Goal: Transaction & Acquisition: Purchase product/service

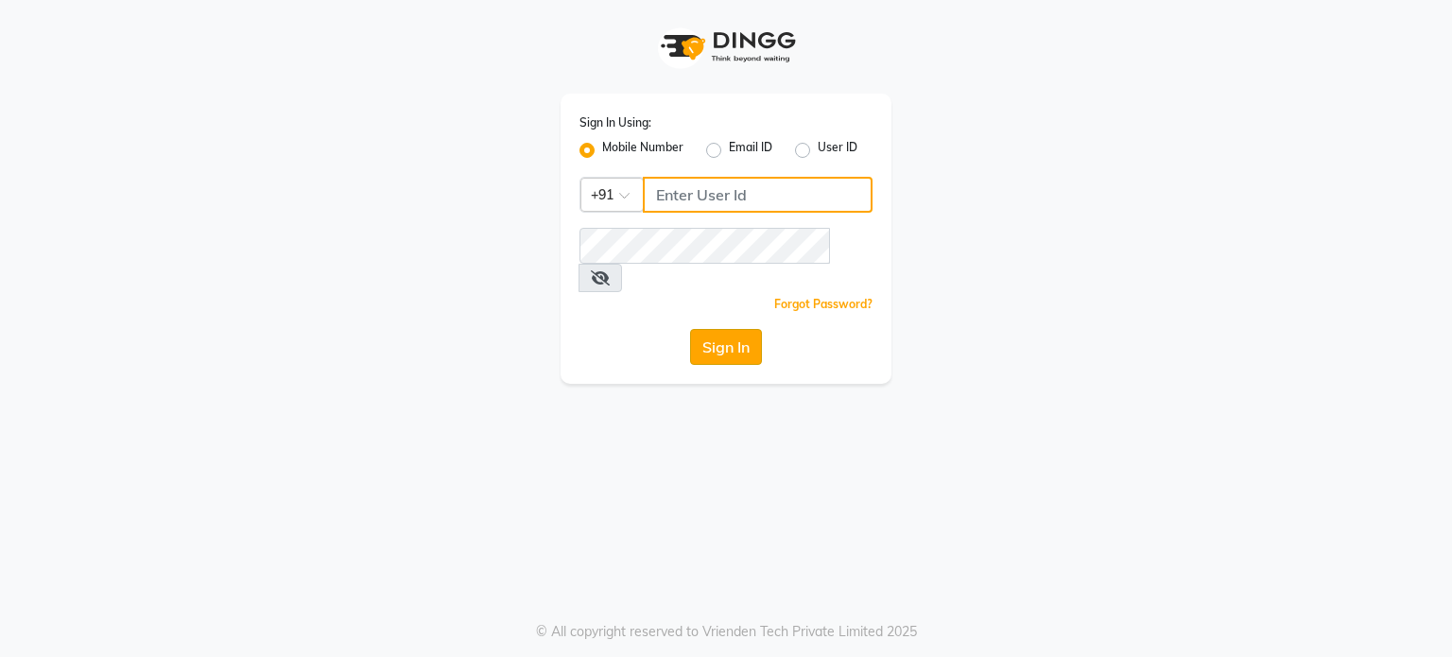
type input "9604315867"
click at [740, 329] on button "Sign In" at bounding box center [726, 347] width 72 height 36
click at [740, 329] on div "Sign In" at bounding box center [725, 347] width 293 height 36
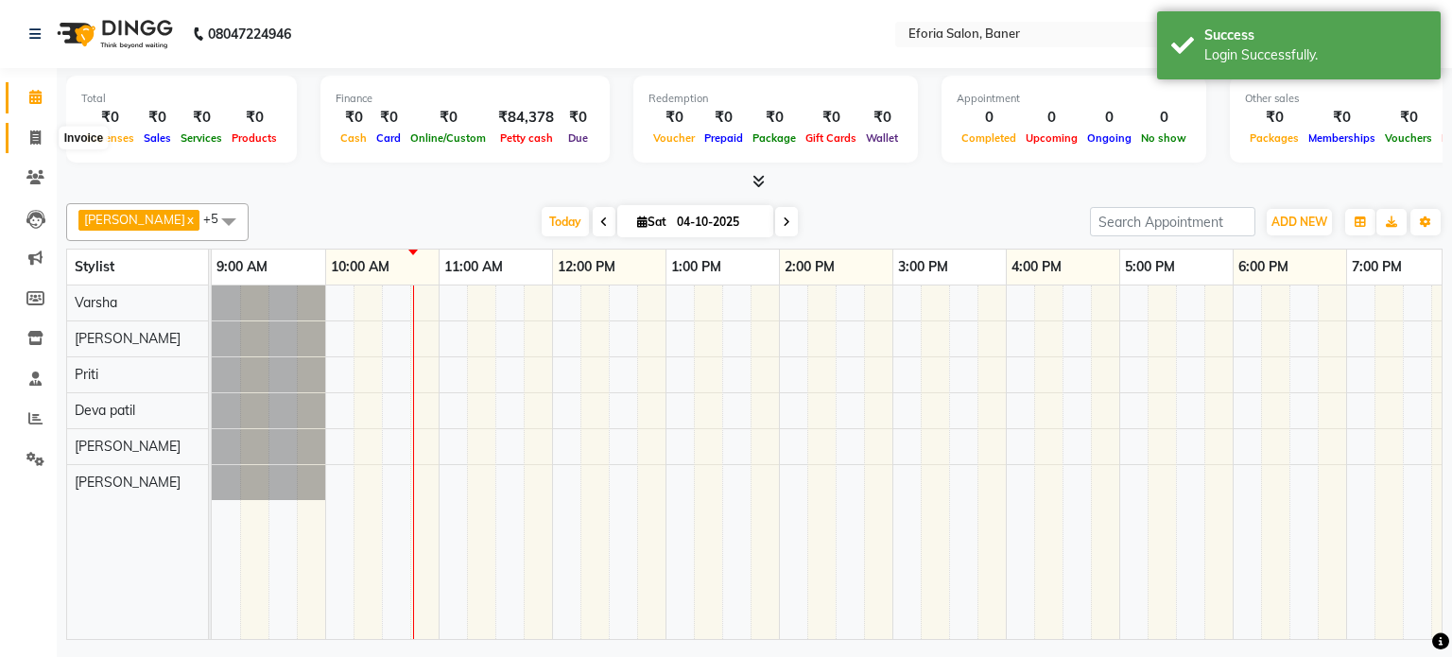
click at [33, 139] on icon at bounding box center [35, 137] width 10 height 14
select select "service"
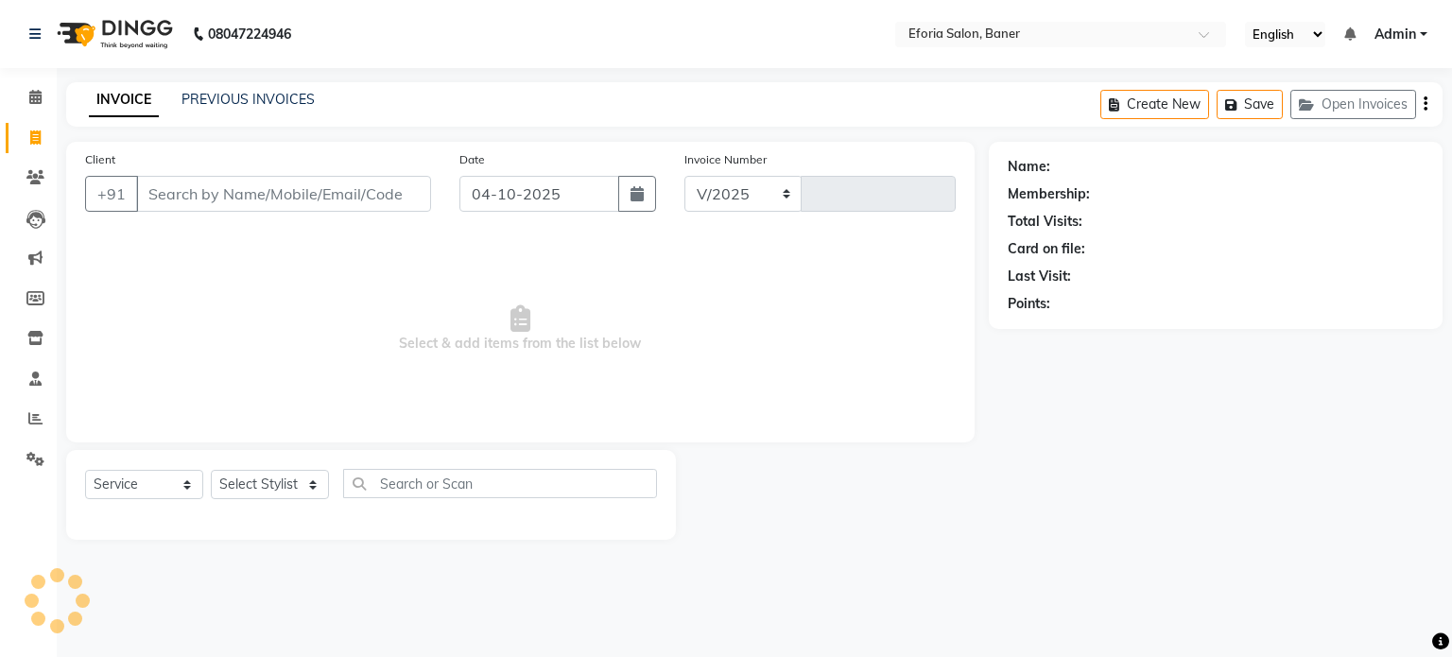
select select "608"
type input "1075"
click at [35, 178] on icon at bounding box center [35, 177] width 18 height 14
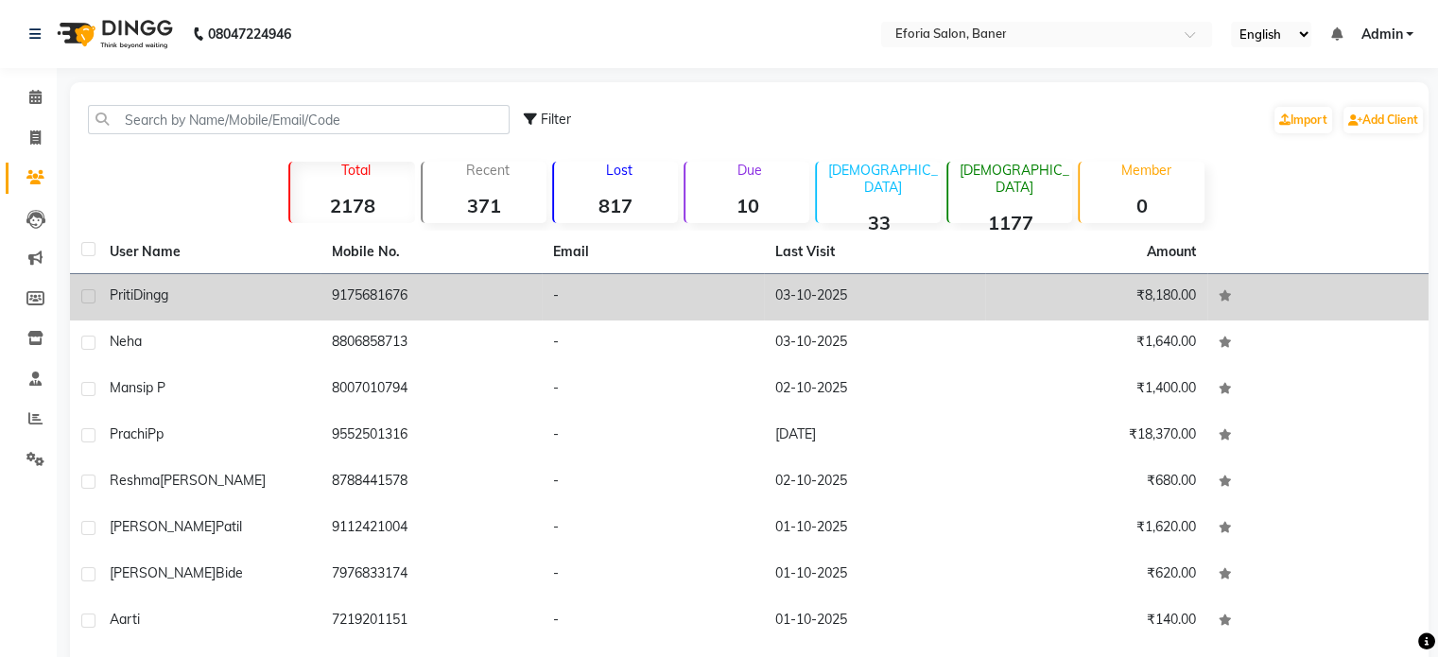
click at [404, 309] on td "9175681676" at bounding box center [431, 297] width 222 height 46
click at [1207, 320] on td at bounding box center [1318, 343] width 222 height 46
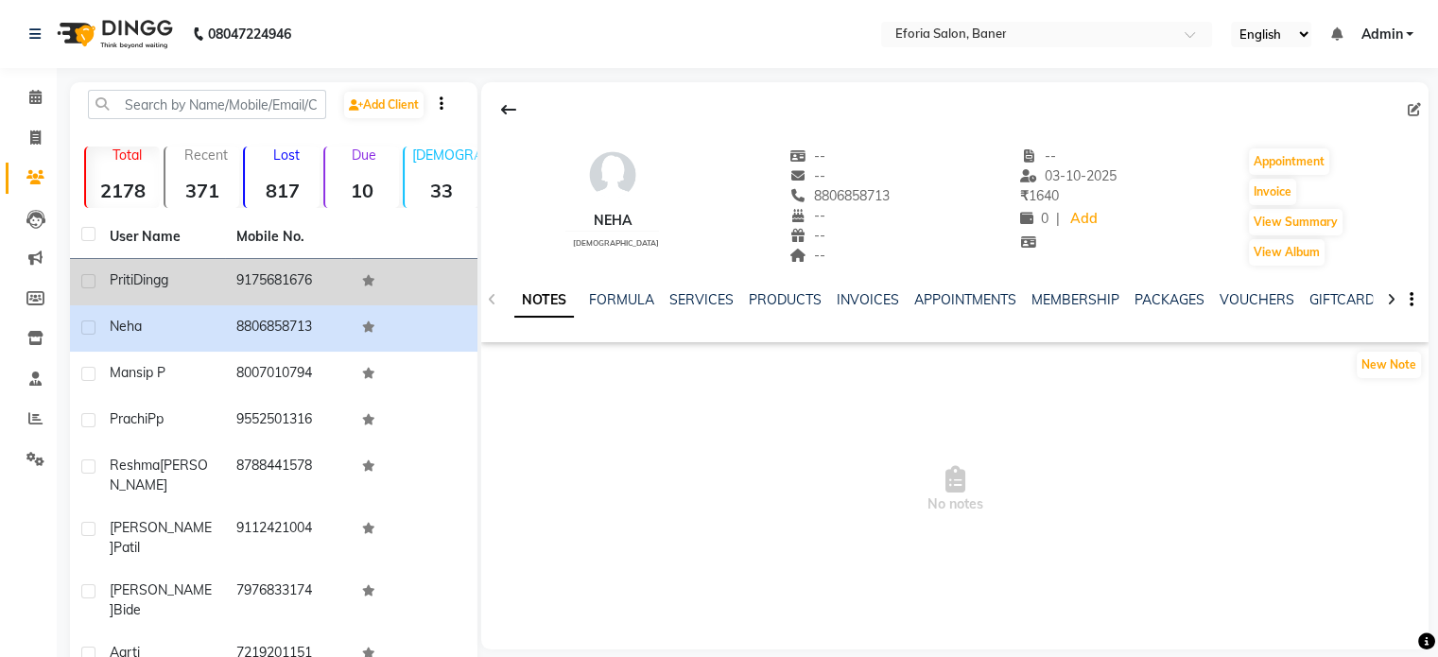
click at [222, 288] on td "[PERSON_NAME]" at bounding box center [161, 282] width 127 height 46
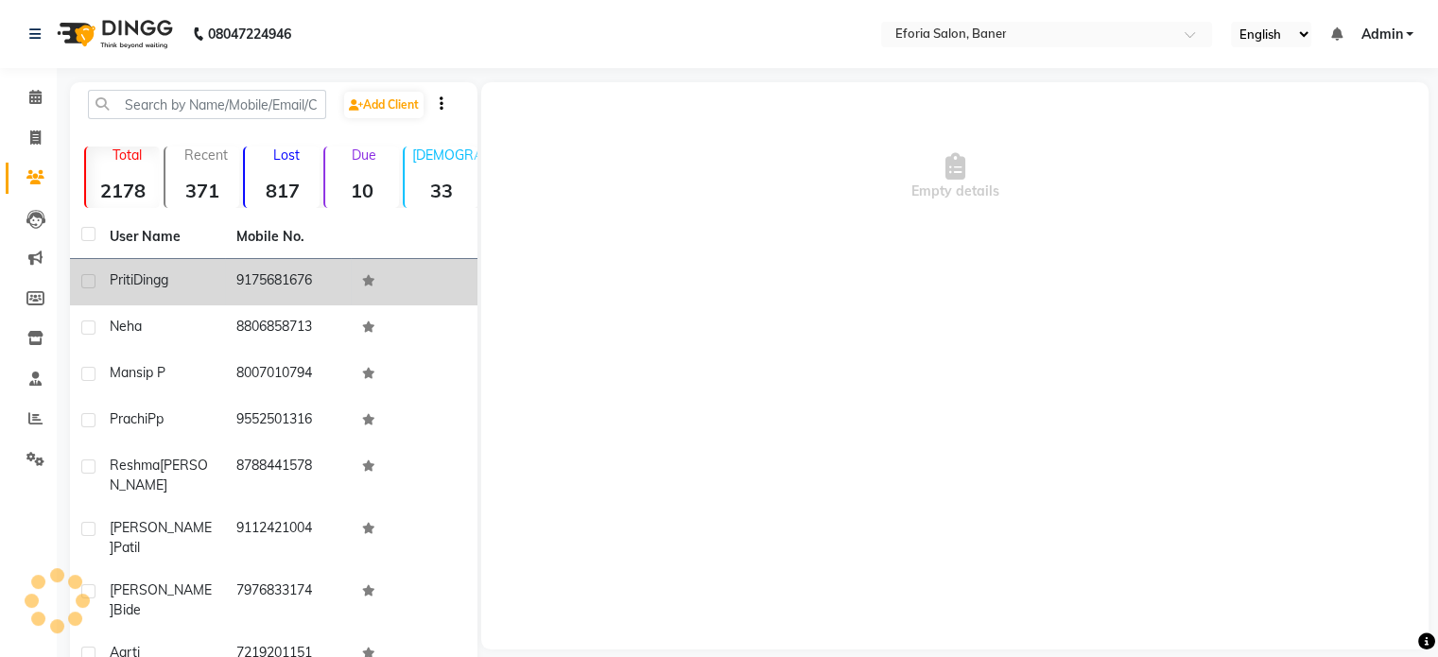
click at [222, 288] on td "[PERSON_NAME]" at bounding box center [161, 282] width 127 height 46
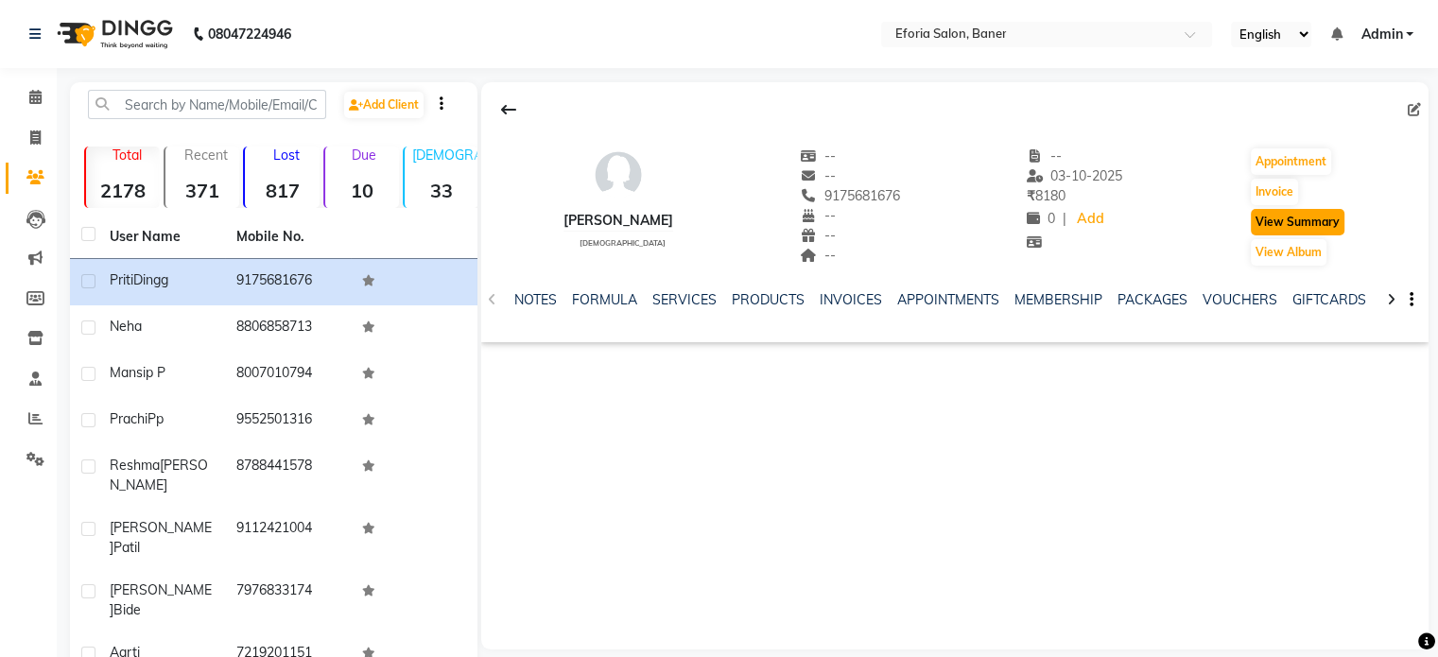
click at [1259, 225] on button "View Summary" at bounding box center [1298, 222] width 94 height 26
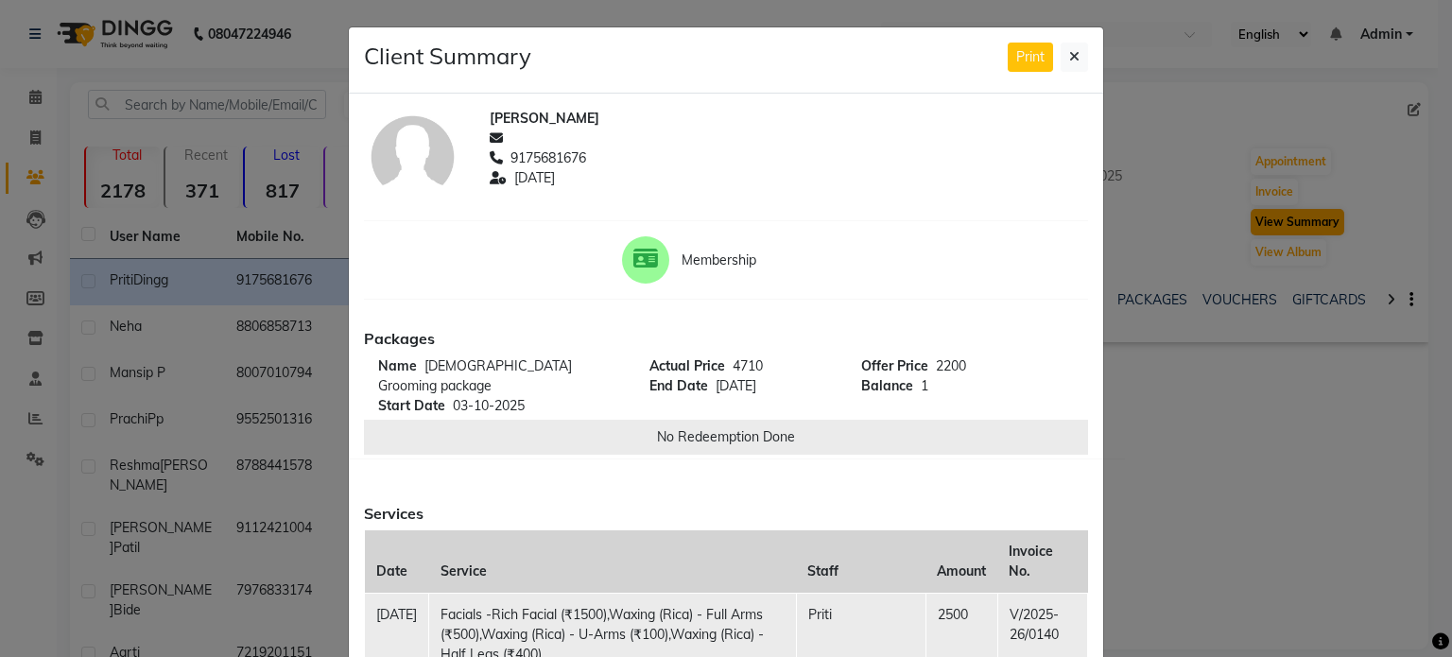
click at [1259, 225] on ngb-modal-window "Client Summary Print [PERSON_NAME] Dingg 9175681676 [DATE] Membership Packages …" at bounding box center [726, 328] width 1452 height 657
click at [1101, 493] on ngb-modal-window "Client Summary Print [PERSON_NAME] Dingg 9175681676 [DATE] Membership Packages …" at bounding box center [726, 328] width 1452 height 657
click at [1078, 49] on button at bounding box center [1074, 57] width 27 height 29
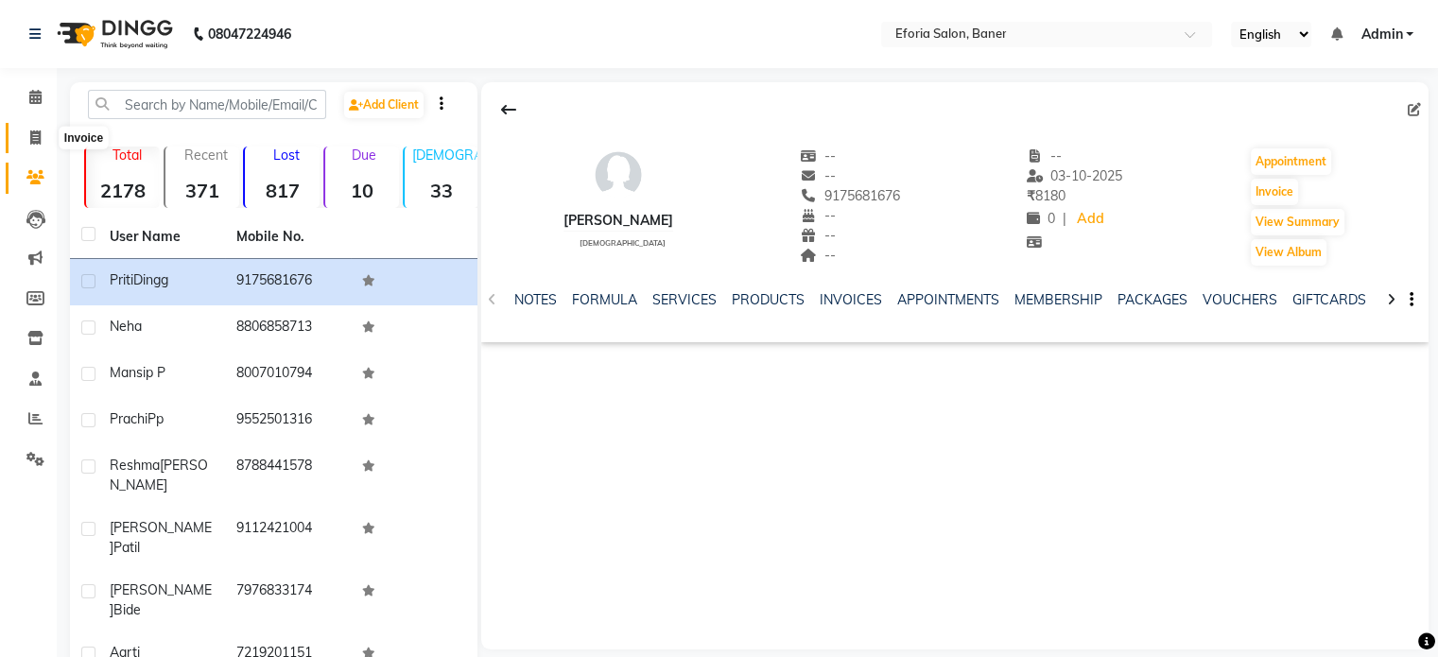
click at [36, 134] on icon at bounding box center [35, 137] width 10 height 14
select select "608"
select select "service"
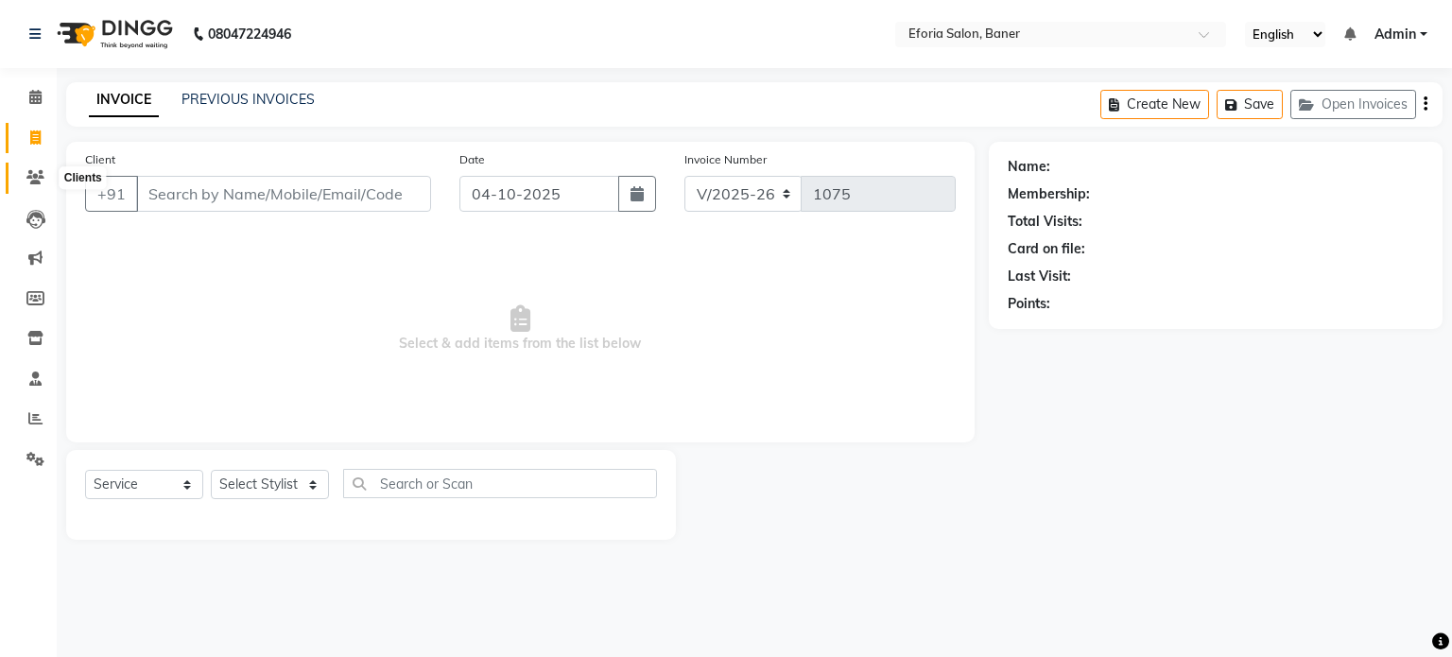
click at [30, 167] on span at bounding box center [35, 178] width 33 height 22
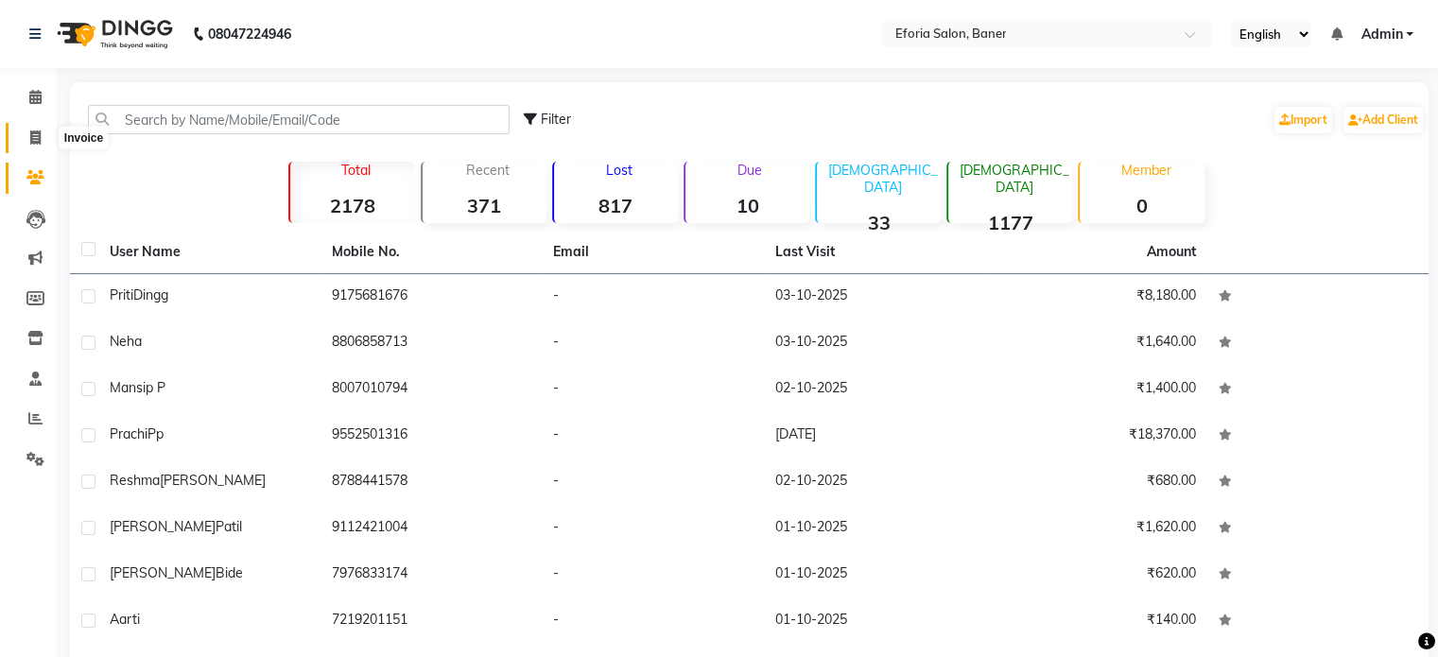
click at [33, 140] on icon at bounding box center [35, 137] width 10 height 14
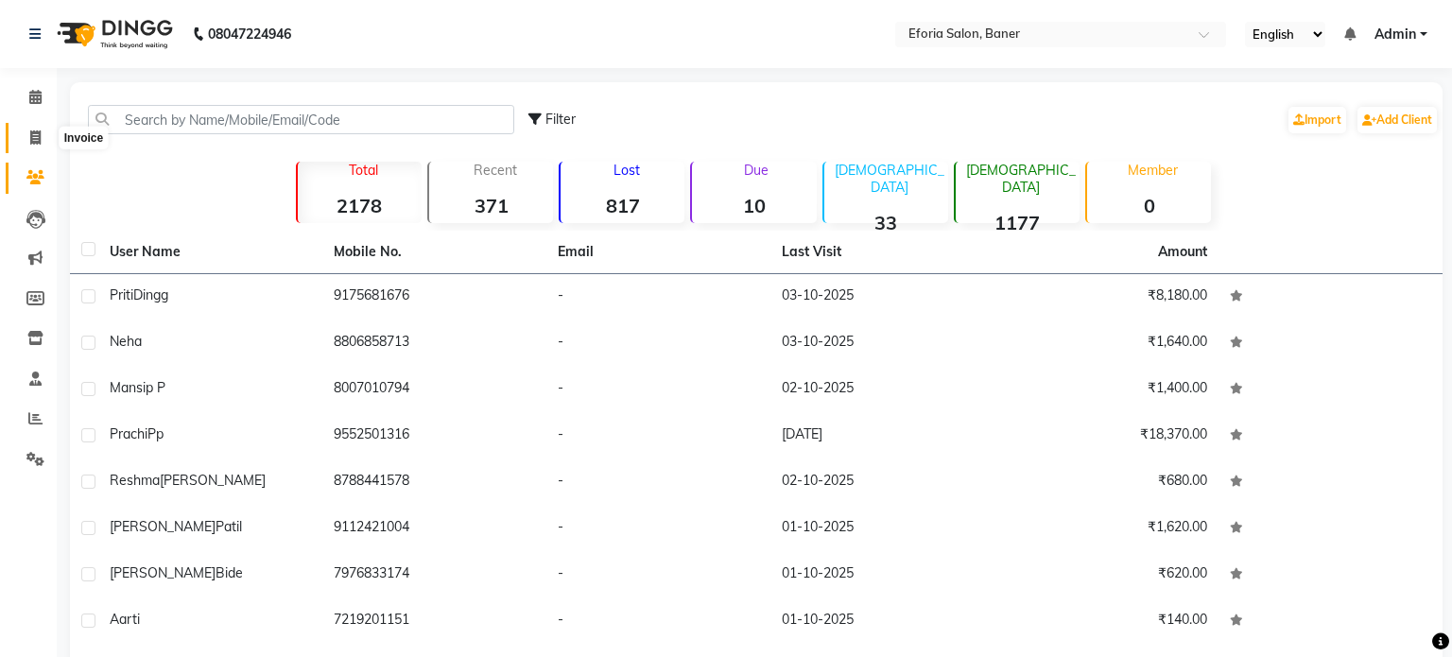
select select "608"
select select "service"
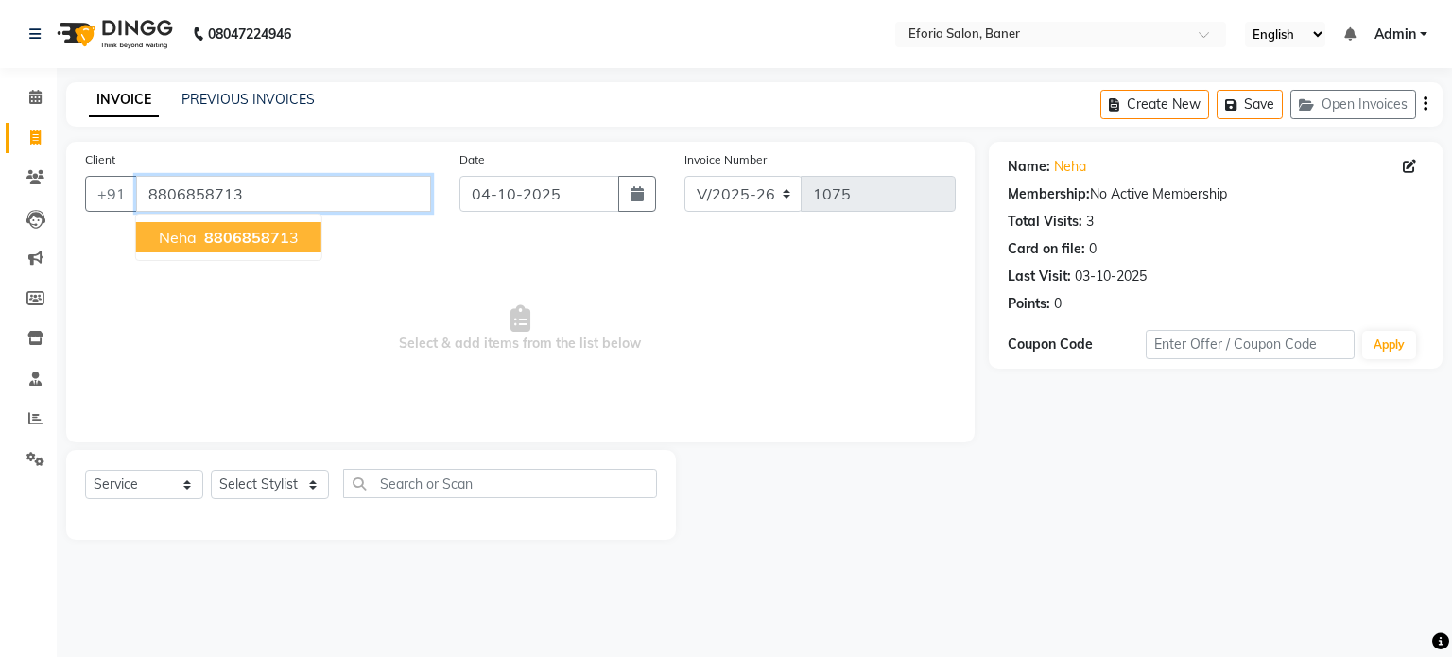
click at [355, 180] on input "8806858713" at bounding box center [283, 194] width 295 height 36
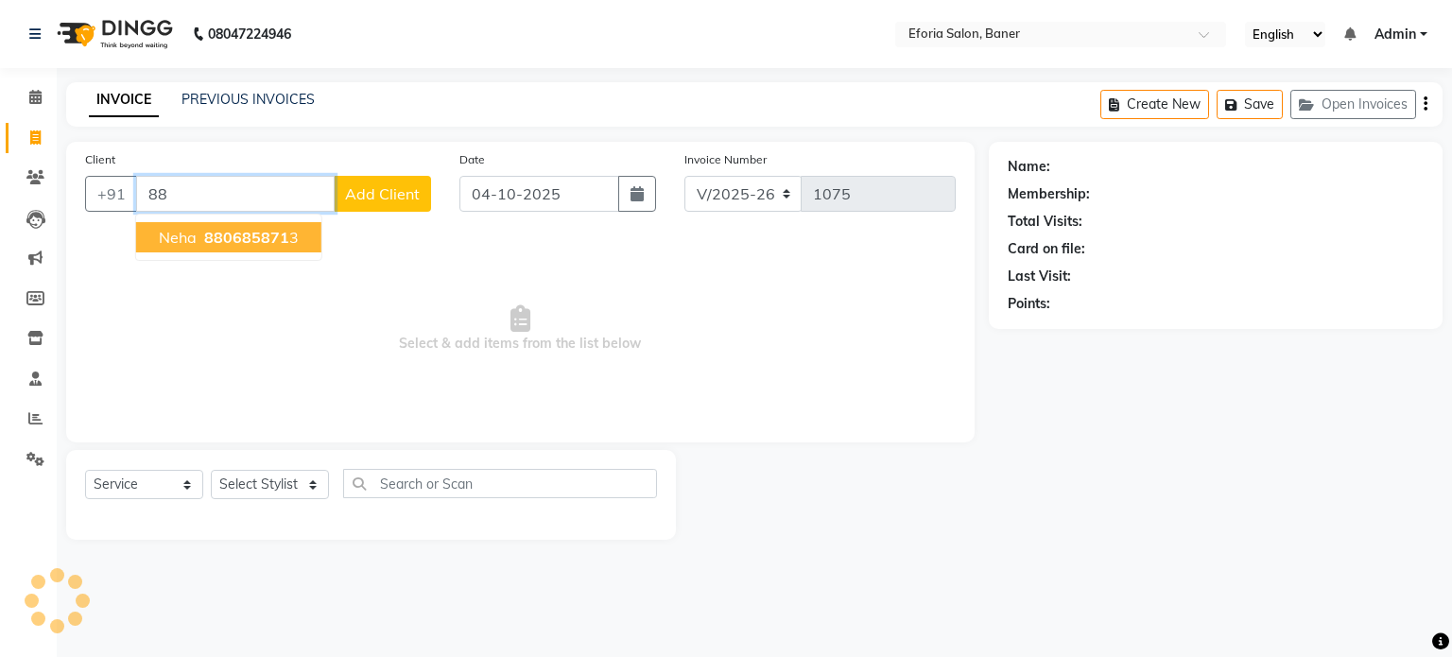
type input "8"
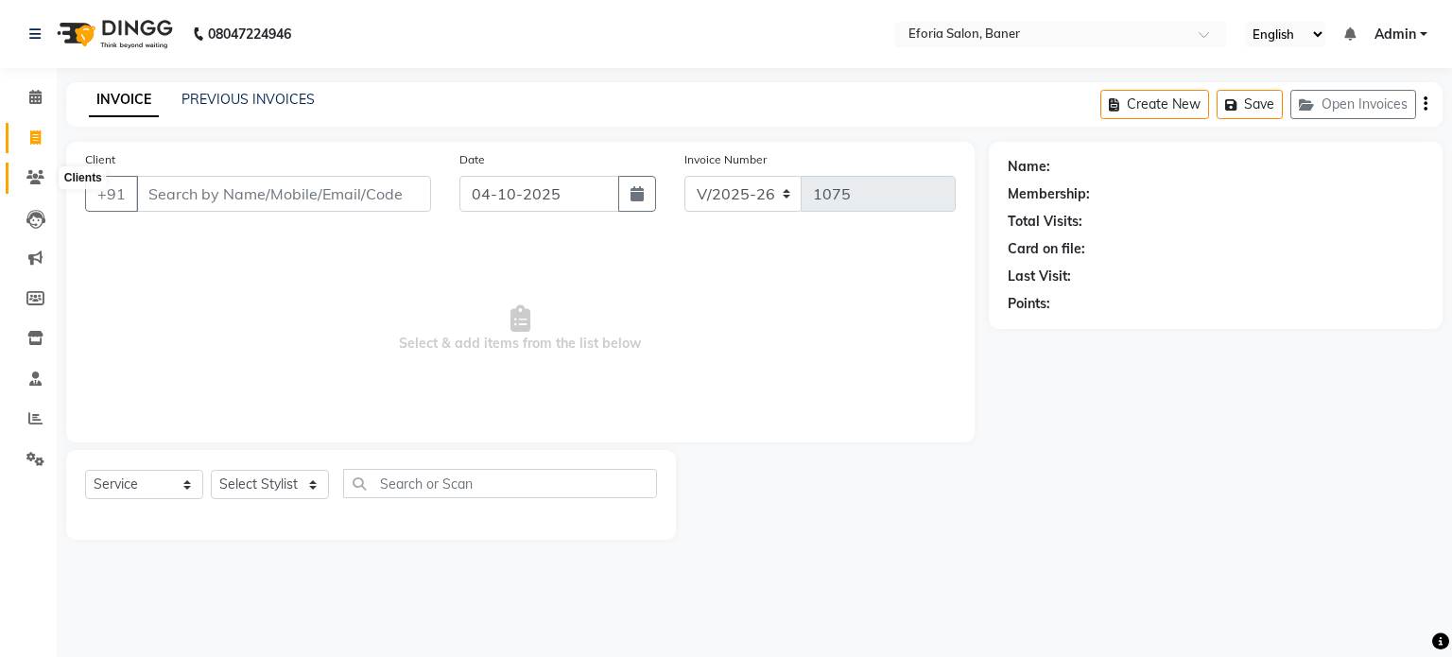
click at [24, 176] on span at bounding box center [35, 178] width 33 height 22
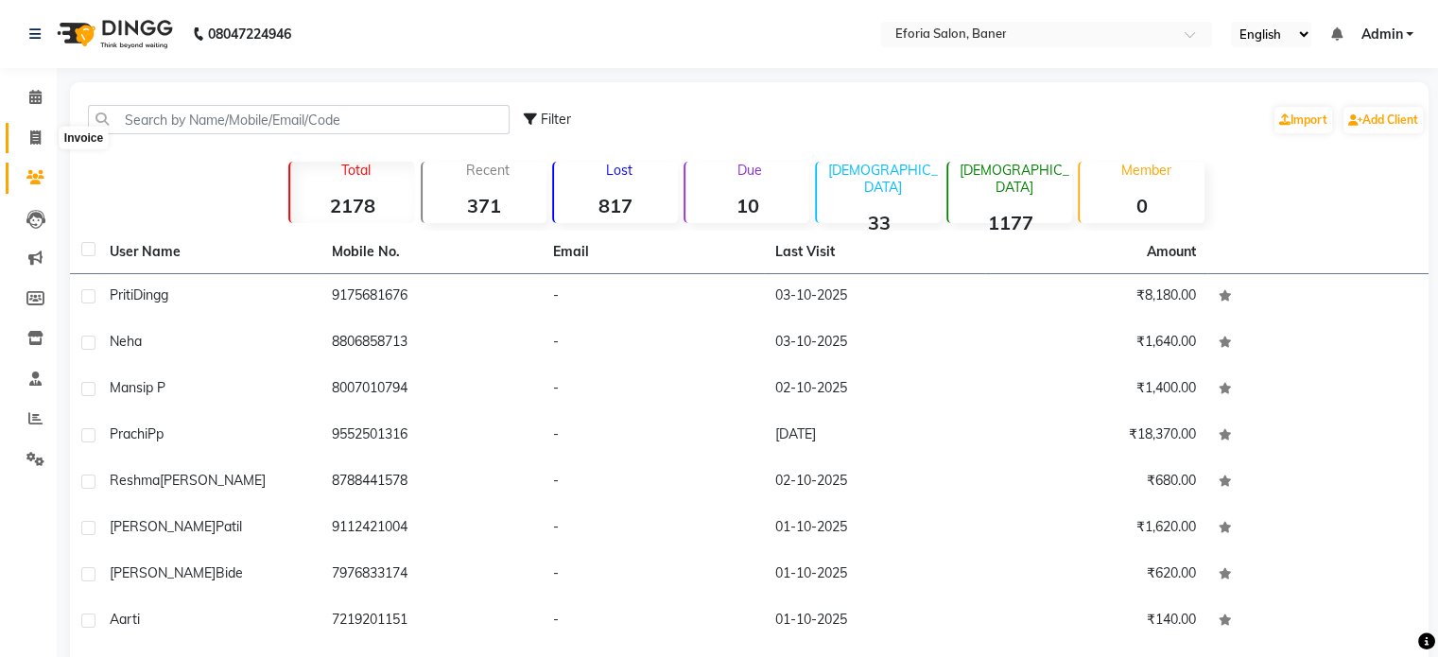
click at [42, 139] on span at bounding box center [35, 139] width 33 height 22
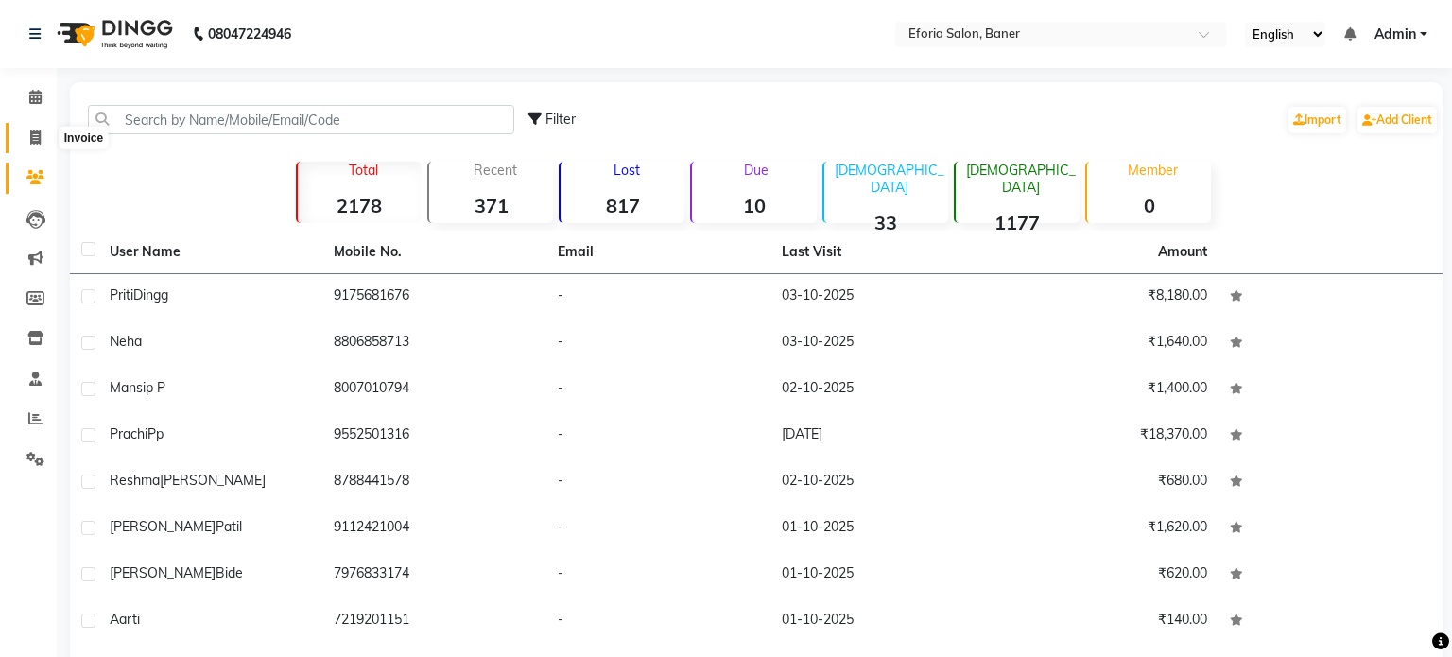
select select "608"
select select "service"
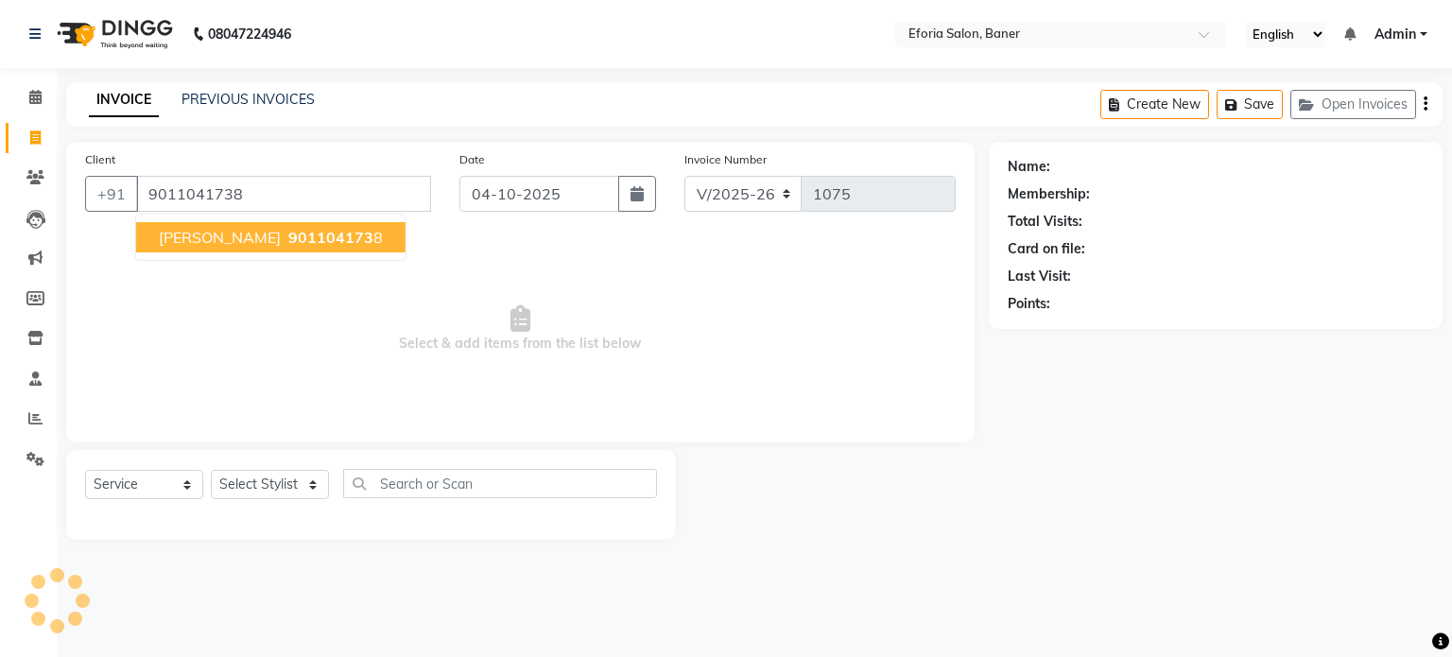
type input "9011041738"
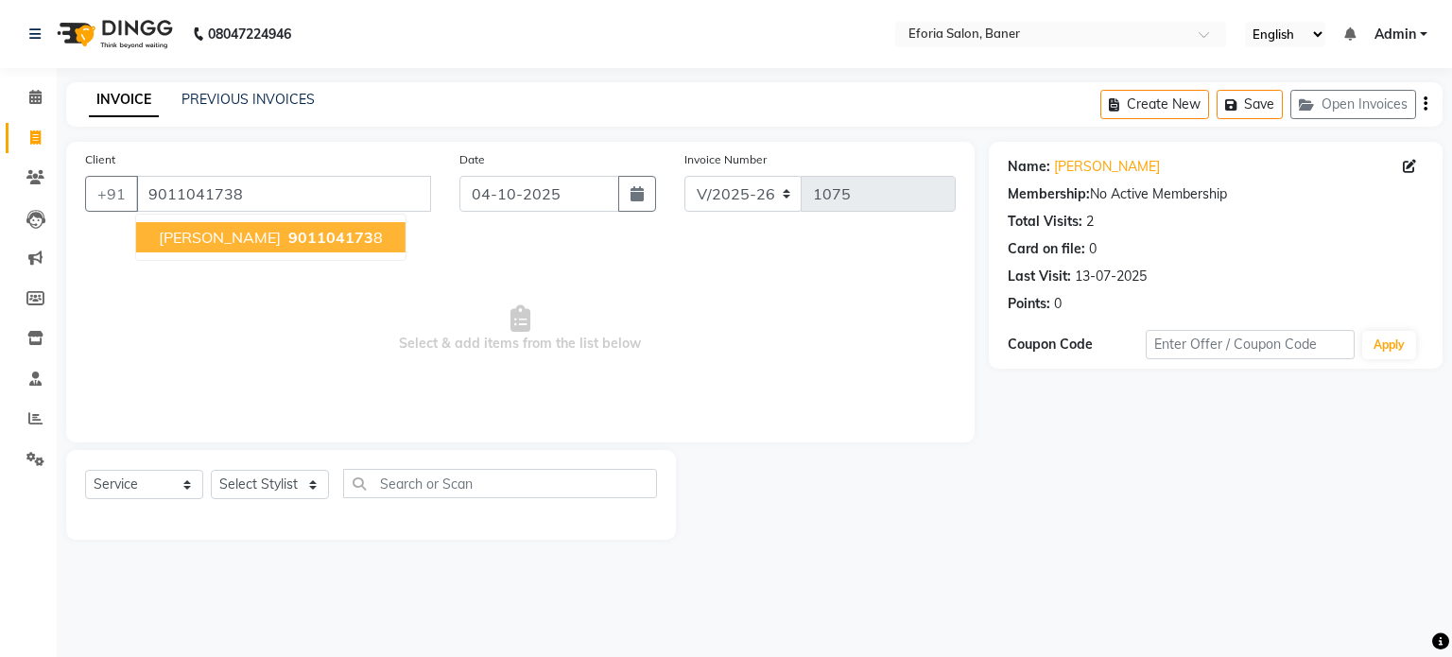
click at [182, 230] on span "[PERSON_NAME]" at bounding box center [220, 237] width 122 height 19
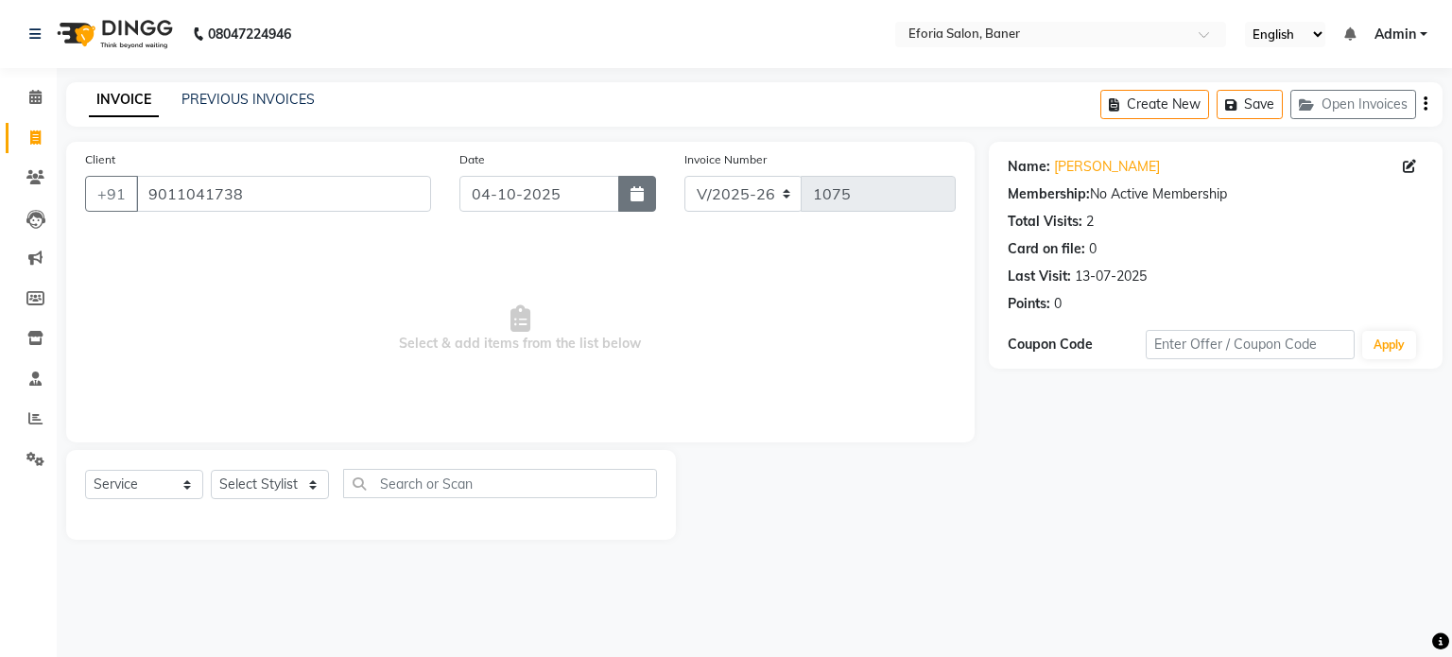
click at [640, 187] on icon "button" at bounding box center [636, 193] width 13 height 15
select select "10"
select select "2025"
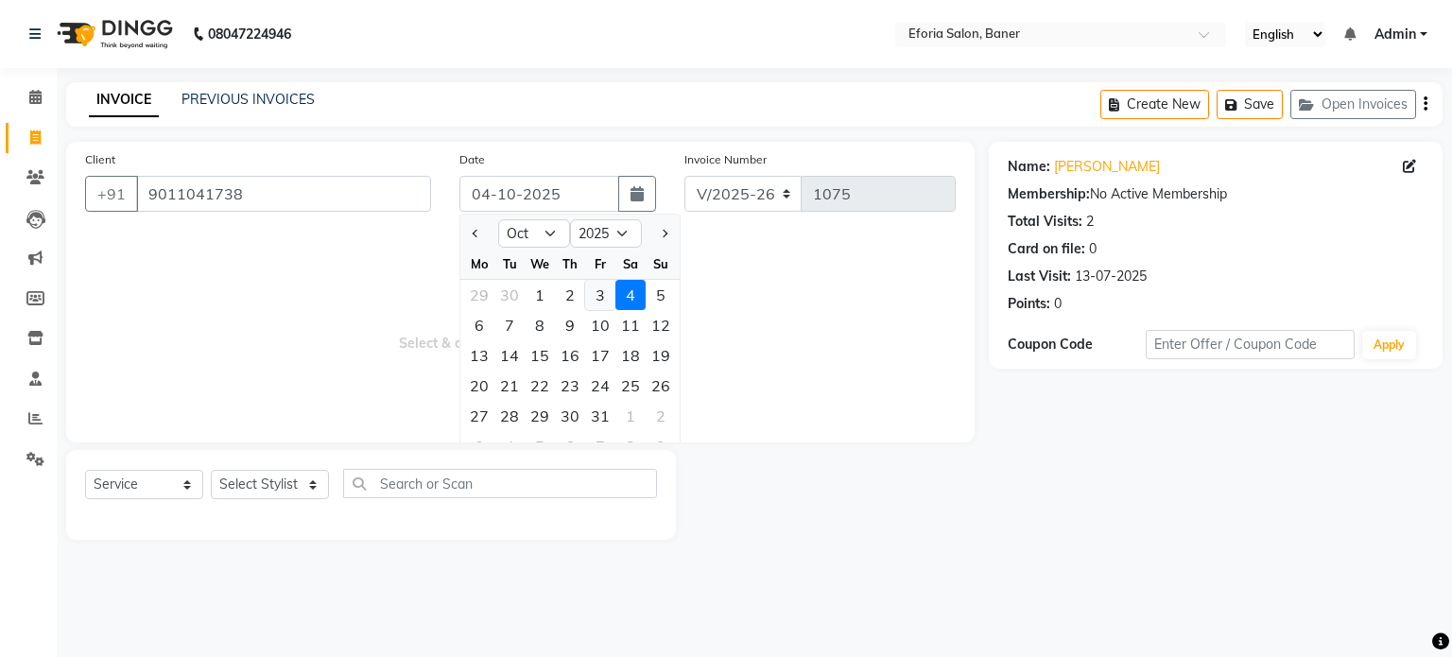
click at [596, 290] on div "3" at bounding box center [600, 295] width 30 height 30
type input "03-10-2025"
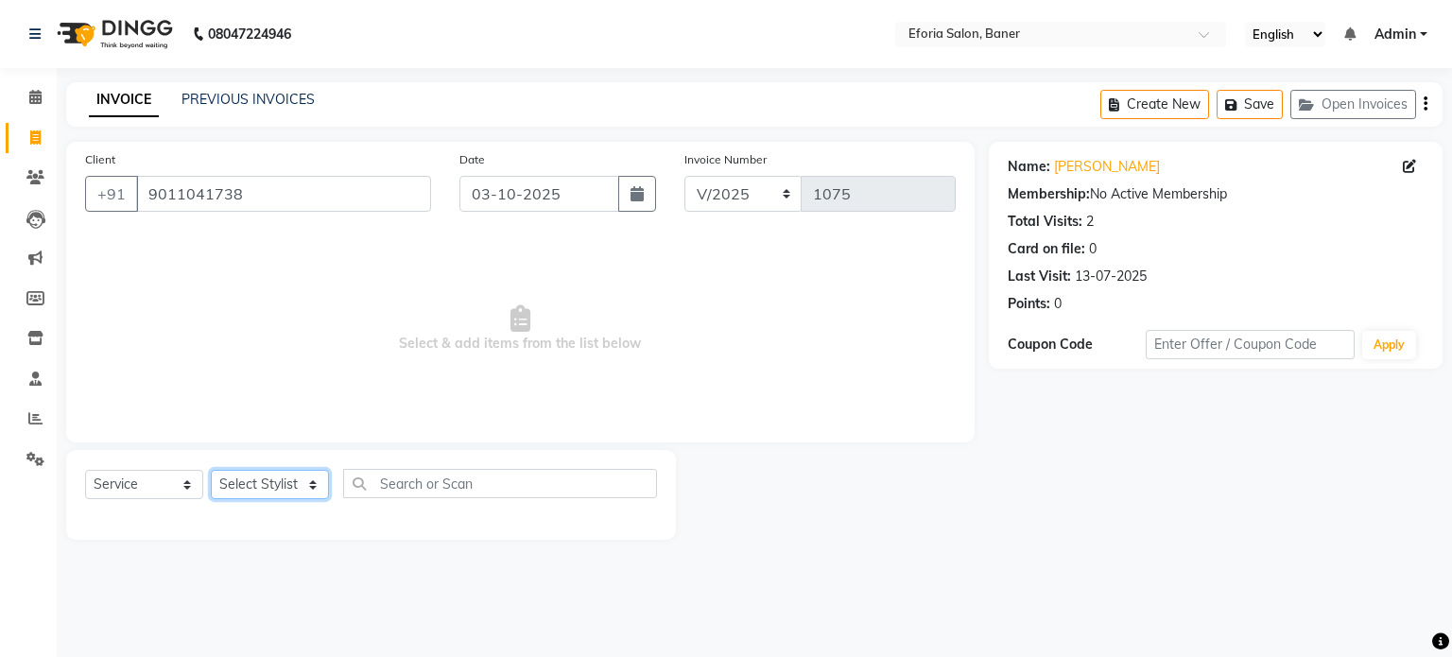
click at [265, 490] on select "Select Stylist [PERSON_NAME] [PERSON_NAME] [PERSON_NAME] [PERSON_NAME] [PERSON_…" at bounding box center [270, 484] width 118 height 29
select select "86083"
click at [211, 471] on select "Select Stylist [PERSON_NAME] [PERSON_NAME] [PERSON_NAME] [PERSON_NAME] [PERSON_…" at bounding box center [270, 484] width 118 height 29
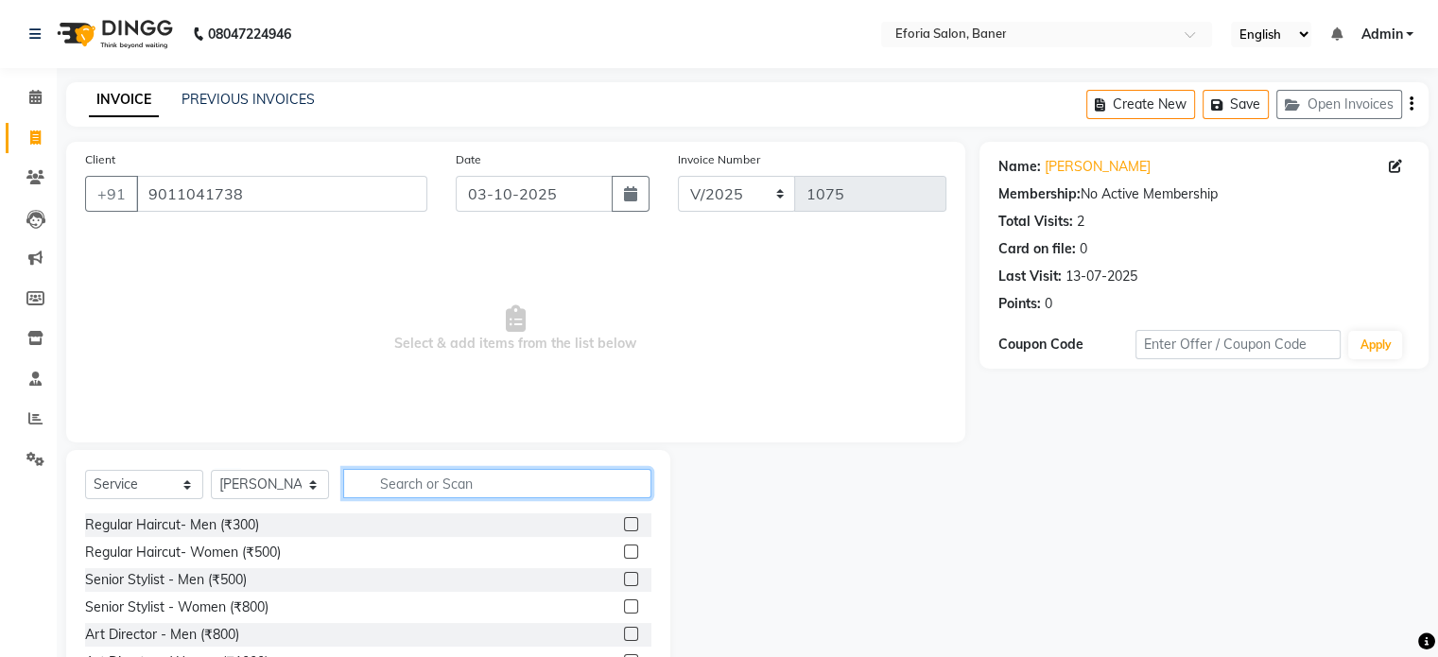
click at [436, 486] on input "text" at bounding box center [497, 483] width 308 height 29
type input "thr"
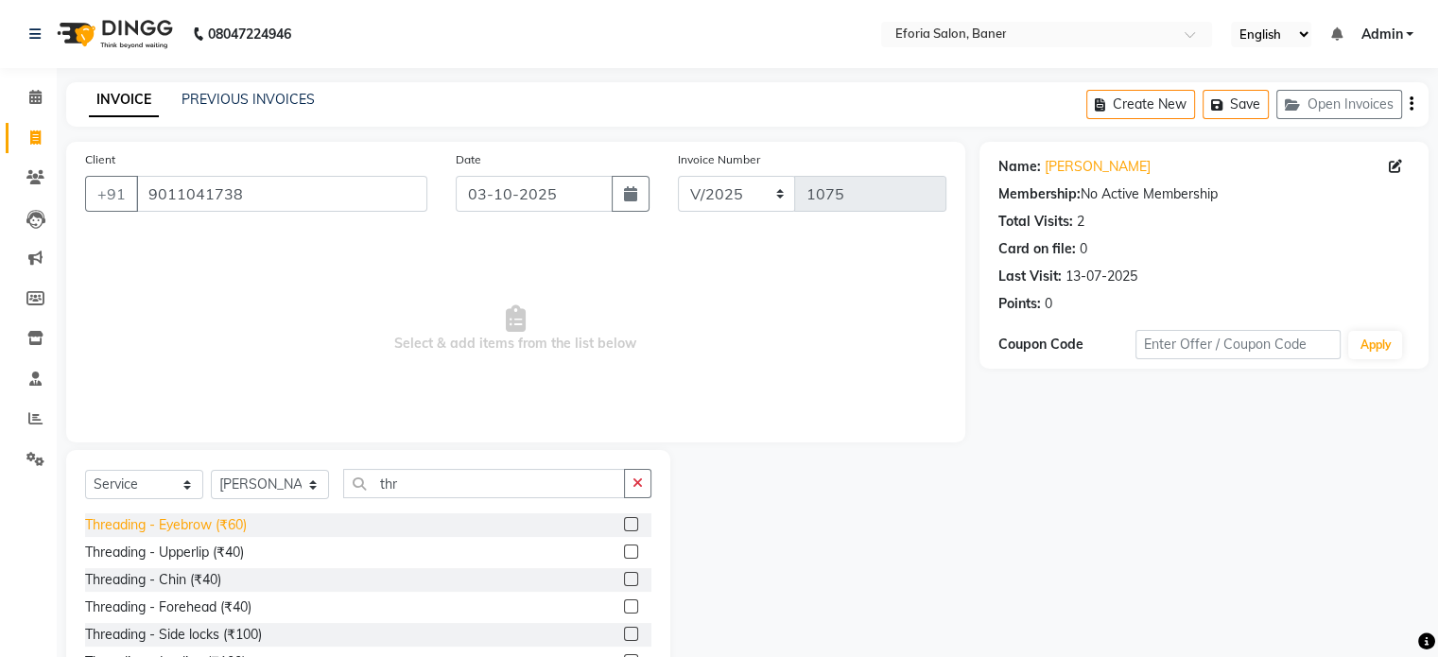
click at [203, 527] on div "Threading - Eyebrow (₹60)" at bounding box center [166, 525] width 162 height 20
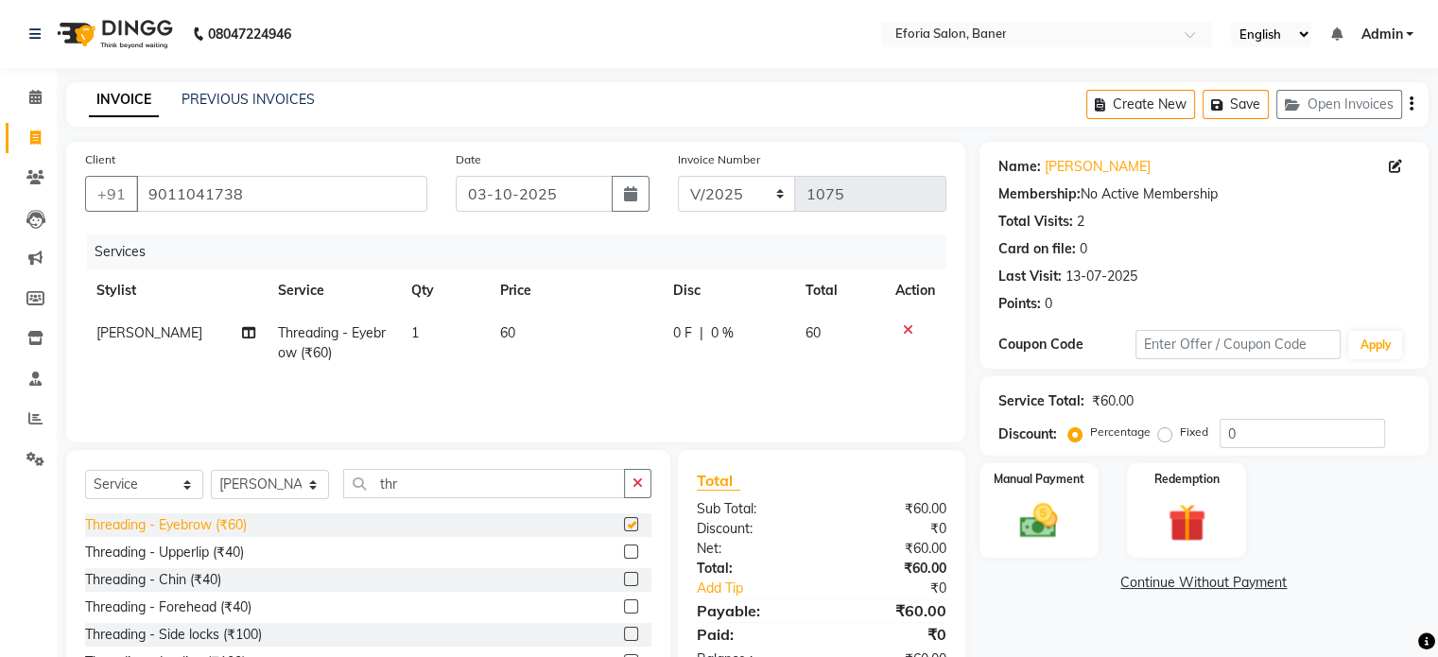
checkbox input "false"
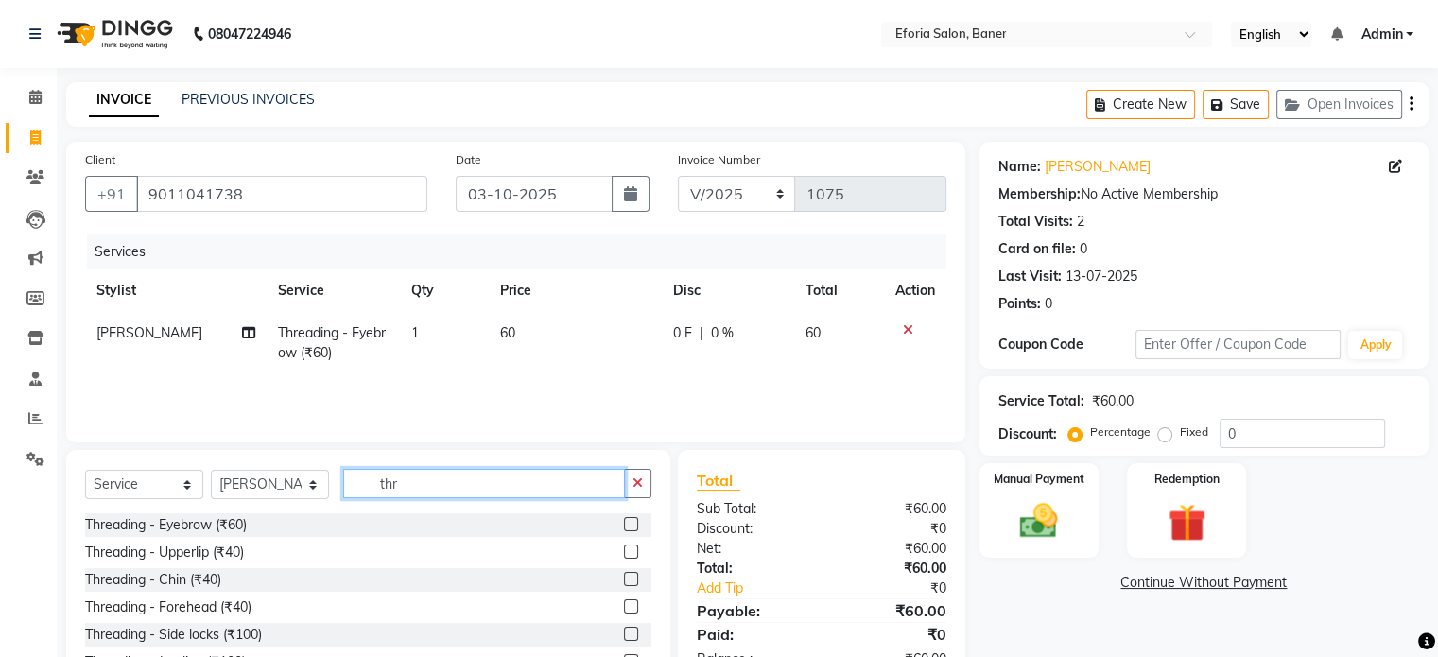
click at [444, 475] on input "thr" at bounding box center [484, 483] width 282 height 29
type input "t"
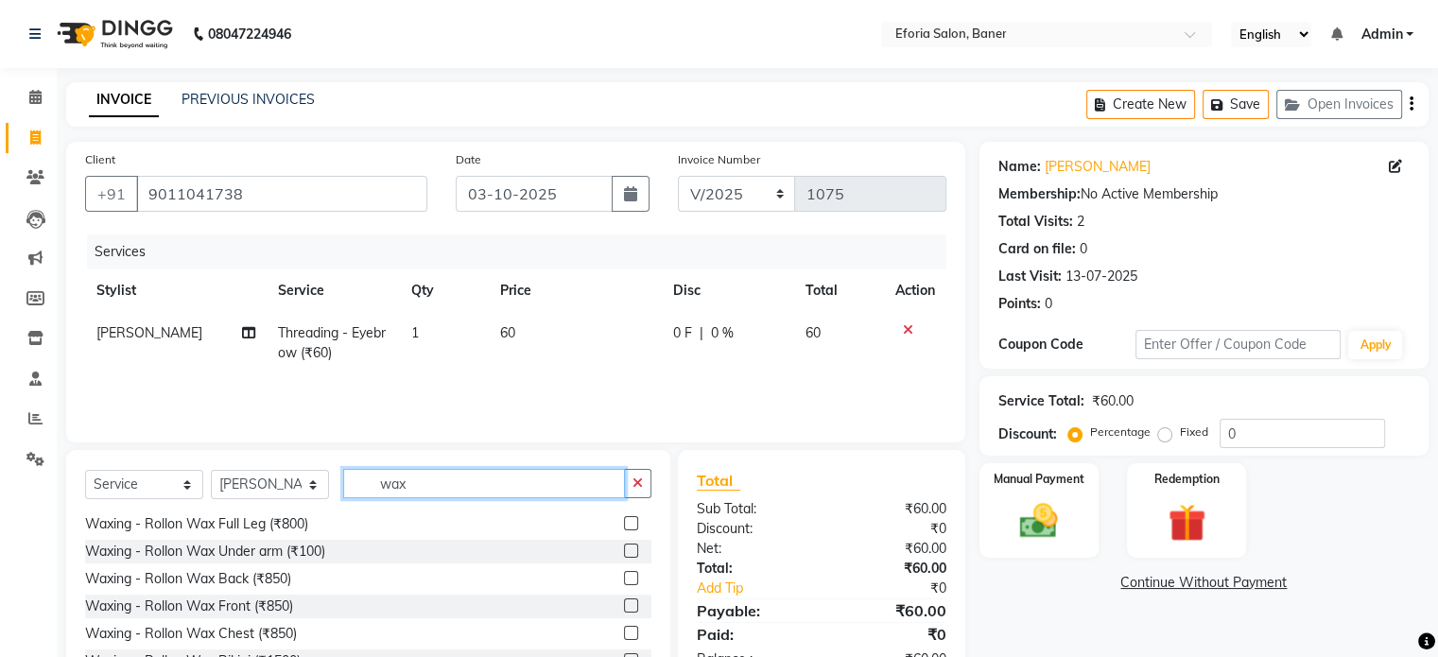
scroll to position [280, 0]
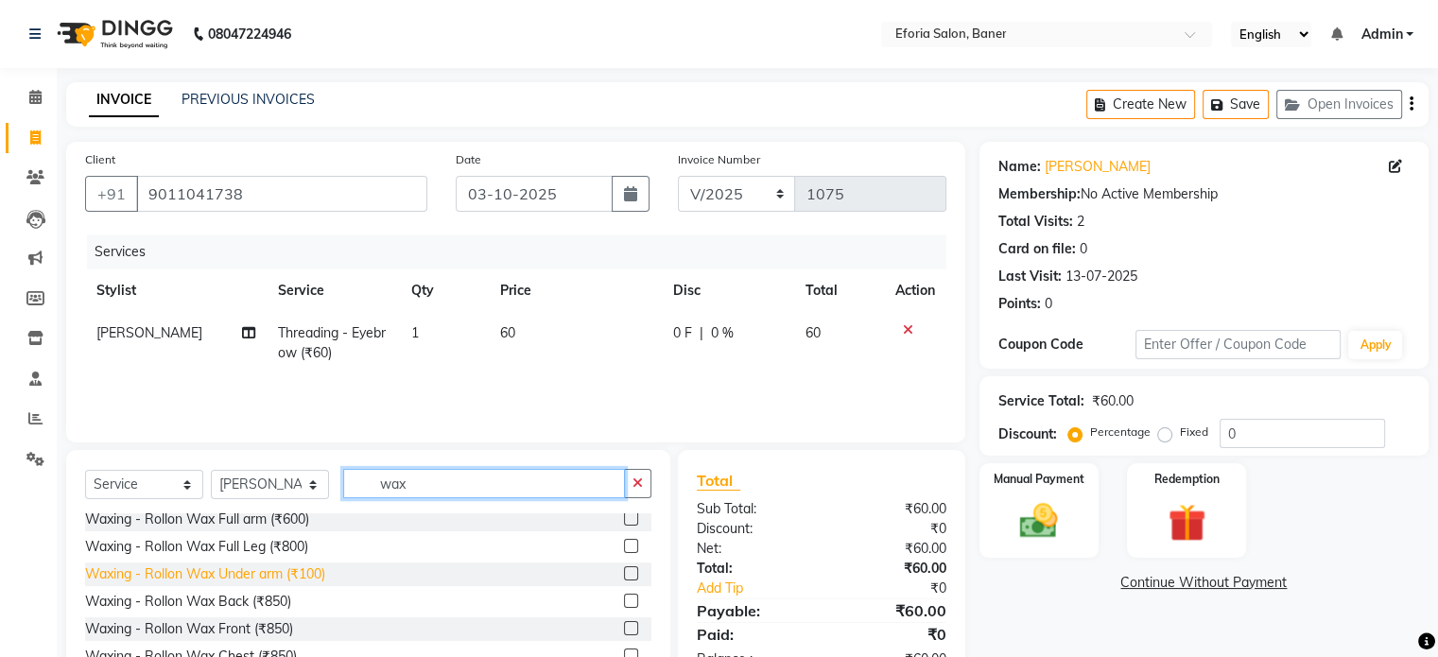
type input "wax"
click at [224, 574] on div "Waxing - Rollon Wax Under arm (₹100)" at bounding box center [205, 574] width 240 height 20
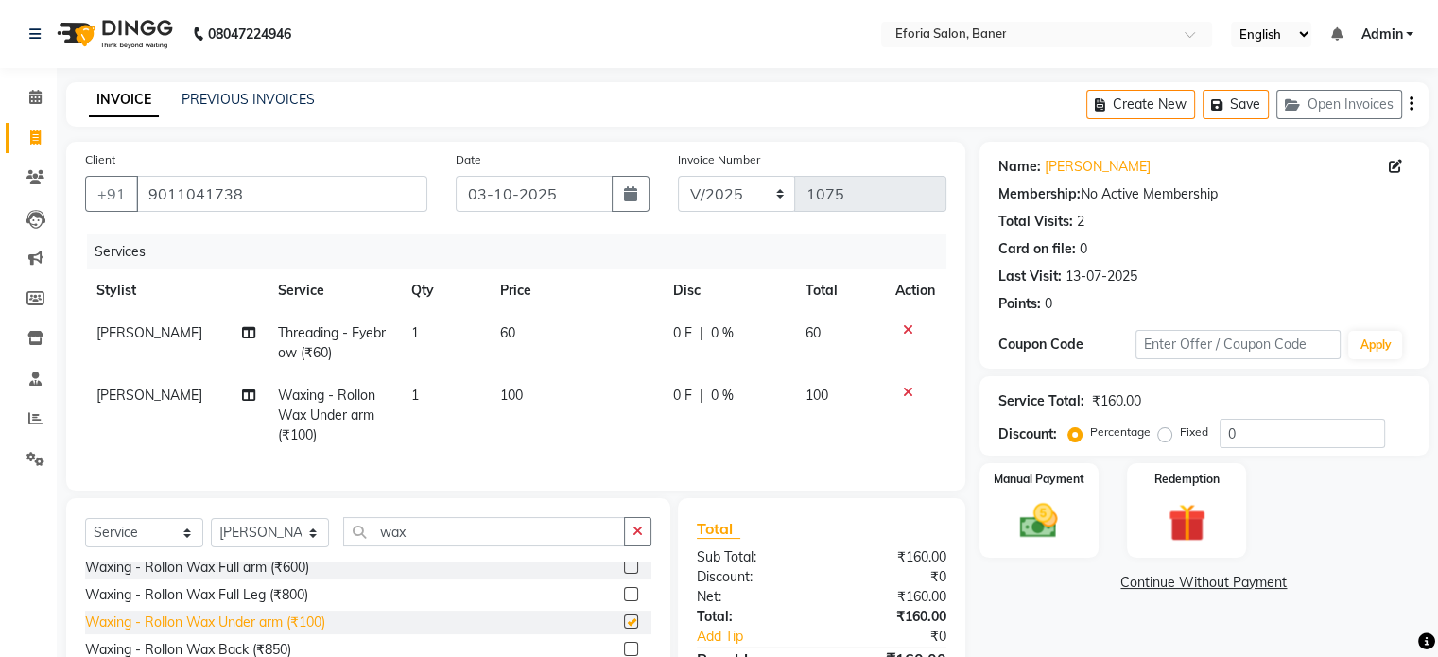
checkbox input "false"
click at [251, 578] on div "Waxing - Rollon Wax Full arm (₹600)" at bounding box center [197, 568] width 224 height 20
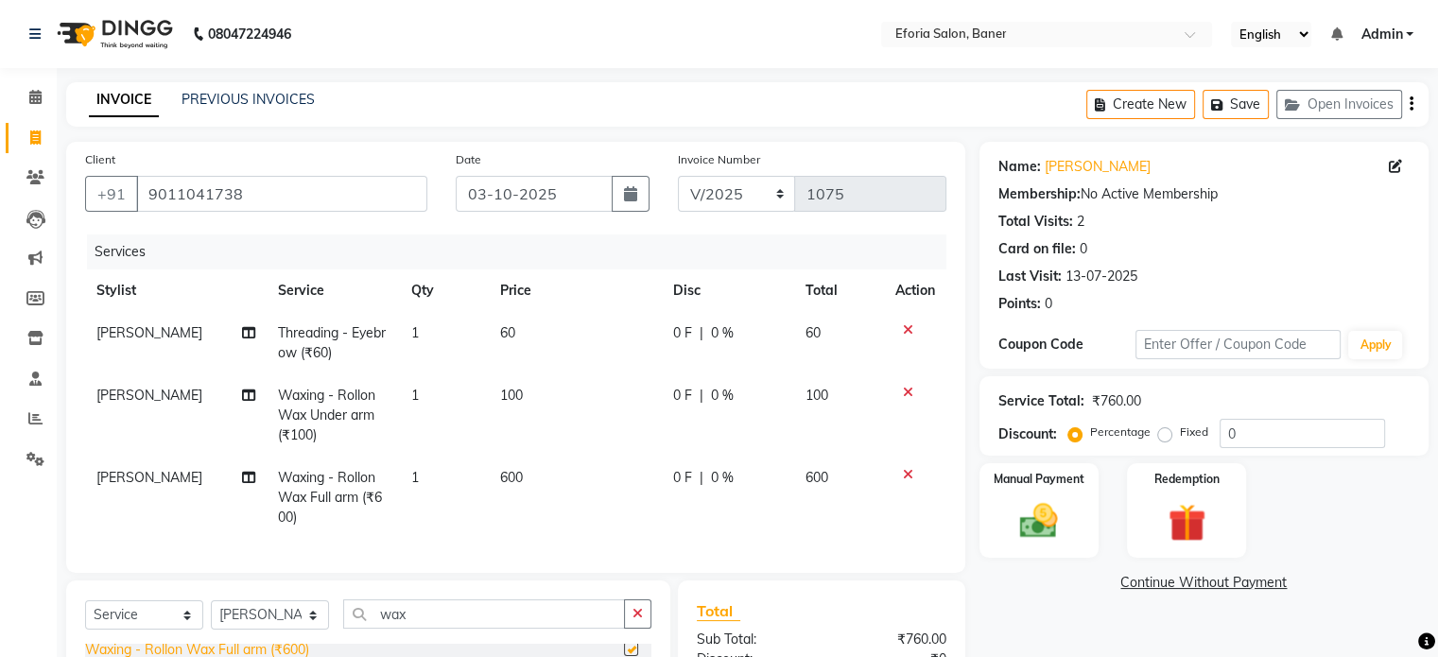
checkbox input "false"
click at [415, 629] on input "wax" at bounding box center [484, 613] width 282 height 29
type input "w"
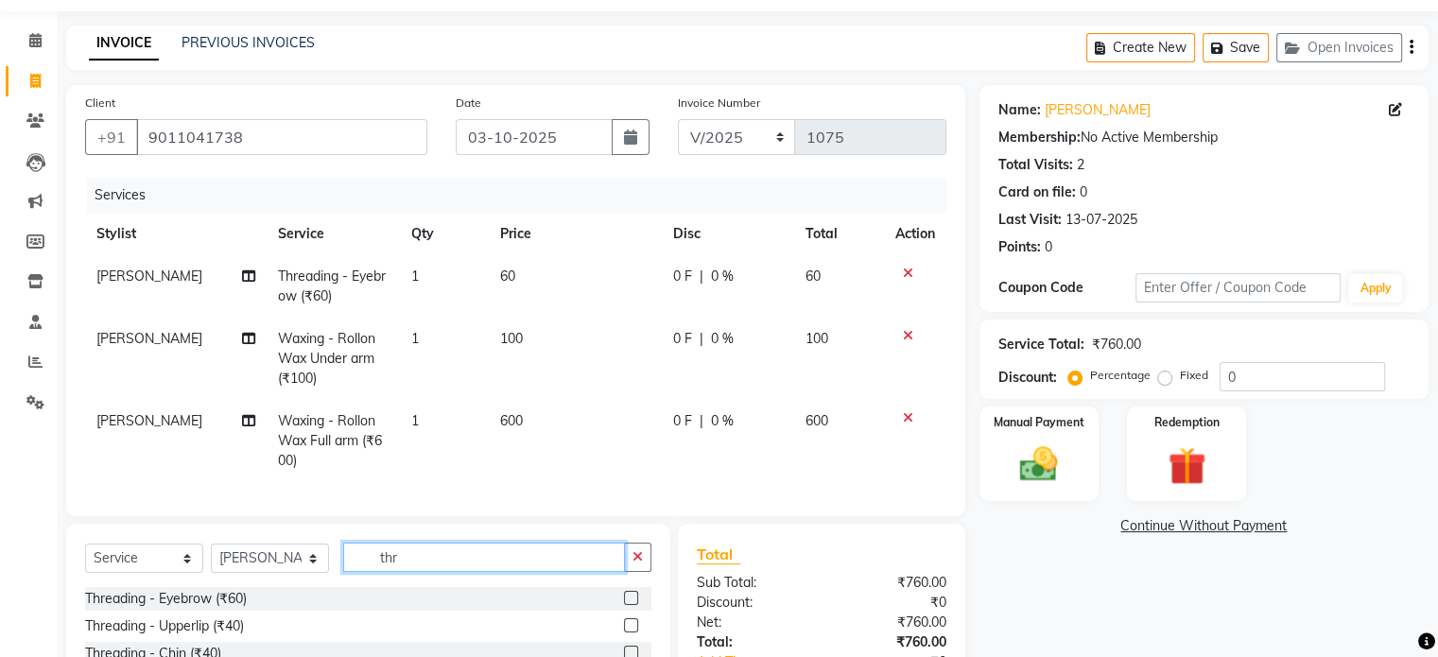
scroll to position [69, 0]
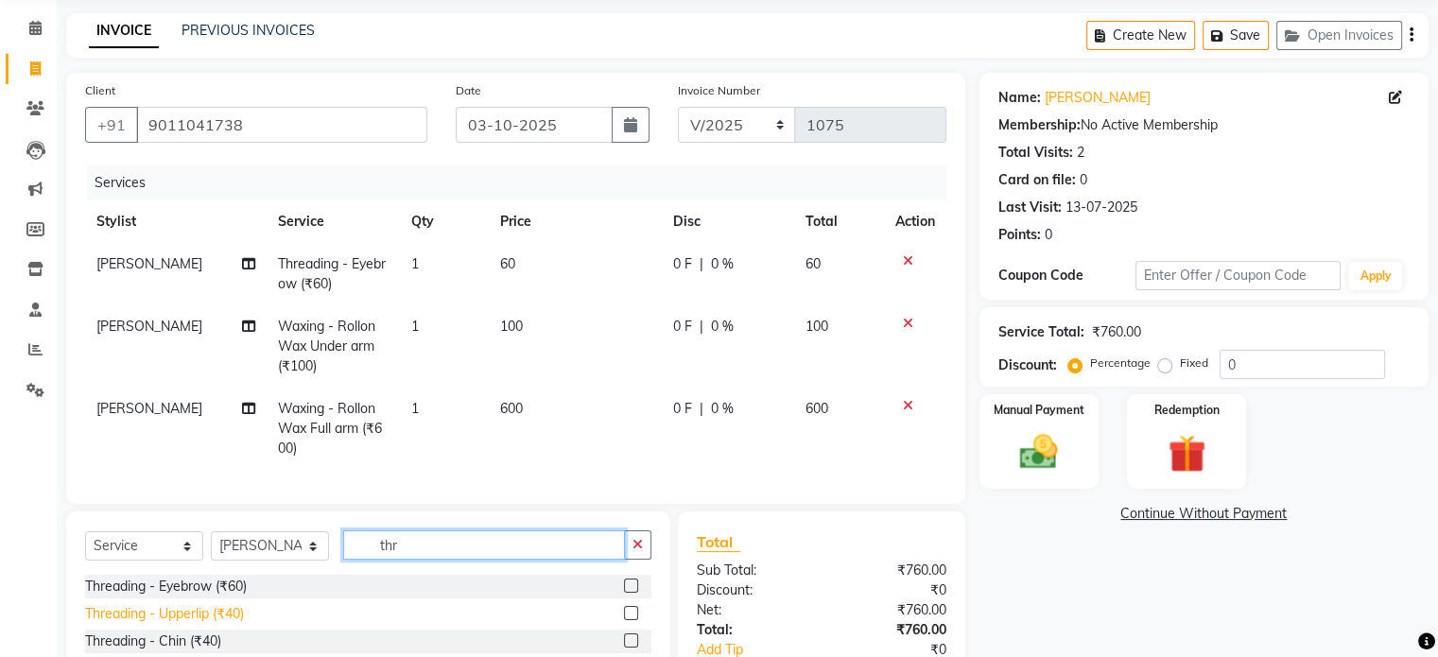
type input "thr"
click at [207, 624] on div "Threading - Upperlip (₹40)" at bounding box center [164, 614] width 159 height 20
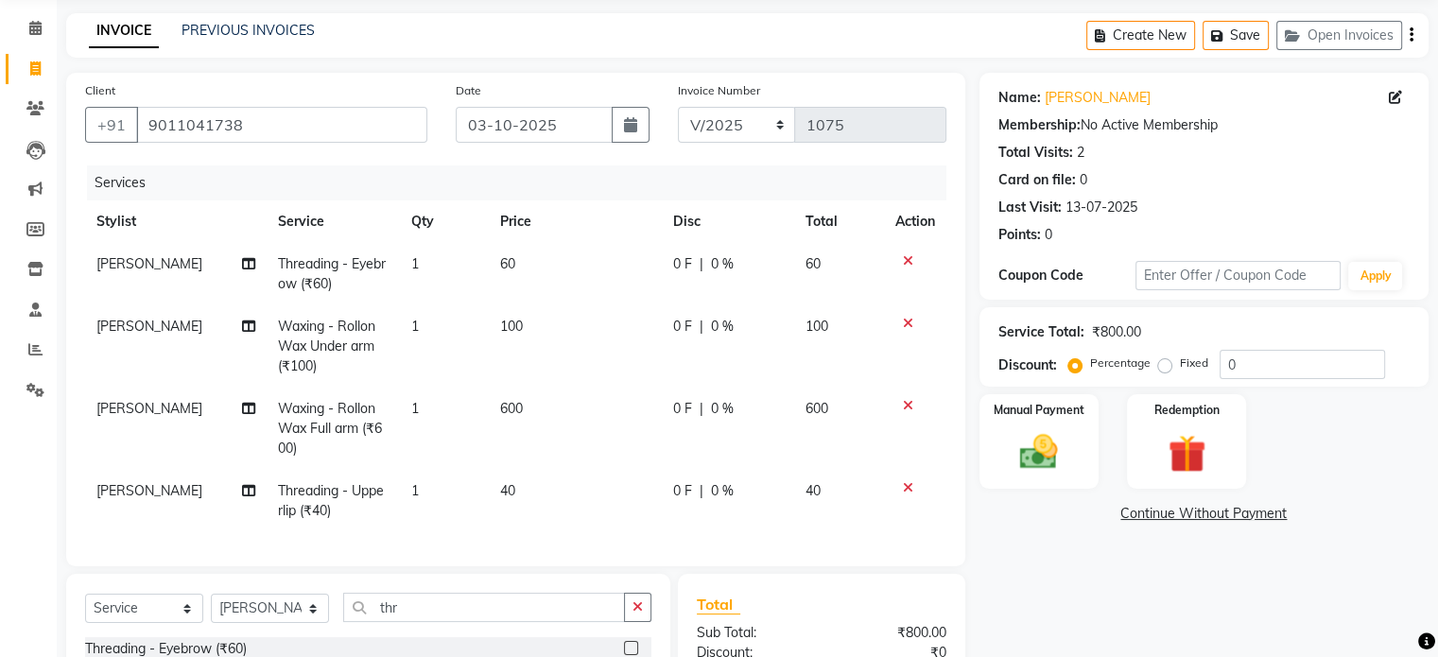
checkbox input "false"
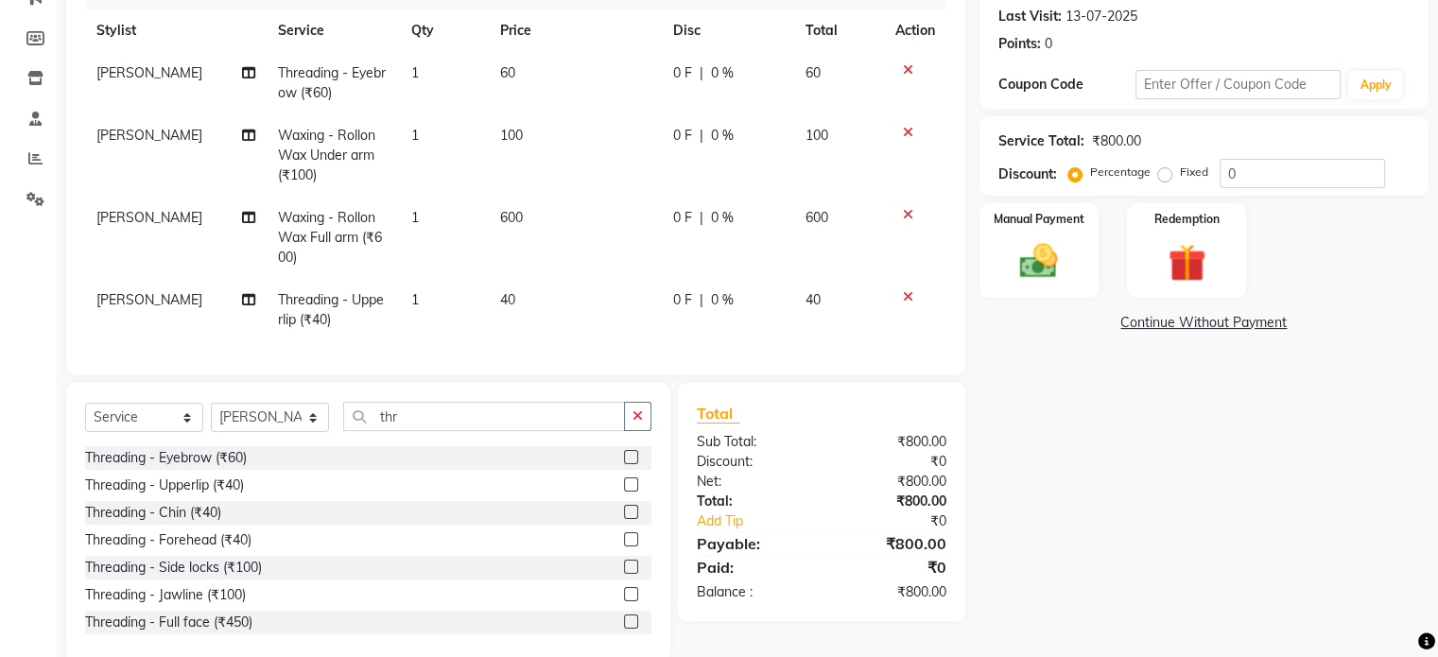
scroll to position [307, 0]
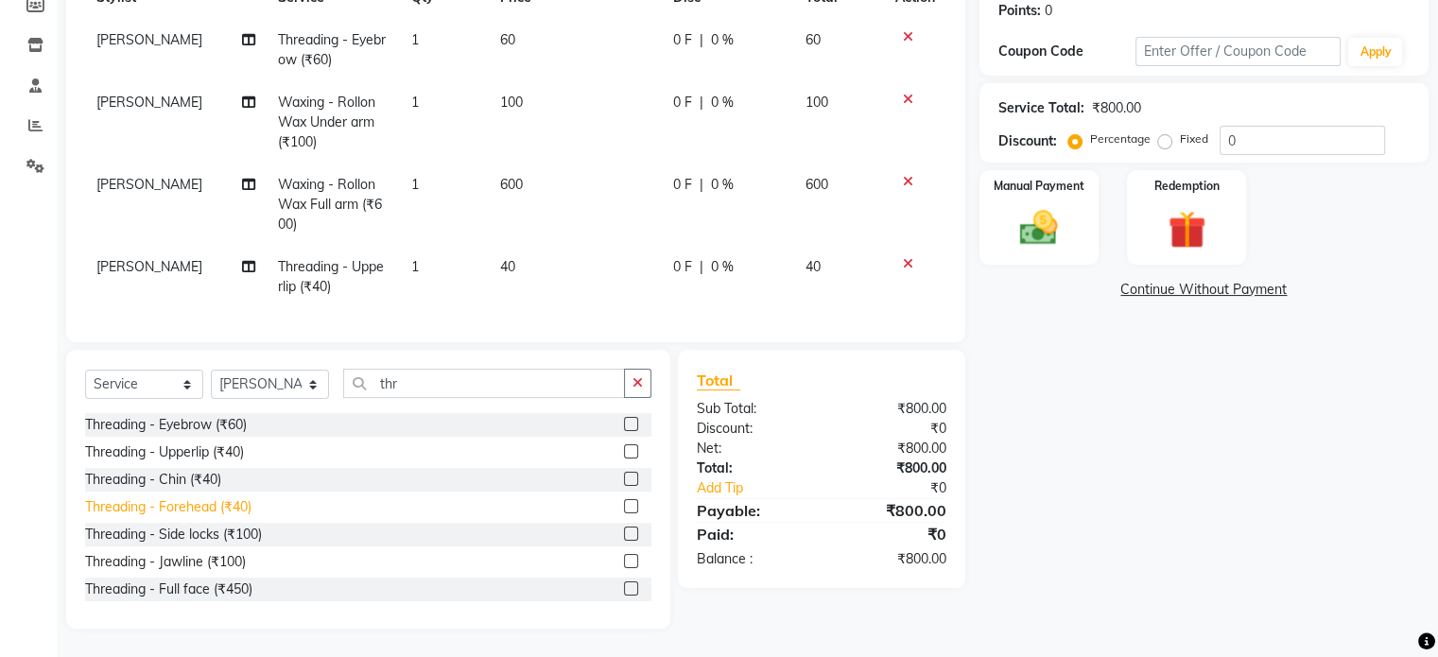
click at [177, 511] on div "Threading - Forehead (₹40)" at bounding box center [168, 507] width 166 height 20
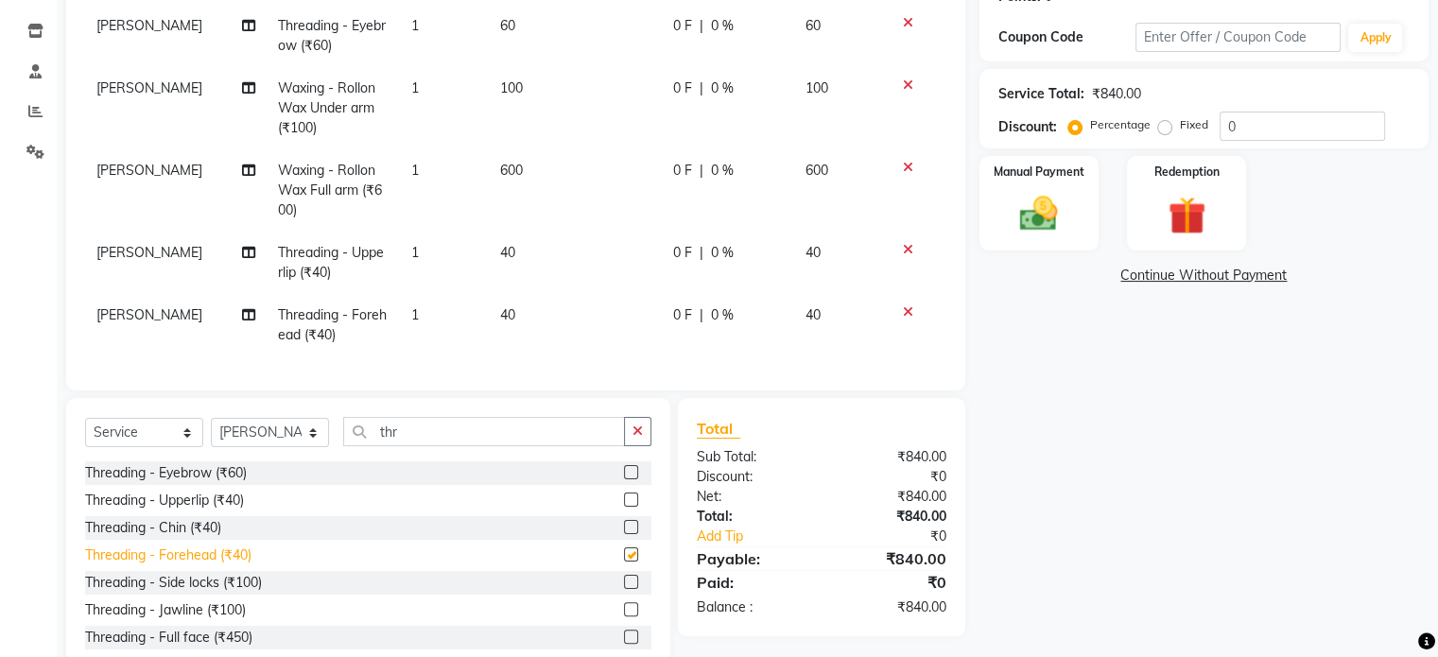
checkbox input "false"
click at [1028, 187] on div "Manual Payment" at bounding box center [1038, 202] width 124 height 97
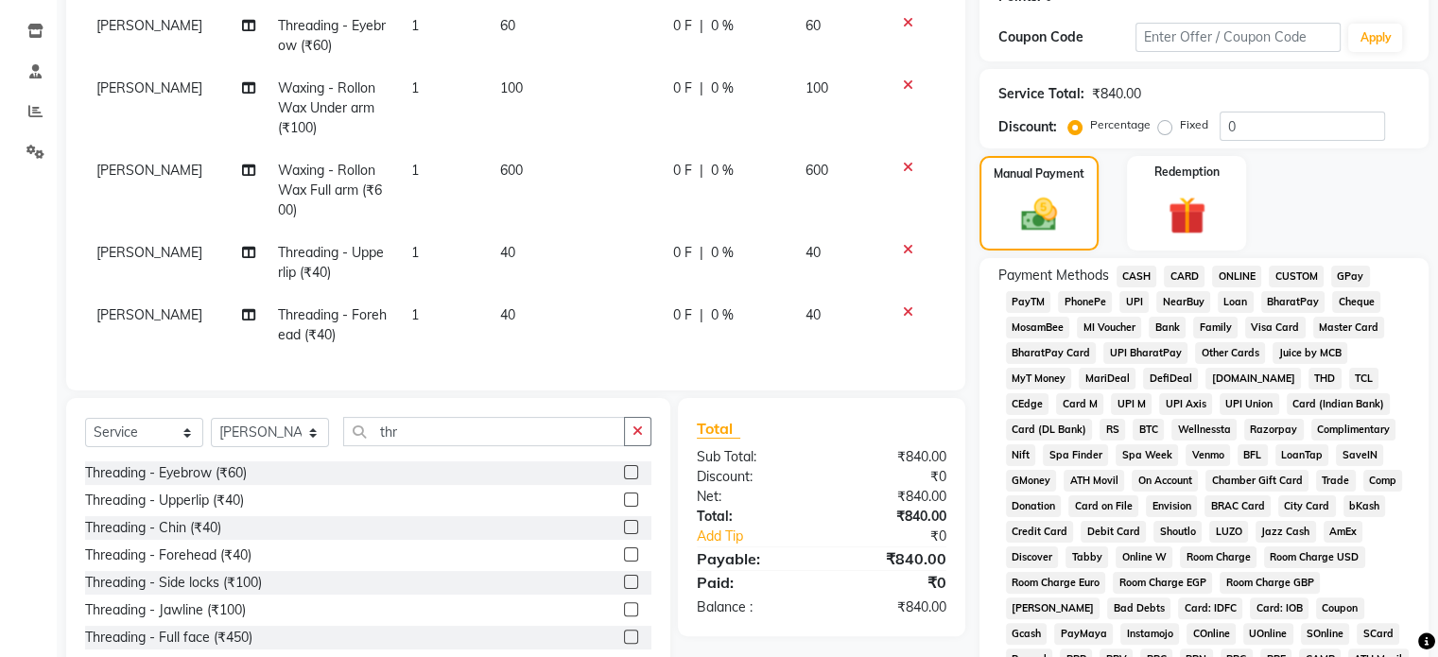
click at [1347, 275] on span "GPay" at bounding box center [1350, 277] width 39 height 22
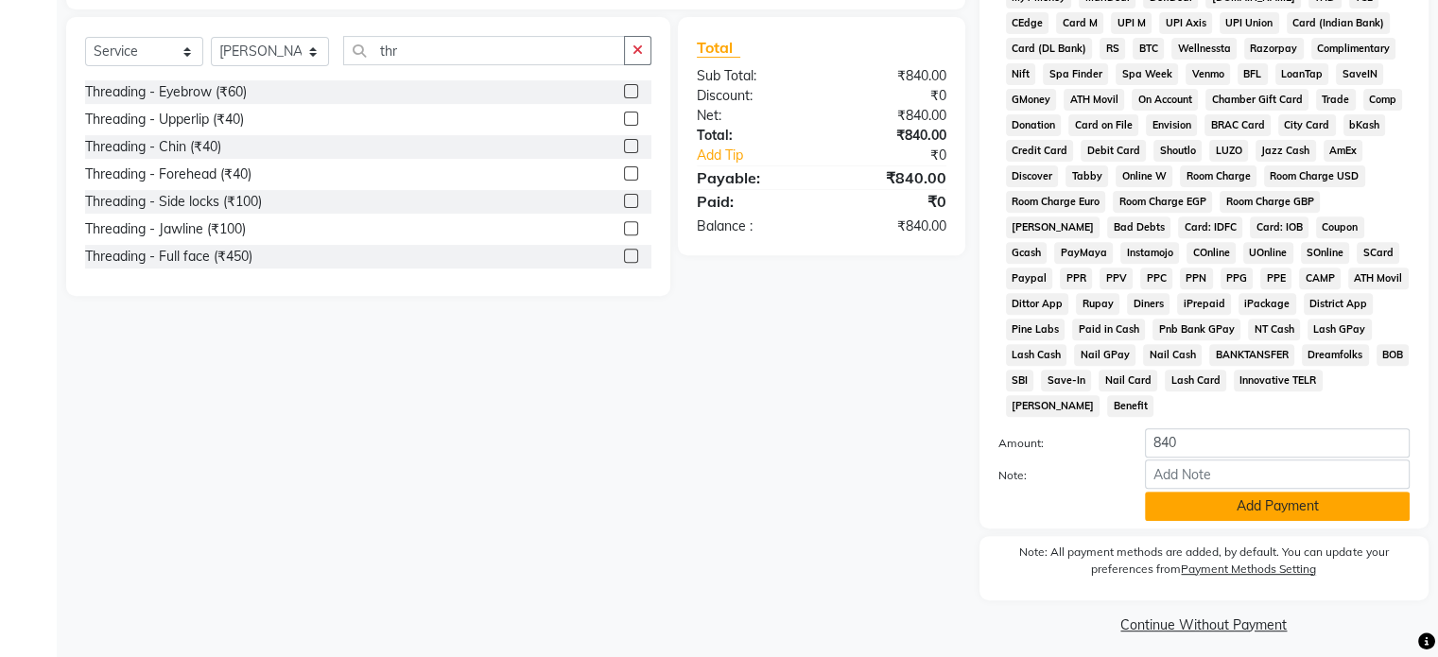
click at [1338, 492] on button "Add Payment" at bounding box center [1277, 506] width 265 height 29
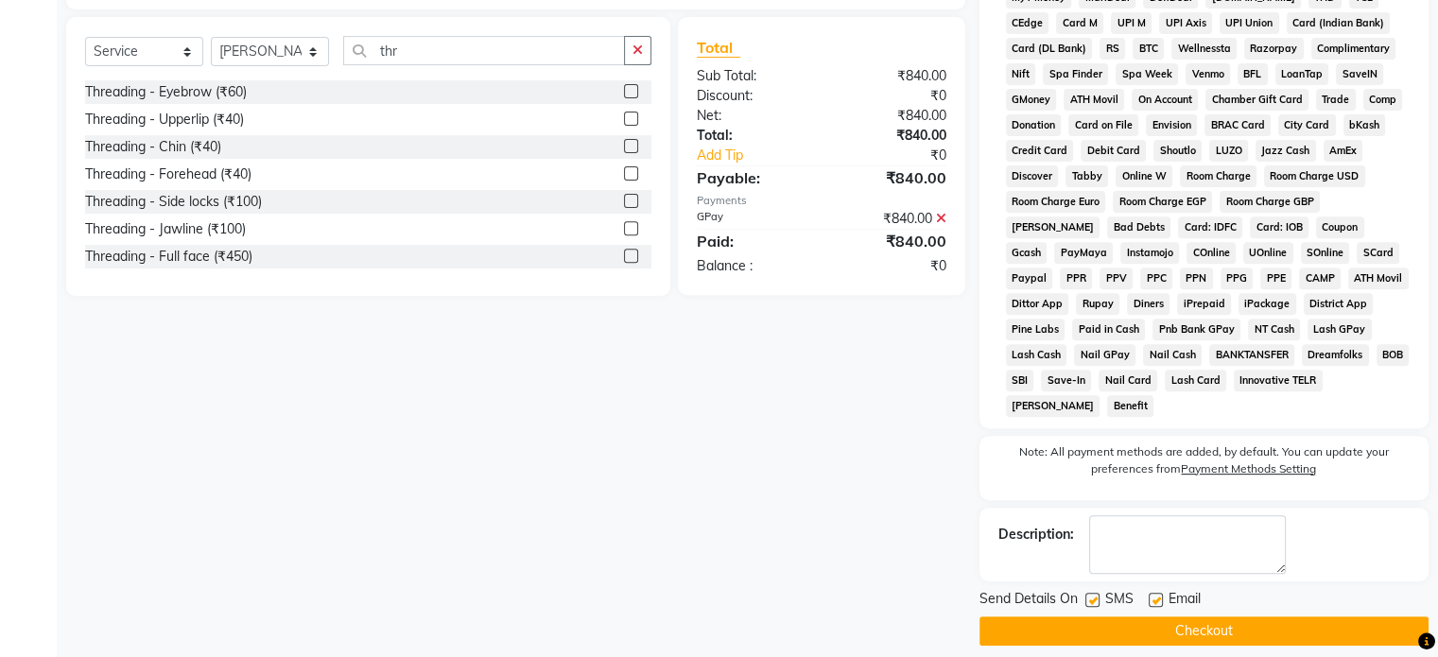
click at [1222, 616] on button "Checkout" at bounding box center [1203, 630] width 449 height 29
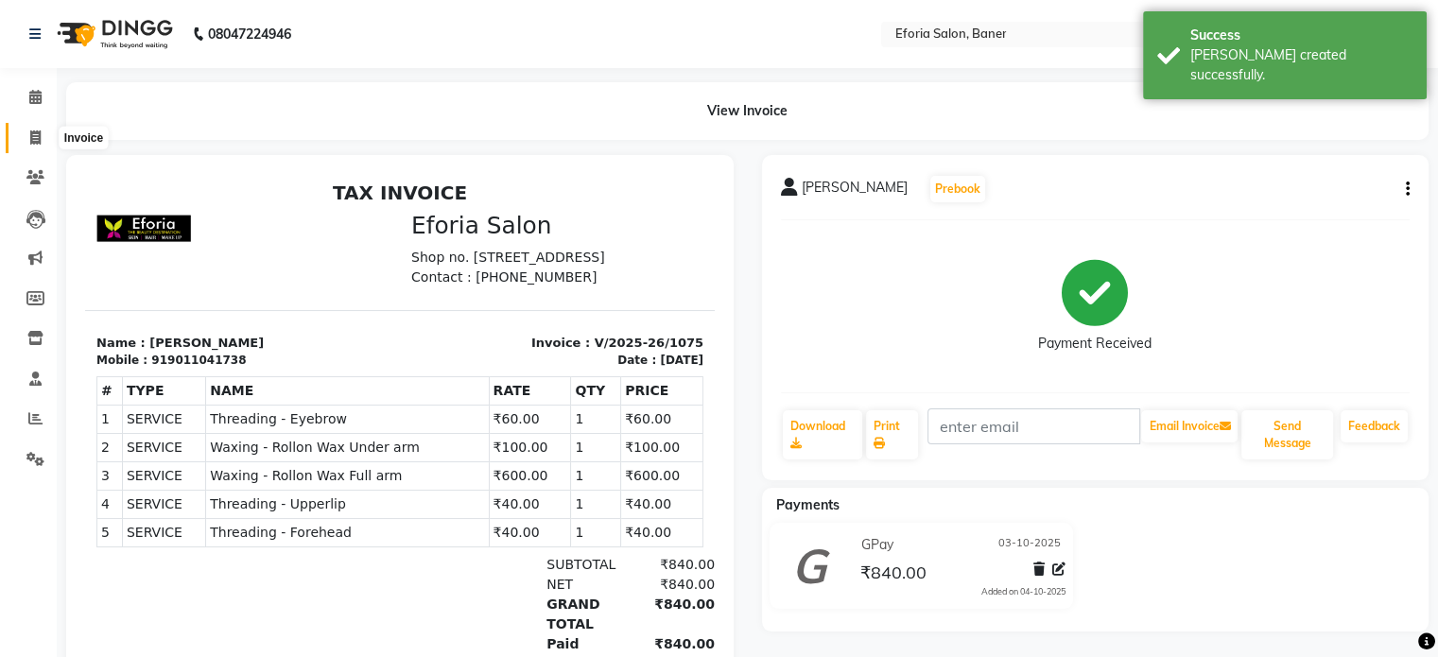
click at [36, 136] on icon at bounding box center [35, 137] width 10 height 14
select select "608"
select select "service"
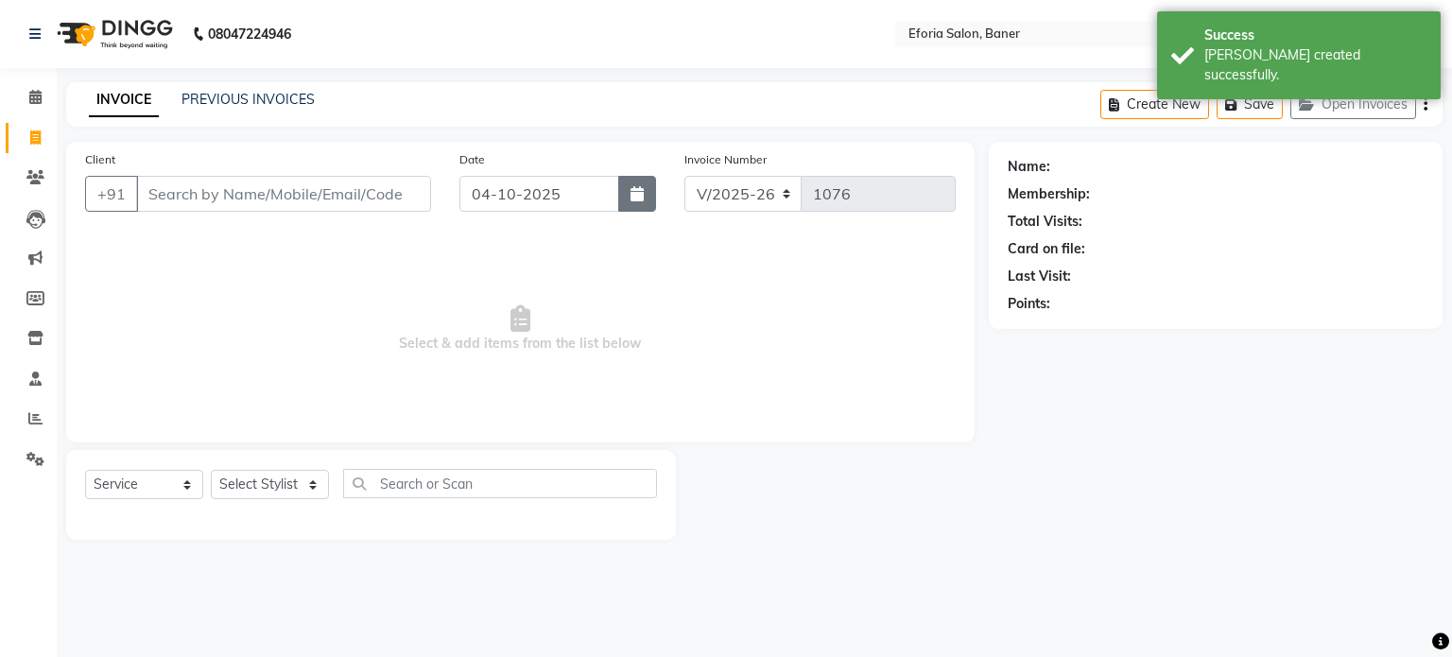
click at [643, 203] on button "button" at bounding box center [637, 194] width 38 height 36
select select "10"
select select "2025"
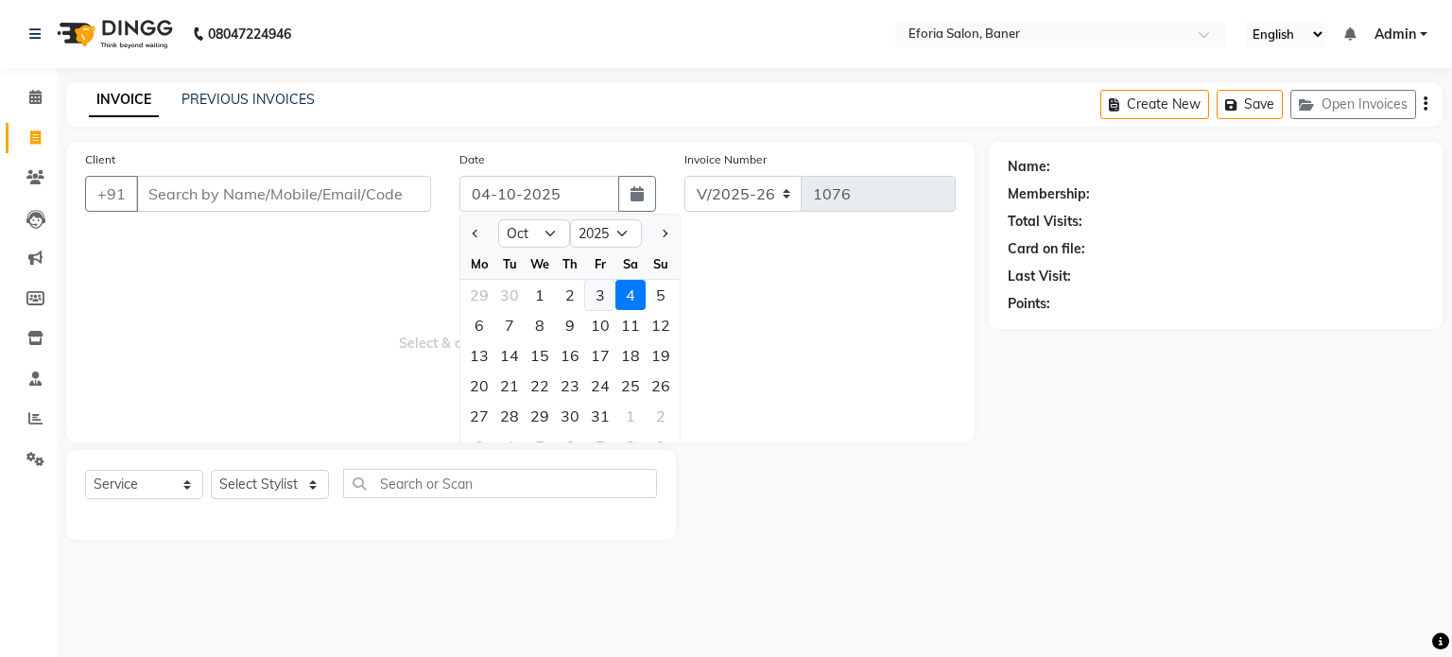
click at [606, 297] on div "3" at bounding box center [600, 295] width 30 height 30
type input "03-10-2025"
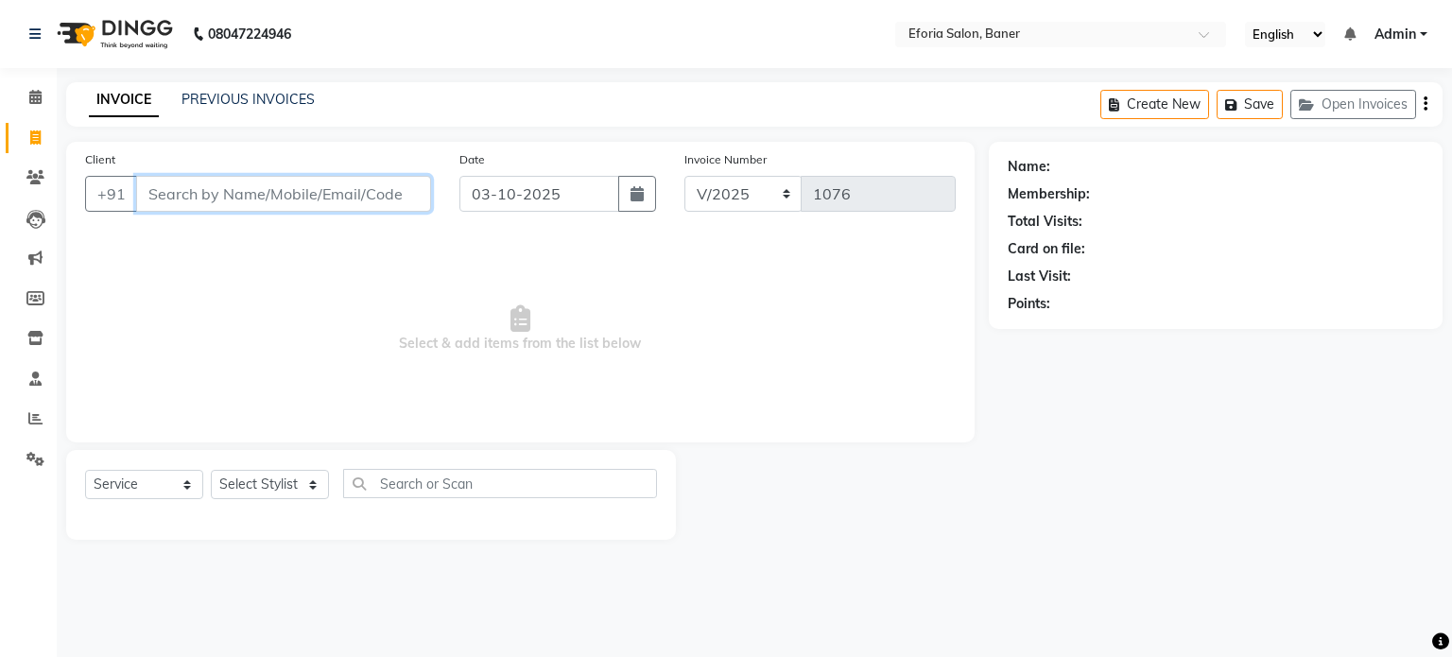
click at [363, 191] on input "Client" at bounding box center [283, 194] width 295 height 36
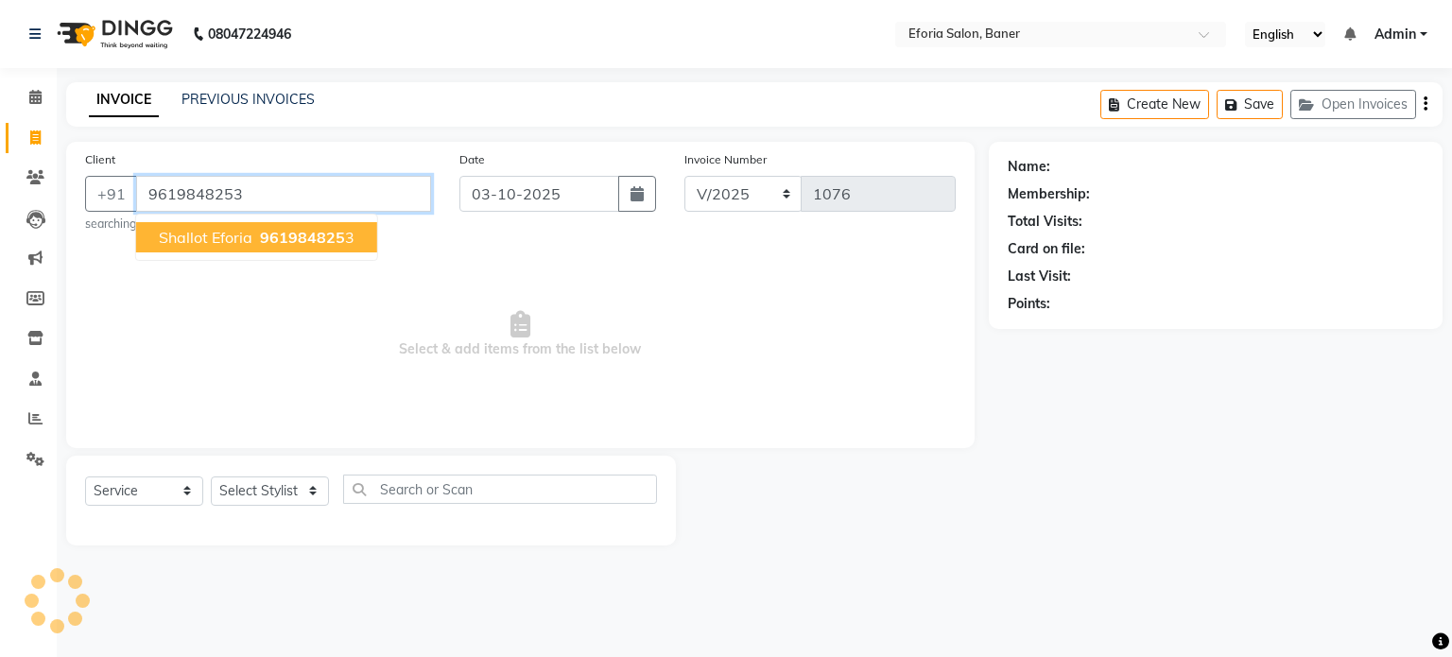
type input "9619848253"
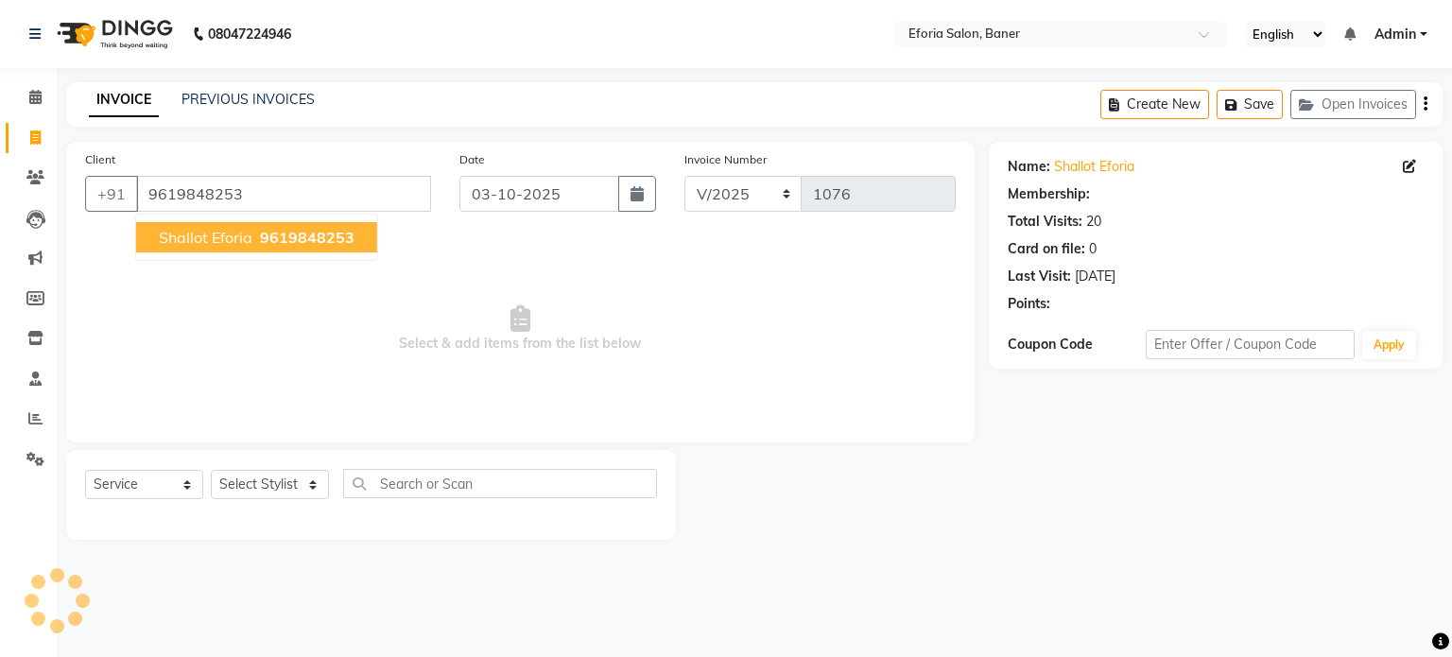
click at [280, 248] on button "Shallot Eforia 9619848253" at bounding box center [256, 237] width 241 height 30
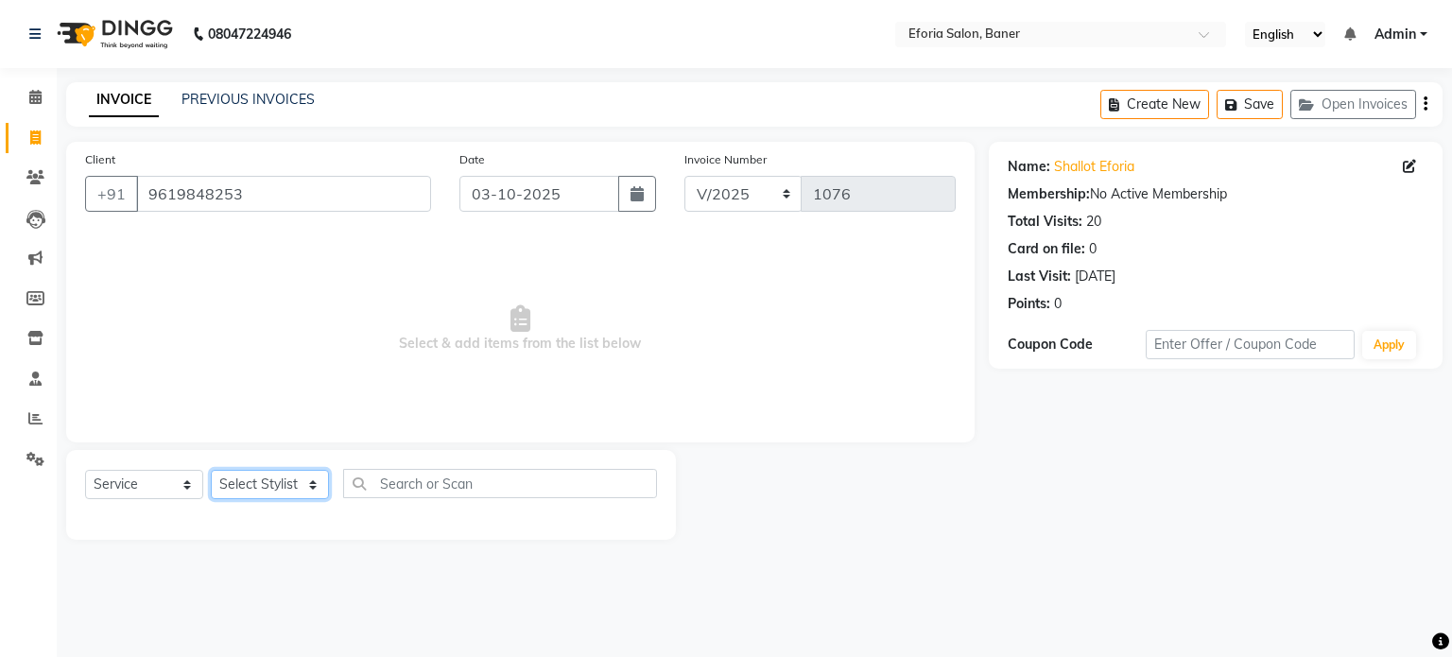
click at [268, 494] on select "Select Stylist [PERSON_NAME] [PERSON_NAME] [PERSON_NAME] [PERSON_NAME] [PERSON_…" at bounding box center [270, 484] width 118 height 29
select select "8654"
click at [211, 471] on select "Select Stylist [PERSON_NAME] [PERSON_NAME] [PERSON_NAME] [PERSON_NAME] [PERSON_…" at bounding box center [270, 484] width 118 height 29
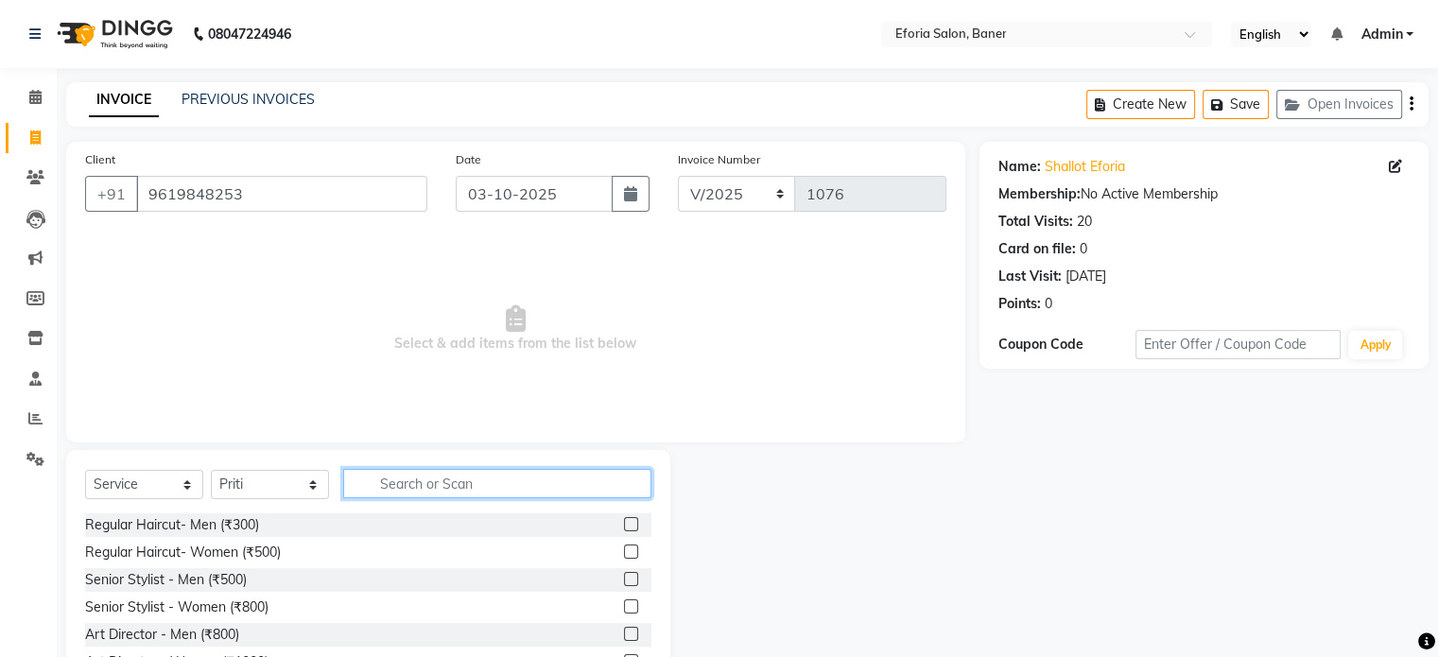
click at [423, 483] on input "text" at bounding box center [497, 483] width 308 height 29
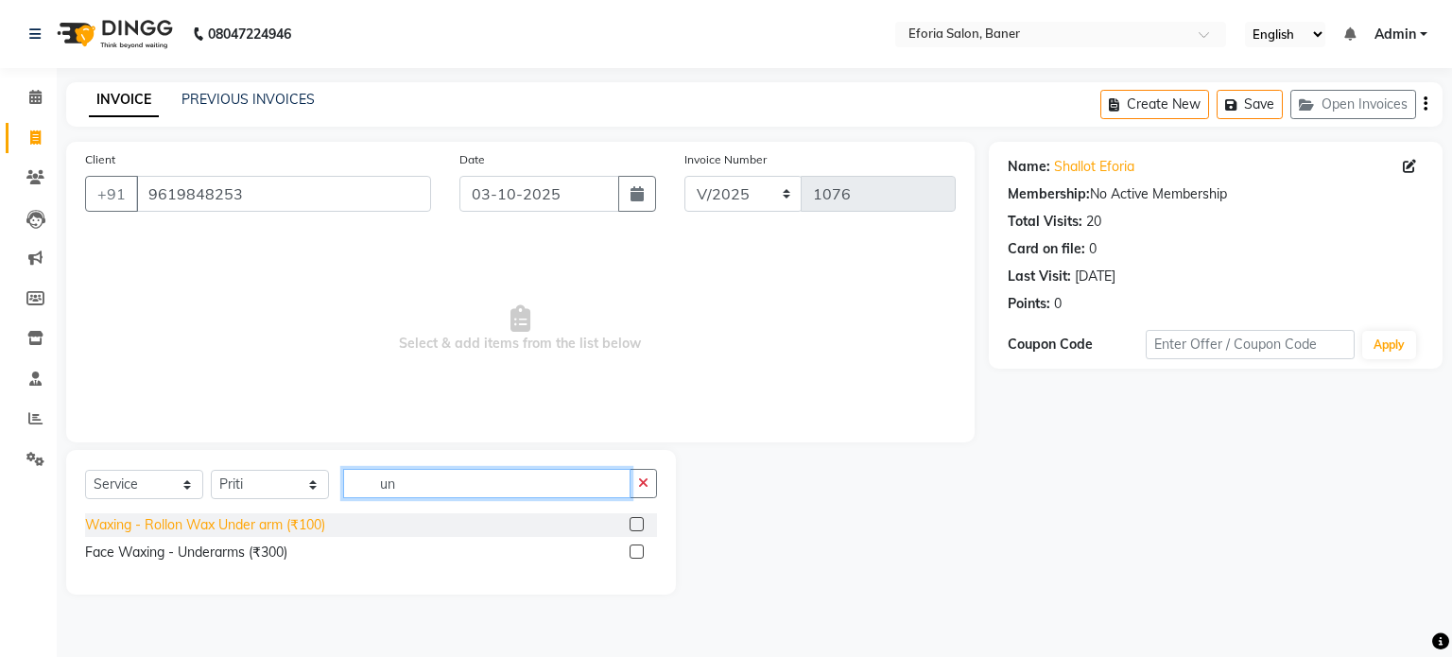
type input "un"
click at [268, 528] on div "Waxing - Rollon Wax Under arm (₹100)" at bounding box center [205, 525] width 240 height 20
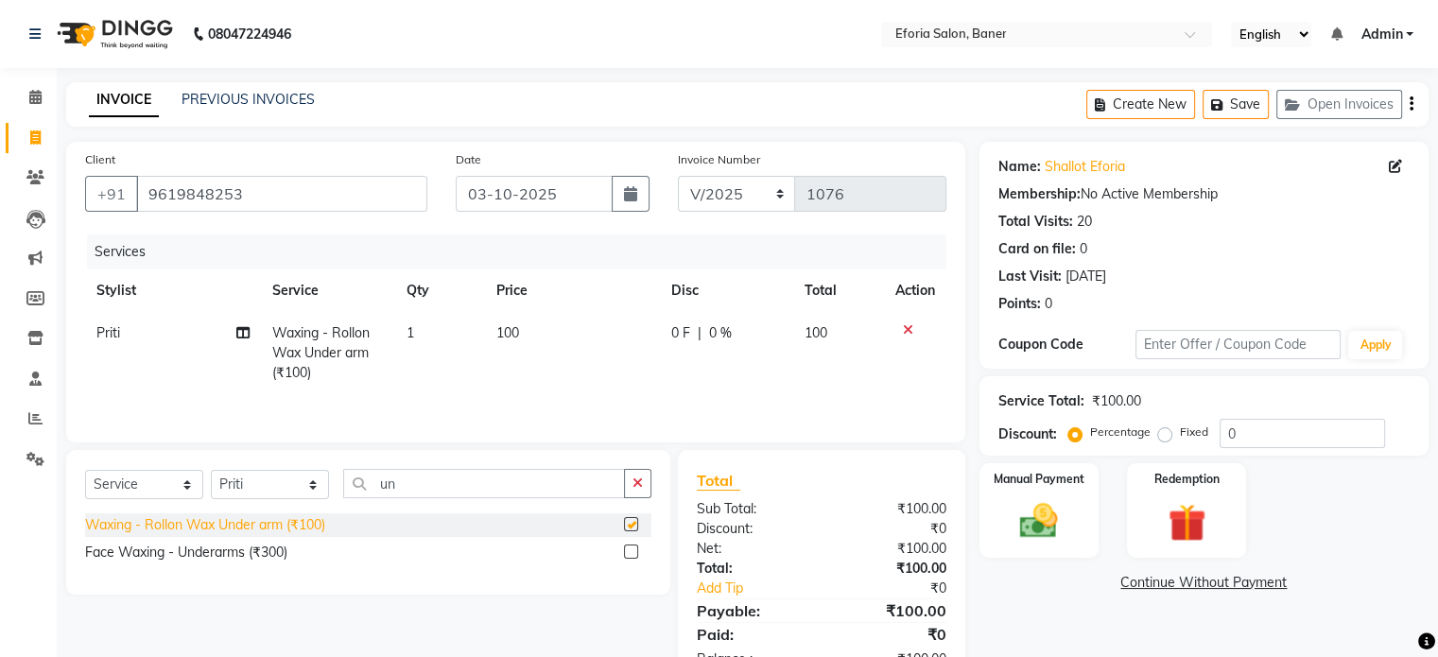
checkbox input "false"
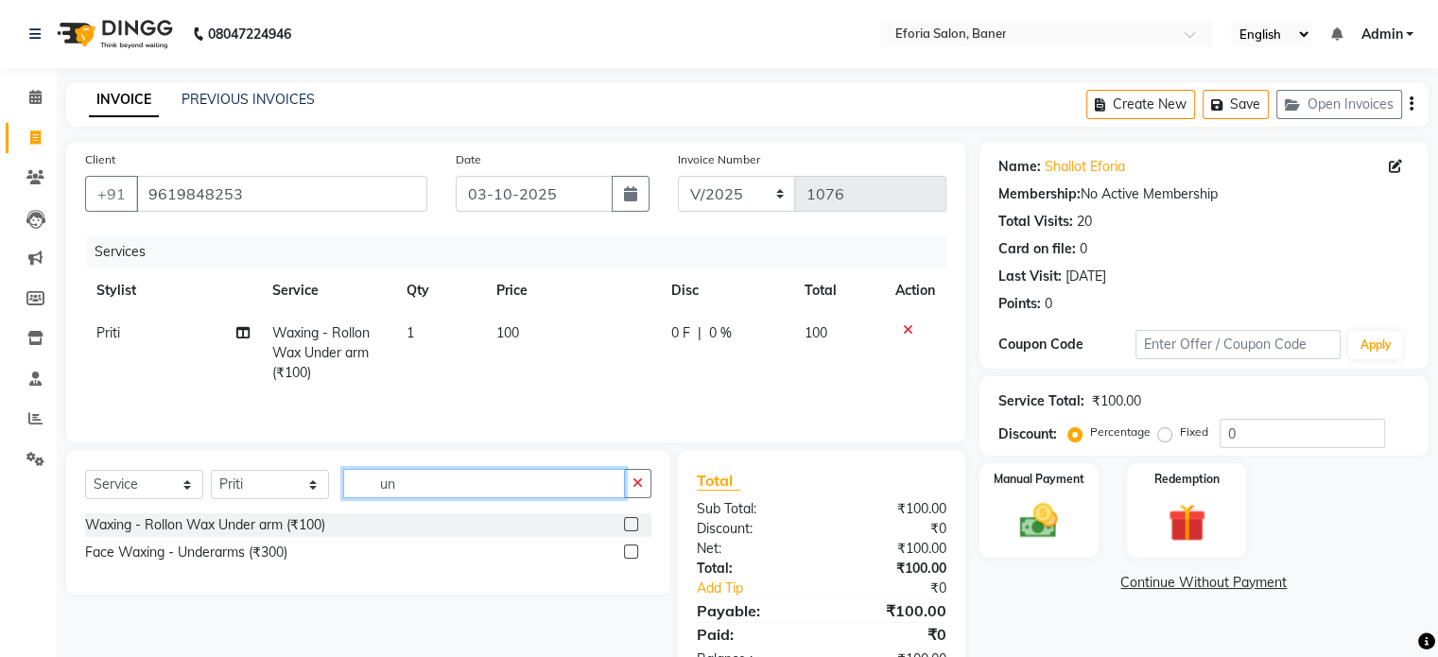
click at [402, 480] on input "un" at bounding box center [484, 483] width 282 height 29
type input "u"
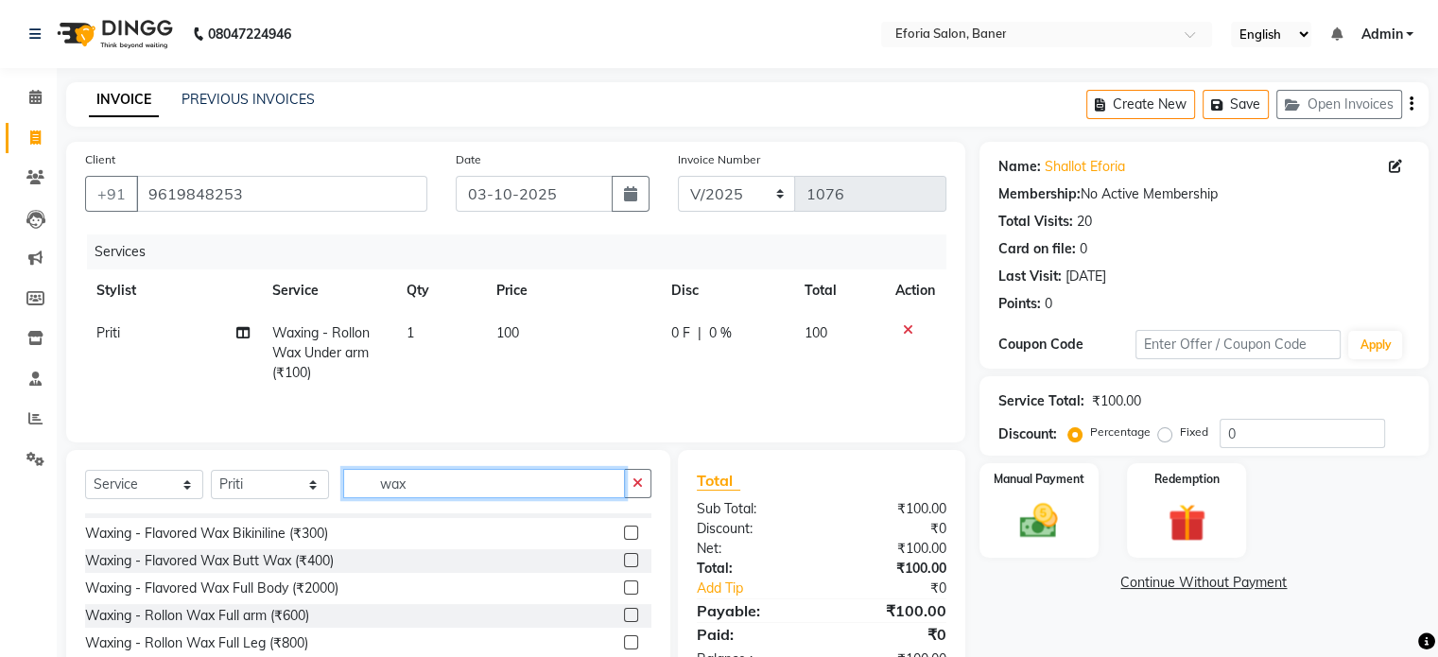
scroll to position [170, 0]
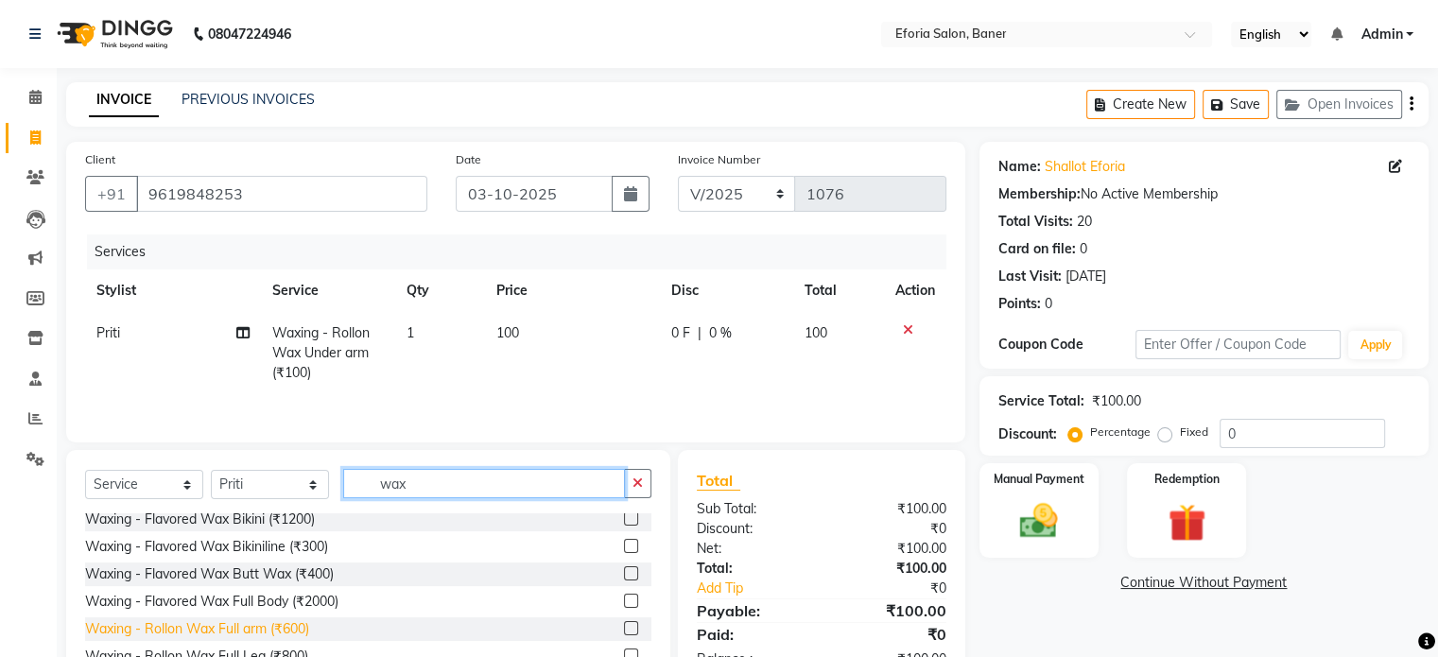
type input "wax"
click at [276, 630] on div "Waxing - Rollon Wax Full arm (₹600)" at bounding box center [197, 629] width 224 height 20
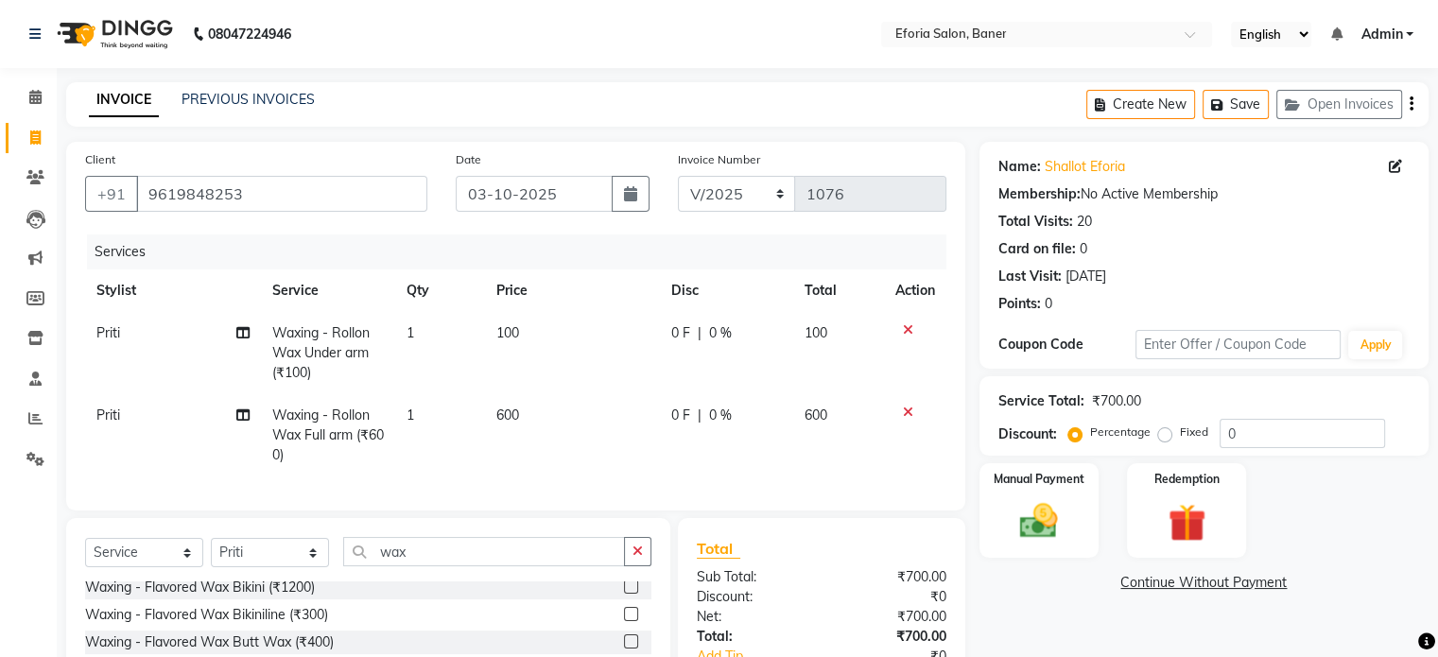
checkbox input "false"
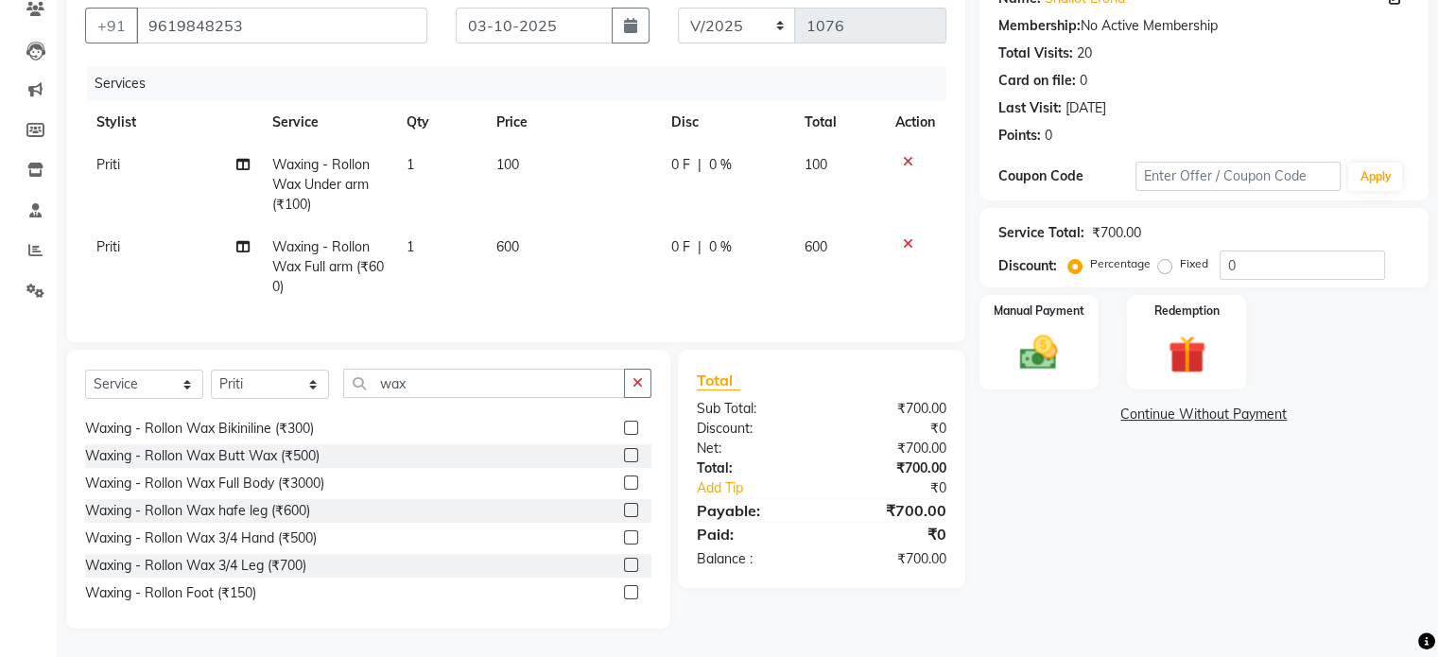
scroll to position [467, 0]
click at [265, 501] on div "Waxing - Rollon Wax hafe leg (₹600)" at bounding box center [197, 506] width 225 height 20
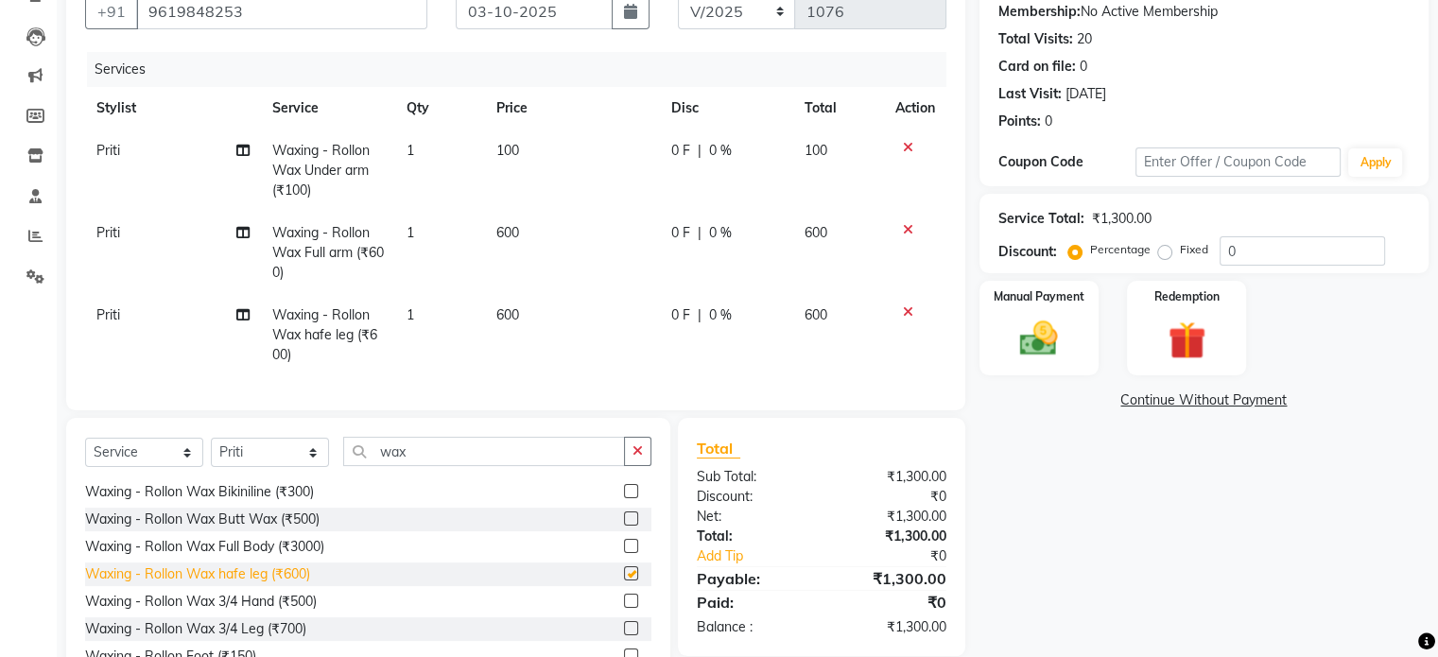
checkbox input "false"
click at [507, 309] on span "600" at bounding box center [507, 314] width 23 height 17
select select "8654"
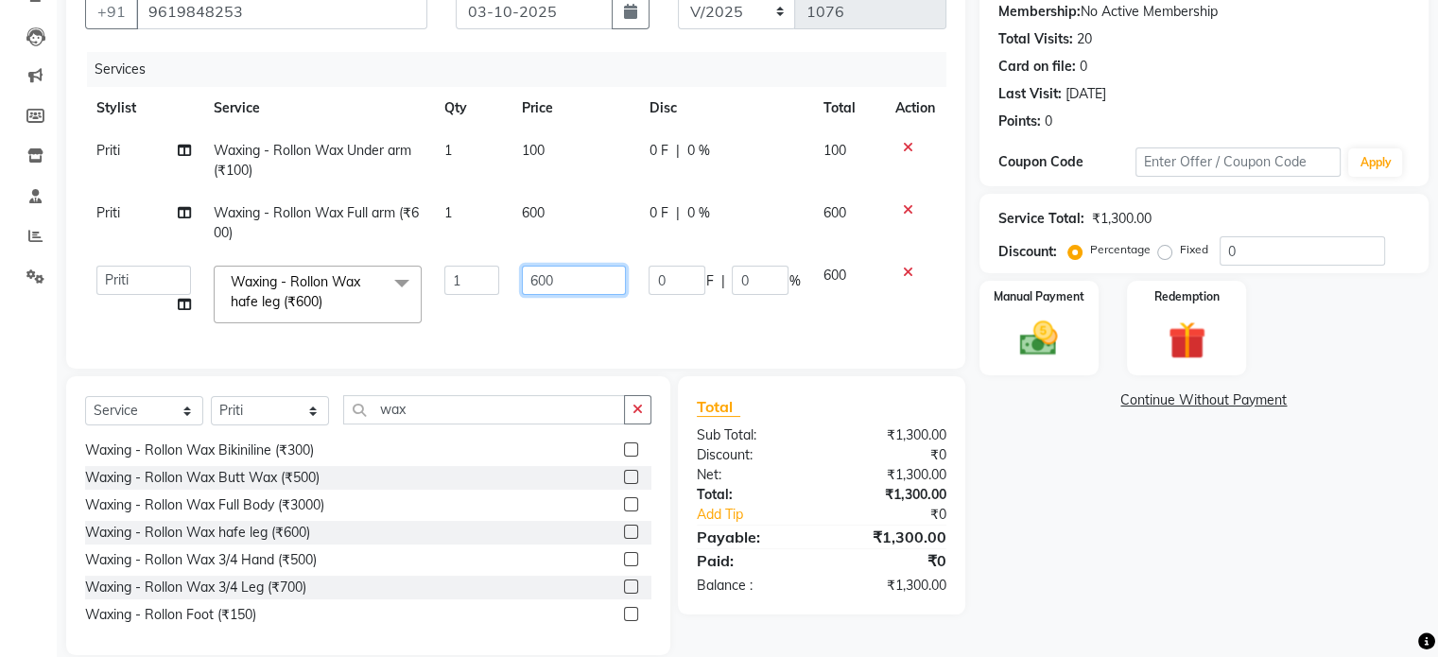
click at [537, 277] on input "600" at bounding box center [574, 280] width 104 height 29
type input "500"
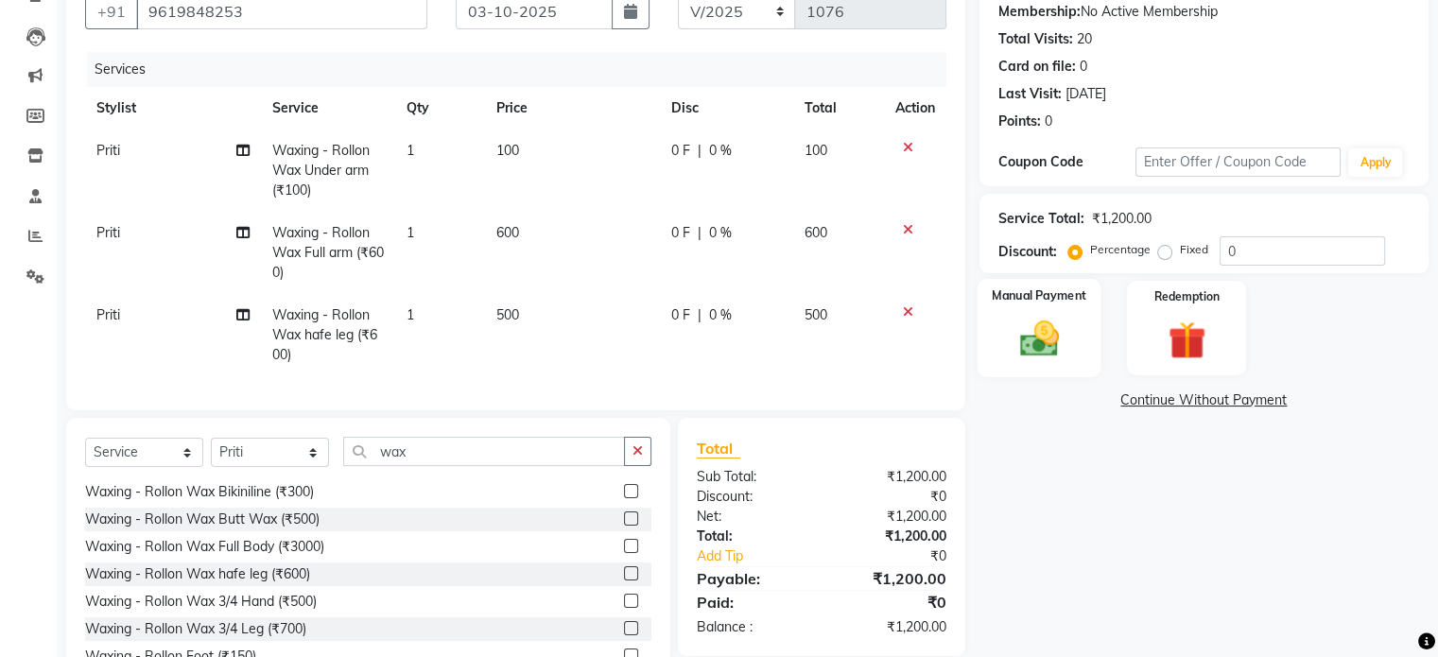
click at [1051, 324] on img at bounding box center [1038, 339] width 63 height 45
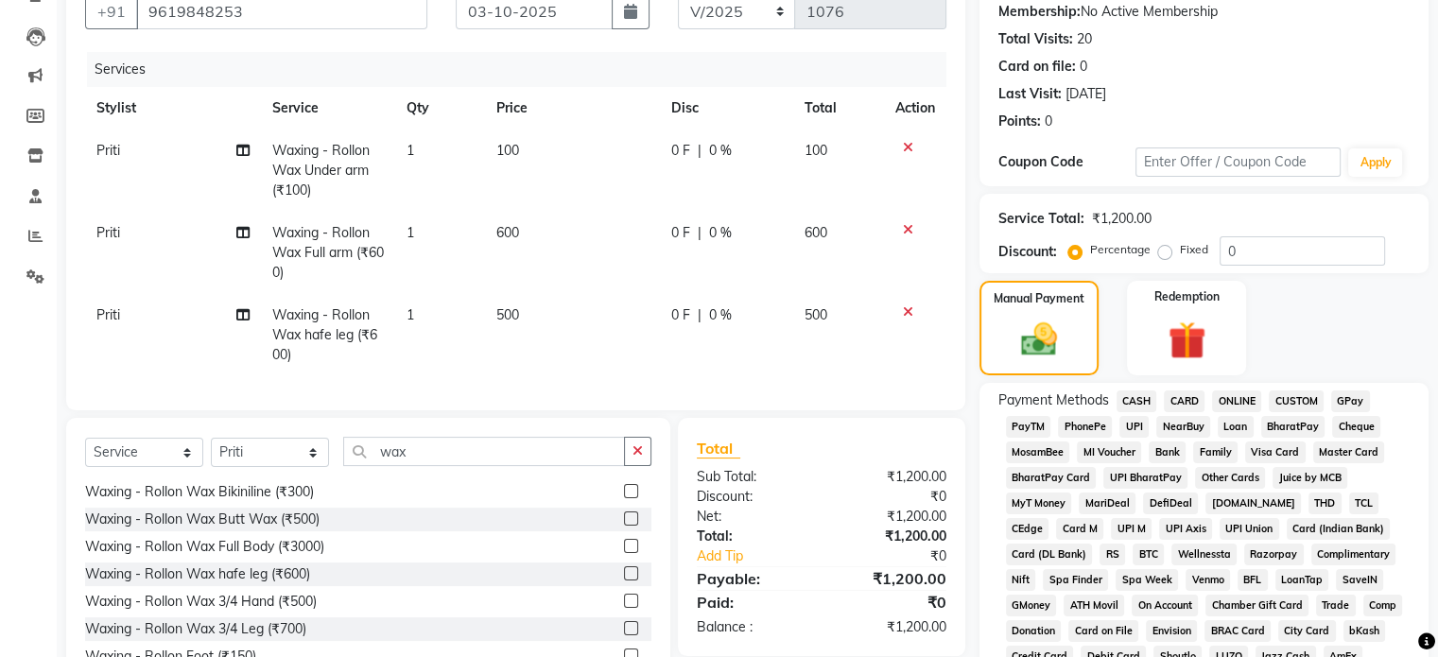
click at [1354, 400] on span "GPay" at bounding box center [1350, 401] width 39 height 22
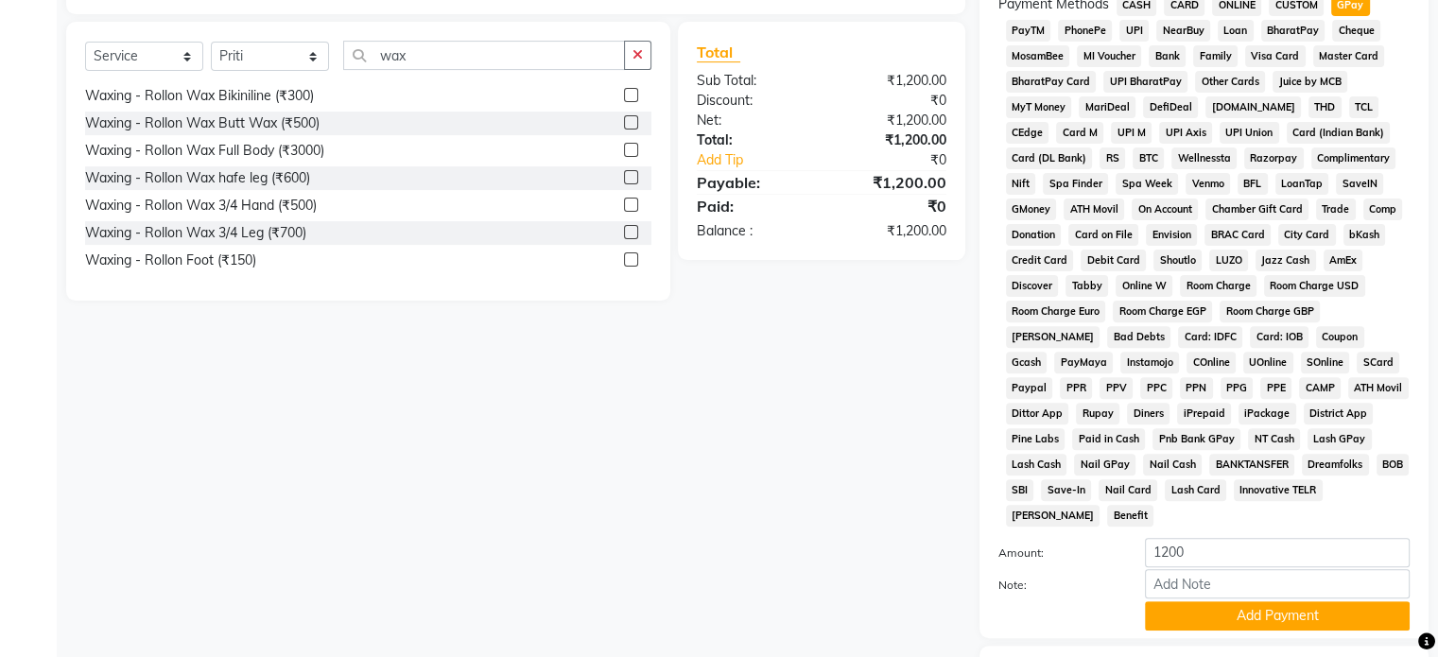
scroll to position [688, 0]
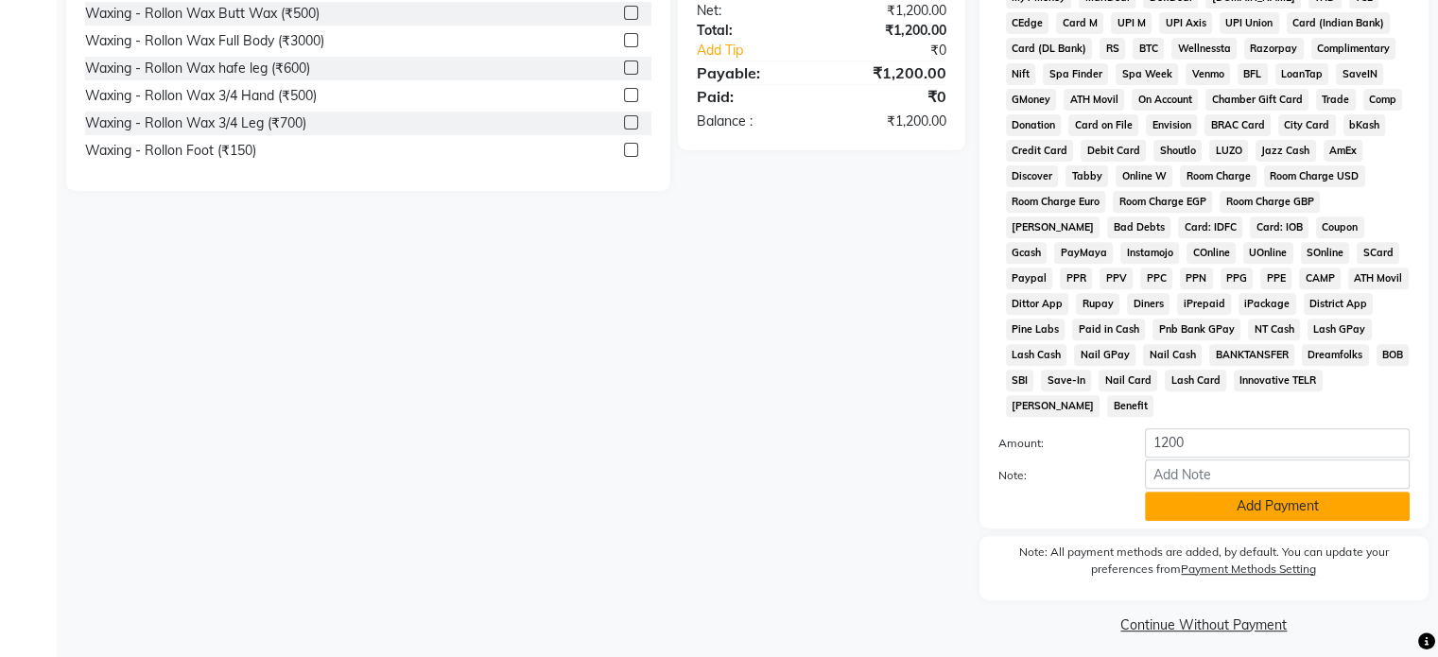
click at [1259, 492] on button "Add Payment" at bounding box center [1277, 506] width 265 height 29
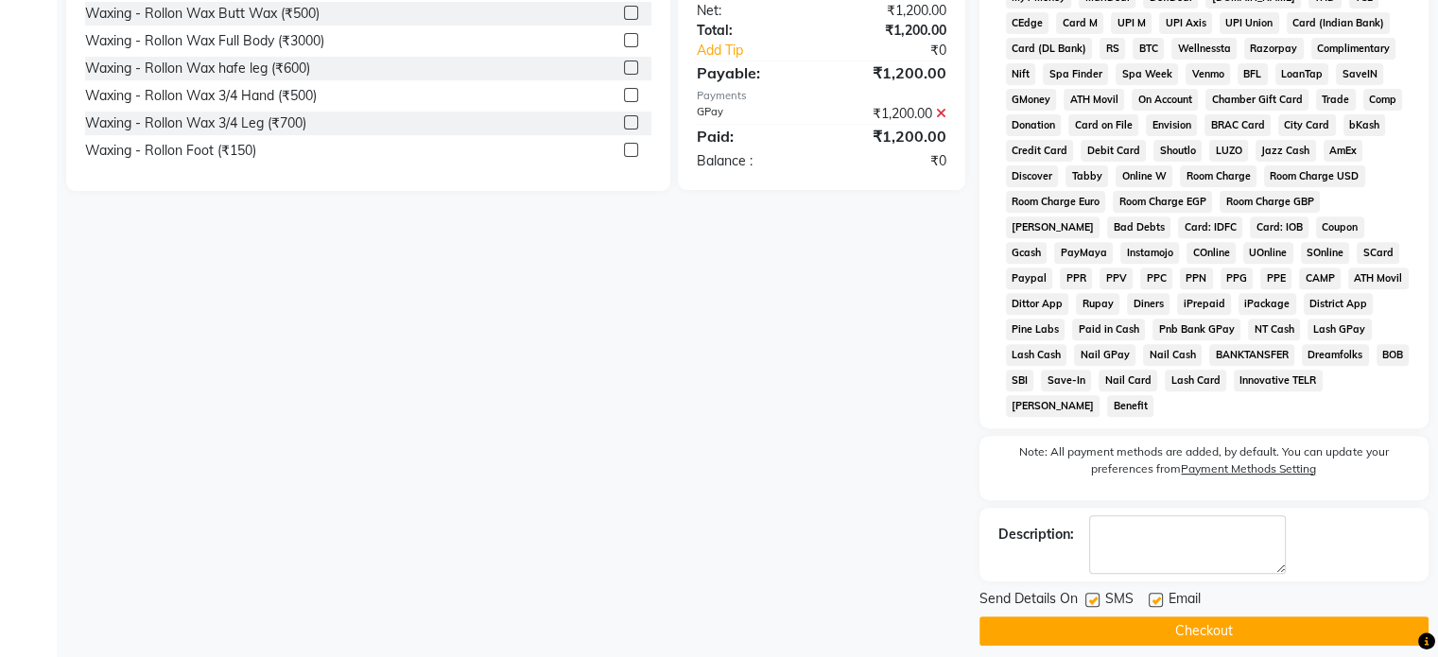
click at [1195, 627] on button "Checkout" at bounding box center [1203, 630] width 449 height 29
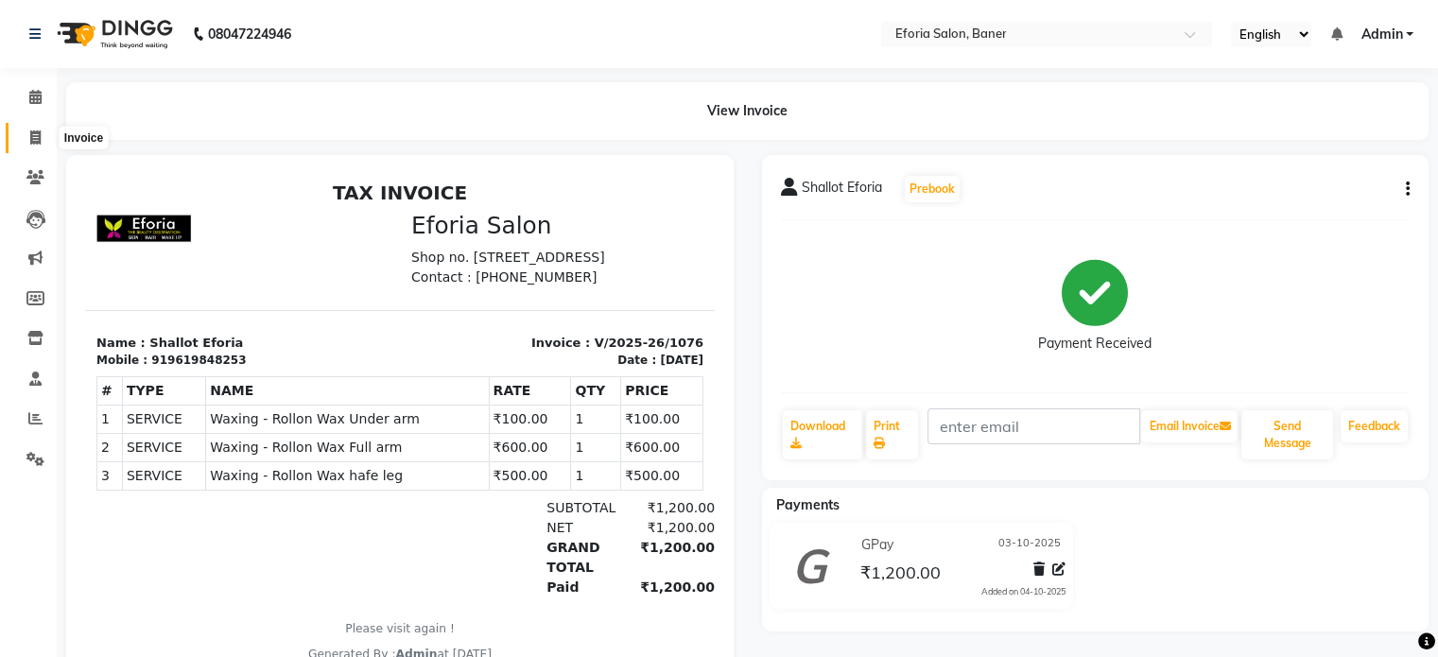
click at [43, 137] on span at bounding box center [35, 139] width 33 height 22
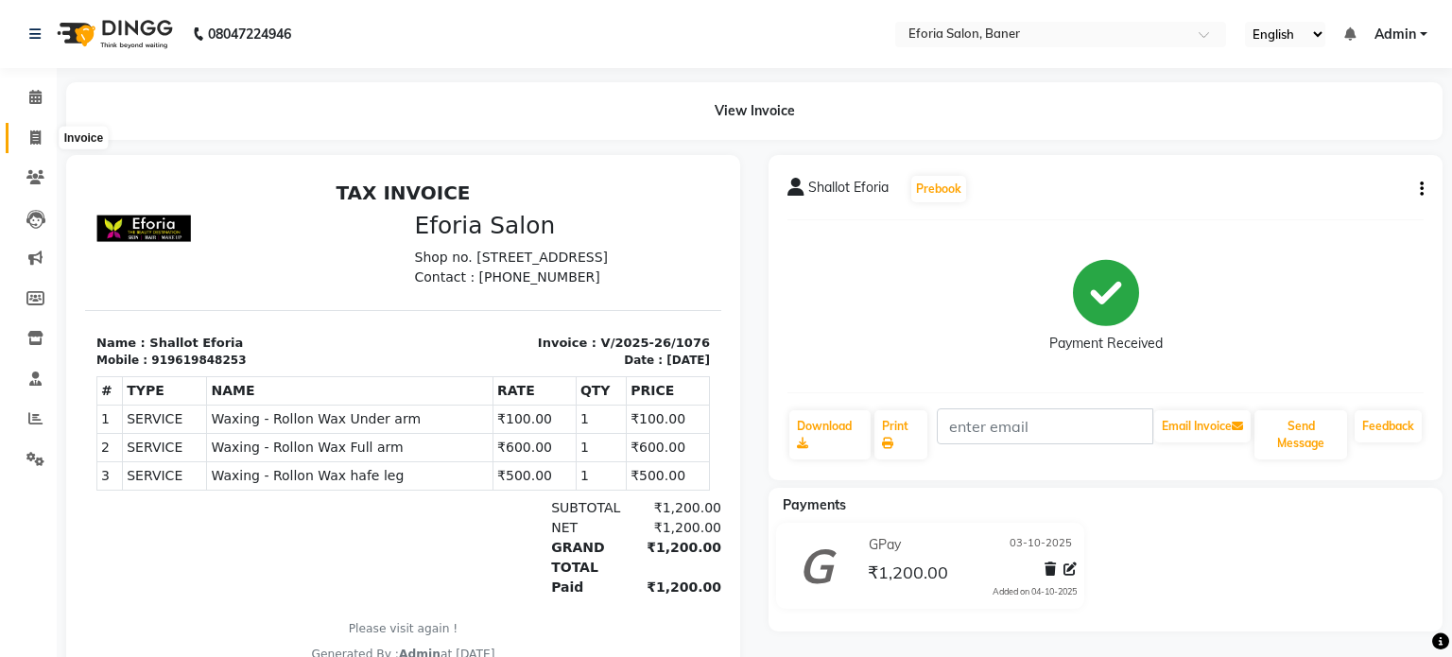
select select "service"
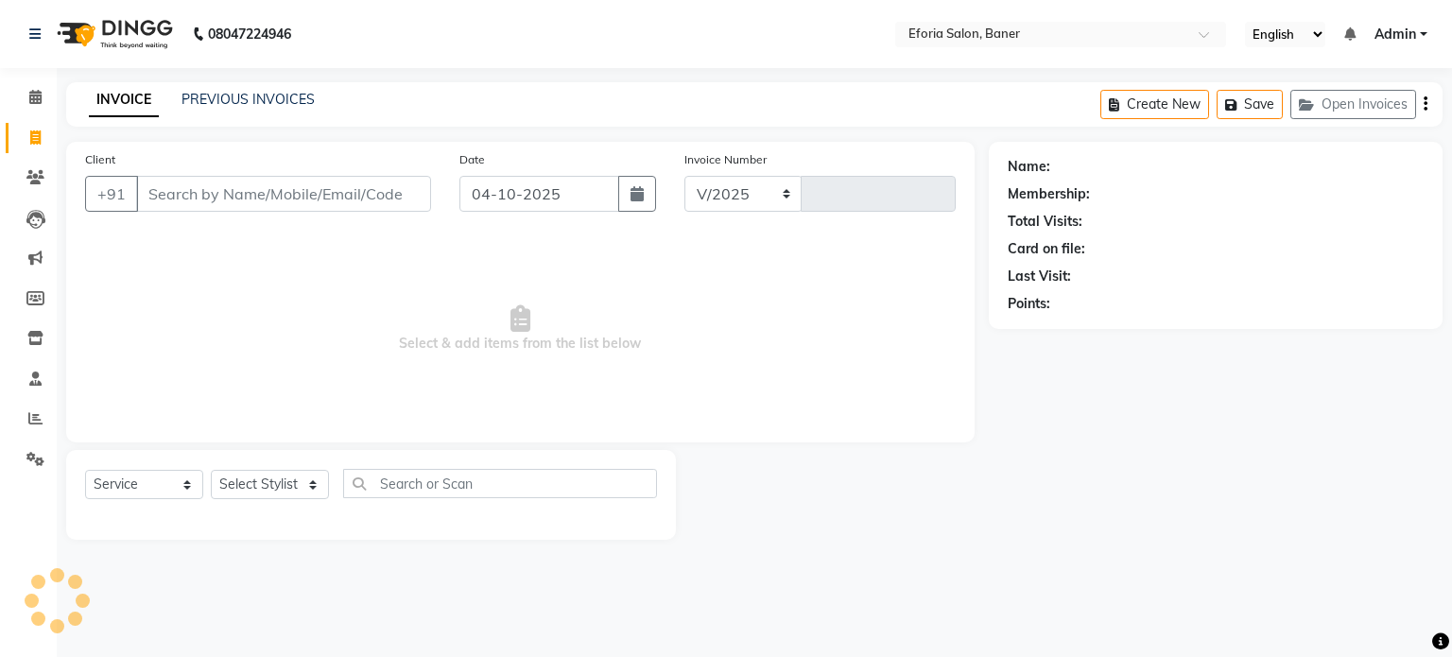
select select "608"
type input "1077"
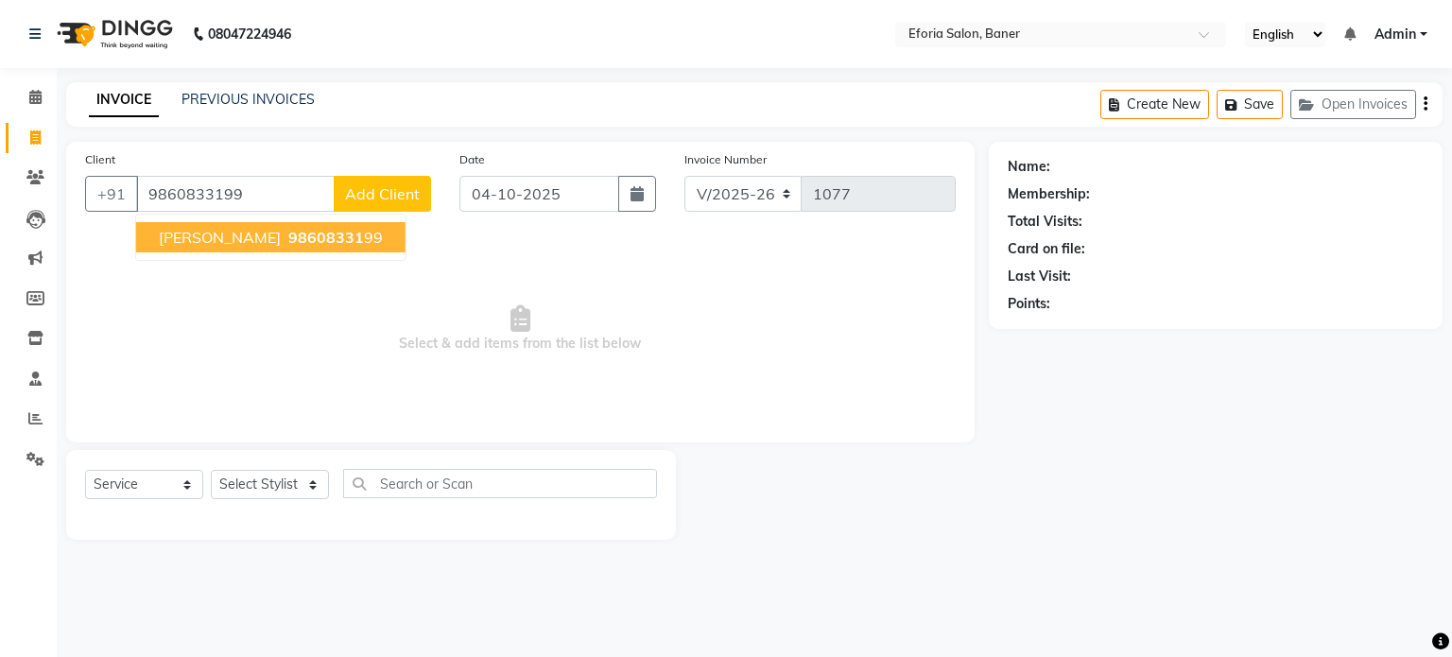
type input "9860833199"
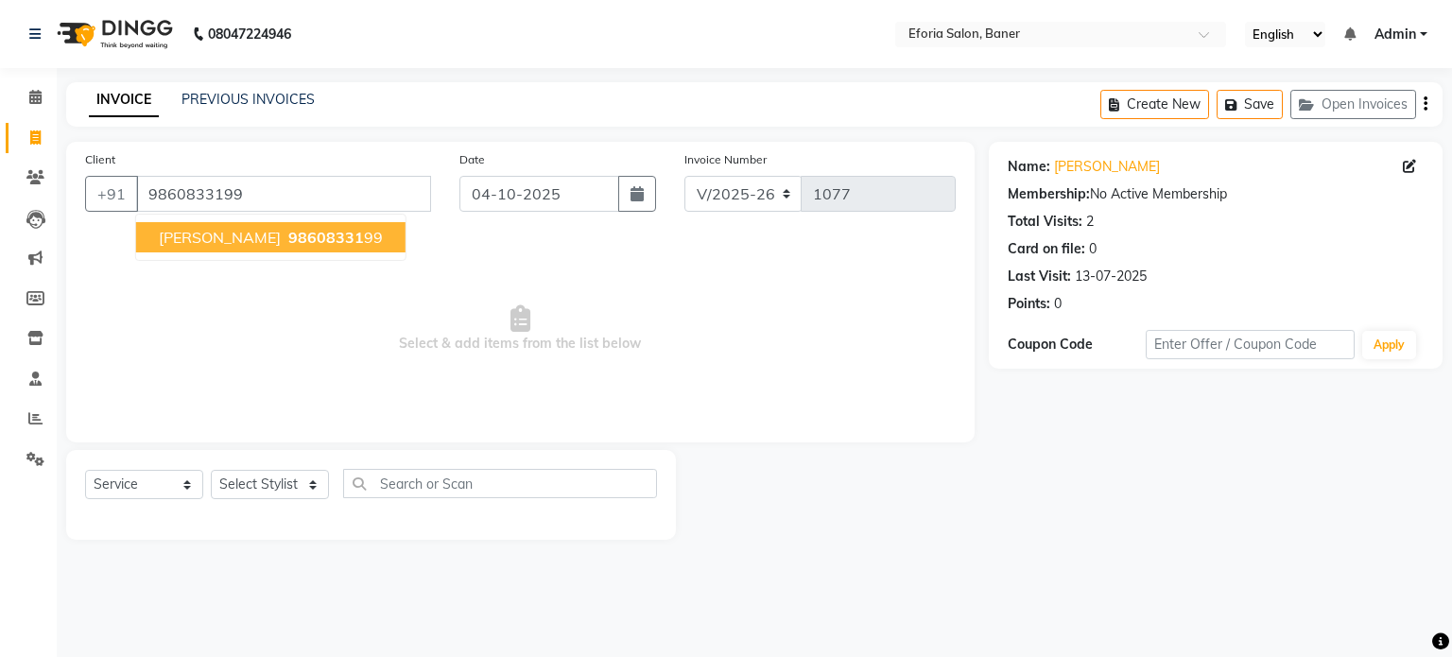
click at [261, 238] on span "[PERSON_NAME]" at bounding box center [220, 237] width 122 height 19
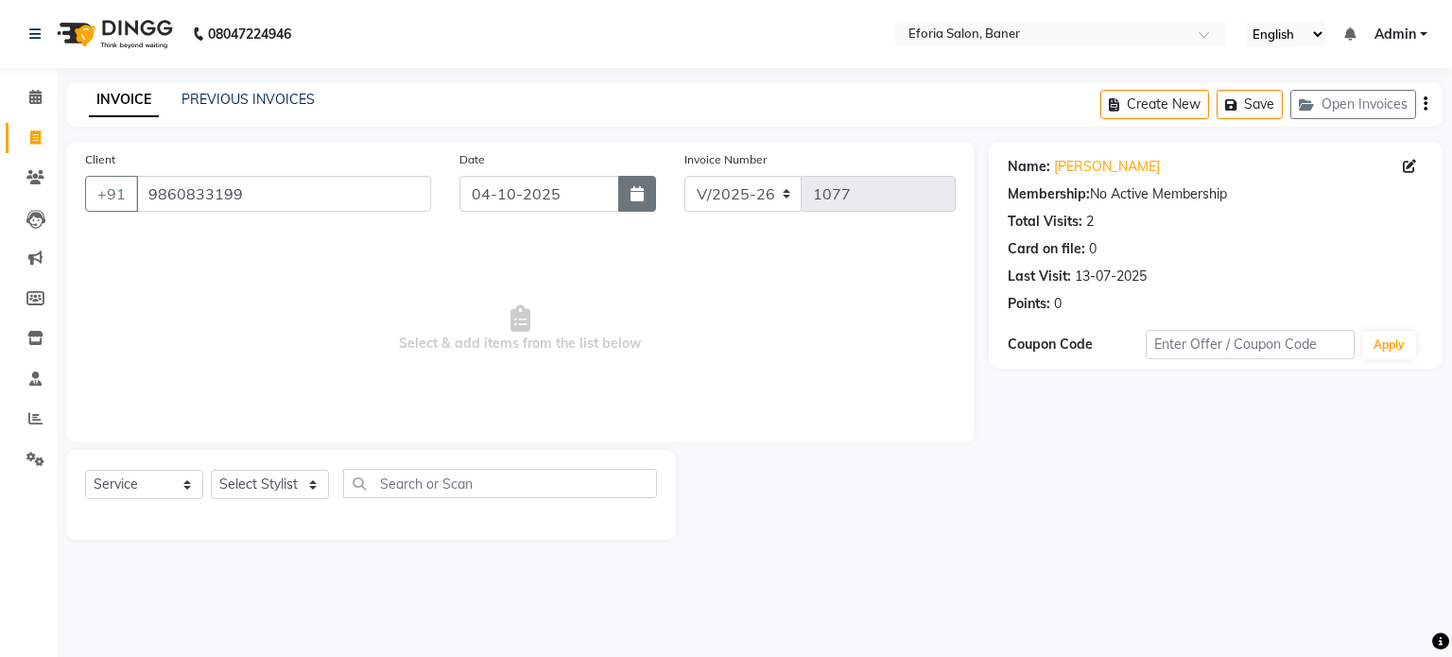
click at [628, 199] on button "button" at bounding box center [637, 194] width 38 height 36
select select "10"
select select "2025"
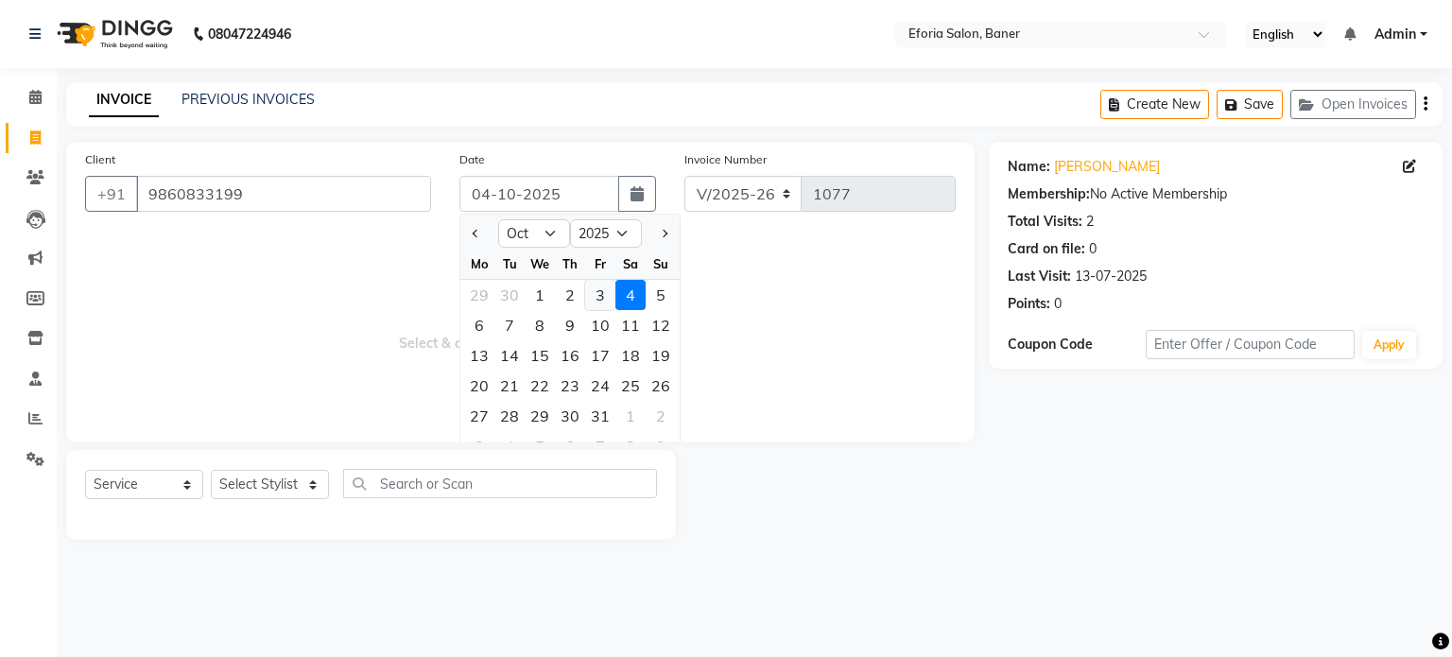
click at [600, 300] on div "3" at bounding box center [600, 295] width 30 height 30
type input "03-10-2025"
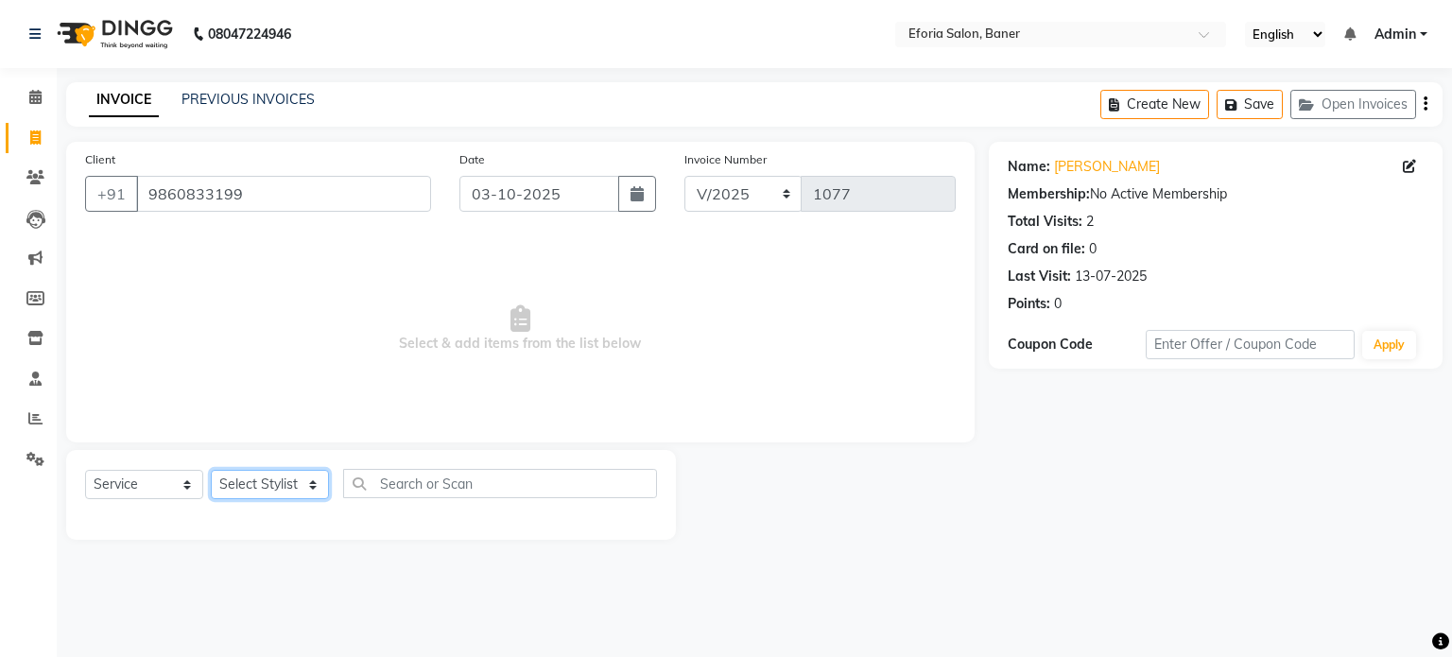
click at [300, 487] on select "Select Stylist [PERSON_NAME] [PERSON_NAME] [PERSON_NAME] [PERSON_NAME] [PERSON_…" at bounding box center [270, 484] width 118 height 29
select select "86083"
click at [211, 471] on select "Select Stylist [PERSON_NAME] [PERSON_NAME] [PERSON_NAME] [PERSON_NAME] [PERSON_…" at bounding box center [270, 484] width 118 height 29
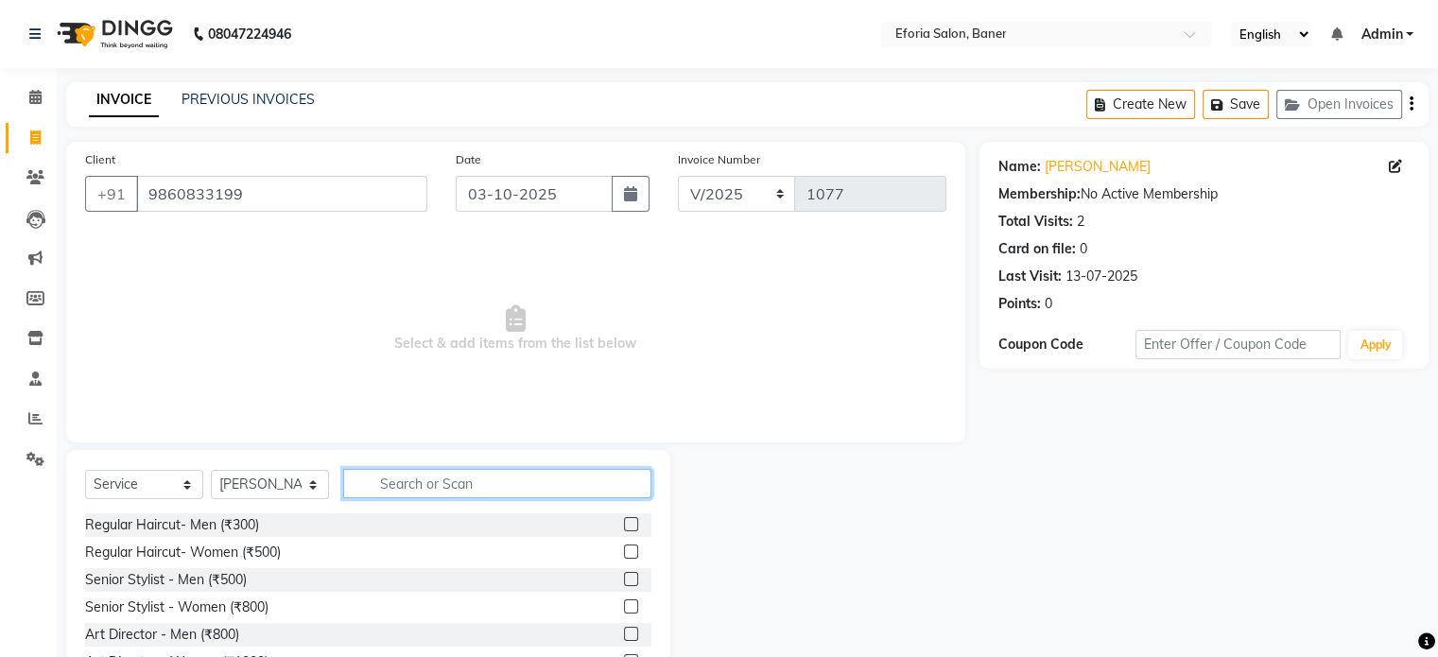
click at [407, 486] on input "text" at bounding box center [497, 483] width 308 height 29
type input "thr"
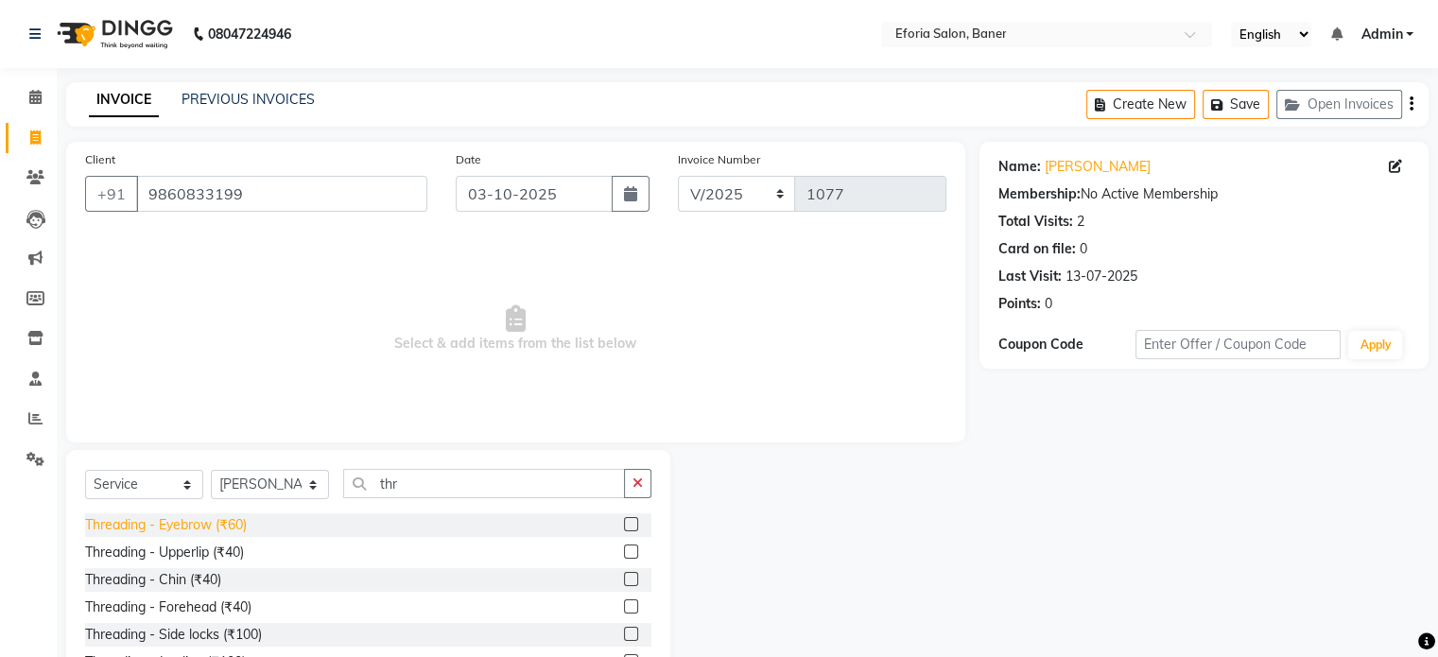
click at [155, 529] on div "Threading - Eyebrow (₹60)" at bounding box center [166, 525] width 162 height 20
checkbox input "false"
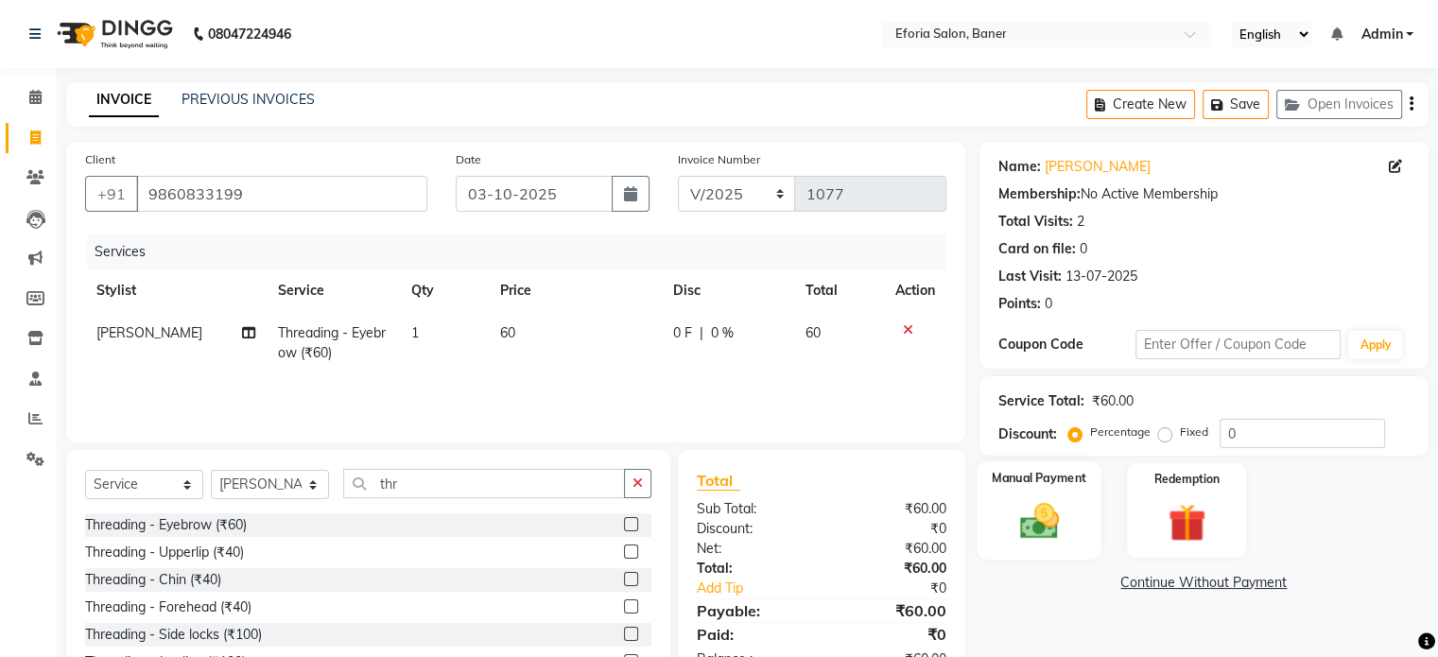
click at [1046, 533] on img at bounding box center [1038, 521] width 63 height 45
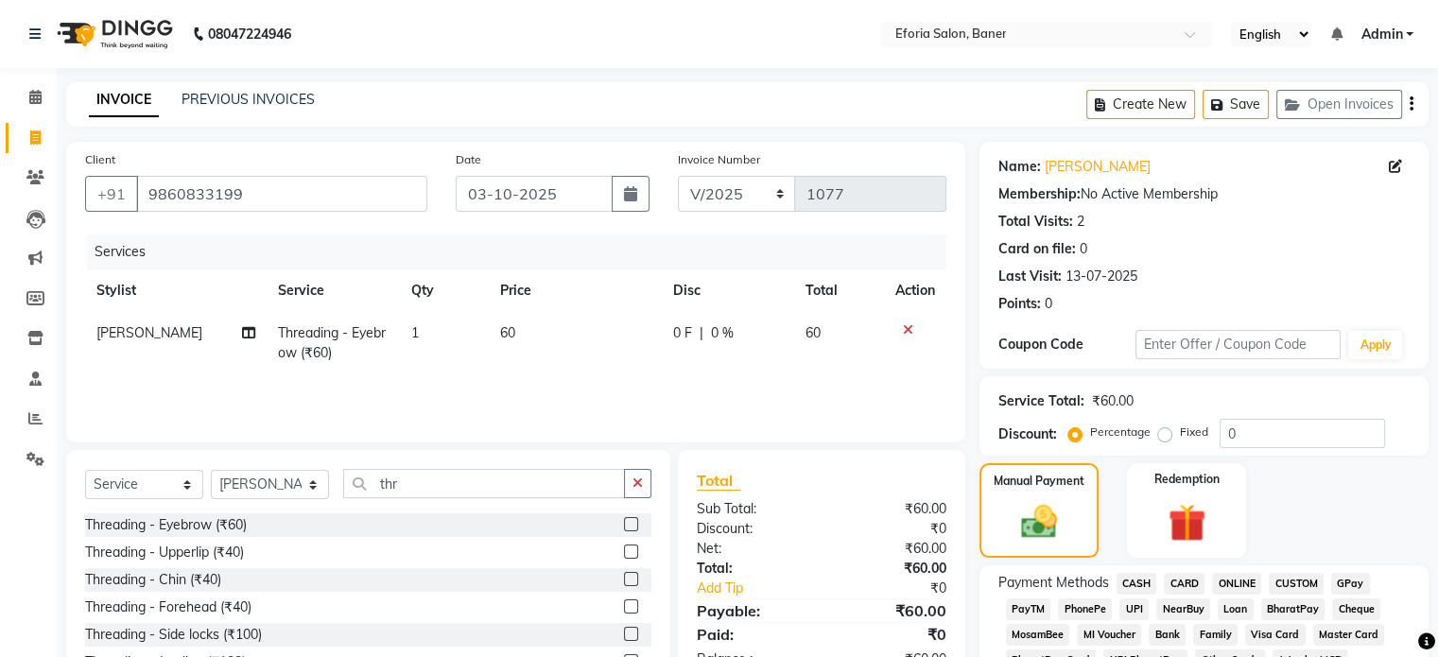
click at [1138, 580] on span "CASH" at bounding box center [1136, 584] width 41 height 22
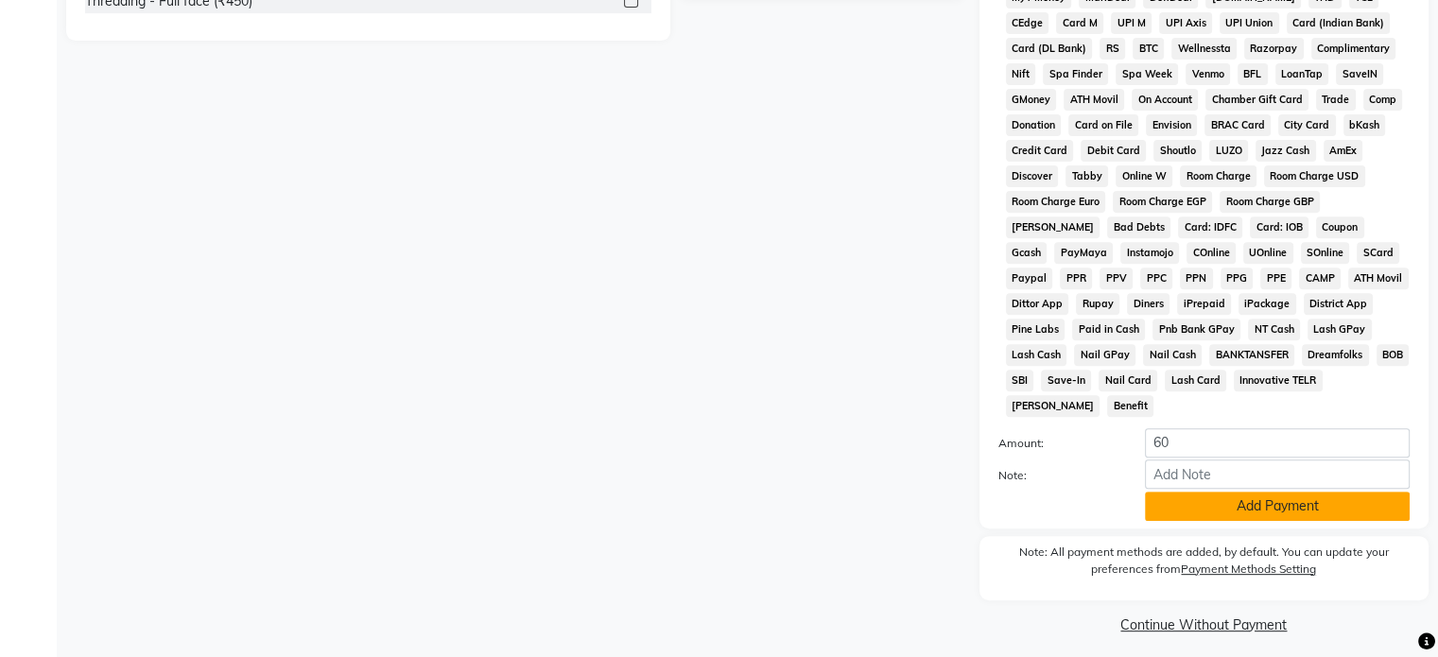
click at [1253, 499] on button "Add Payment" at bounding box center [1277, 506] width 265 height 29
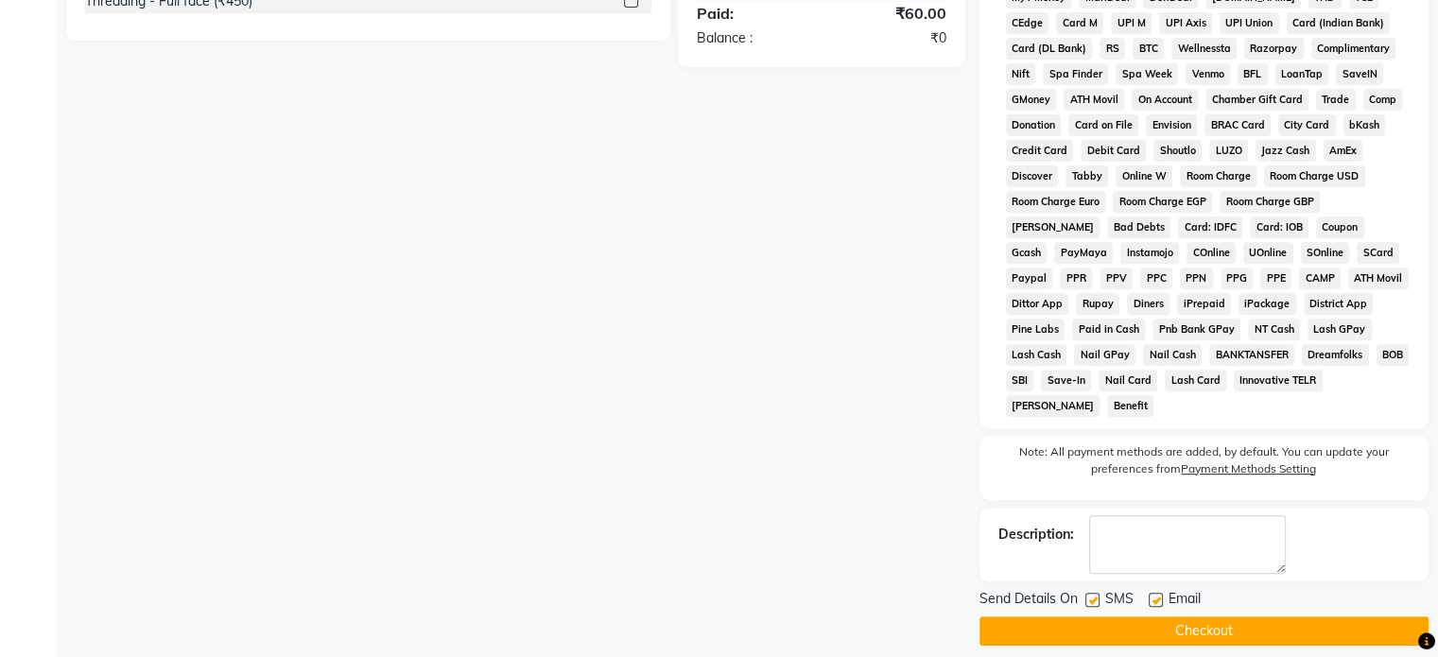
click at [1202, 622] on button "Checkout" at bounding box center [1203, 630] width 449 height 29
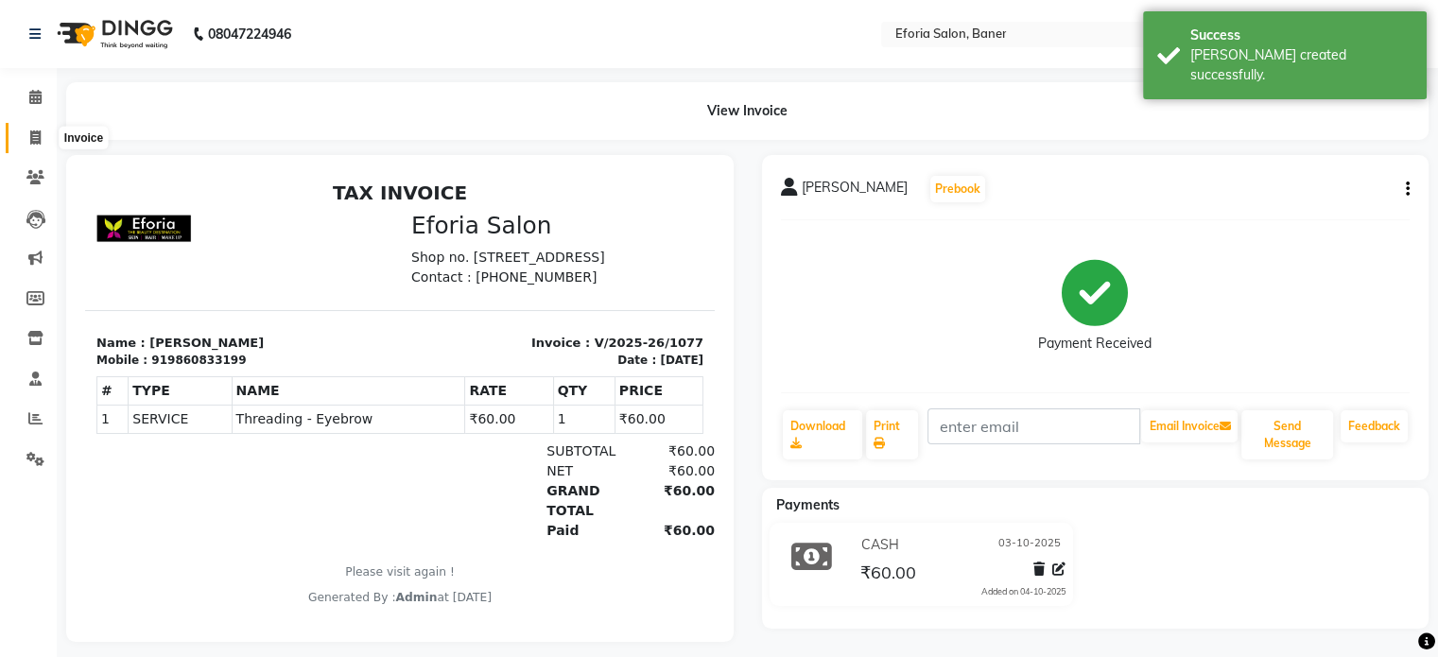
click at [33, 139] on icon at bounding box center [35, 137] width 10 height 14
select select "608"
select select "service"
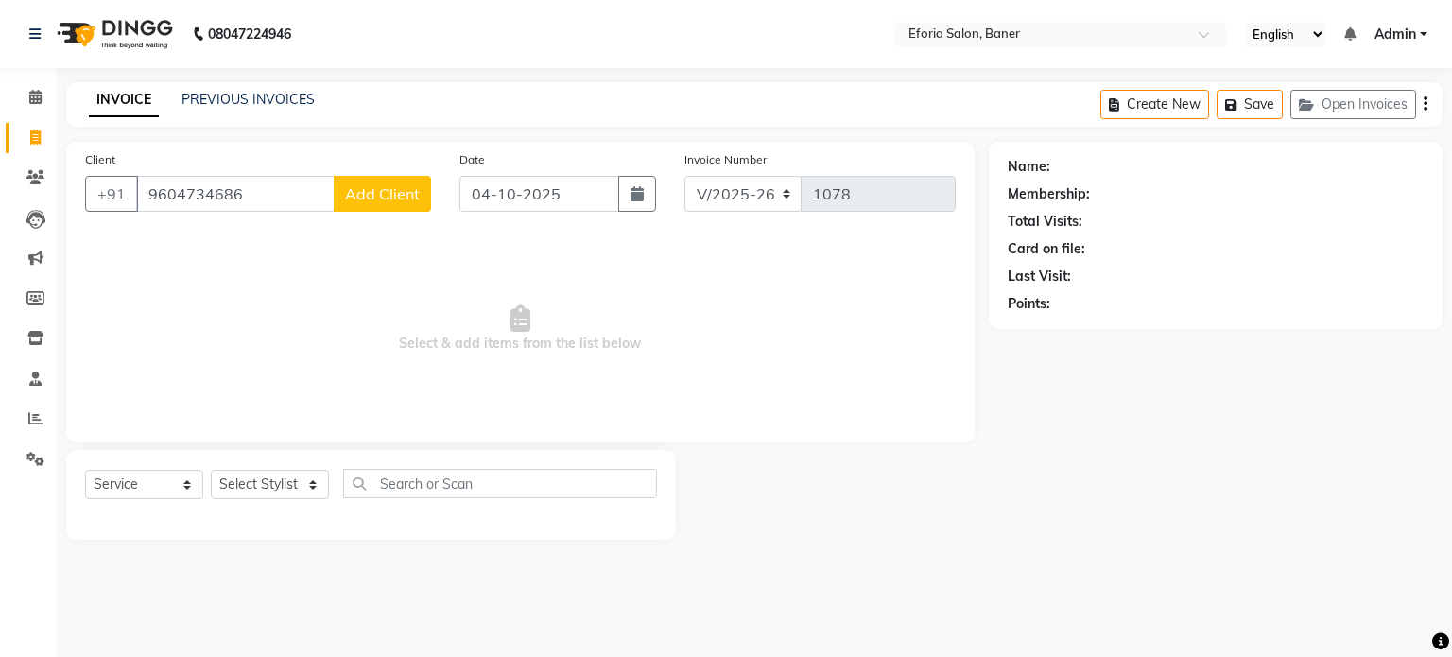
type input "9604734686"
click at [363, 203] on button "Add Client" at bounding box center [382, 194] width 97 height 36
select select "22"
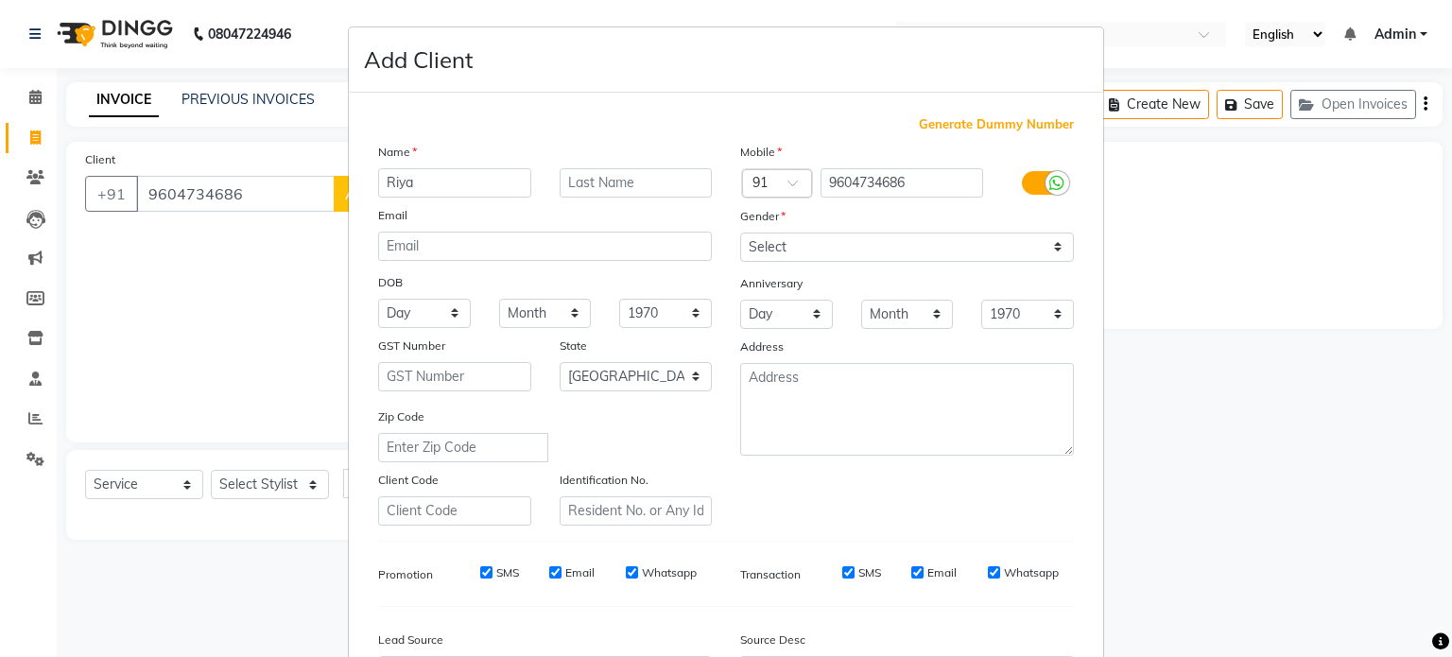
type input "Riya"
click at [674, 177] on input "text" at bounding box center [636, 182] width 153 height 29
type input "Indore"
click at [870, 250] on select "Select [DEMOGRAPHIC_DATA] [DEMOGRAPHIC_DATA] Other Prefer Not To Say" at bounding box center [907, 247] width 334 height 29
select select "[DEMOGRAPHIC_DATA]"
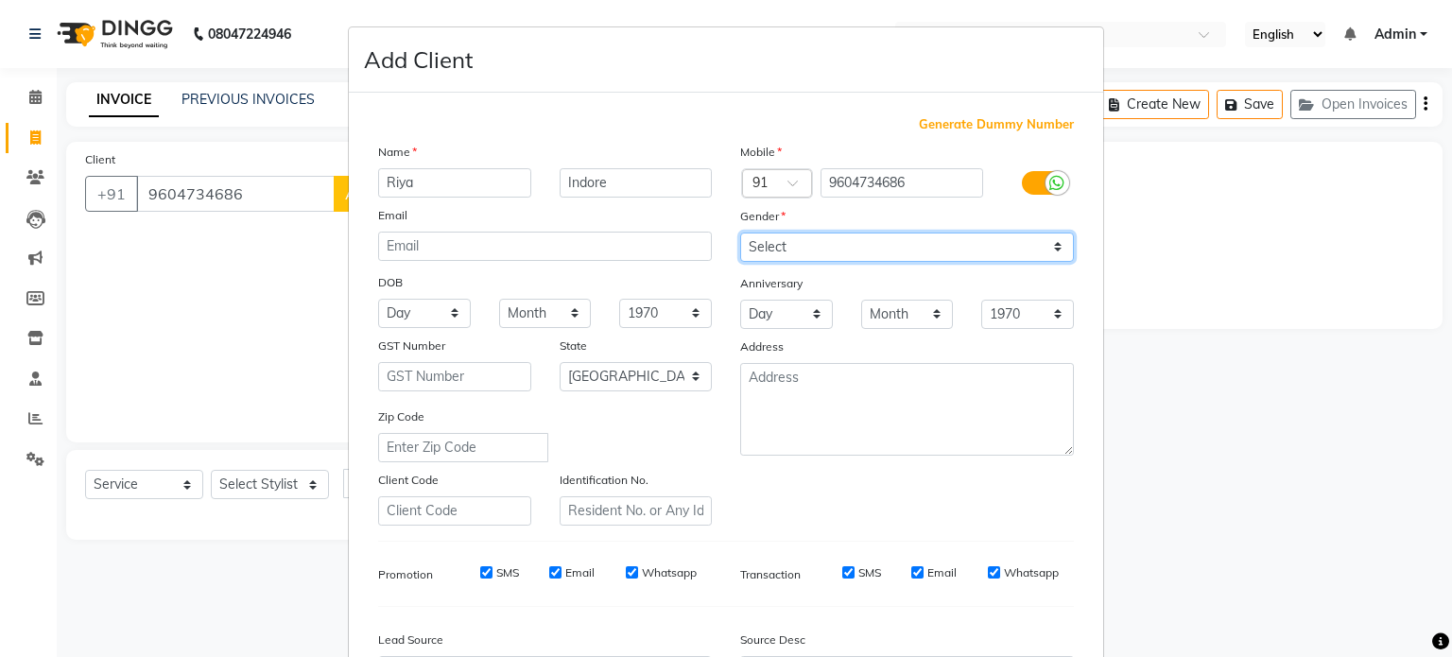
click at [740, 233] on select "Select [DEMOGRAPHIC_DATA] [DEMOGRAPHIC_DATA] Other Prefer Not To Say" at bounding box center [907, 247] width 334 height 29
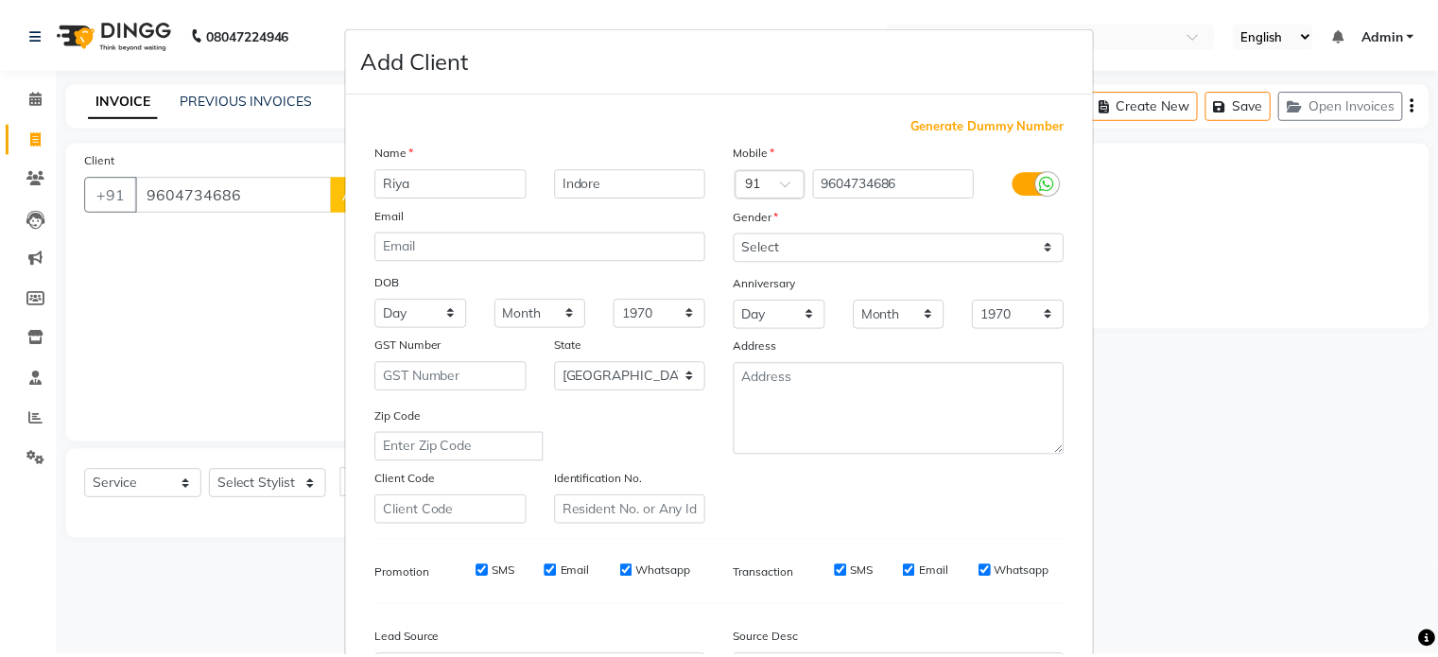
scroll to position [224, 0]
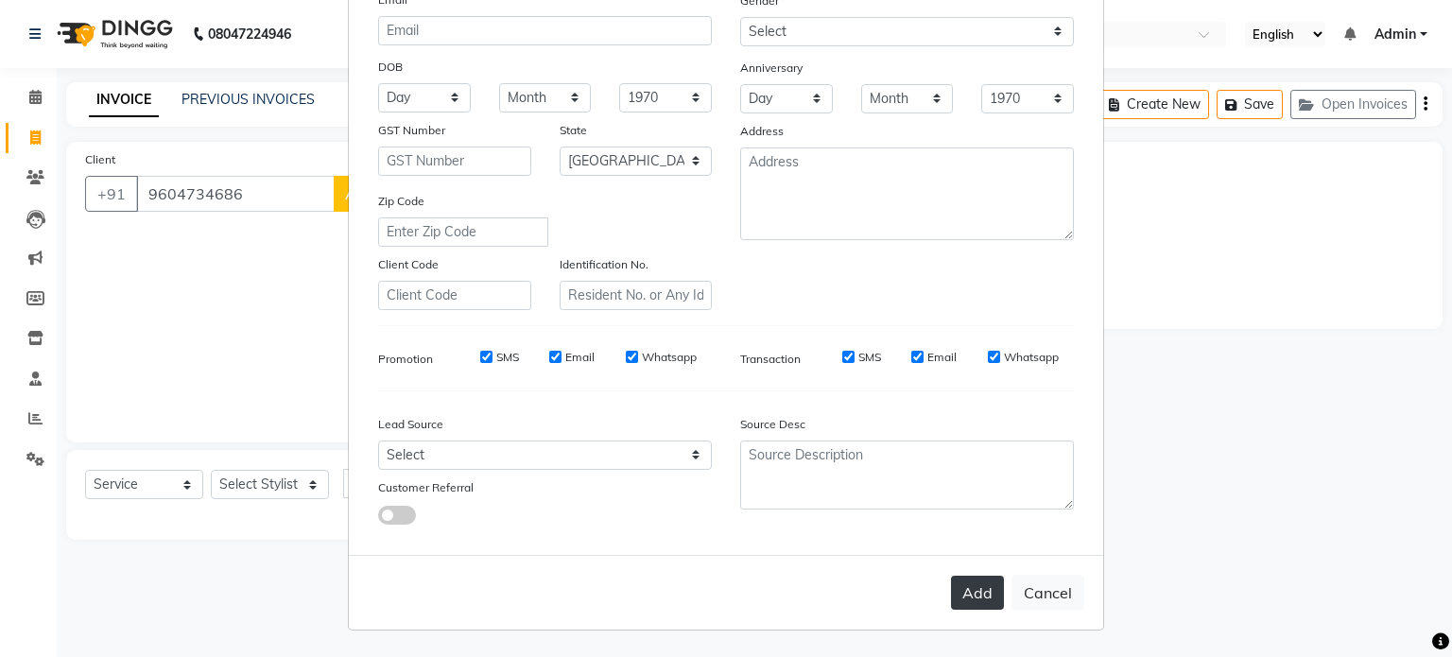
click at [963, 589] on button "Add" at bounding box center [977, 593] width 53 height 34
select select
select select "null"
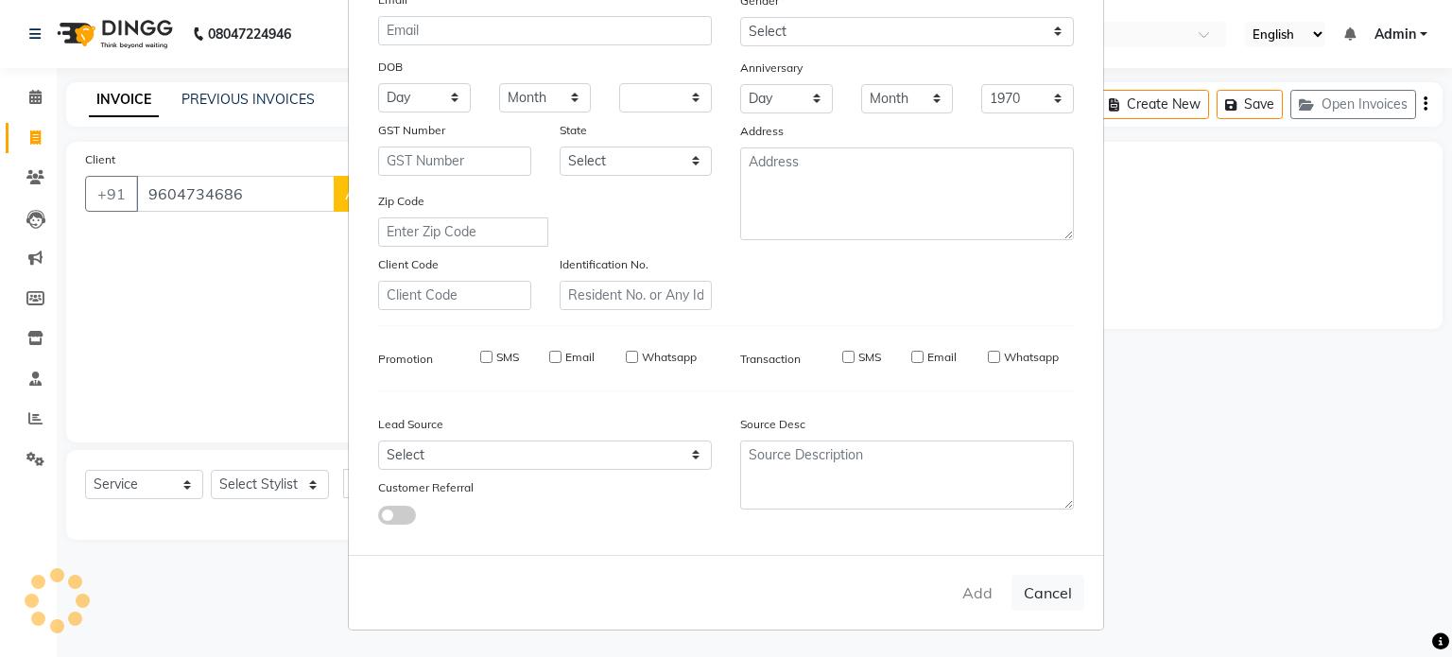
select select
checkbox input "false"
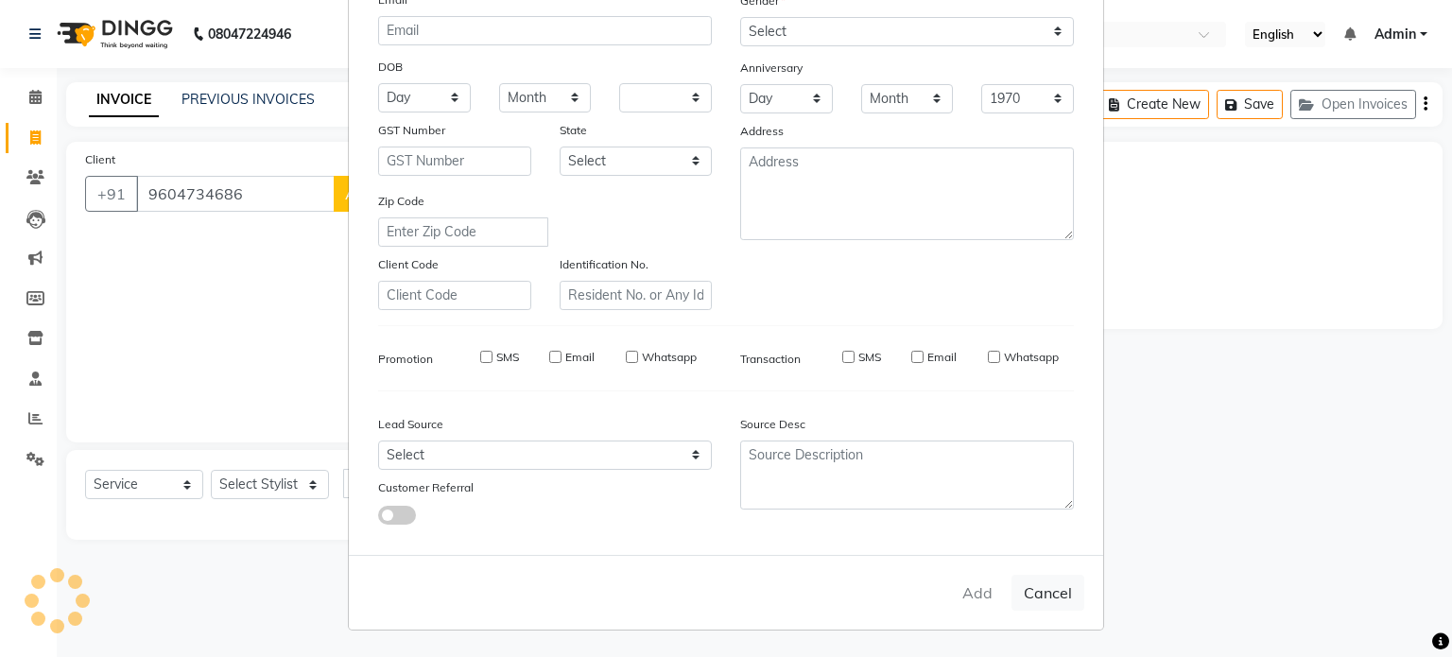
checkbox input "false"
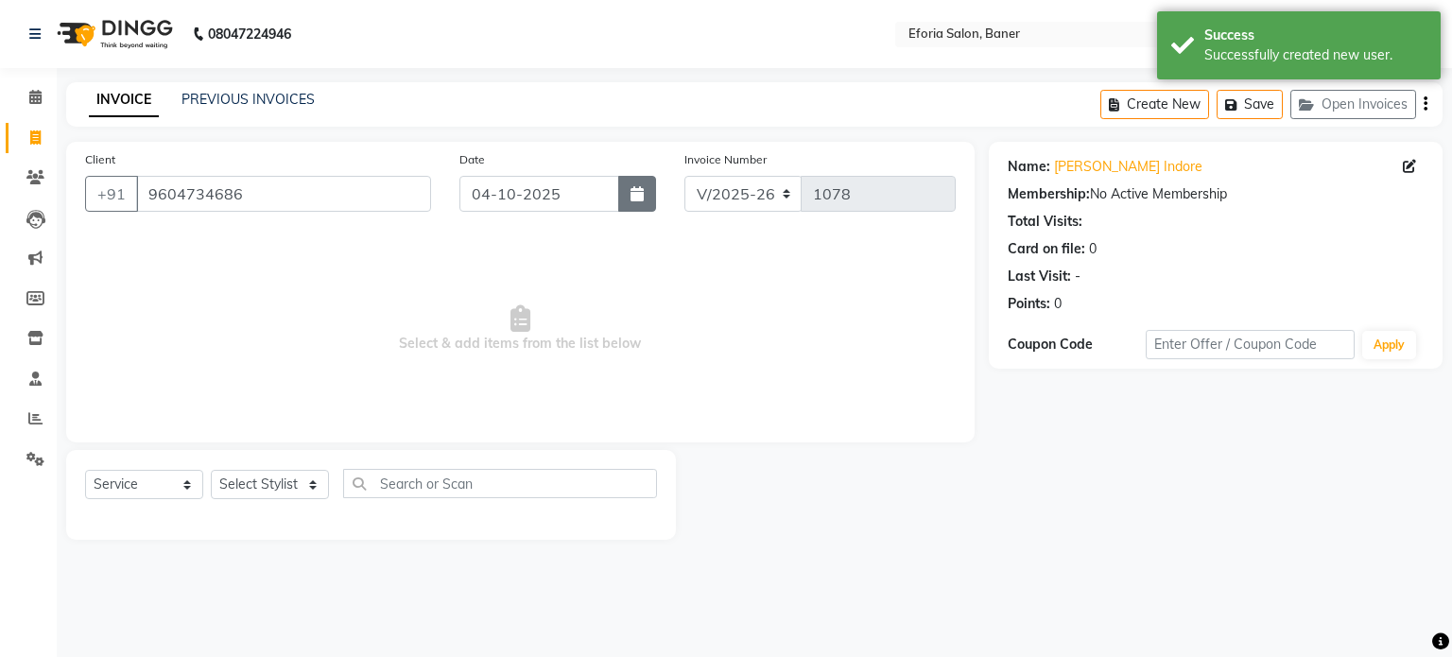
click at [642, 193] on icon "button" at bounding box center [636, 193] width 13 height 15
select select "10"
select select "2025"
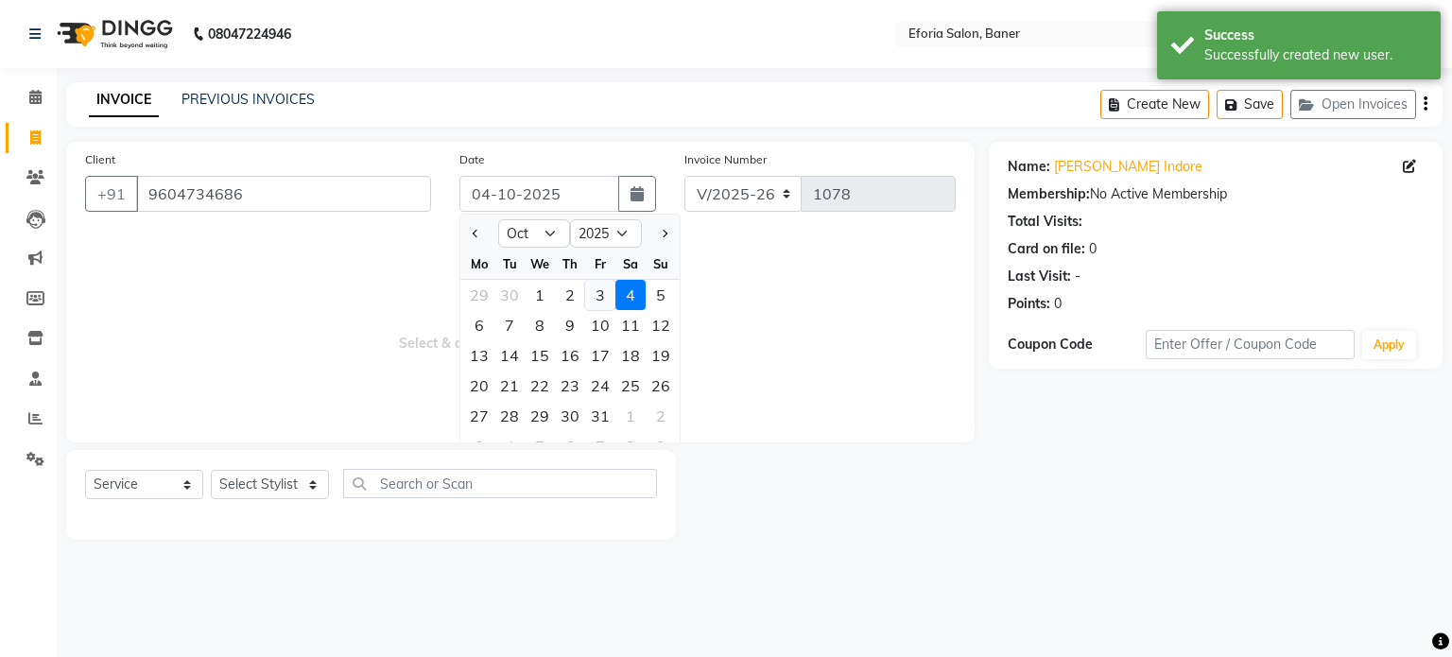
click at [601, 287] on div "3" at bounding box center [600, 295] width 30 height 30
type input "03-10-2025"
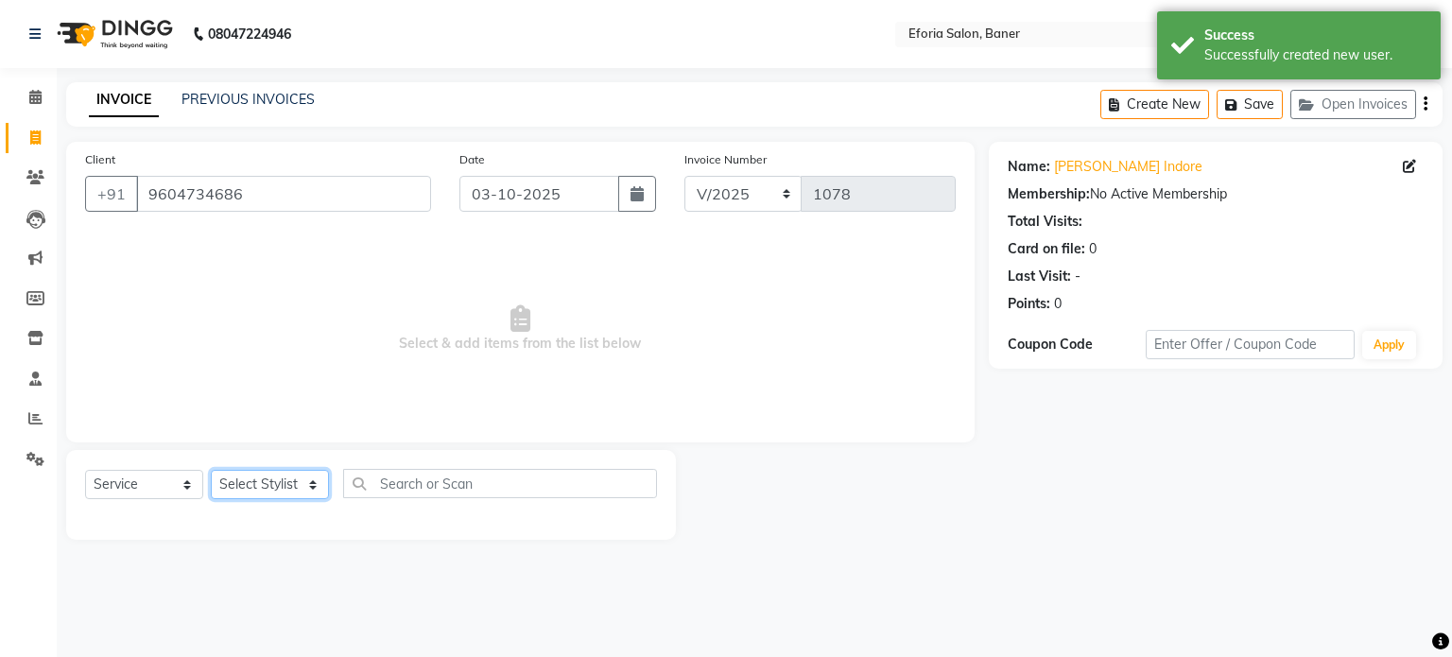
click at [297, 479] on select "Select Stylist [PERSON_NAME] [PERSON_NAME] [PERSON_NAME] [PERSON_NAME] [PERSON_…" at bounding box center [270, 484] width 118 height 29
select select "8654"
click at [211, 471] on select "Select Stylist [PERSON_NAME] [PERSON_NAME] [PERSON_NAME] [PERSON_NAME] [PERSON_…" at bounding box center [270, 484] width 118 height 29
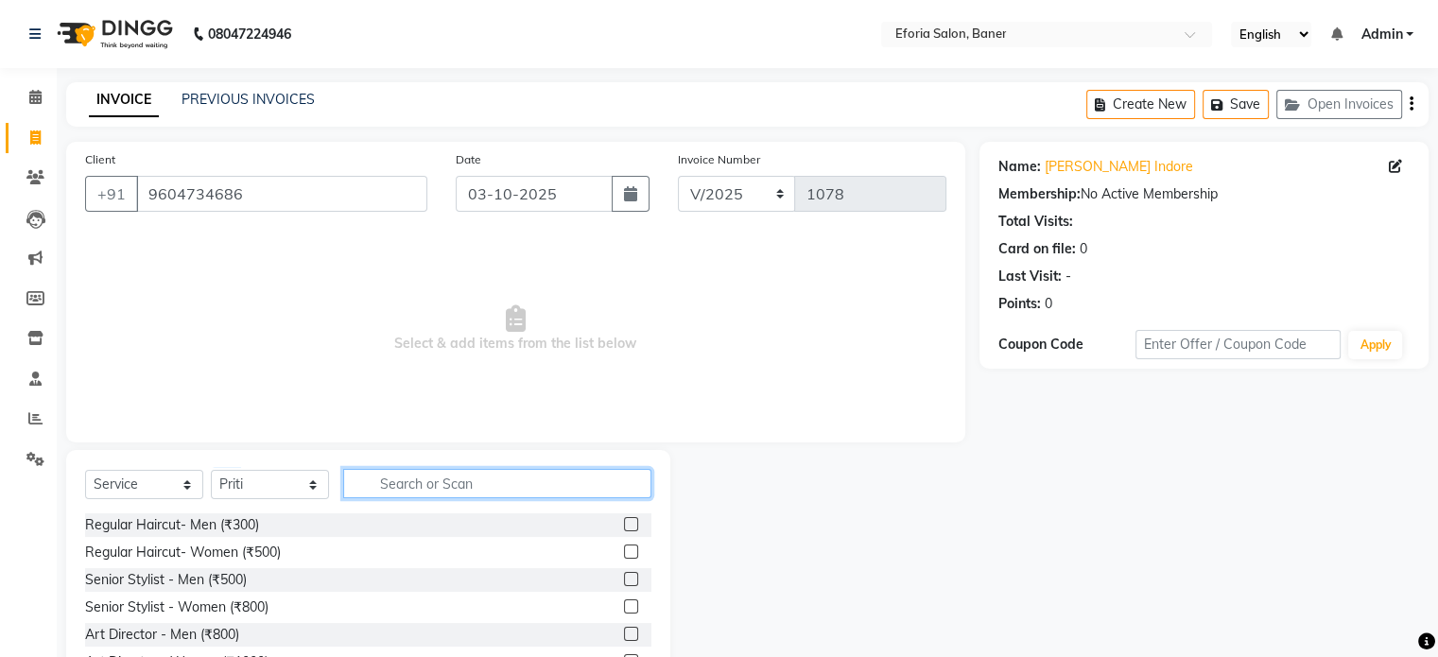
click at [375, 491] on input "text" at bounding box center [497, 483] width 308 height 29
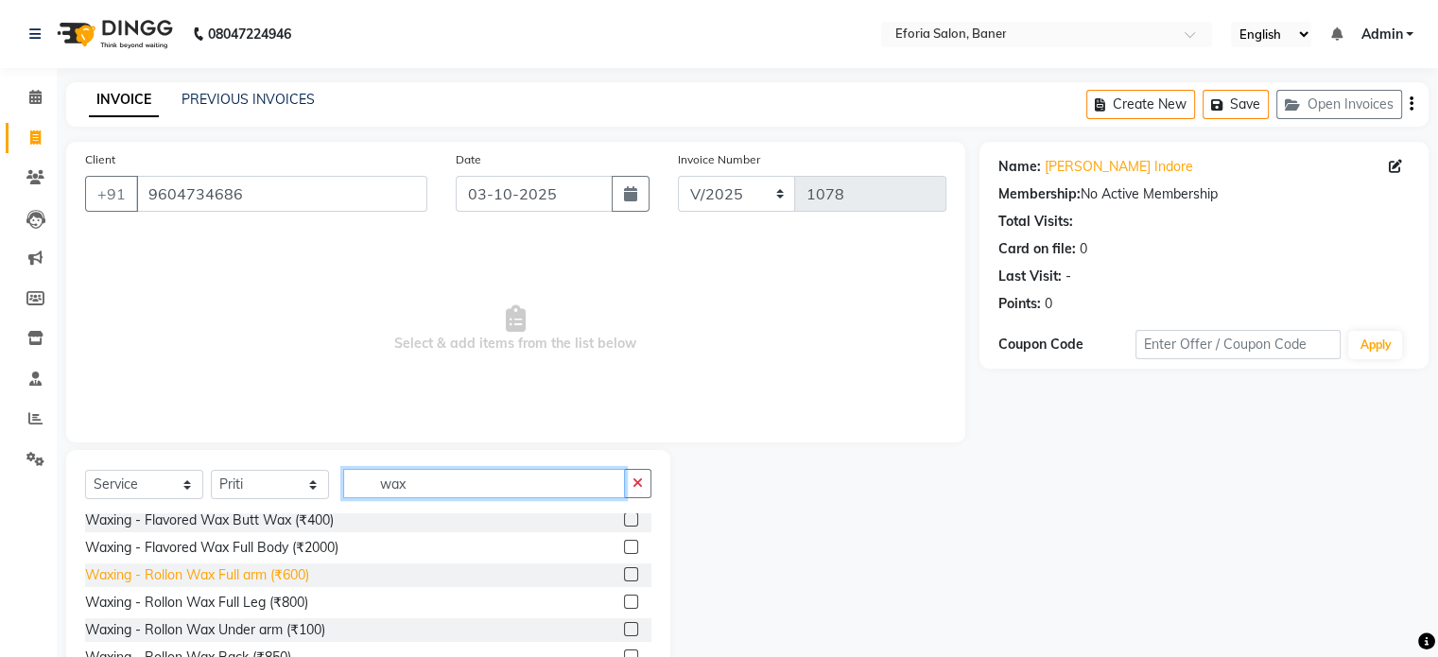
type input "wax"
click at [269, 578] on div "Waxing - Rollon Wax Full arm (₹600)" at bounding box center [197, 575] width 224 height 20
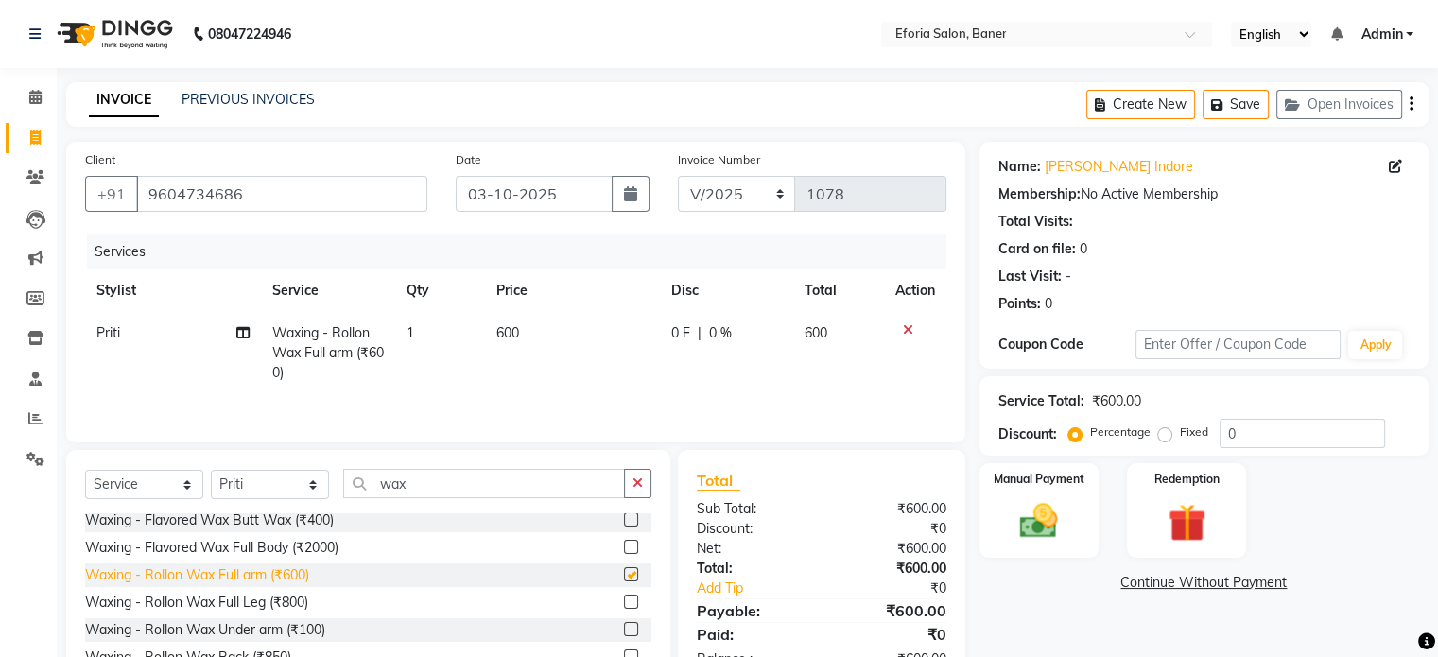
checkbox input "false"
click at [268, 596] on div "Waxing - Rollon Wax Full Leg (₹800)" at bounding box center [196, 603] width 223 height 20
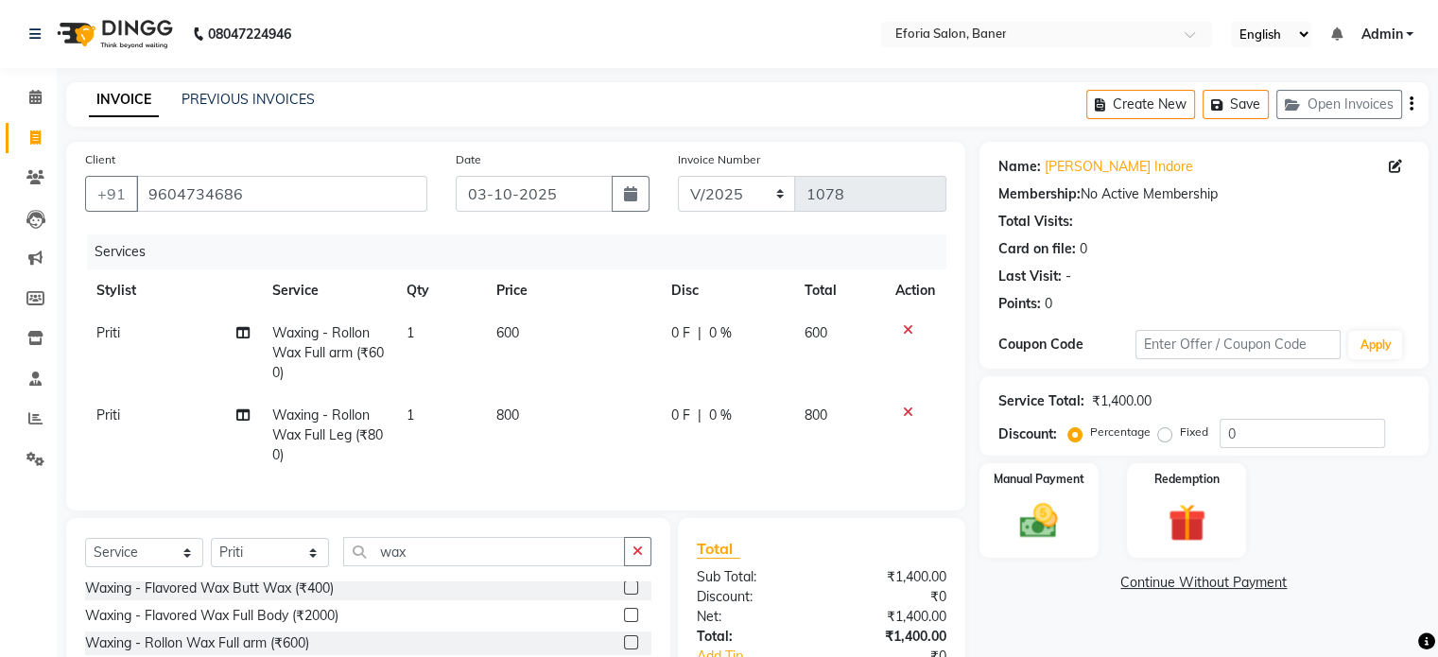
checkbox input "false"
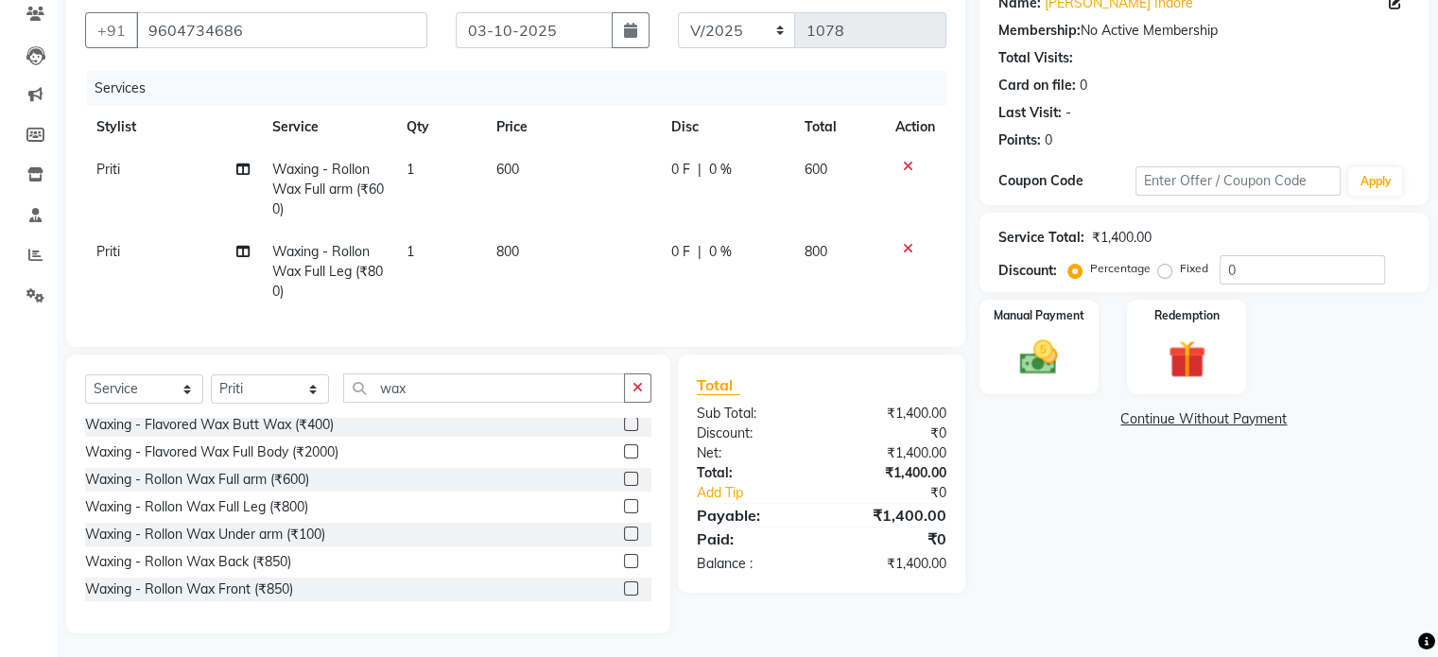
scroll to position [174, 0]
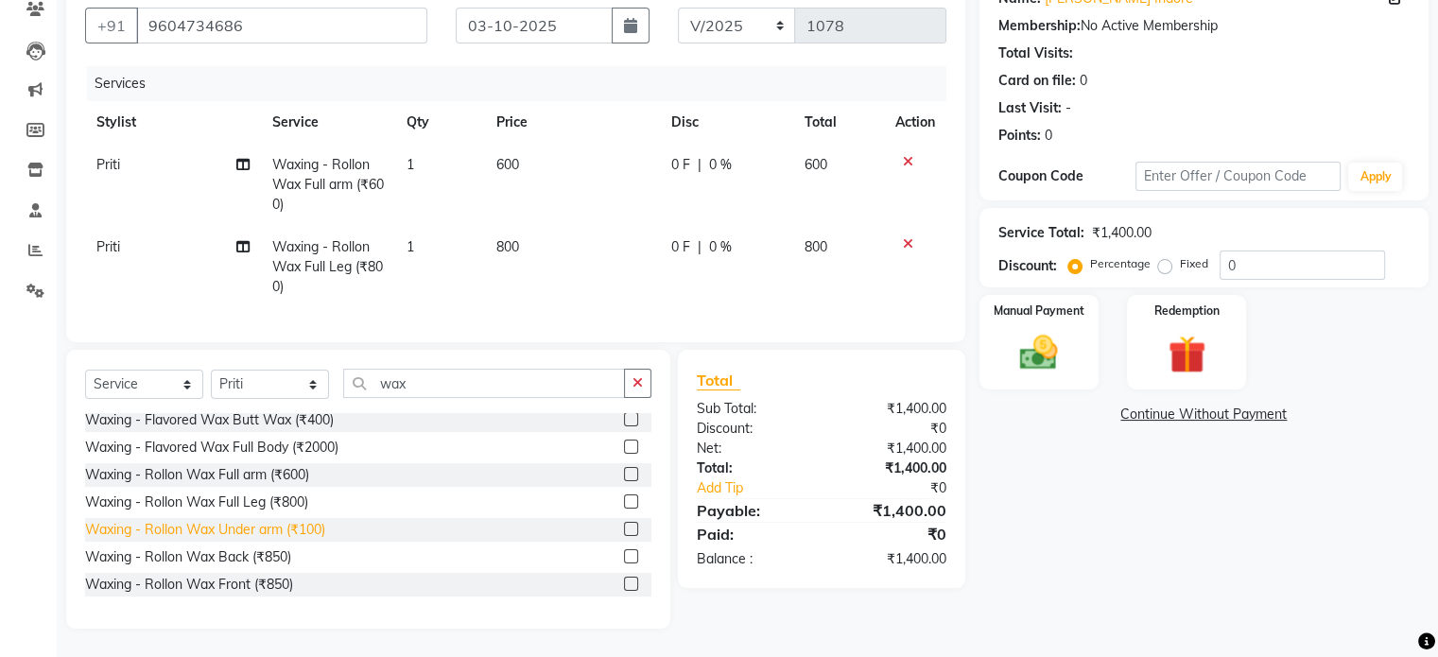
click at [304, 540] on div "Waxing - Rollon Wax Under arm (₹100)" at bounding box center [205, 530] width 240 height 20
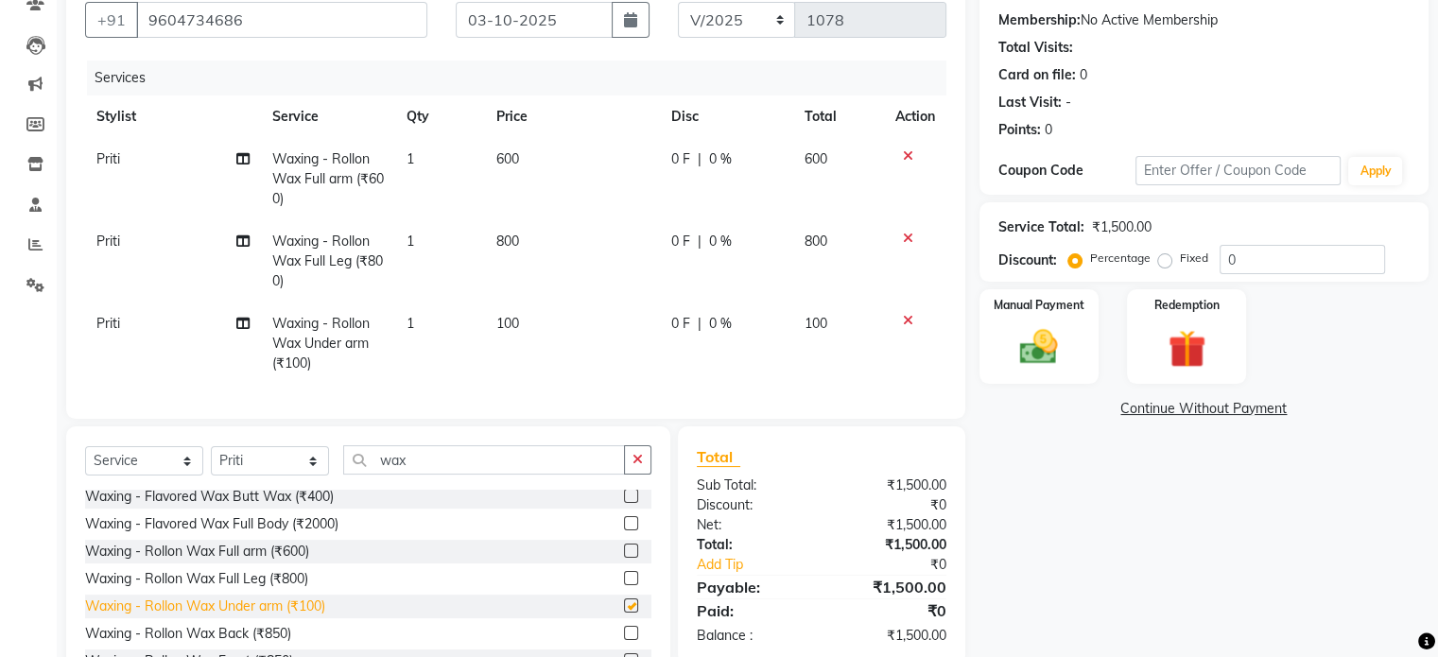
checkbox input "false"
click at [455, 474] on input "wax" at bounding box center [484, 459] width 282 height 29
type input "w"
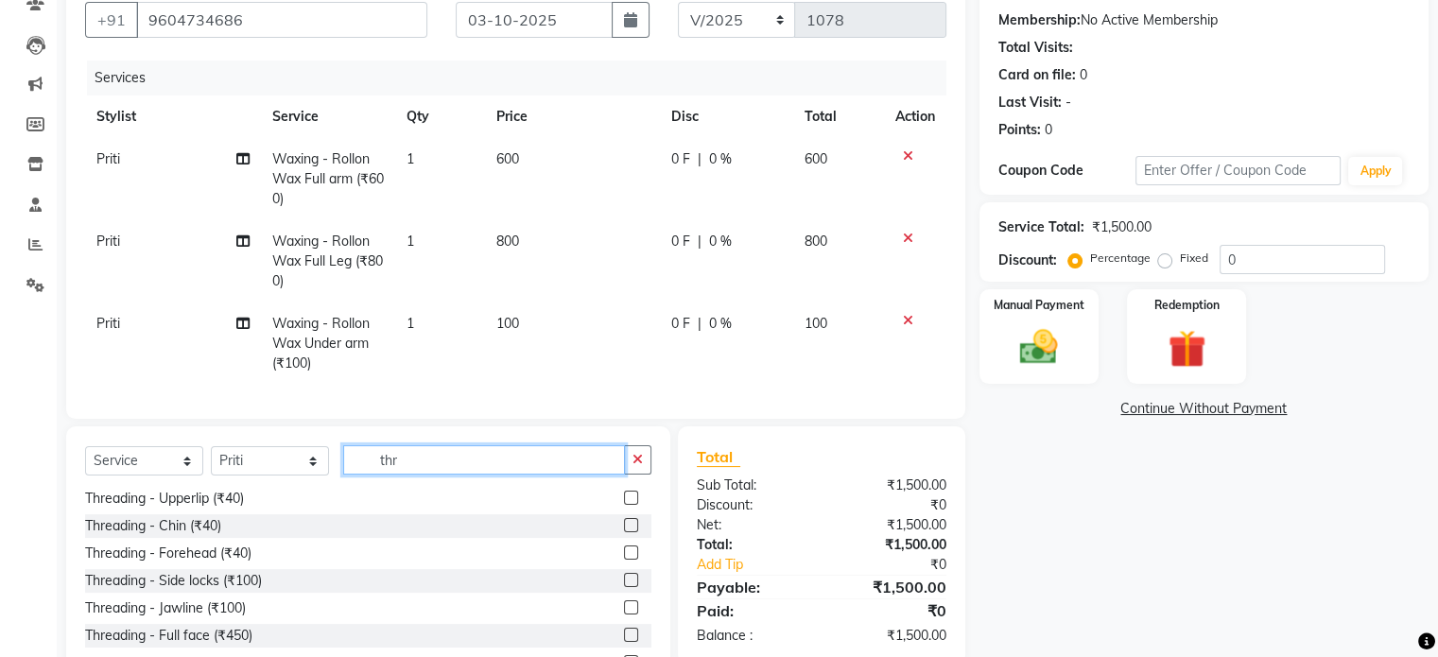
scroll to position [0, 0]
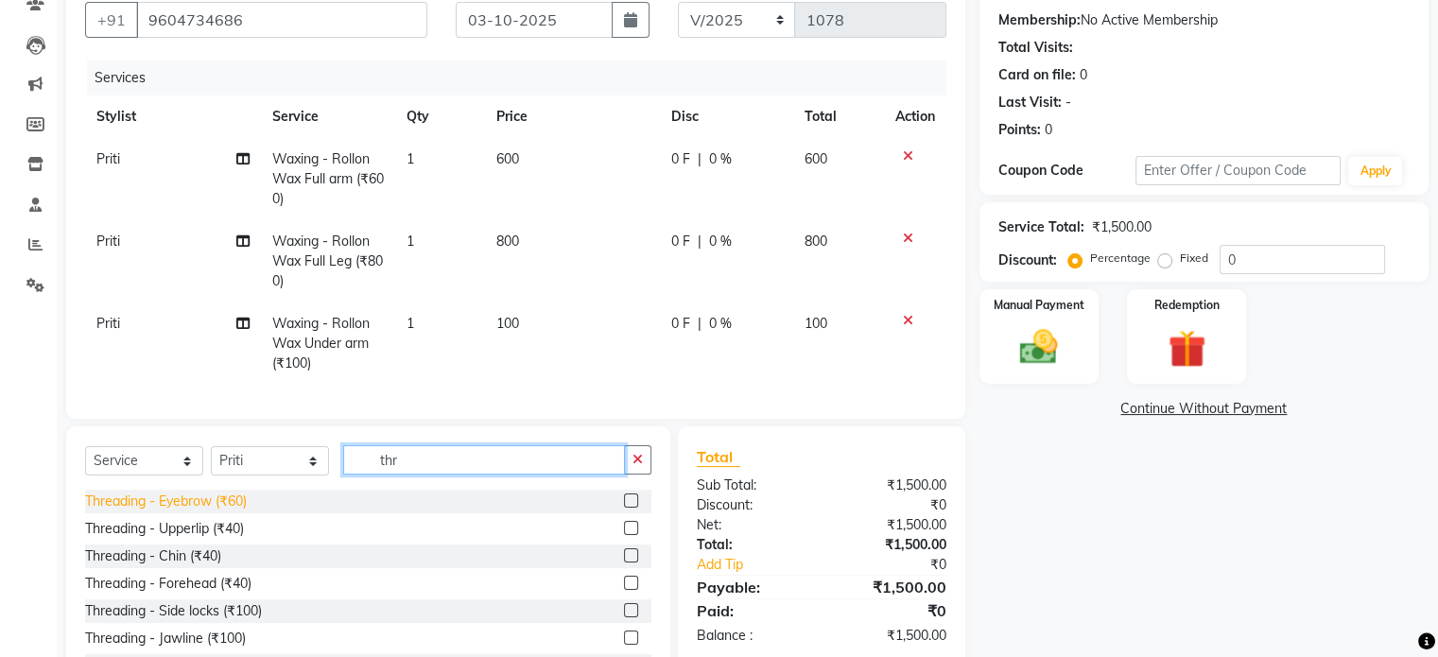
type input "thr"
click at [179, 511] on div "Threading - Eyebrow (₹60)" at bounding box center [166, 502] width 162 height 20
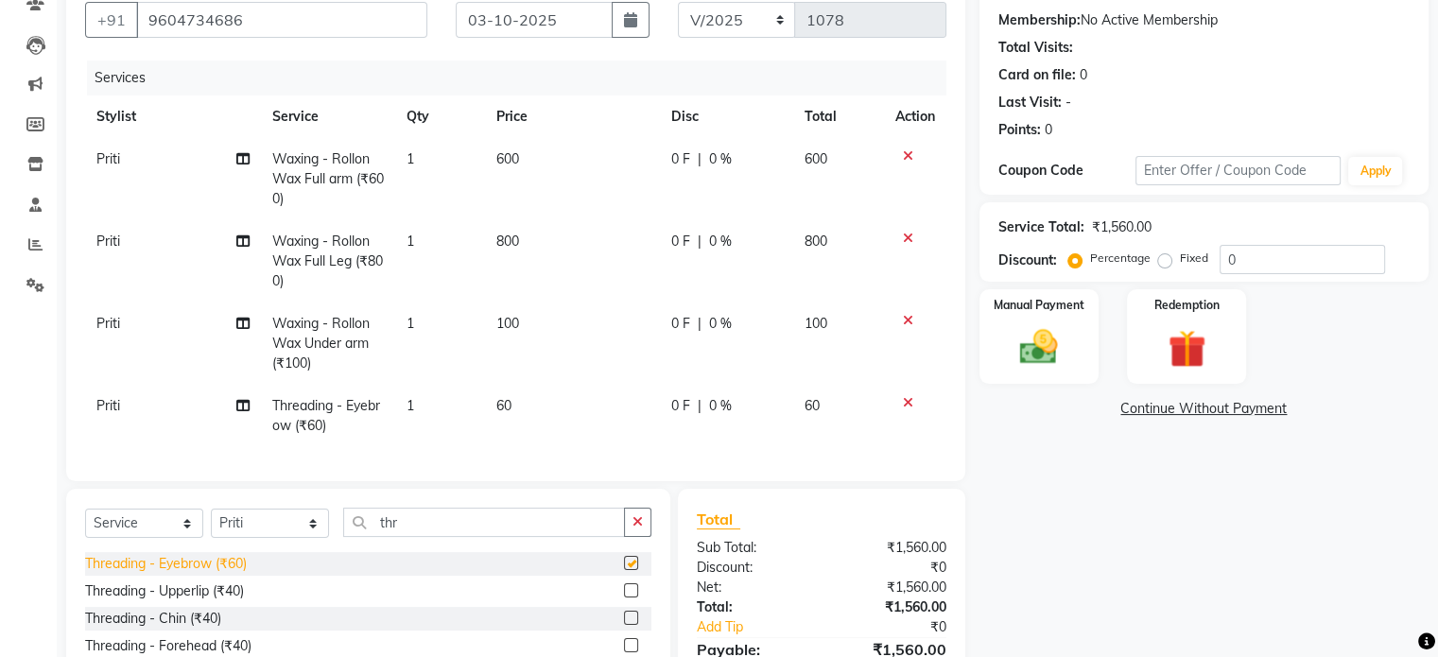
checkbox input "false"
click at [1021, 347] on img at bounding box center [1038, 347] width 63 height 45
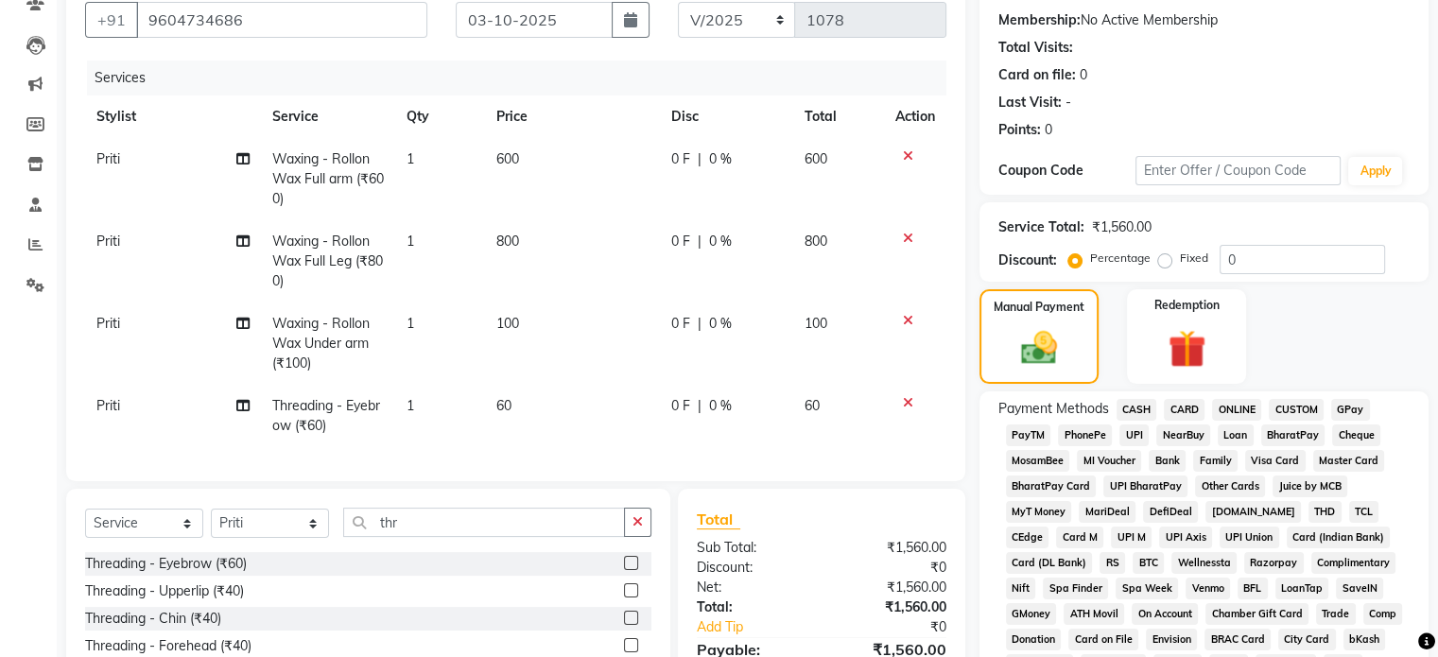
click at [1344, 409] on span "GPay" at bounding box center [1350, 410] width 39 height 22
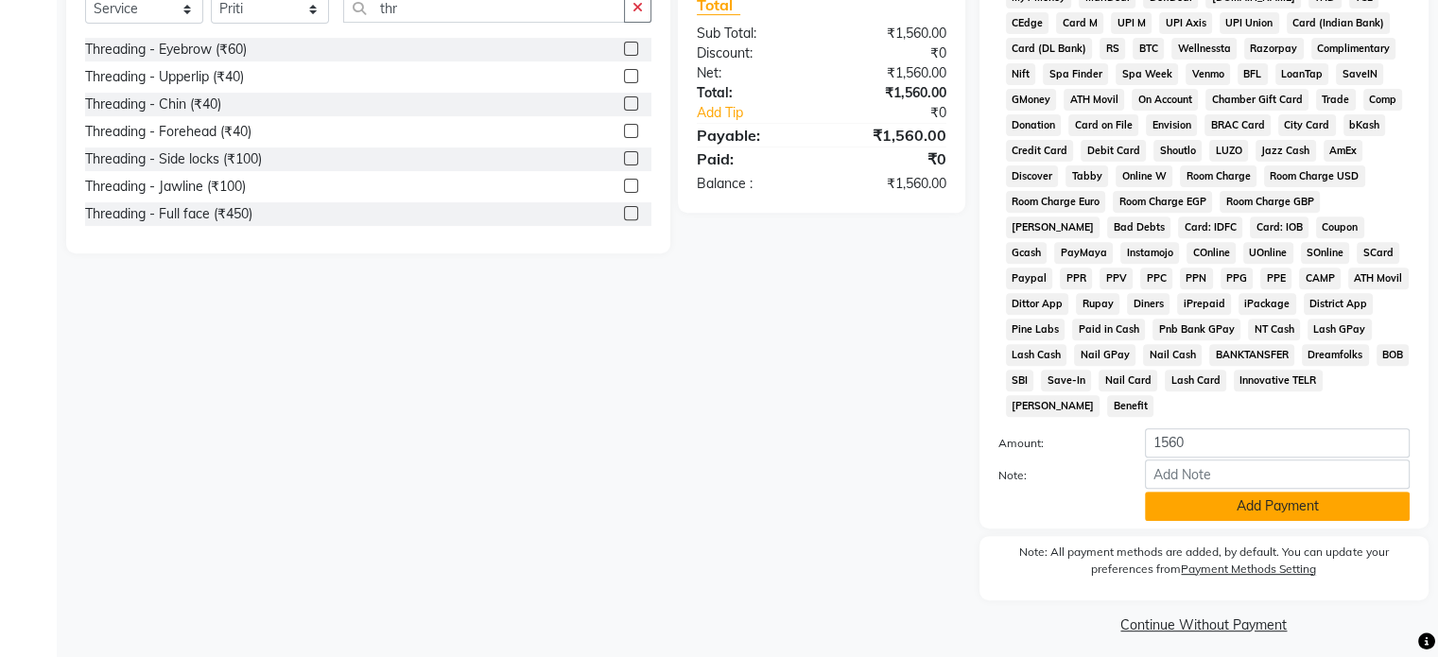
click at [1287, 497] on button "Add Payment" at bounding box center [1277, 506] width 265 height 29
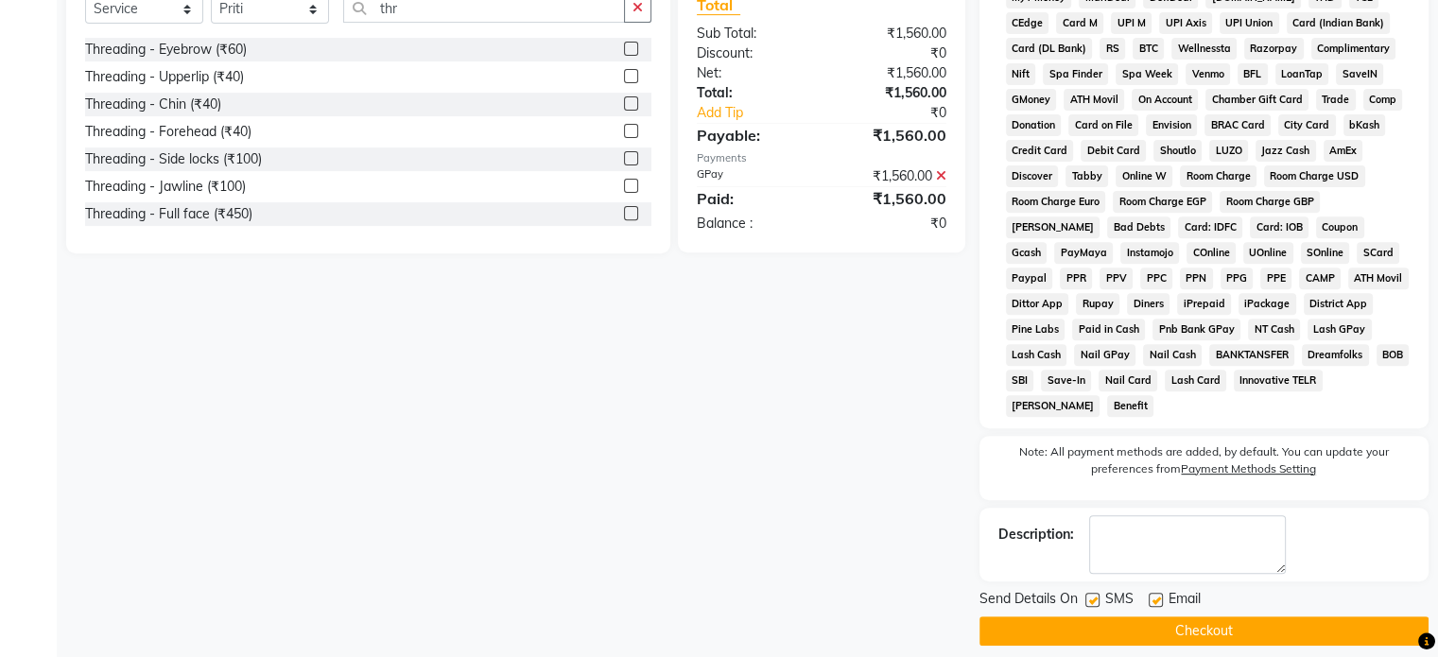
click at [1179, 622] on button "Checkout" at bounding box center [1203, 630] width 449 height 29
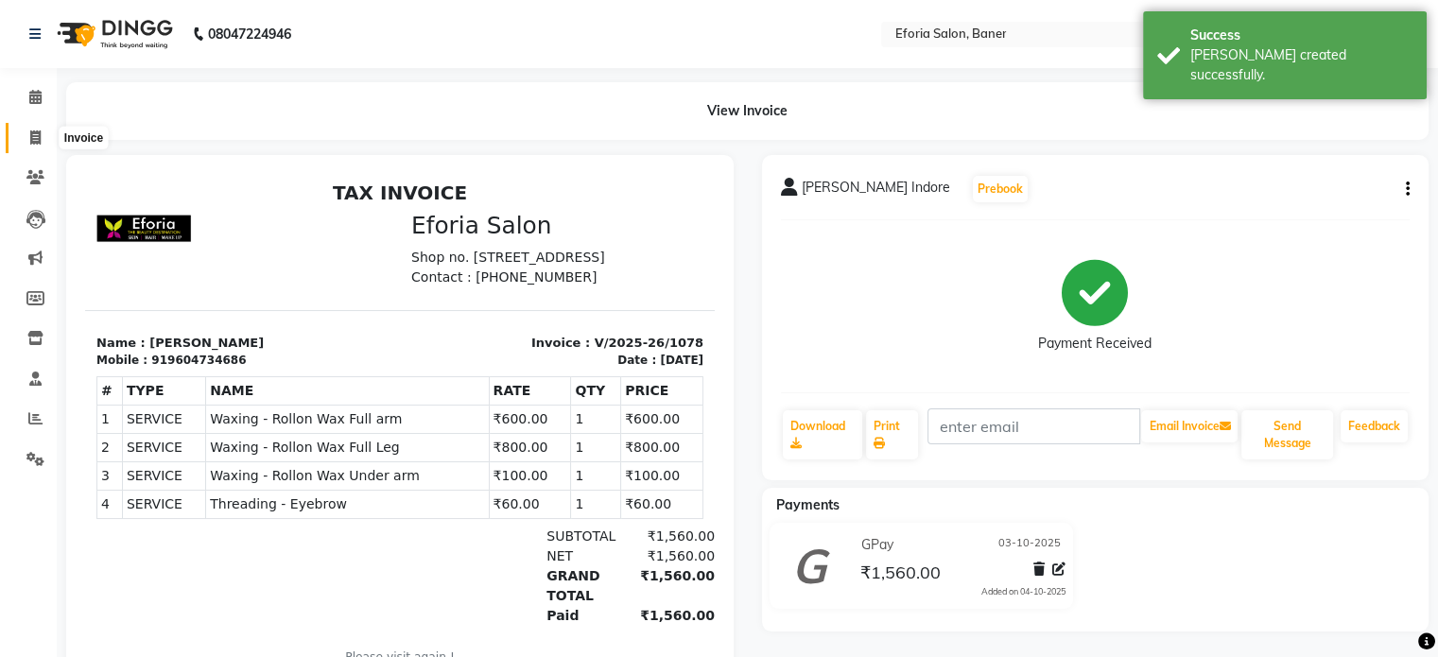
click at [38, 130] on icon at bounding box center [35, 137] width 10 height 14
select select "608"
select select "service"
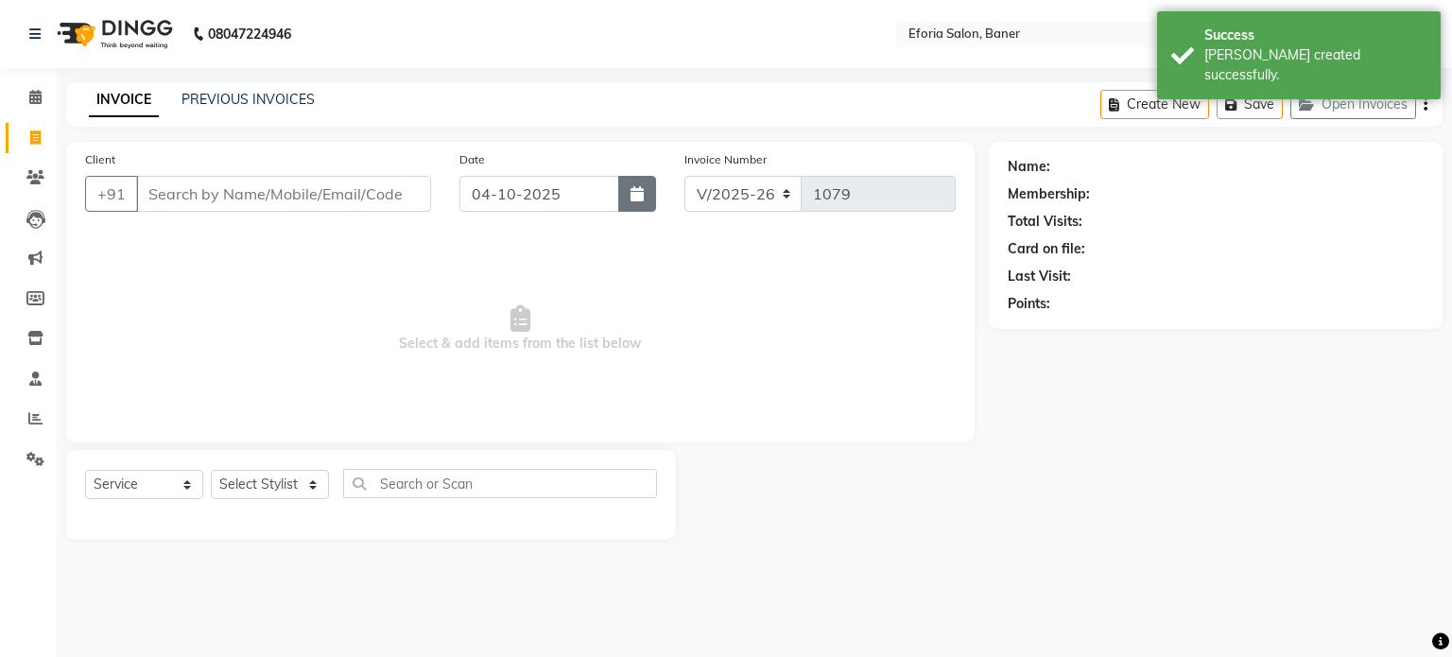
click at [650, 185] on button "button" at bounding box center [637, 194] width 38 height 36
select select "10"
select select "2025"
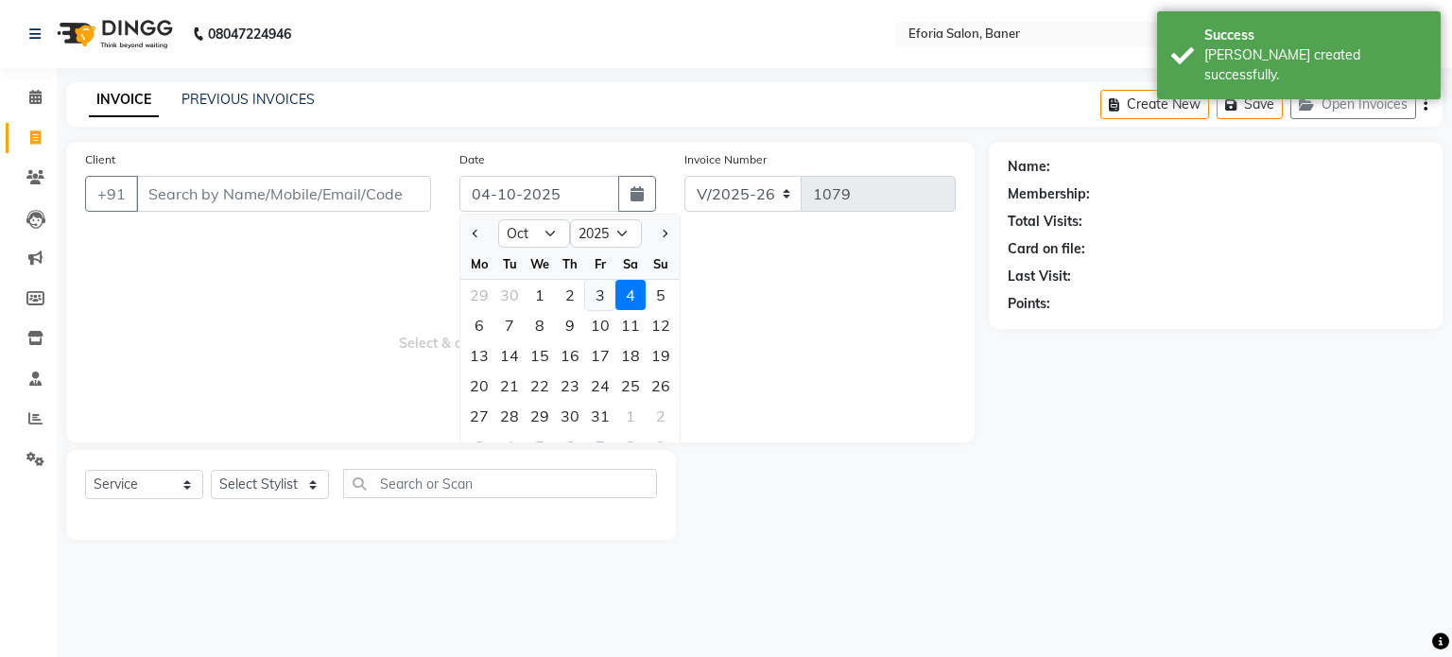
click at [601, 297] on div "3" at bounding box center [600, 295] width 30 height 30
type input "03-10-2025"
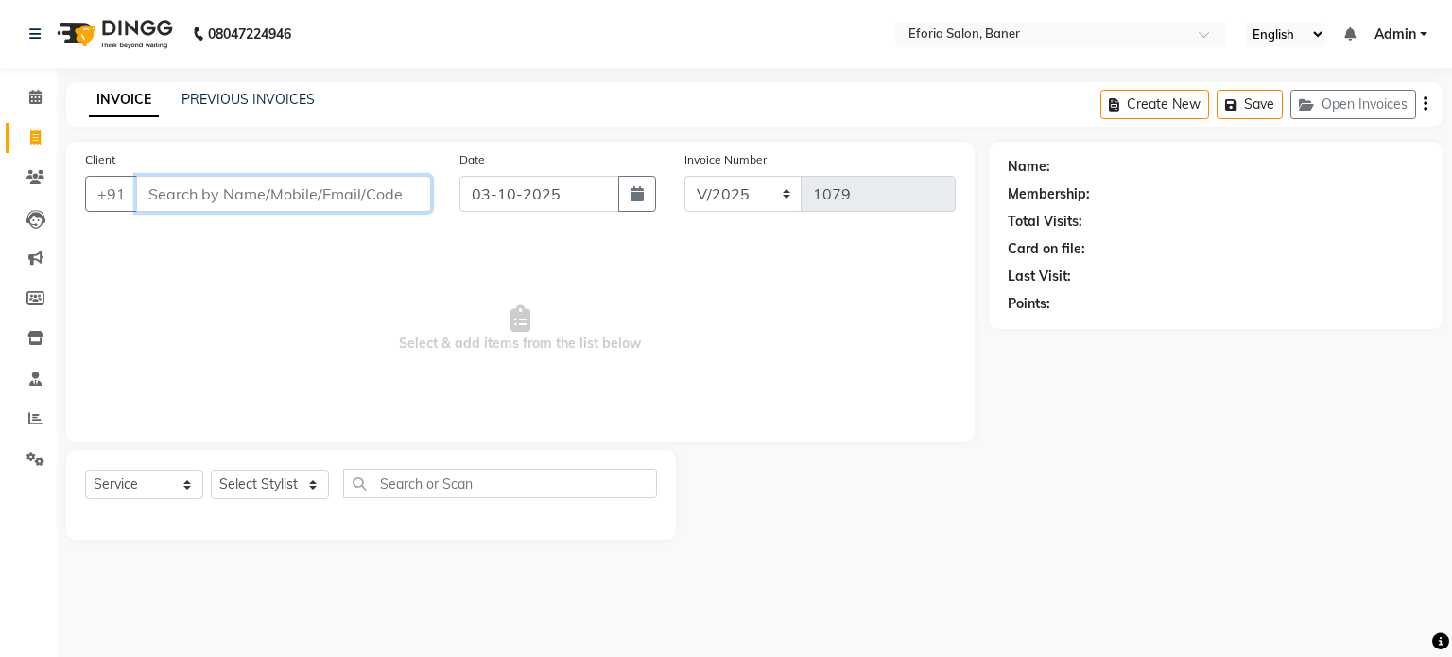
click at [330, 197] on input "Client" at bounding box center [283, 194] width 295 height 36
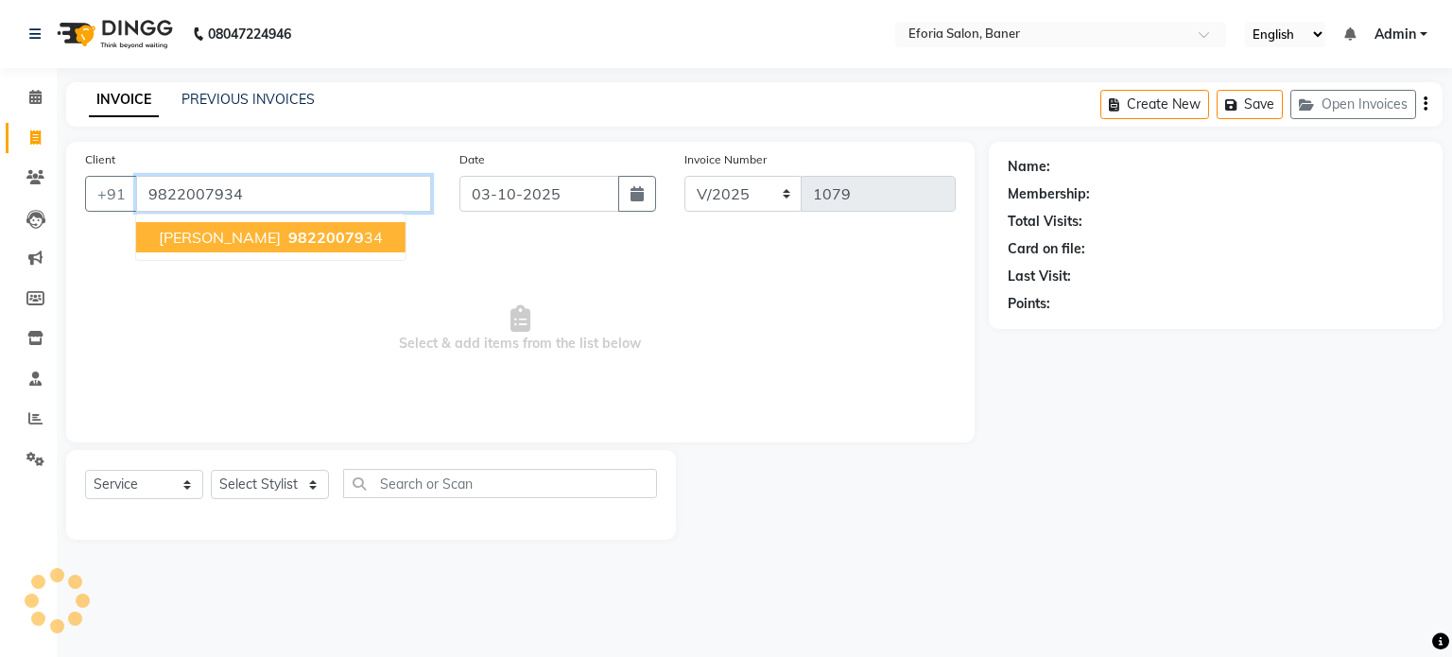
type input "9822007934"
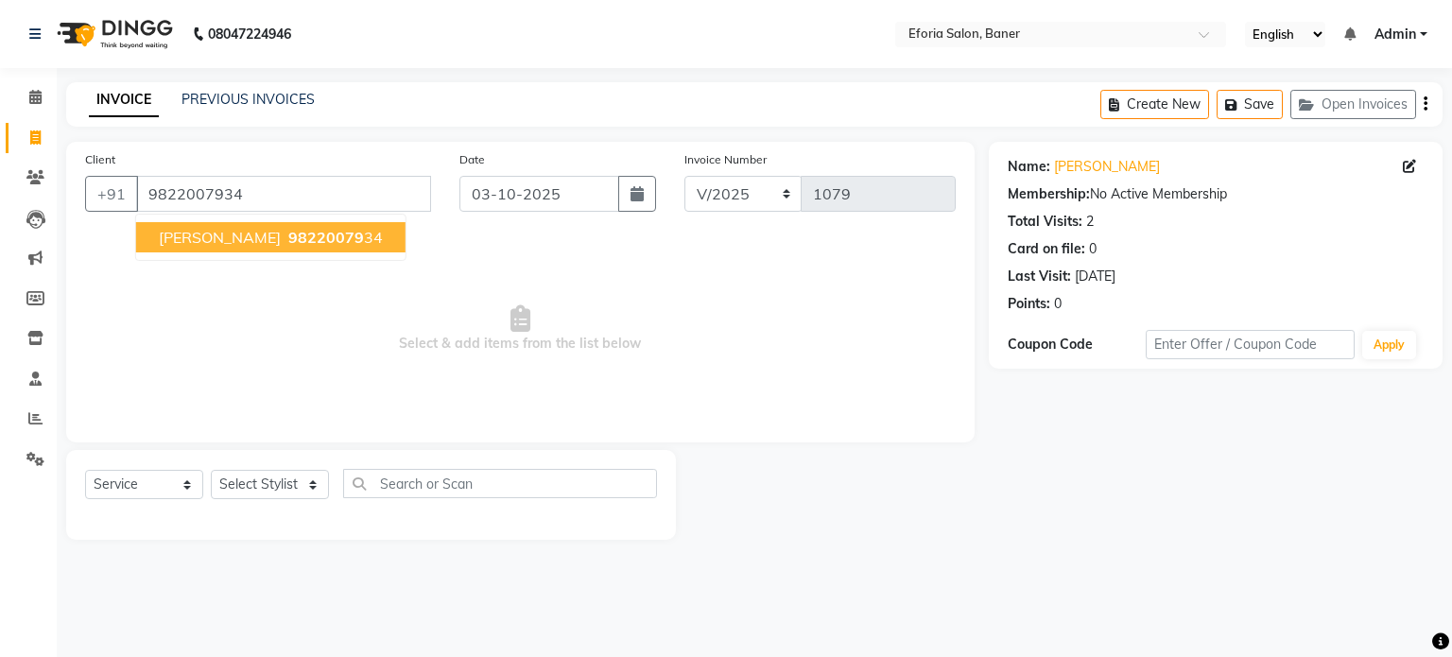
click at [215, 249] on button "[PERSON_NAME] 98220079 34" at bounding box center [270, 237] width 269 height 30
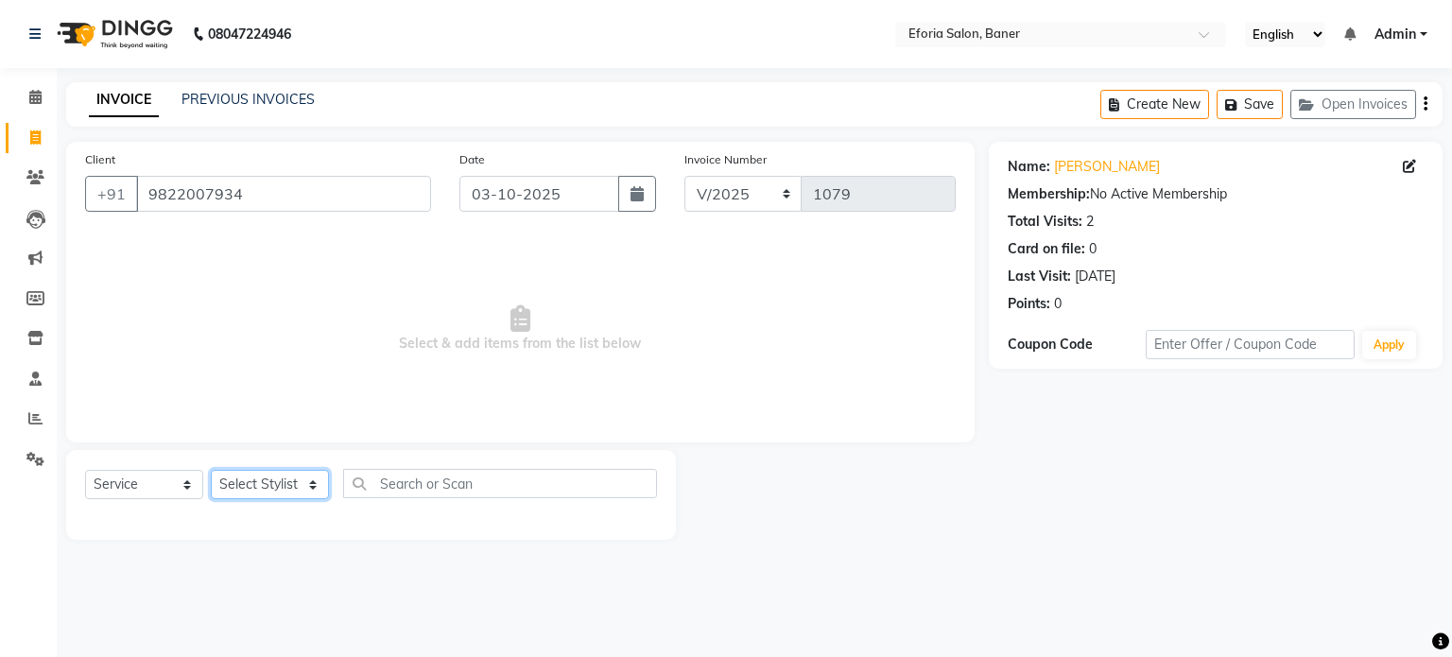
click at [240, 478] on select "Select Stylist [PERSON_NAME] [PERSON_NAME] [PERSON_NAME] [PERSON_NAME] [PERSON_…" at bounding box center [270, 484] width 118 height 29
select select "79823"
click at [211, 471] on select "Select Stylist [PERSON_NAME] [PERSON_NAME] [PERSON_NAME] [PERSON_NAME] [PERSON_…" at bounding box center [270, 484] width 118 height 29
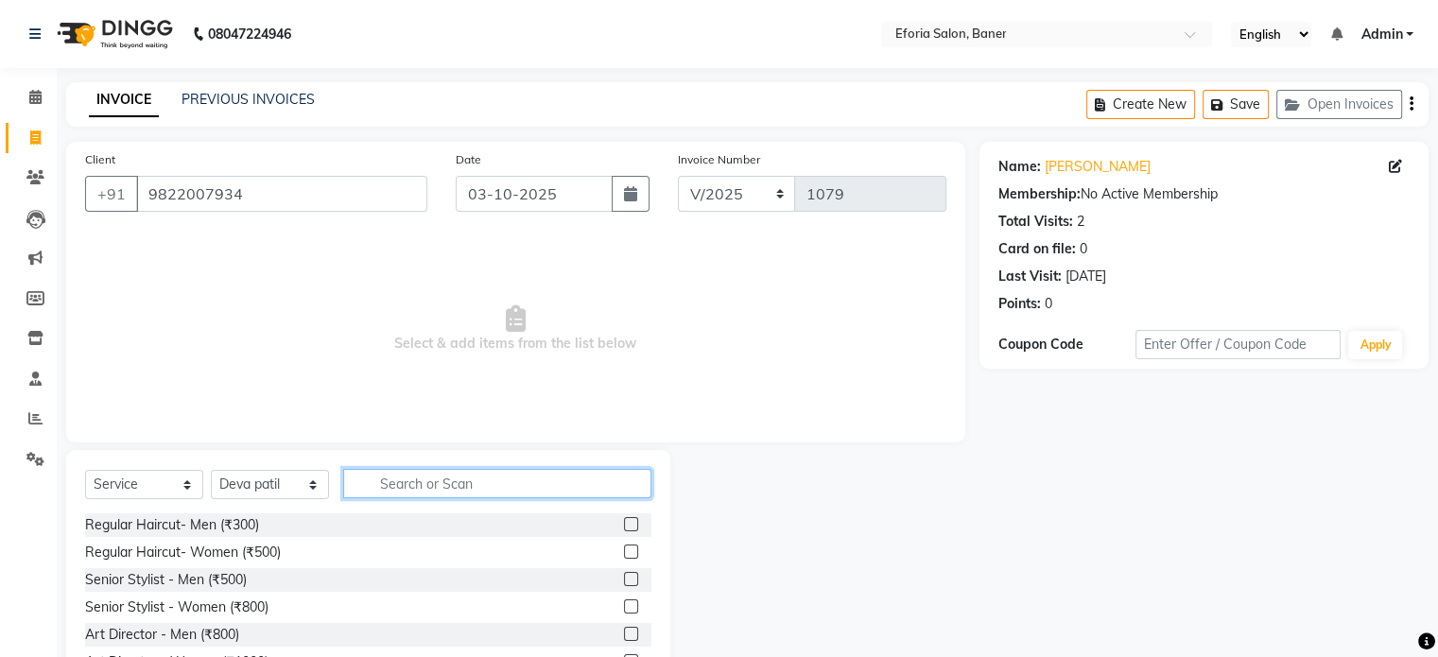
click at [423, 487] on input "text" at bounding box center [497, 483] width 308 height 29
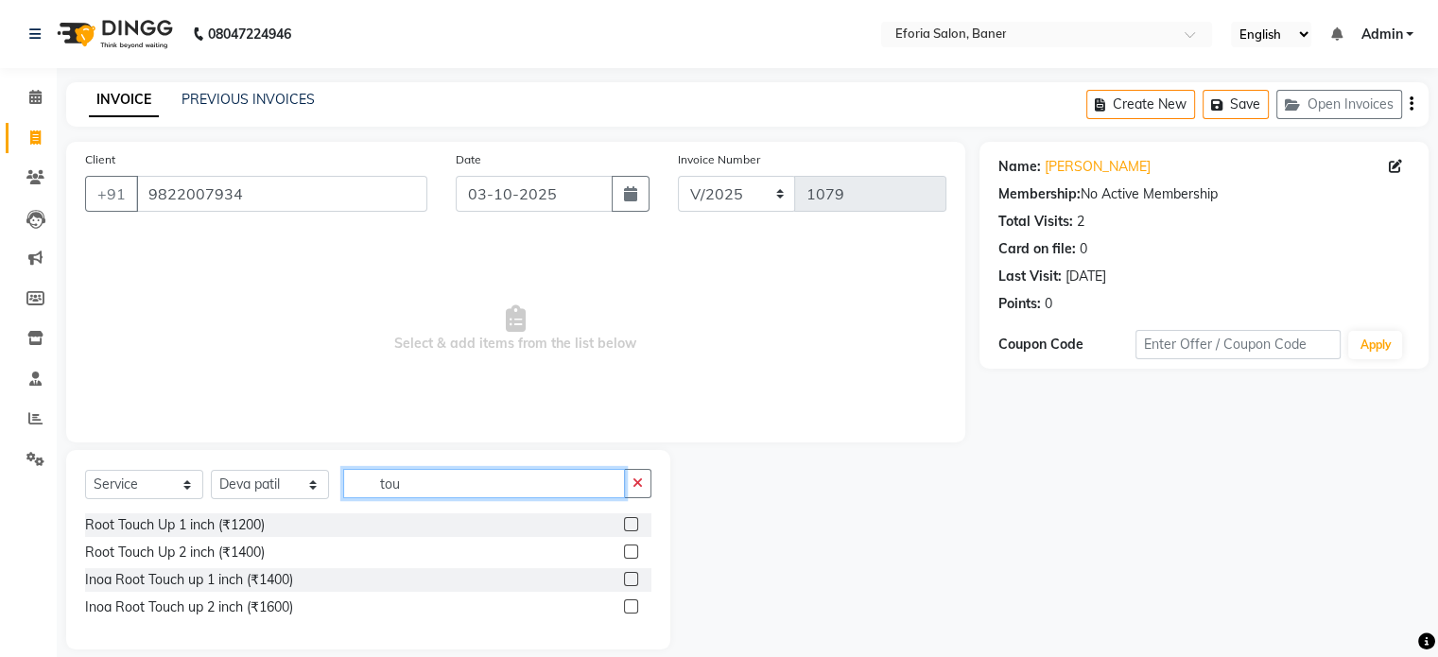
type input "tou"
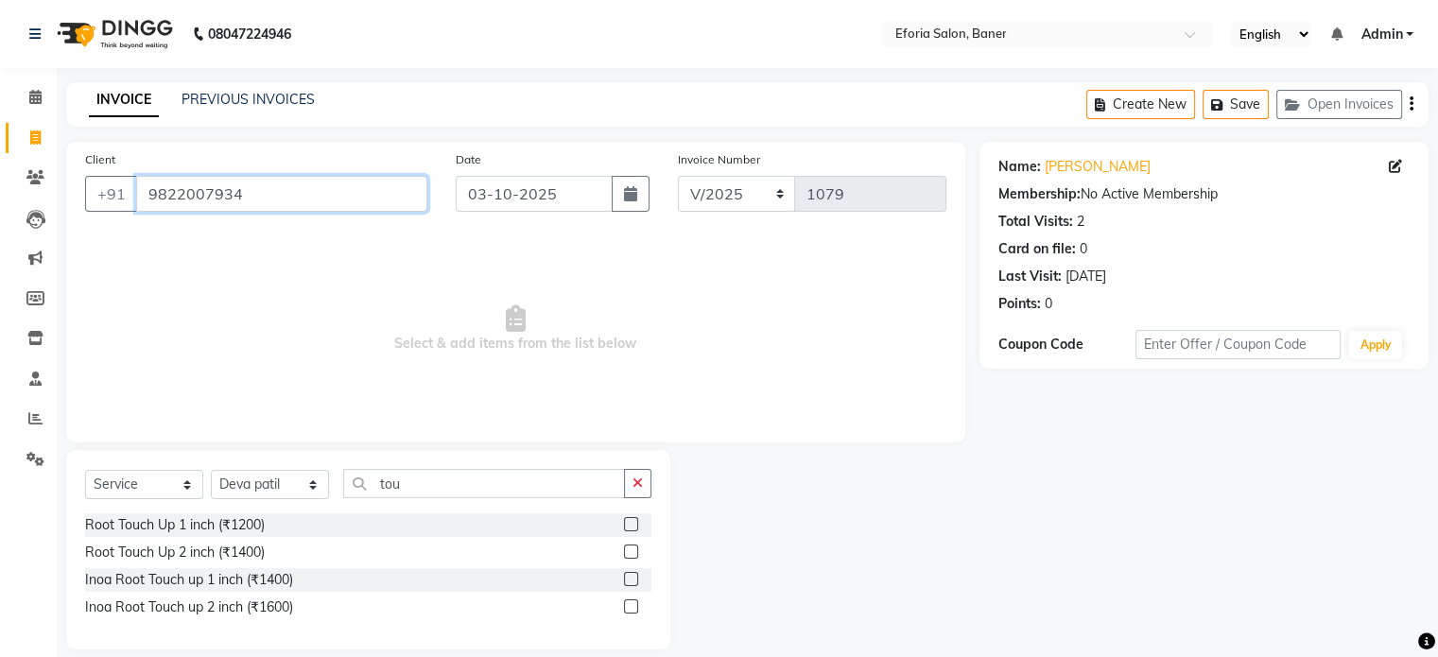
click at [342, 193] on input "9822007934" at bounding box center [281, 194] width 291 height 36
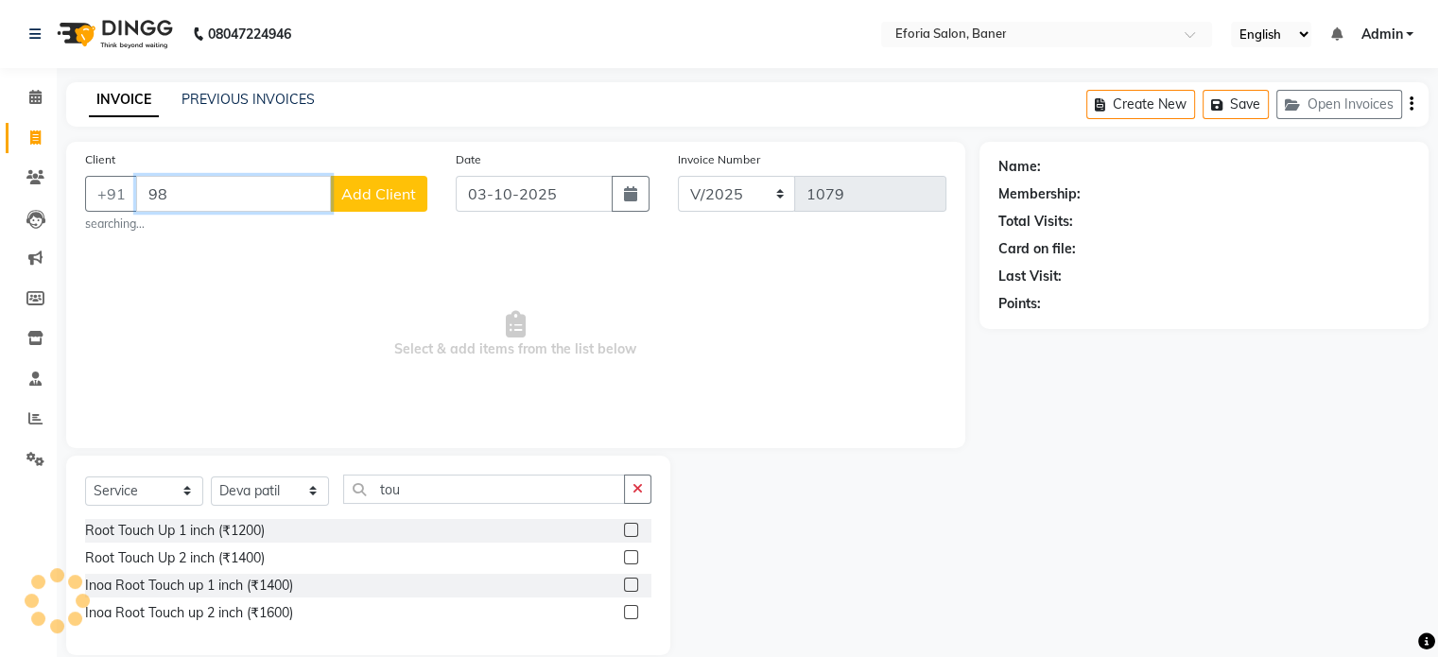
type input "9"
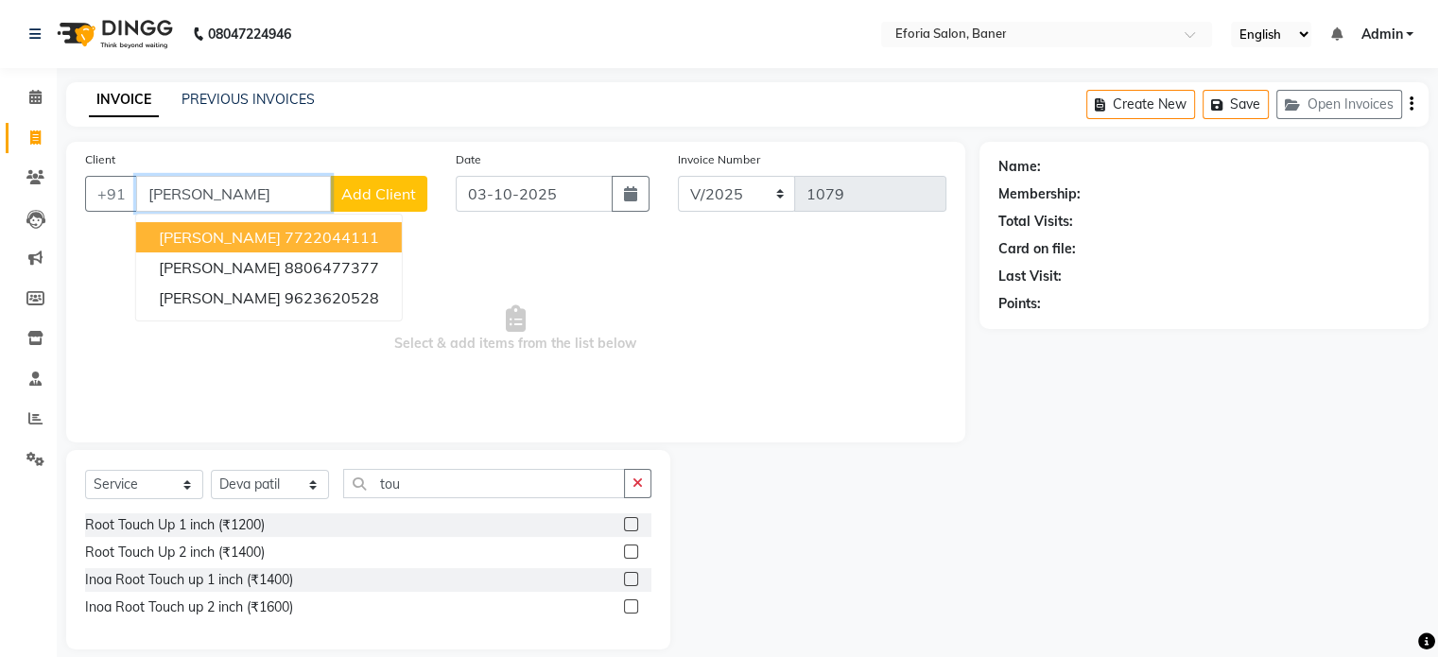
click at [285, 233] on ngb-highlight "7722044111" at bounding box center [332, 237] width 95 height 19
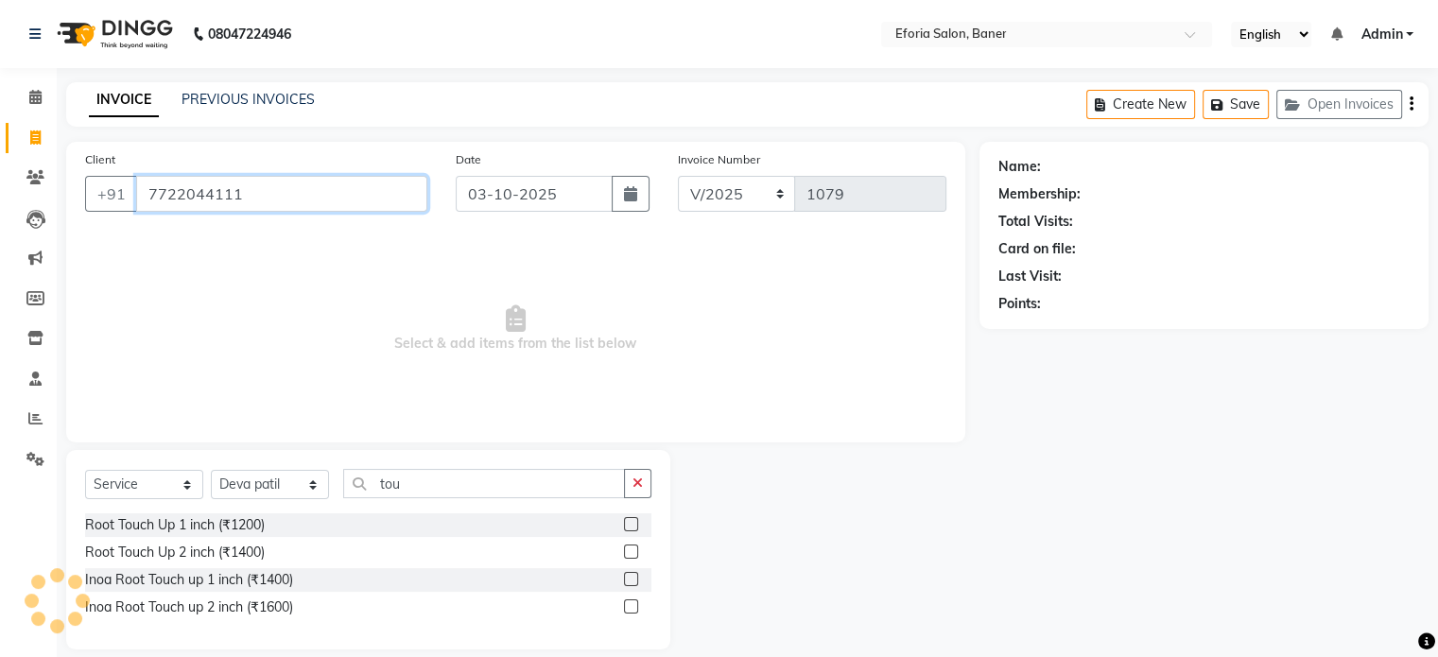
type input "7722044111"
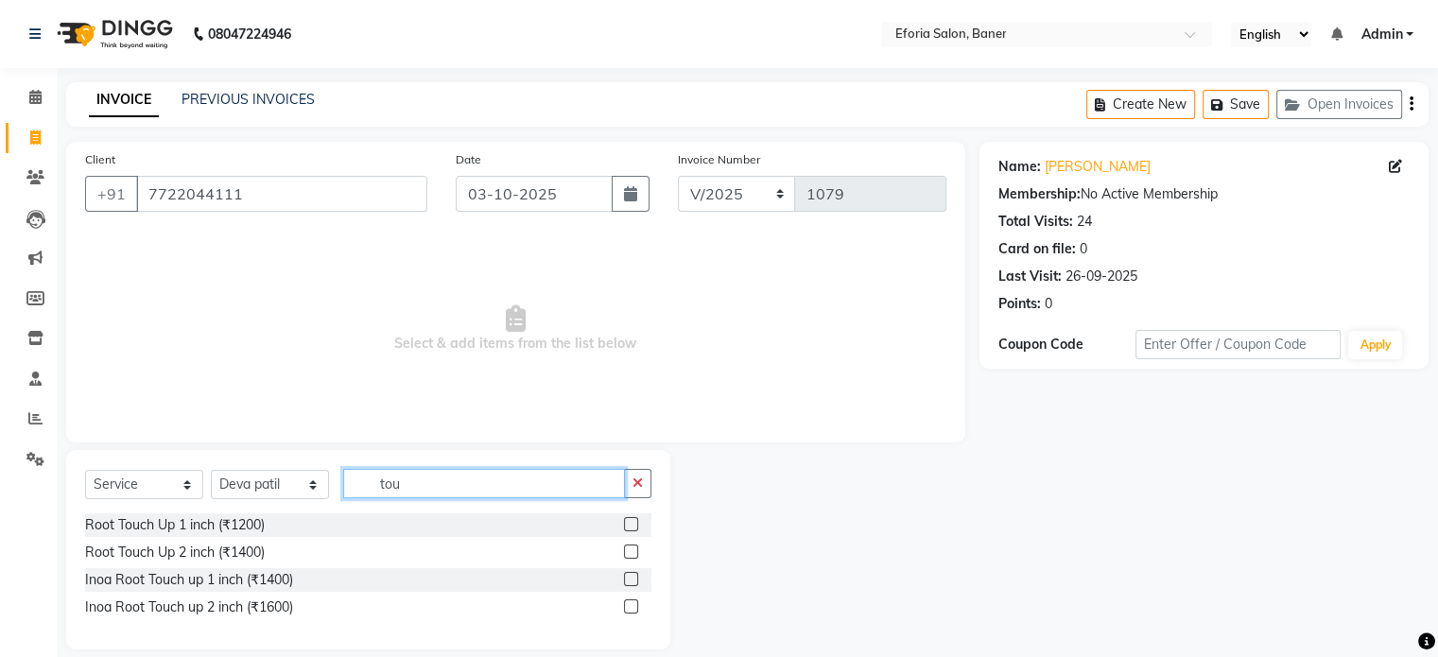
click at [444, 483] on input "tou" at bounding box center [484, 483] width 282 height 29
type input "t"
type input "head"
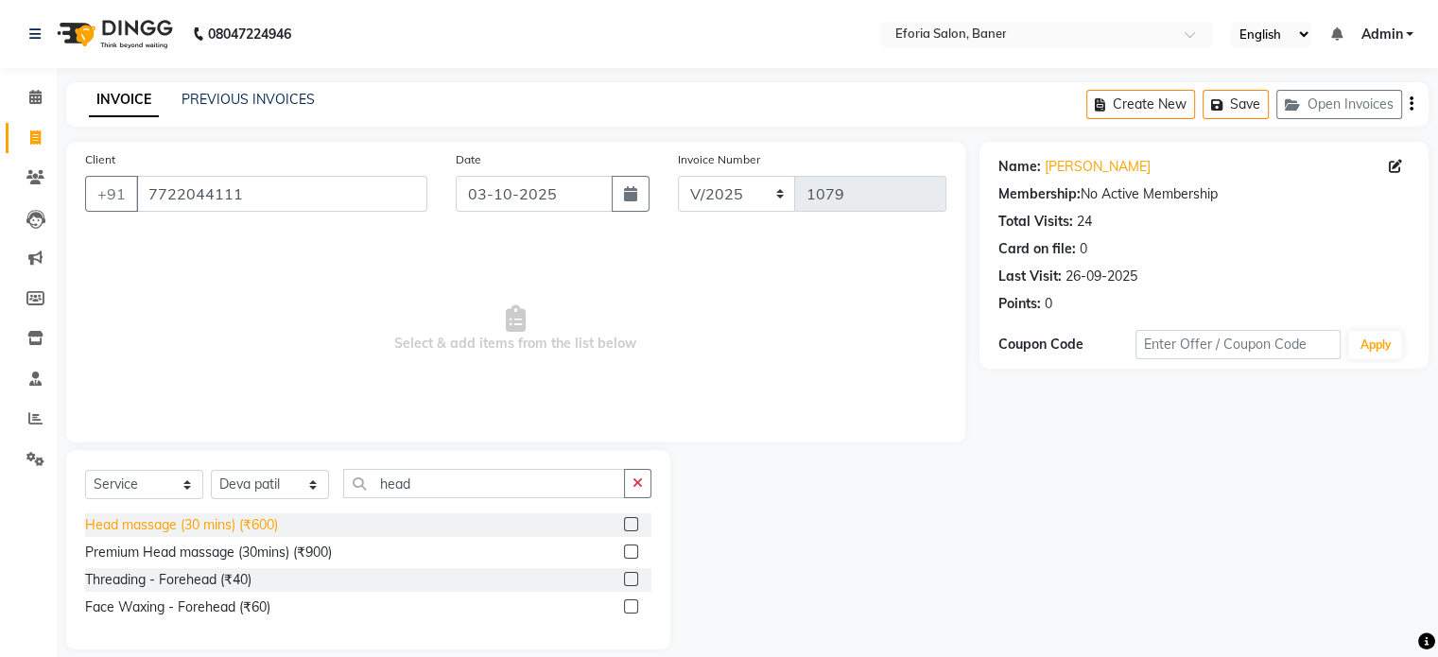
click at [197, 522] on div "Head massage (30 mins) (₹600)" at bounding box center [181, 525] width 193 height 20
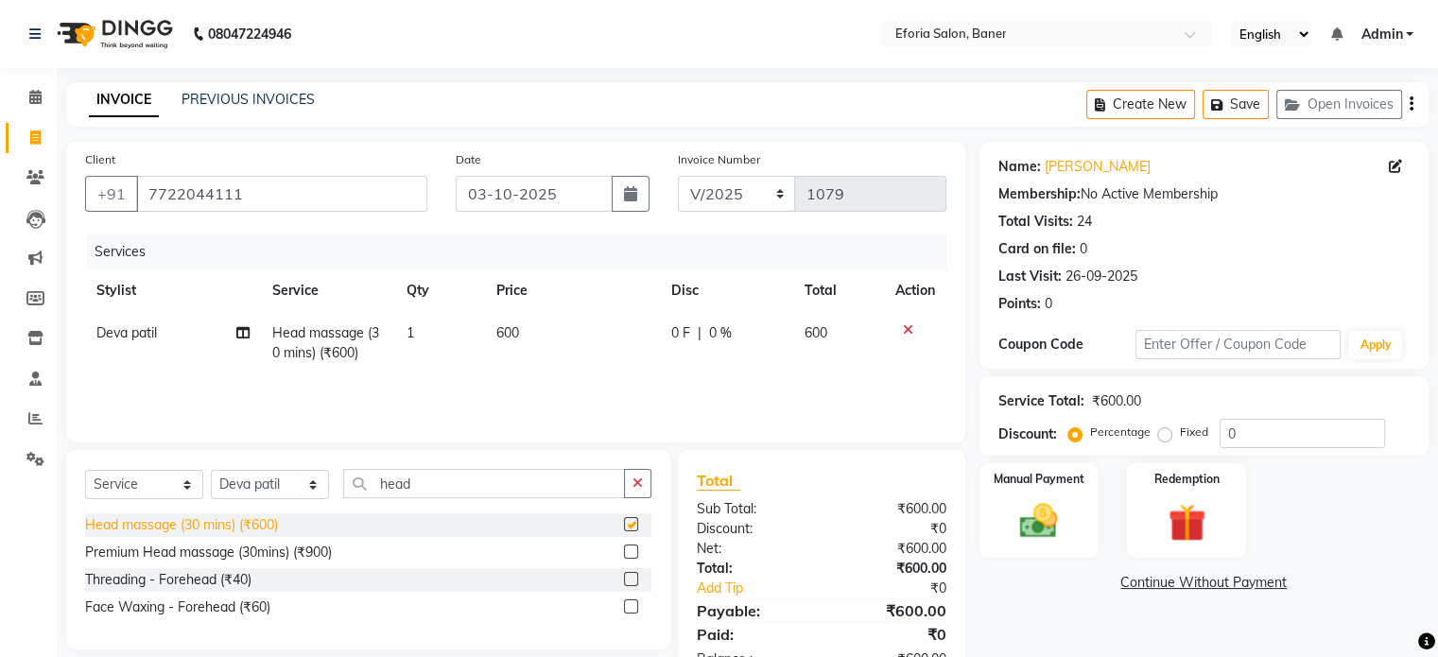
checkbox input "false"
click at [310, 486] on select "Select Stylist [PERSON_NAME] [PERSON_NAME] [PERSON_NAME] [PERSON_NAME] [PERSON_…" at bounding box center [270, 484] width 118 height 29
select select "8654"
click at [211, 471] on select "Select Stylist [PERSON_NAME] [PERSON_NAME] [PERSON_NAME] [PERSON_NAME] [PERSON_…" at bounding box center [270, 484] width 118 height 29
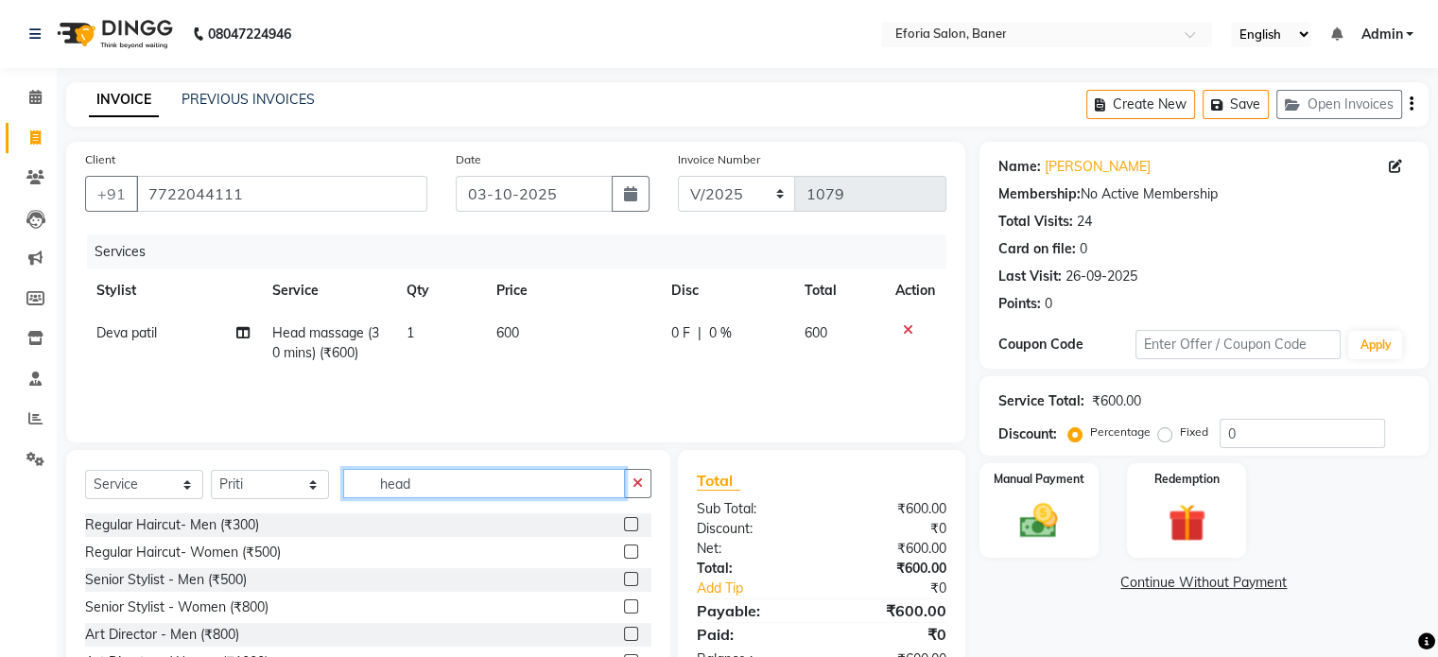
click at [427, 475] on input "head" at bounding box center [484, 483] width 282 height 29
type input "h"
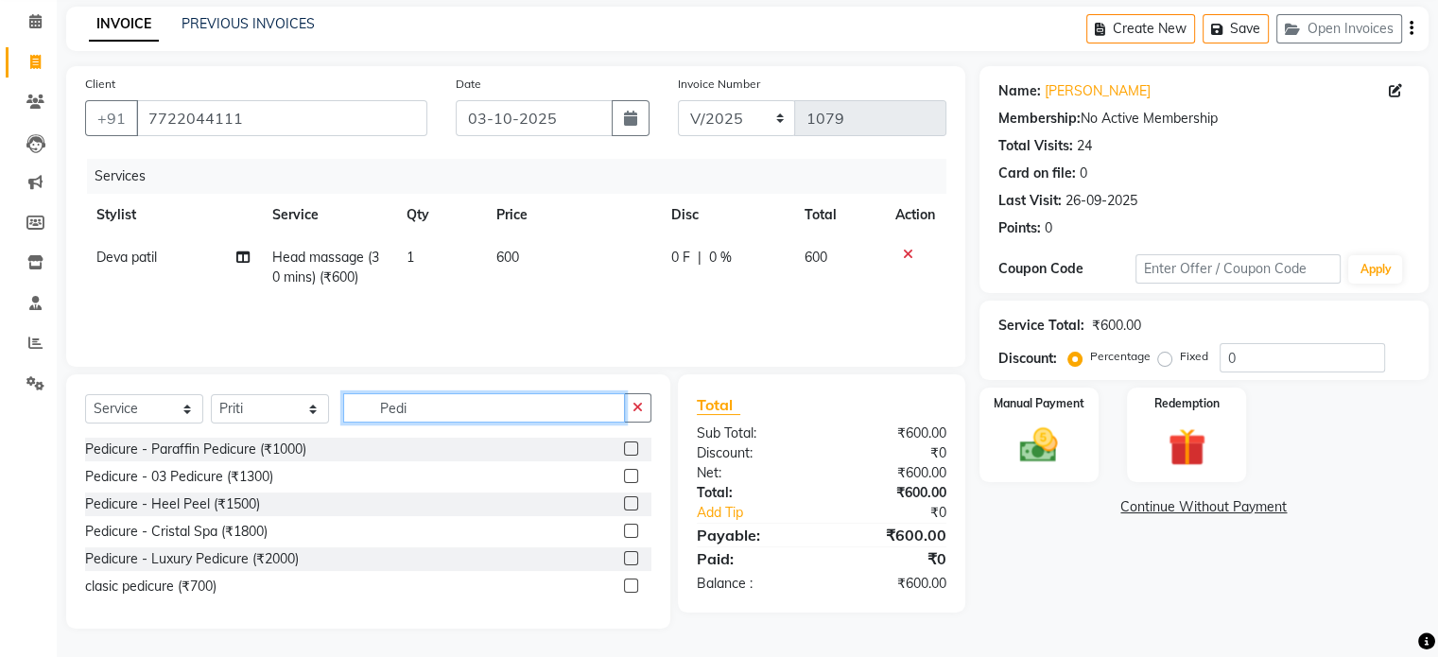
type input "Pedi"
click at [628, 581] on label at bounding box center [631, 585] width 14 height 14
click at [628, 581] on input "checkbox" at bounding box center [630, 586] width 12 height 12
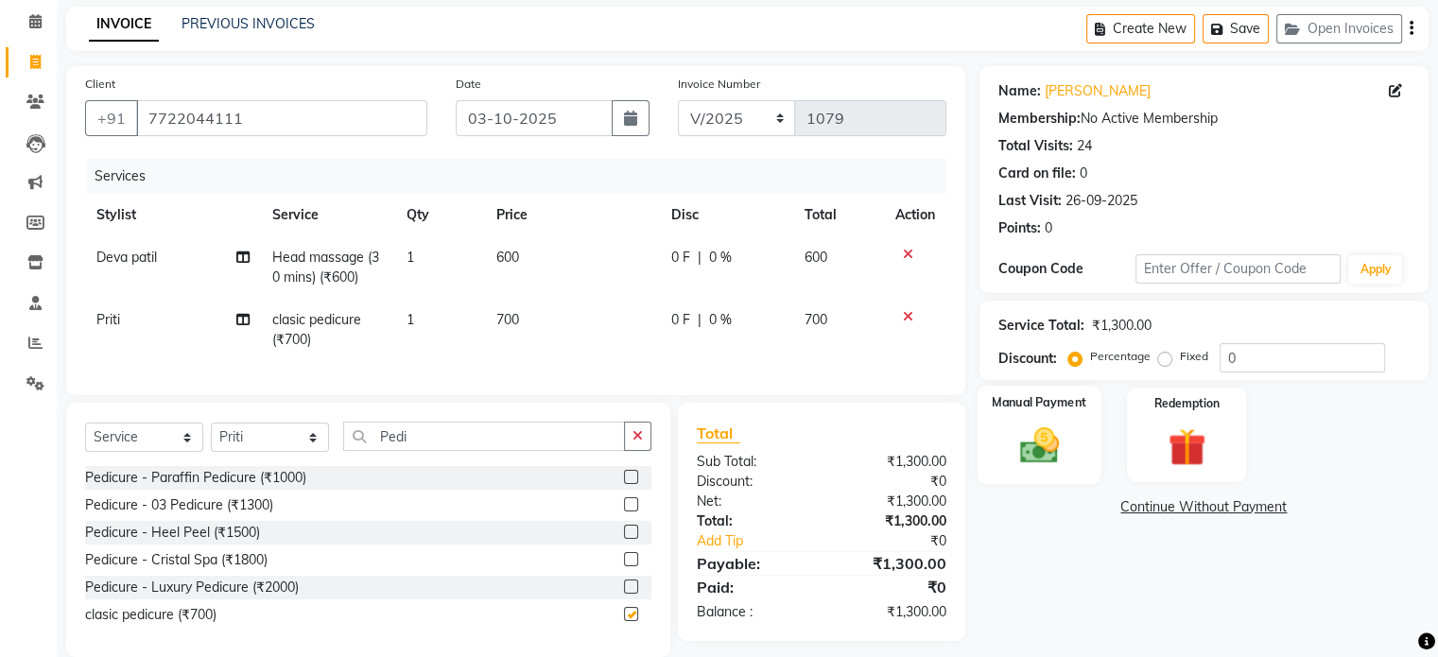
checkbox input "false"
click at [1046, 444] on img at bounding box center [1038, 445] width 63 height 45
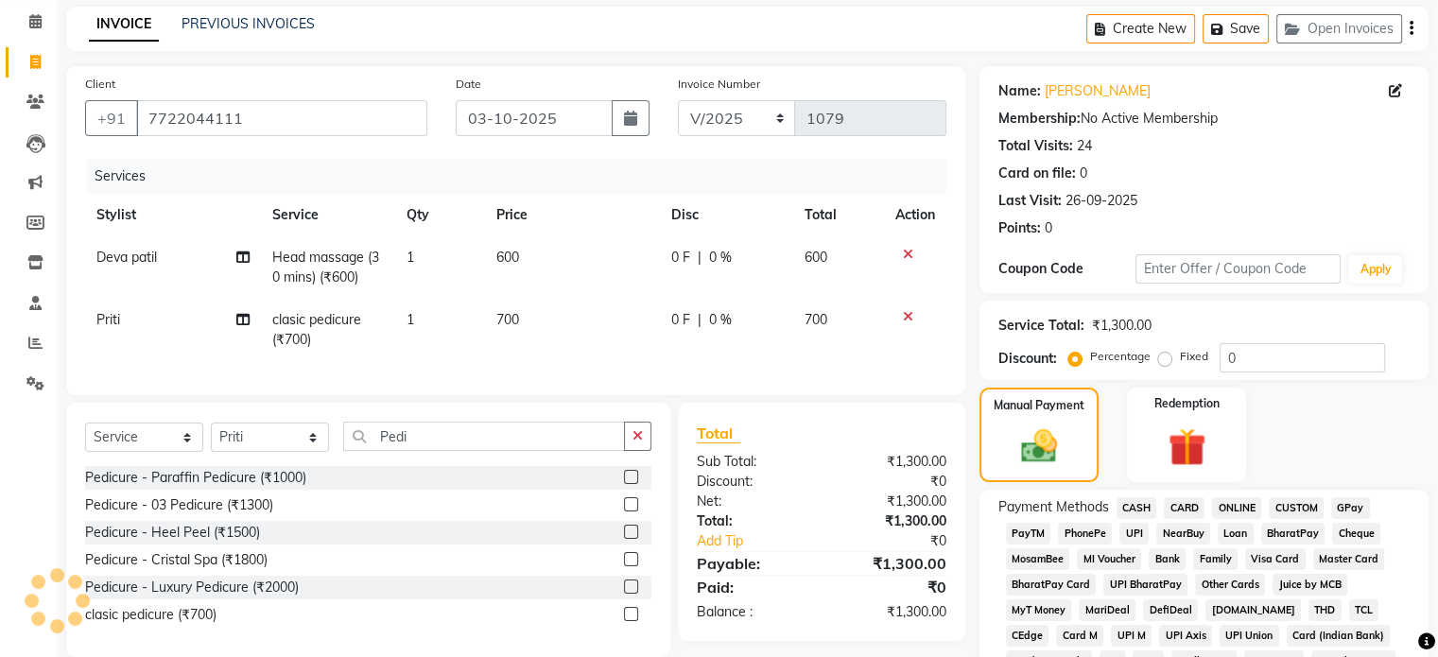
click at [1339, 510] on span "GPay" at bounding box center [1350, 508] width 39 height 22
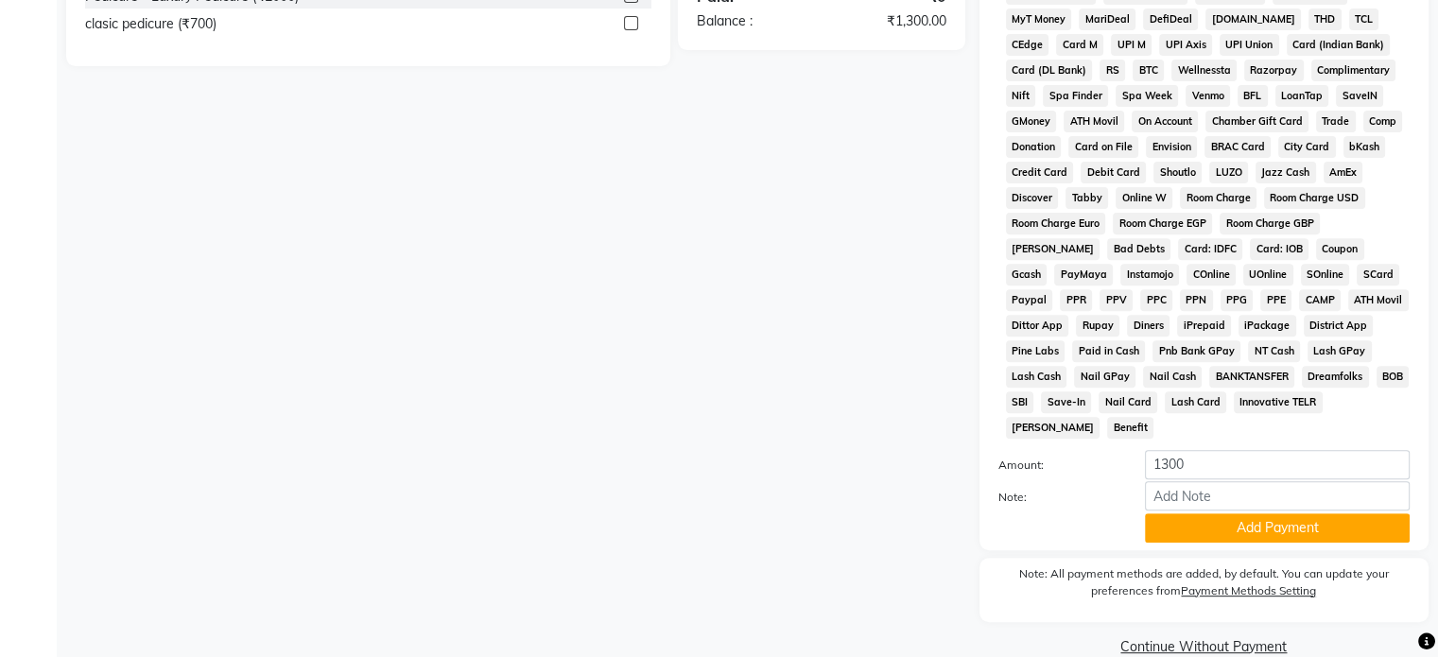
scroll to position [688, 0]
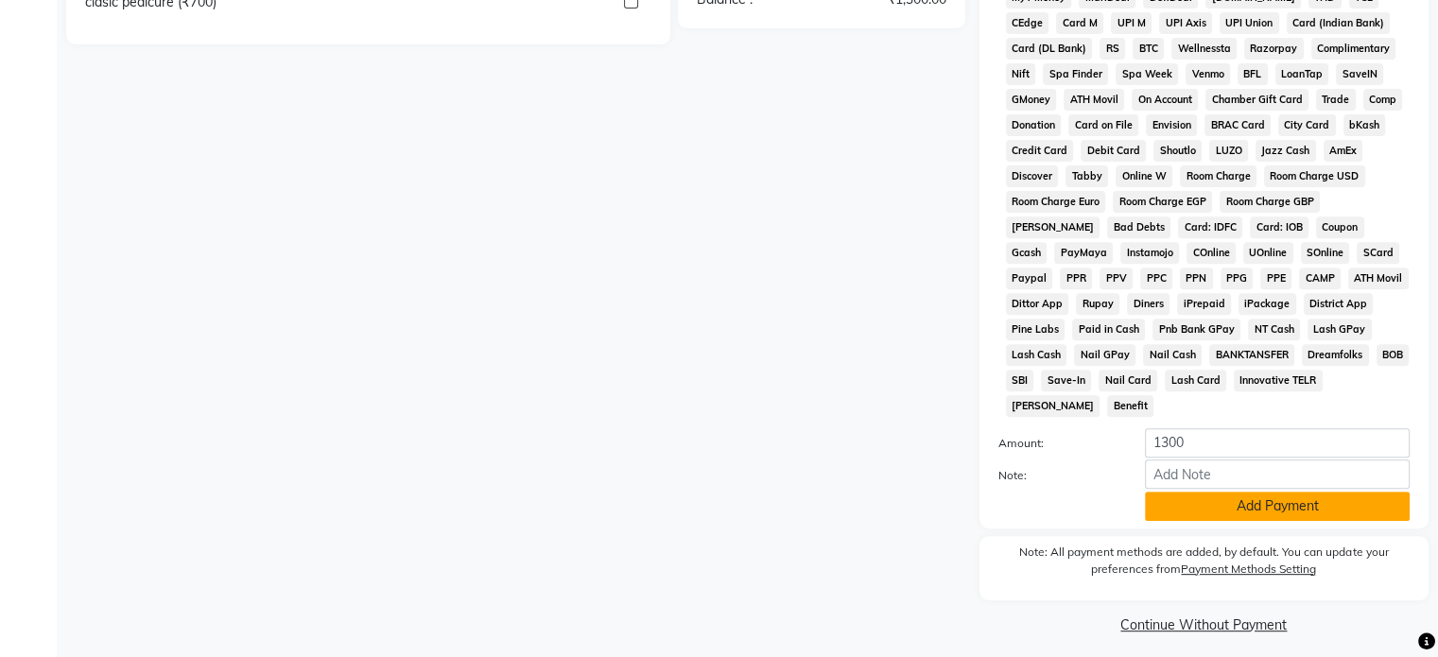
click at [1304, 502] on button "Add Payment" at bounding box center [1277, 506] width 265 height 29
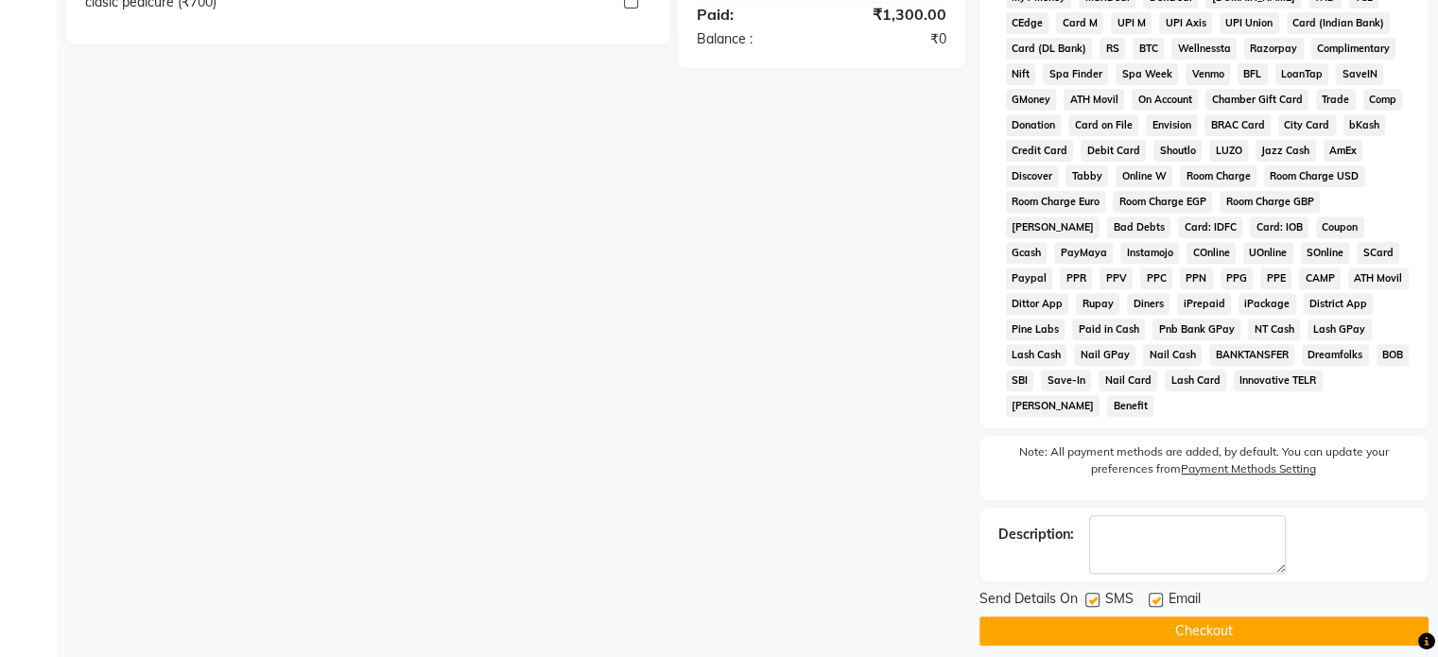
click at [1227, 616] on button "Checkout" at bounding box center [1203, 630] width 449 height 29
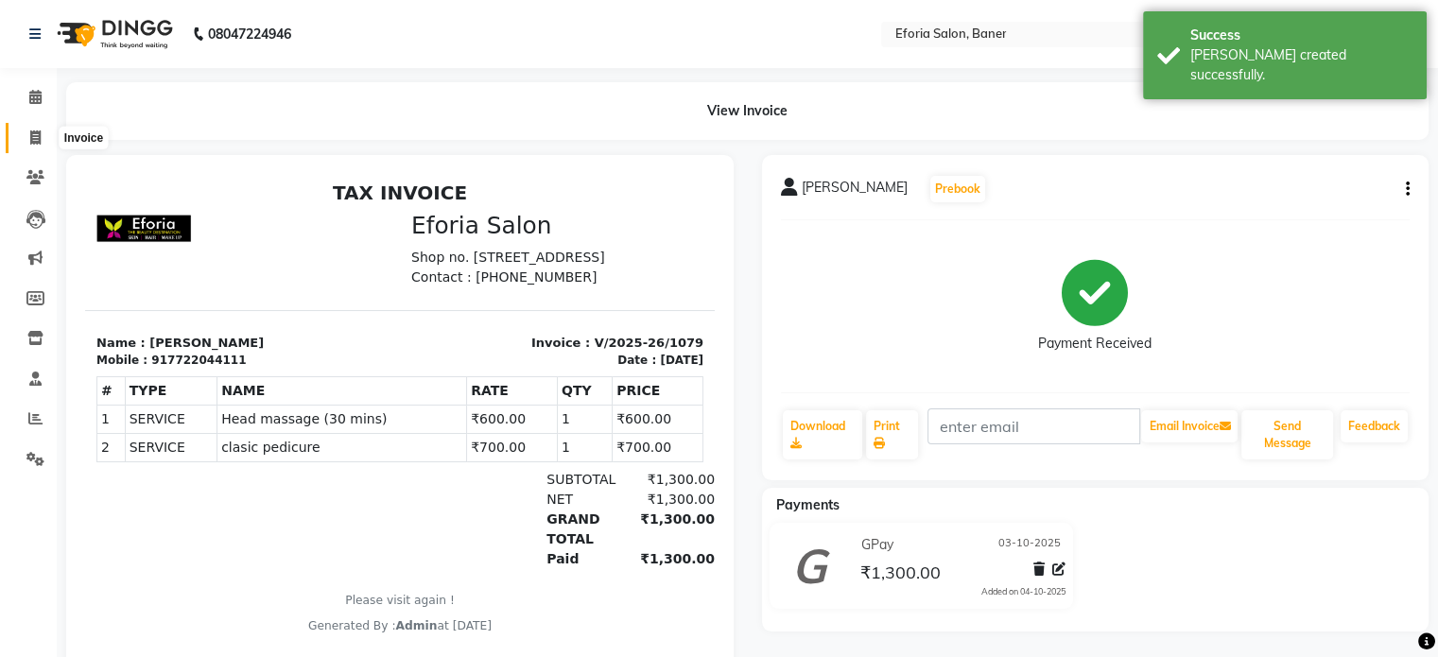
click at [30, 138] on icon at bounding box center [35, 137] width 10 height 14
select select "608"
select select "service"
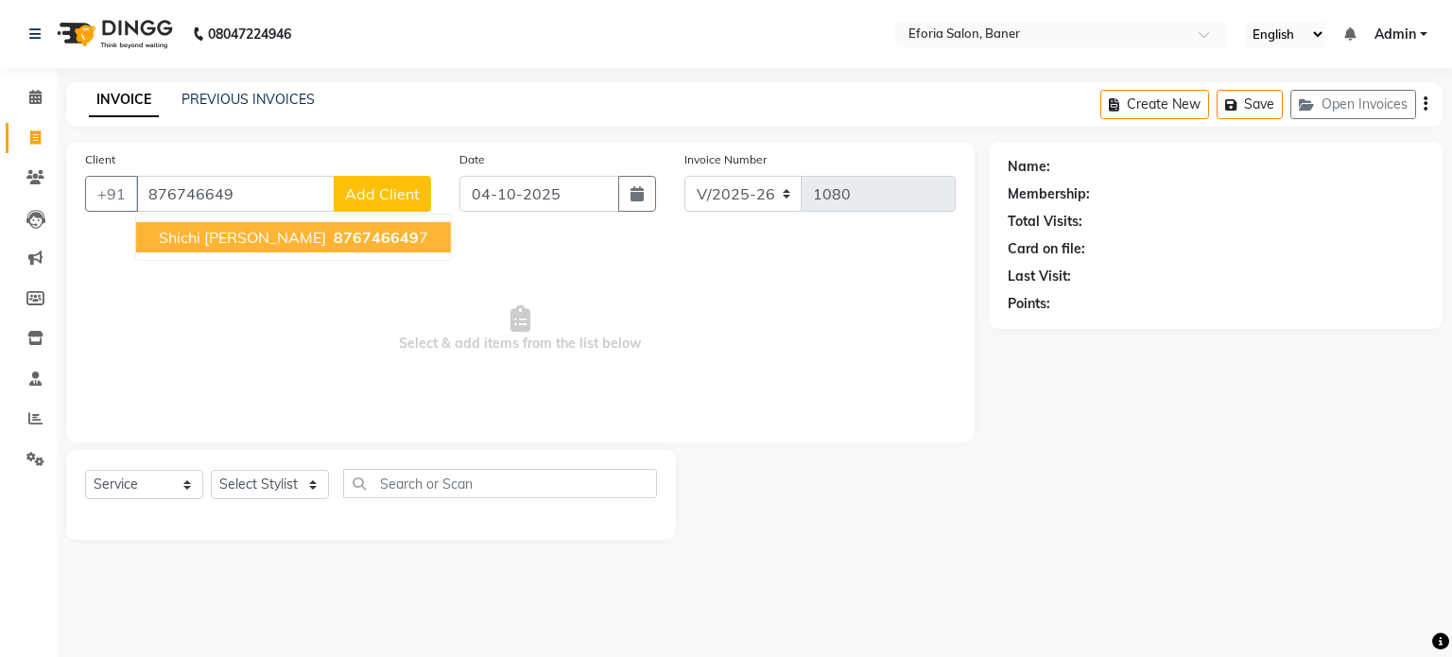
click at [201, 241] on span "shichi [PERSON_NAME]" at bounding box center [242, 237] width 167 height 19
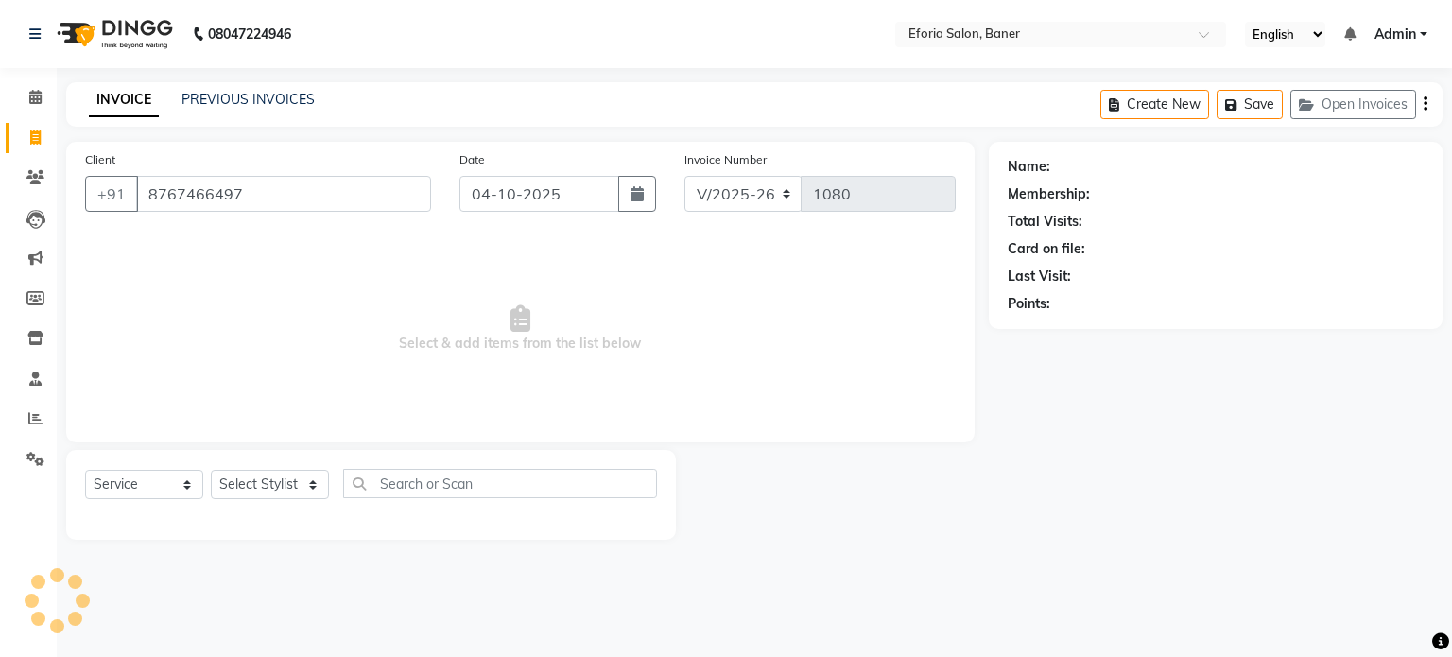
type input "8767466497"
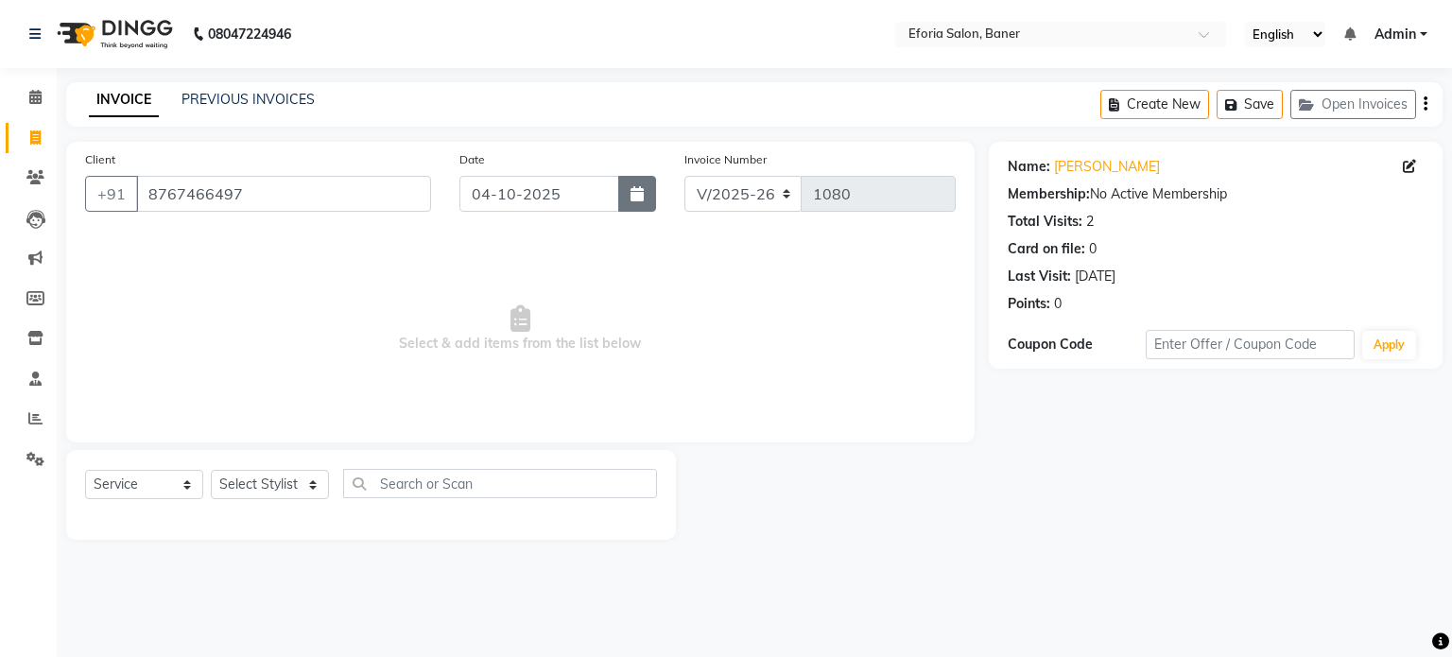
click at [638, 196] on icon "button" at bounding box center [636, 193] width 13 height 15
select select "10"
select select "2025"
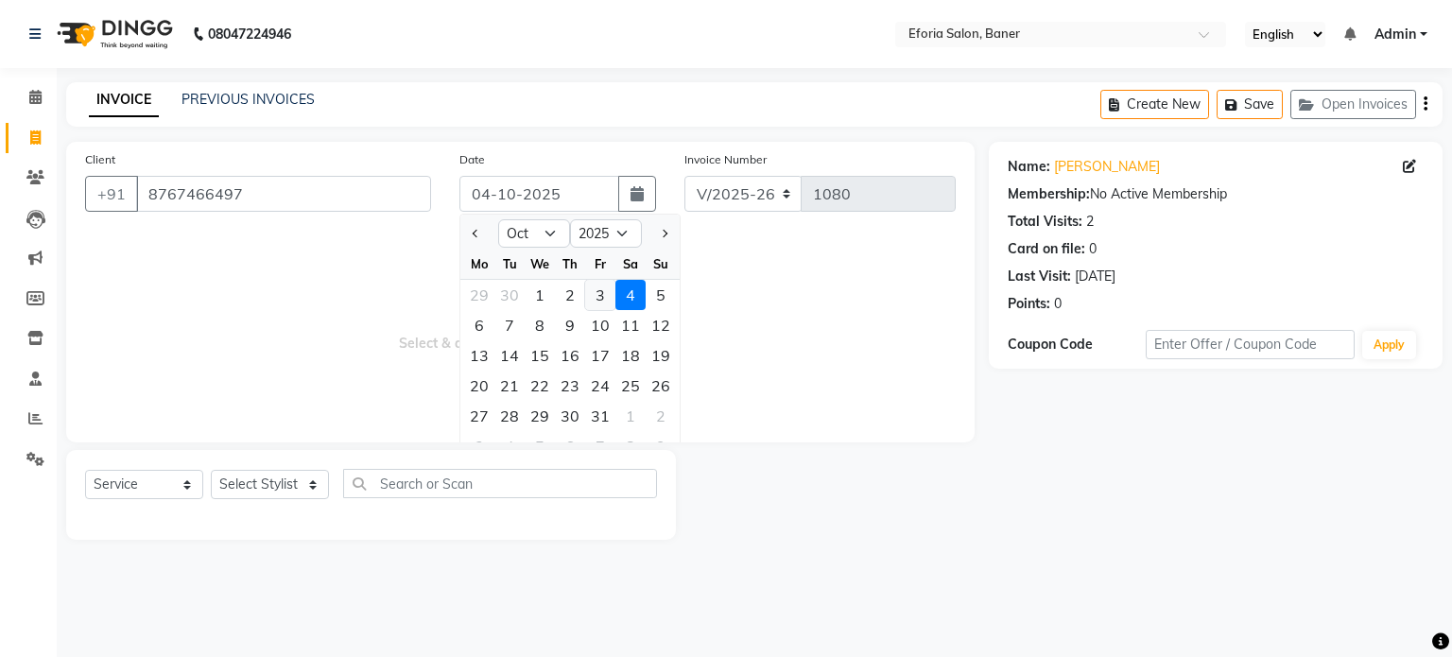
click at [610, 301] on div "3" at bounding box center [600, 295] width 30 height 30
type input "03-10-2025"
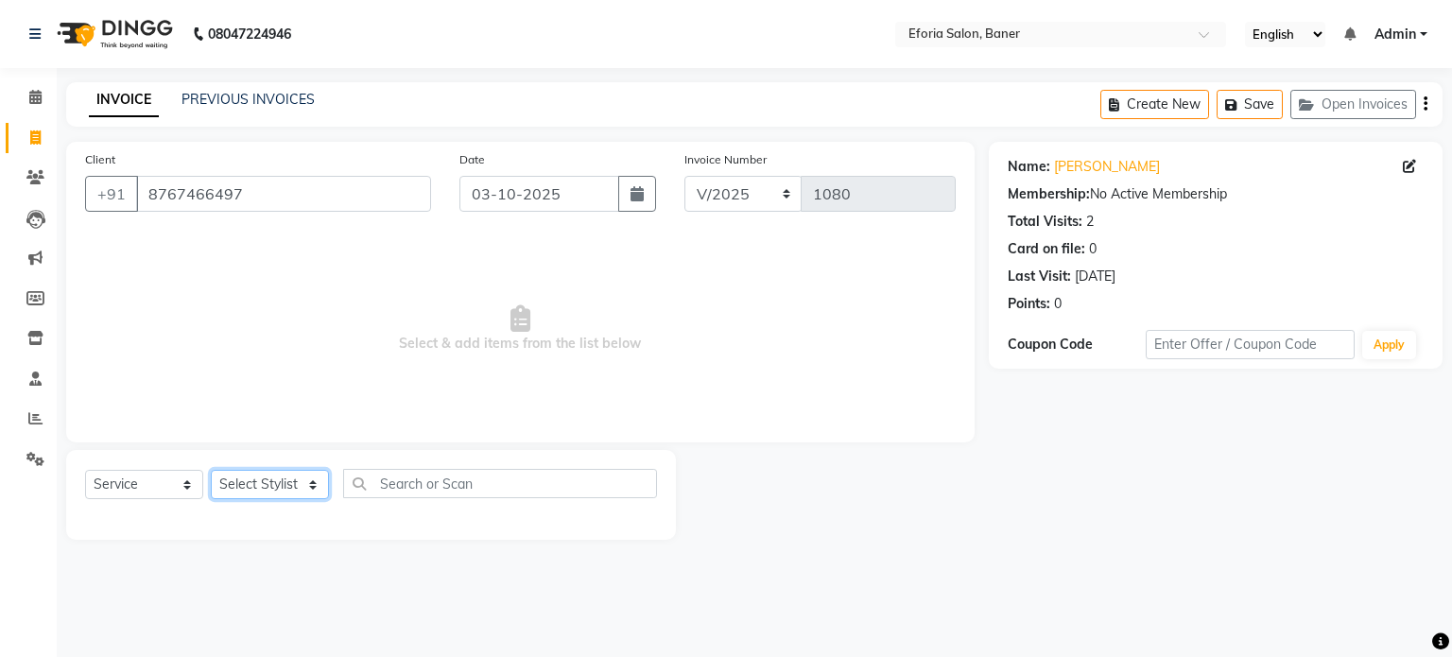
click at [268, 484] on select "Select Stylist [PERSON_NAME] [PERSON_NAME] [PERSON_NAME] [PERSON_NAME] [PERSON_…" at bounding box center [270, 484] width 118 height 29
click at [211, 471] on select "Select Stylist [PERSON_NAME] [PERSON_NAME] [PERSON_NAME] [PERSON_NAME] [PERSON_…" at bounding box center [270, 484] width 118 height 29
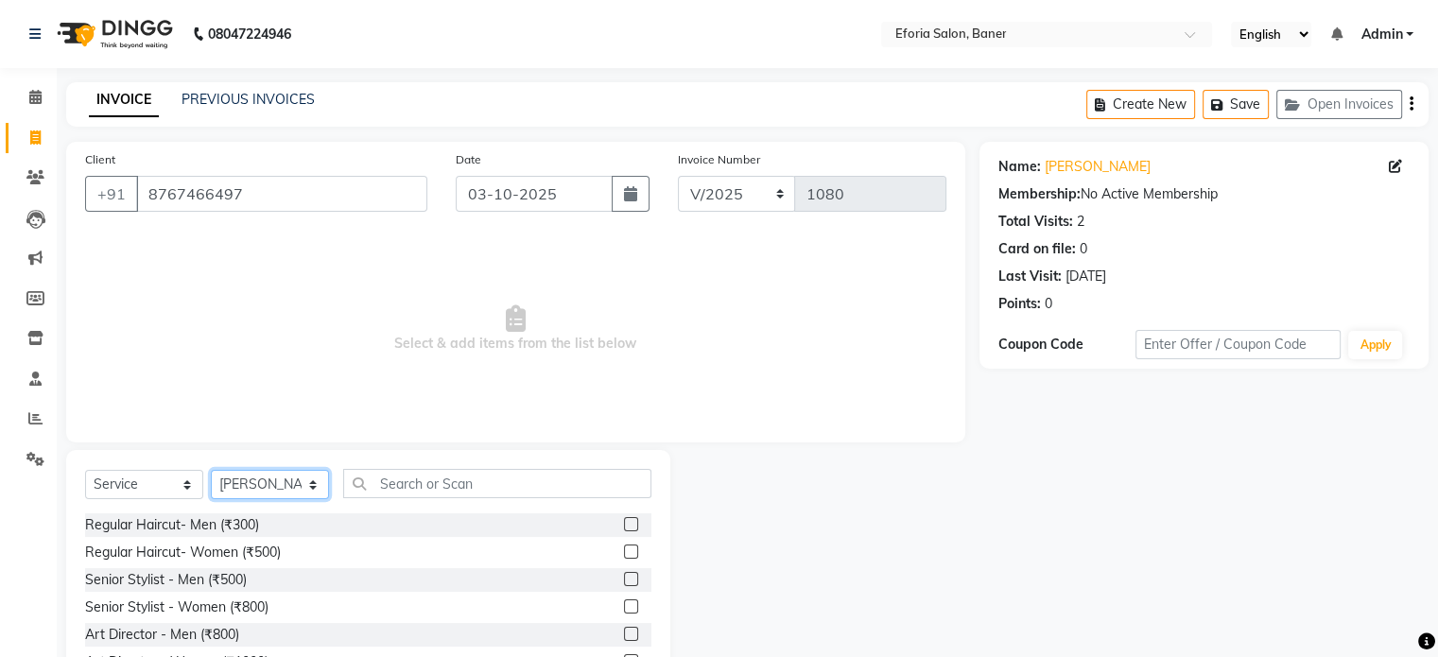
click at [268, 487] on select "Select Stylist [PERSON_NAME] [PERSON_NAME] [PERSON_NAME] [PERSON_NAME] [PERSON_…" at bounding box center [270, 484] width 118 height 29
select select "8654"
click at [211, 471] on select "Select Stylist [PERSON_NAME] [PERSON_NAME] [PERSON_NAME] [PERSON_NAME] [PERSON_…" at bounding box center [270, 484] width 118 height 29
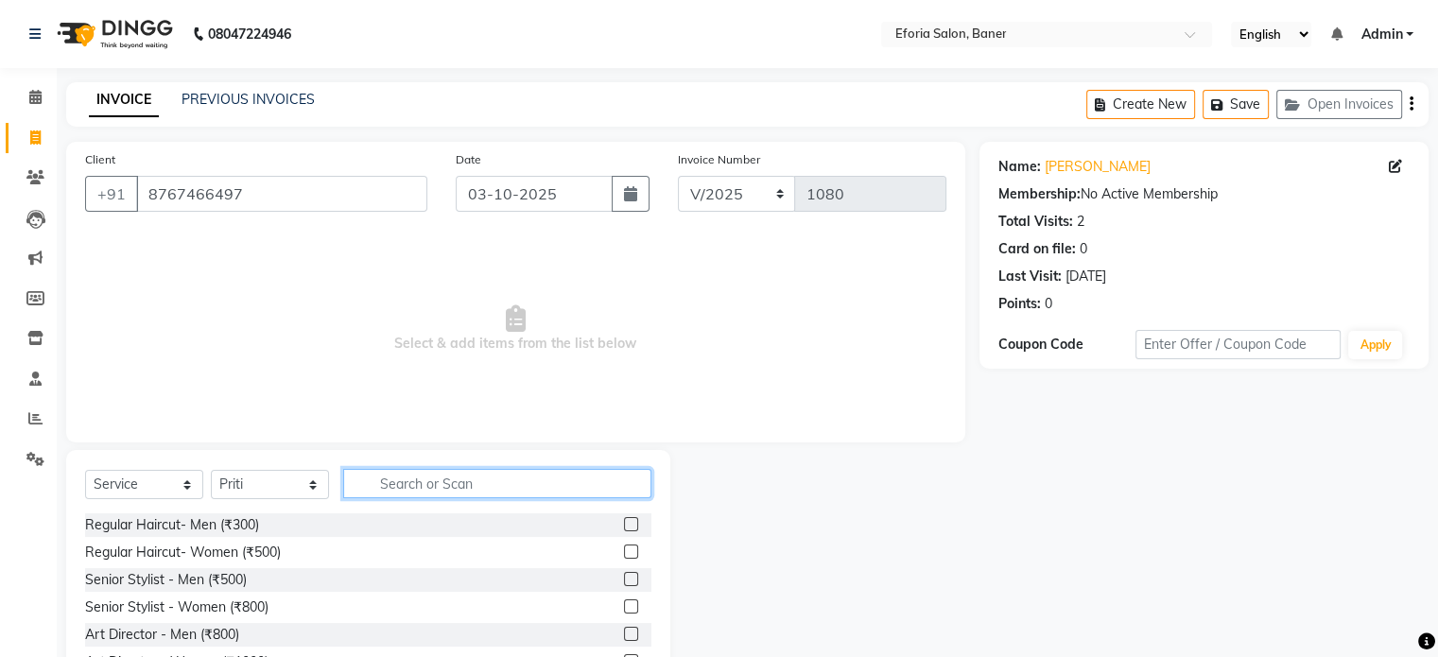
click at [383, 479] on input "text" at bounding box center [497, 483] width 308 height 29
type input "t"
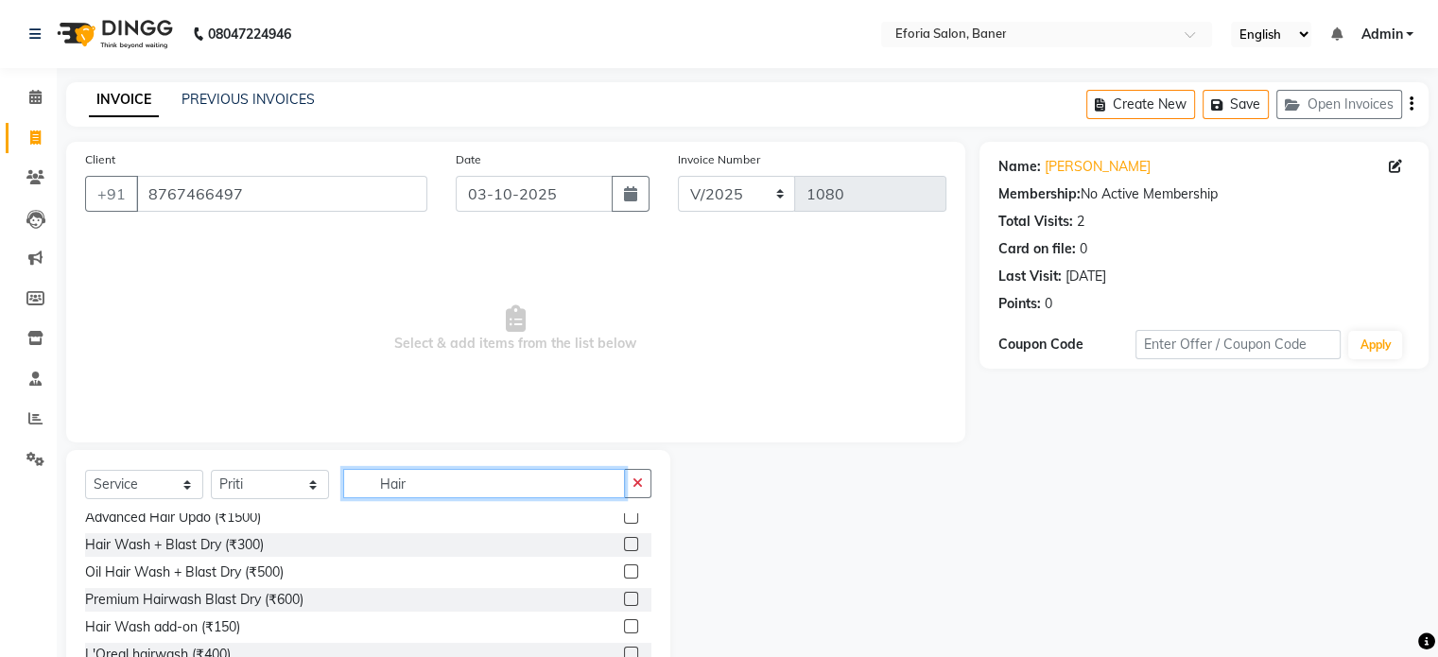
scroll to position [94, 0]
type input "Hair"
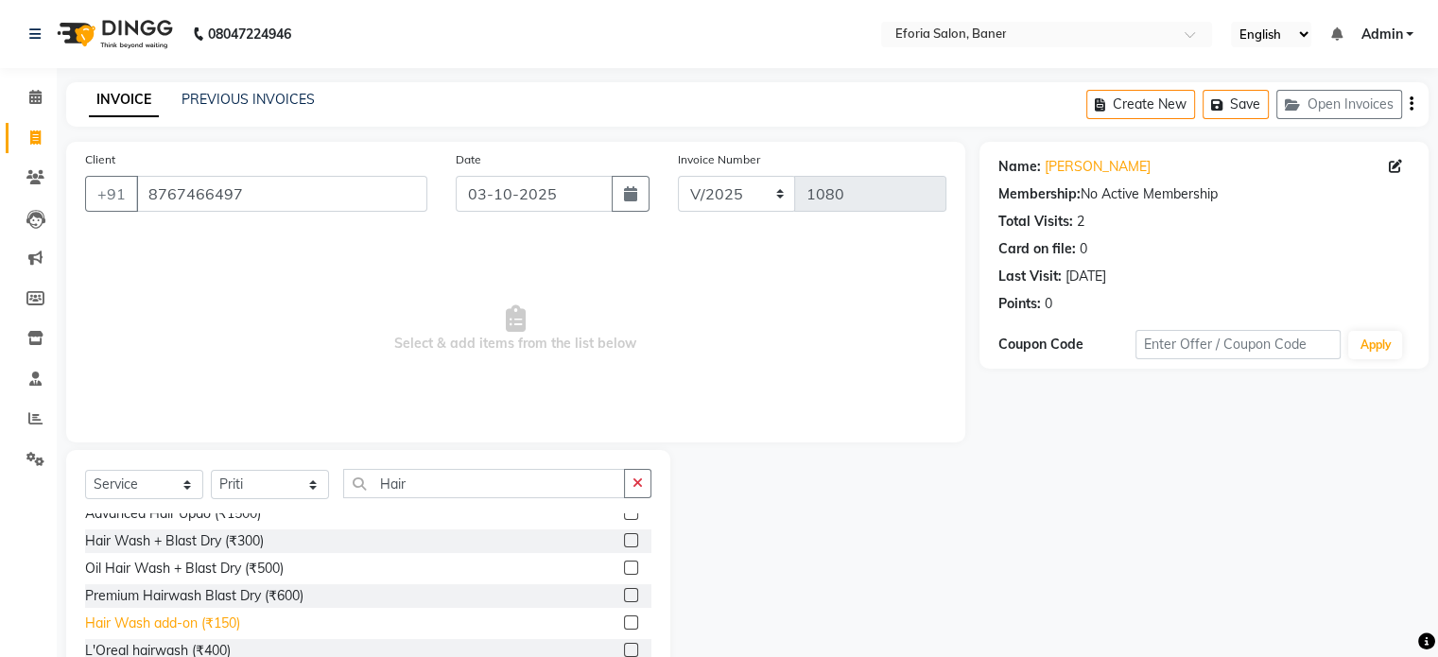
click at [216, 617] on div "Hair Wash add-on (₹150)" at bounding box center [162, 623] width 155 height 20
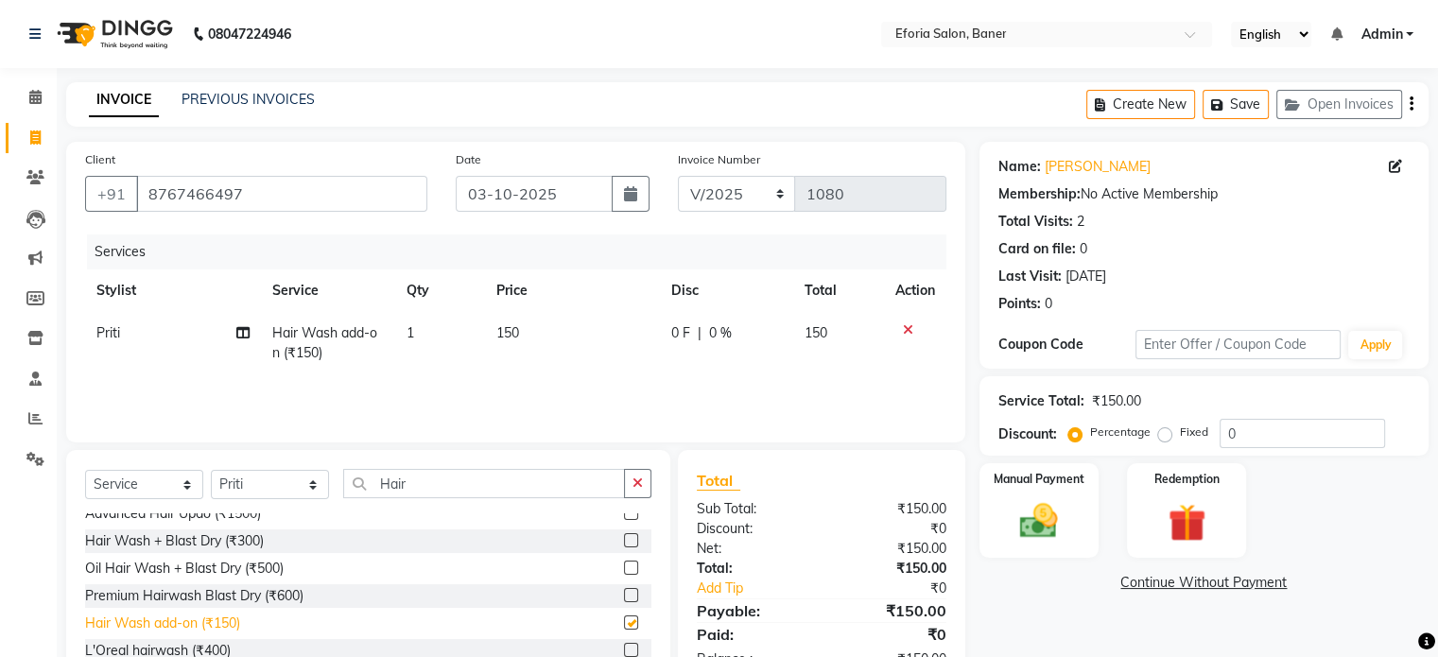
checkbox input "false"
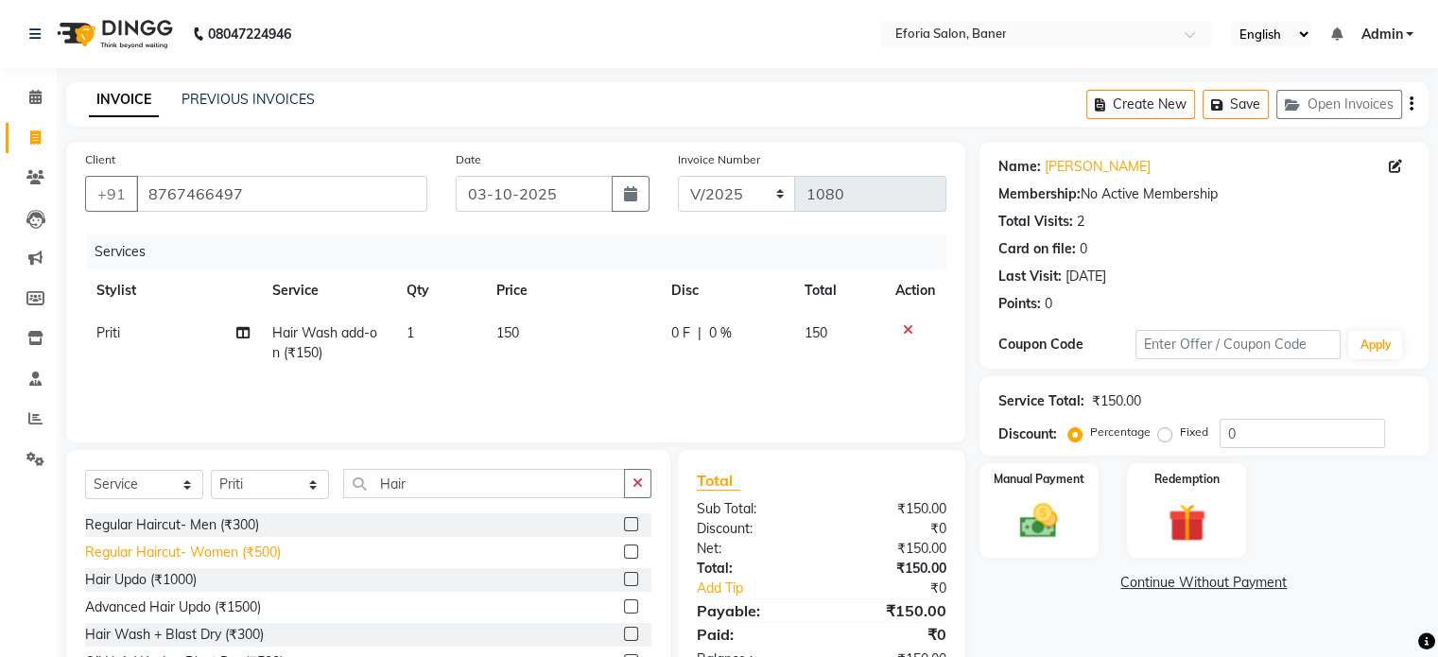
click at [208, 548] on div "Regular Haircut- Women (₹500)" at bounding box center [183, 553] width 196 height 20
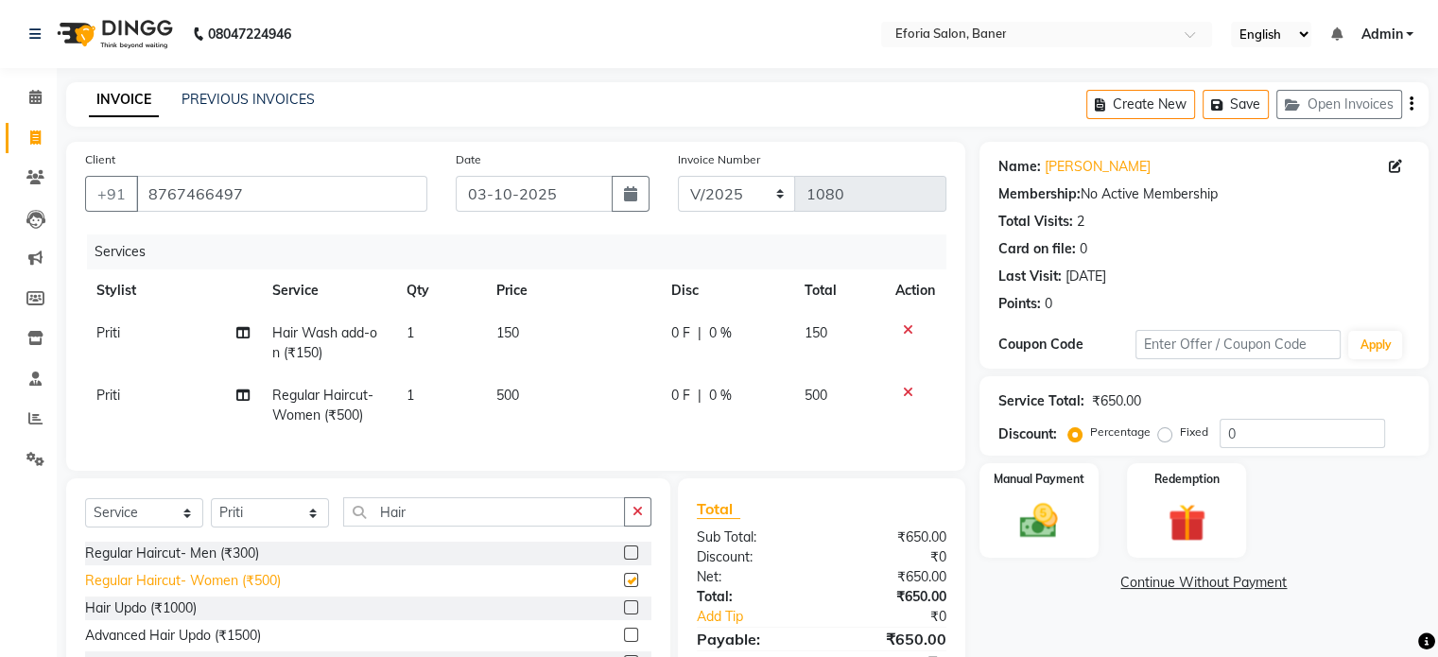
checkbox input "false"
click at [1023, 532] on img at bounding box center [1038, 521] width 63 height 45
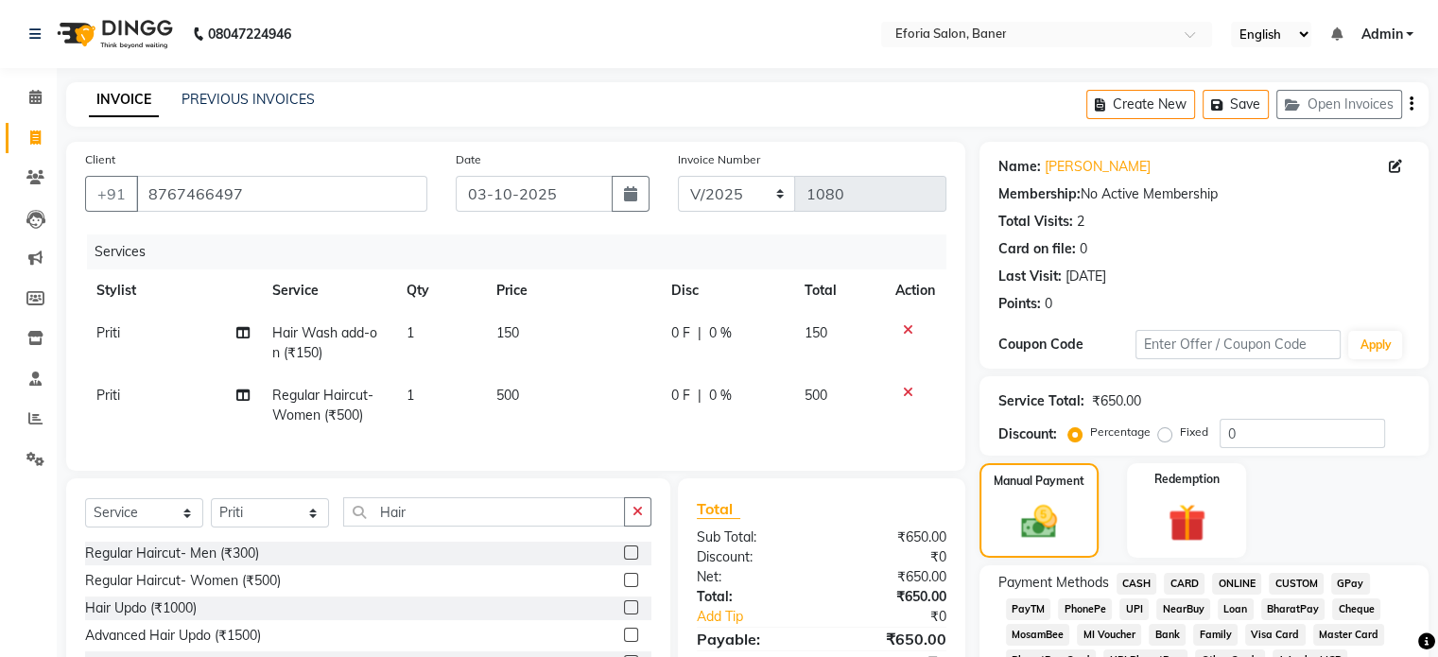
click at [1345, 585] on span "GPay" at bounding box center [1350, 584] width 39 height 22
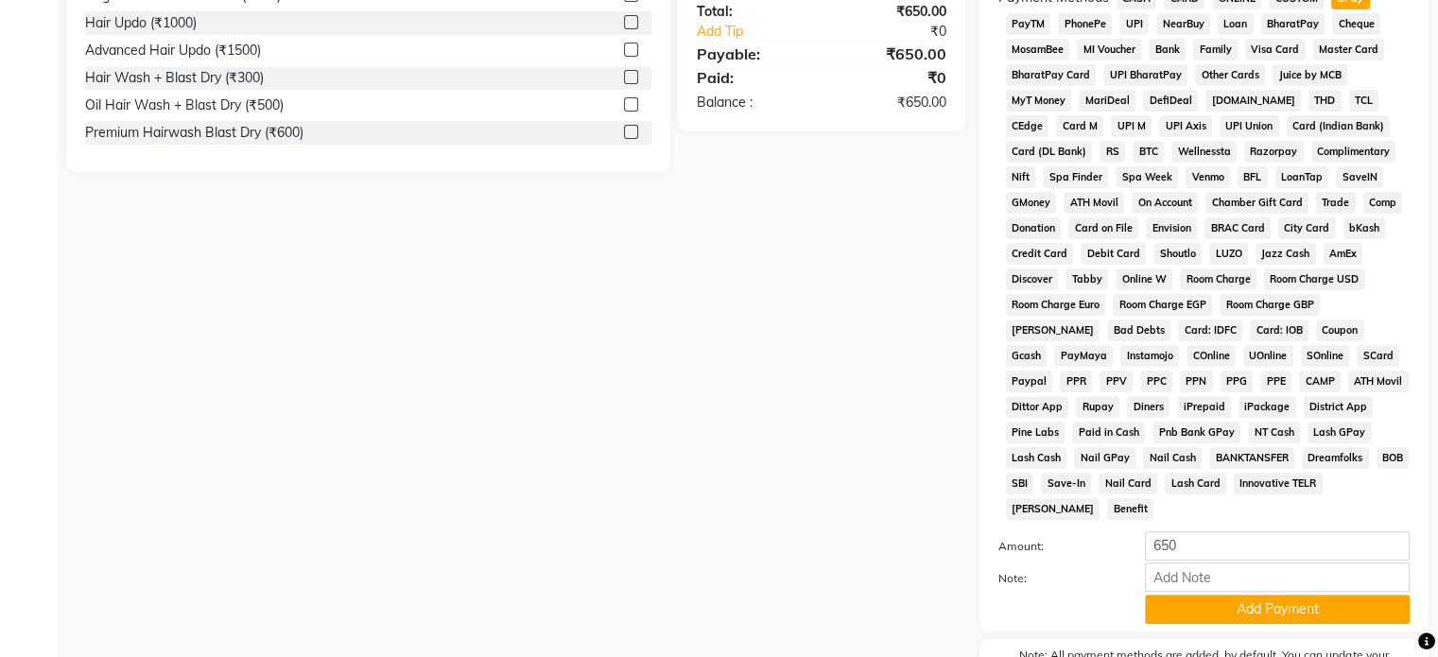
scroll to position [688, 0]
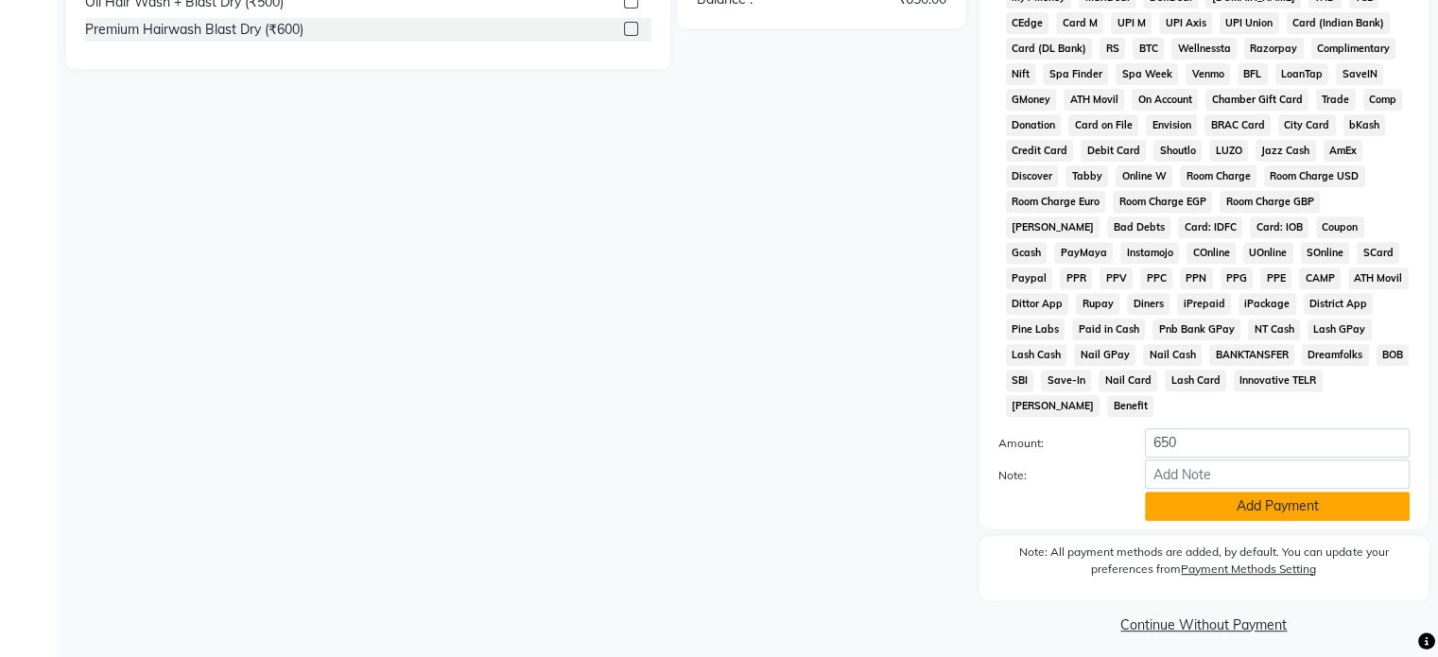
click at [1290, 492] on button "Add Payment" at bounding box center [1277, 506] width 265 height 29
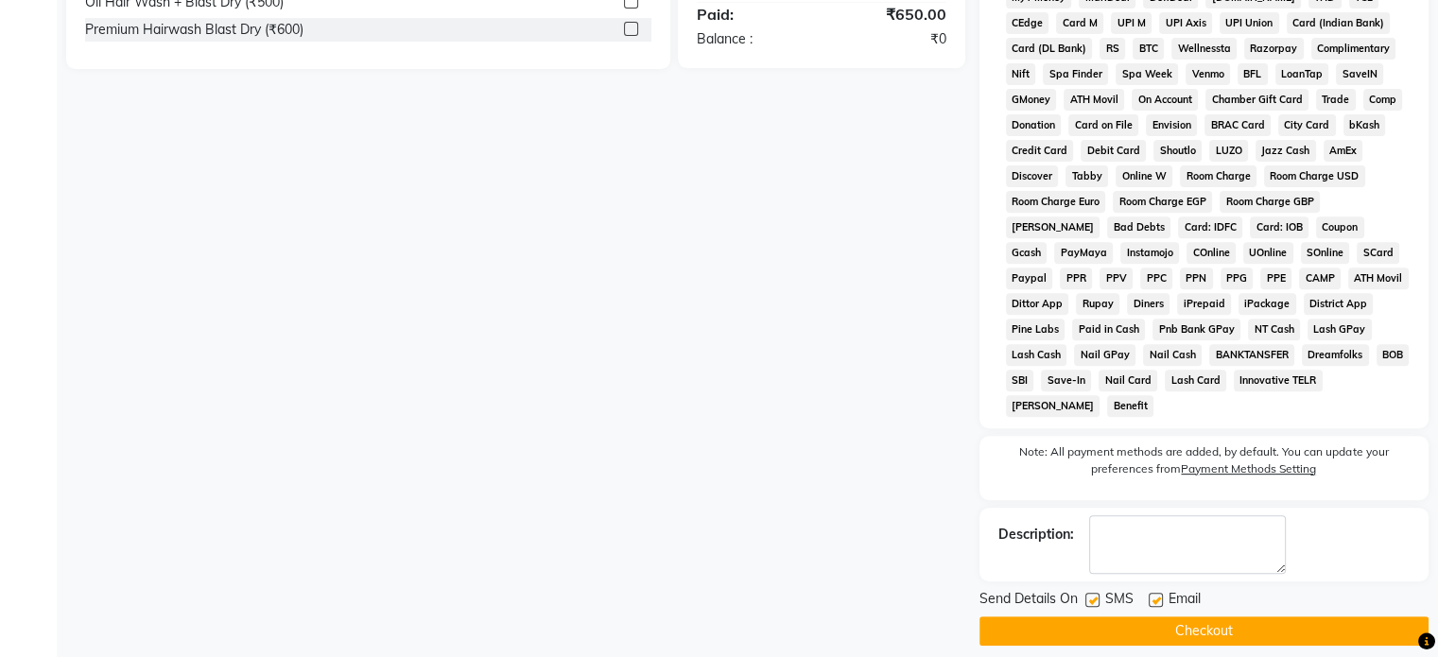
click at [1195, 618] on button "Checkout" at bounding box center [1203, 630] width 449 height 29
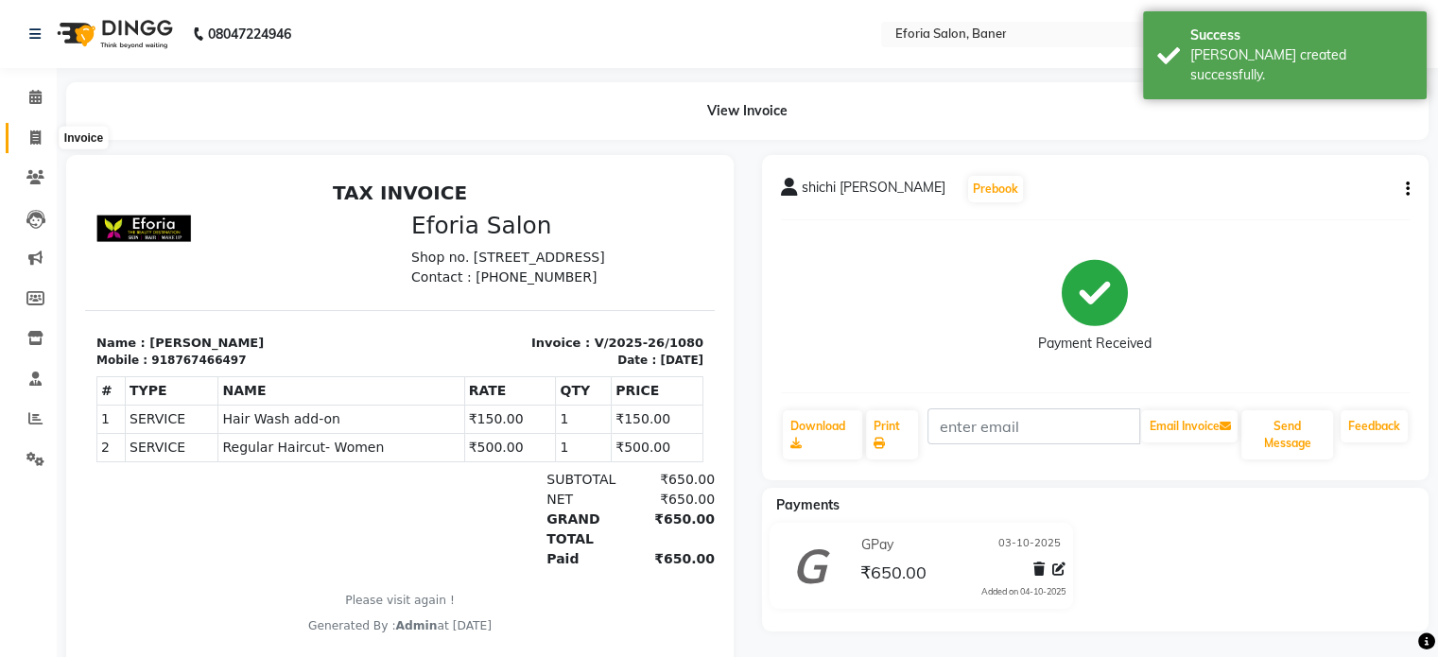
click at [30, 134] on icon at bounding box center [35, 137] width 10 height 14
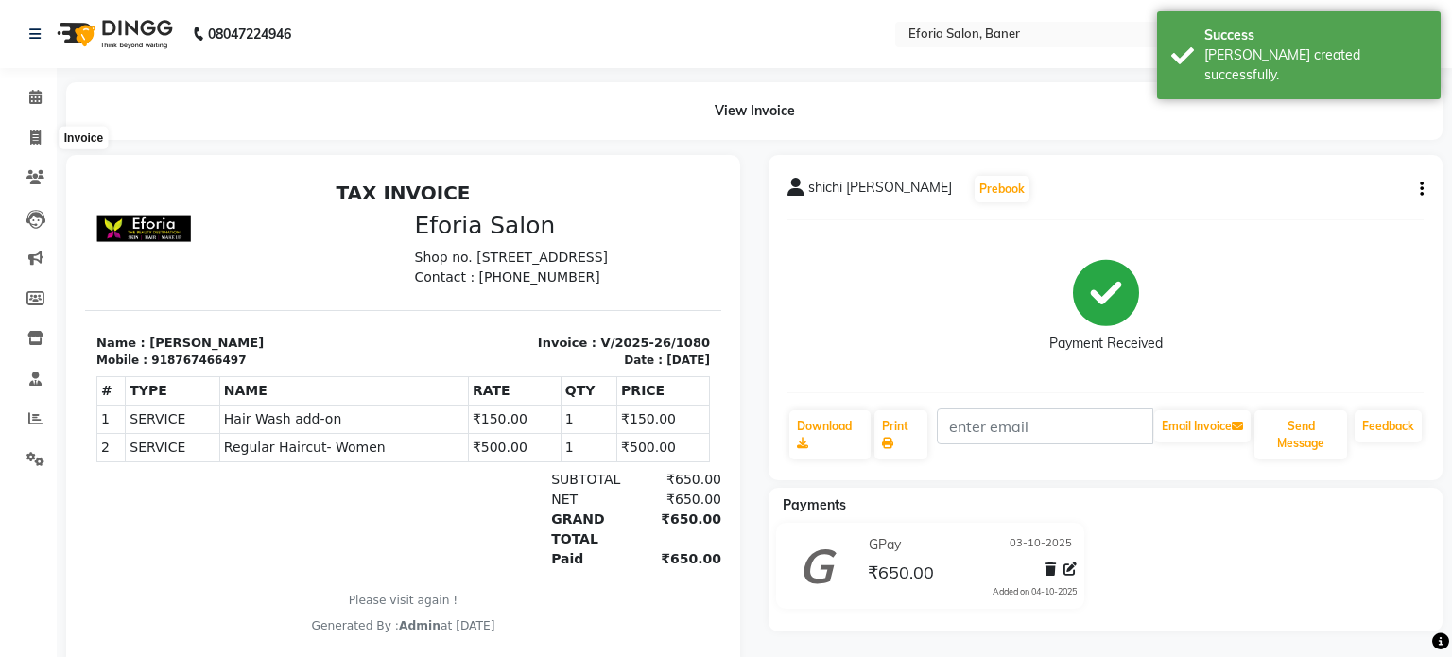
select select "608"
select select "service"
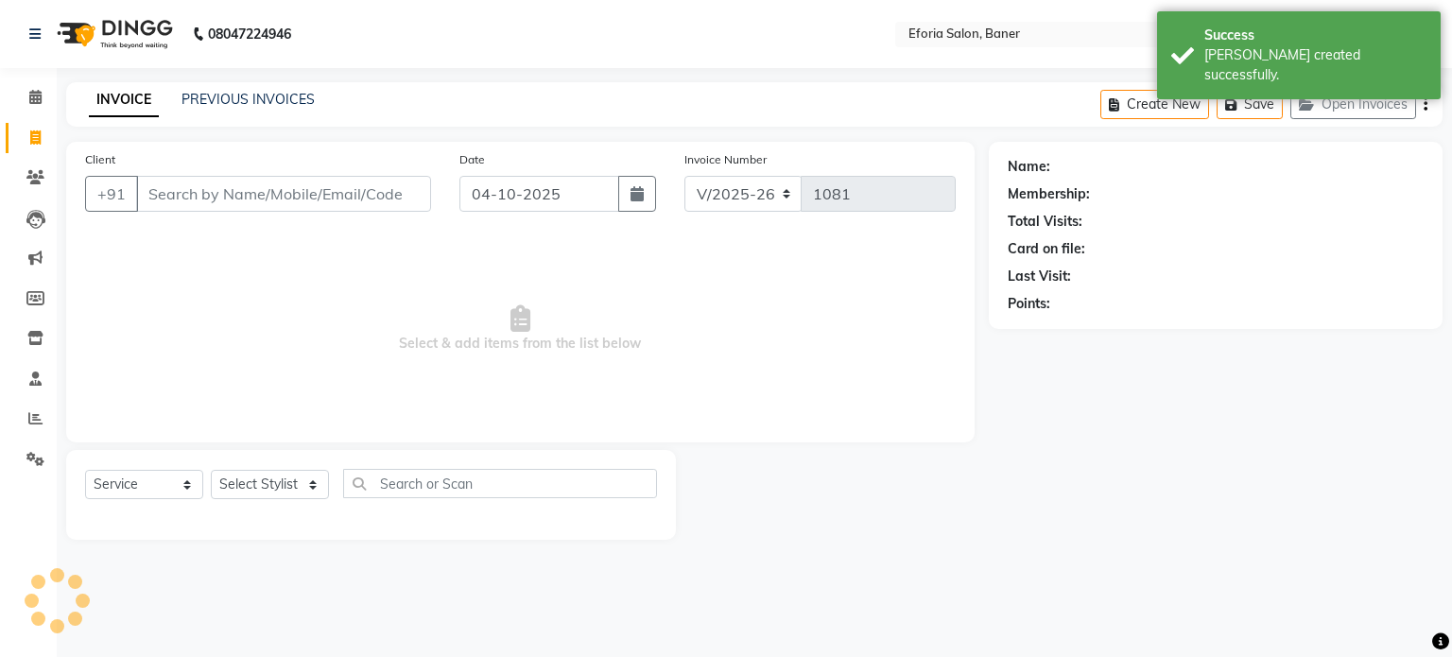
click at [323, 180] on input "Client" at bounding box center [283, 194] width 295 height 36
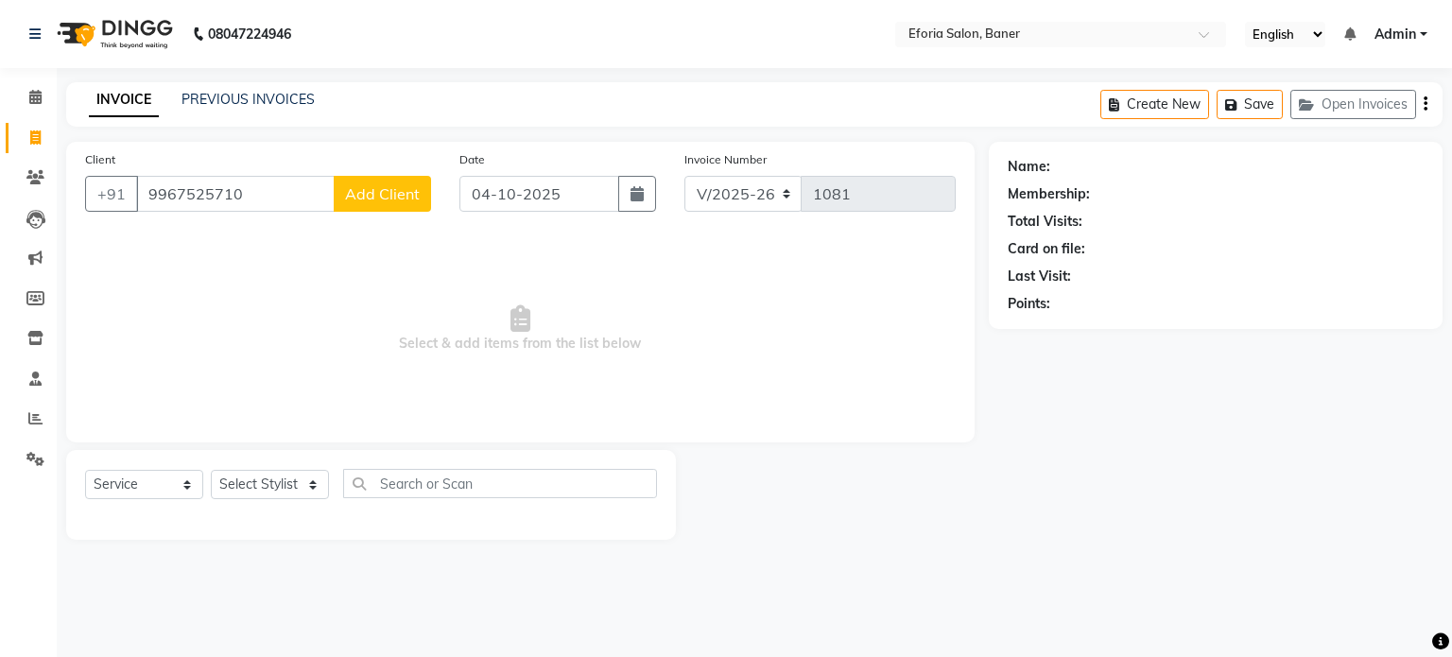
type input "9967525710"
click at [407, 201] on span "Add Client" at bounding box center [382, 193] width 75 height 19
select select "22"
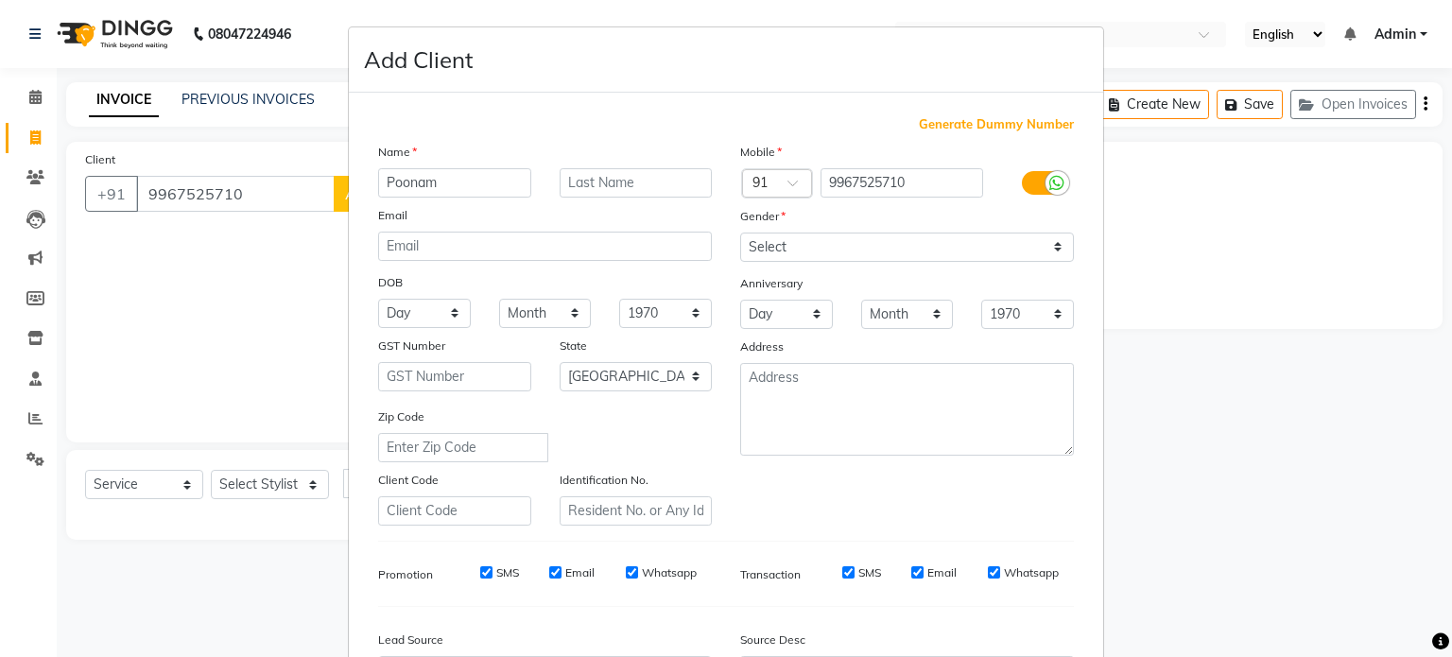
type input "Poonam"
click at [673, 181] on input "text" at bounding box center [636, 182] width 153 height 29
type input "[PERSON_NAME]"
click at [798, 245] on select "Select [DEMOGRAPHIC_DATA] [DEMOGRAPHIC_DATA] Other Prefer Not To Say" at bounding box center [907, 247] width 334 height 29
select select "[DEMOGRAPHIC_DATA]"
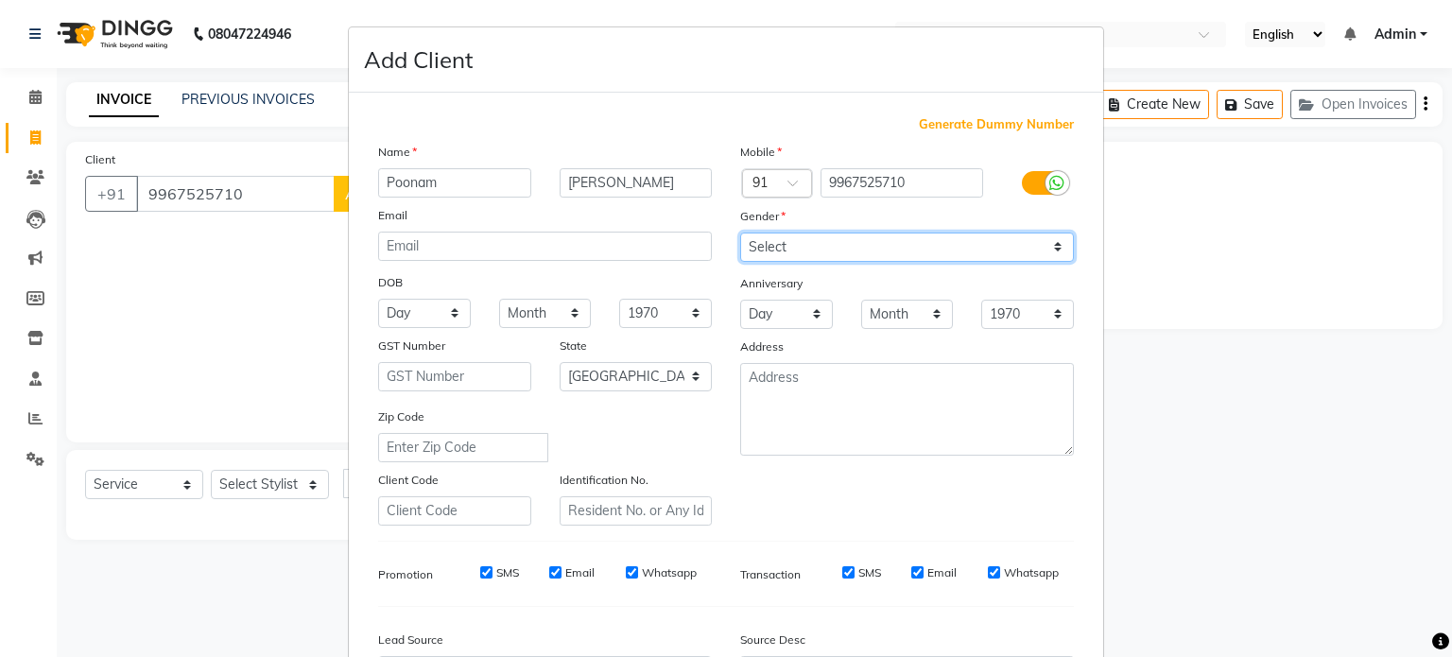
click at [740, 233] on select "Select [DEMOGRAPHIC_DATA] [DEMOGRAPHIC_DATA] Other Prefer Not To Say" at bounding box center [907, 247] width 334 height 29
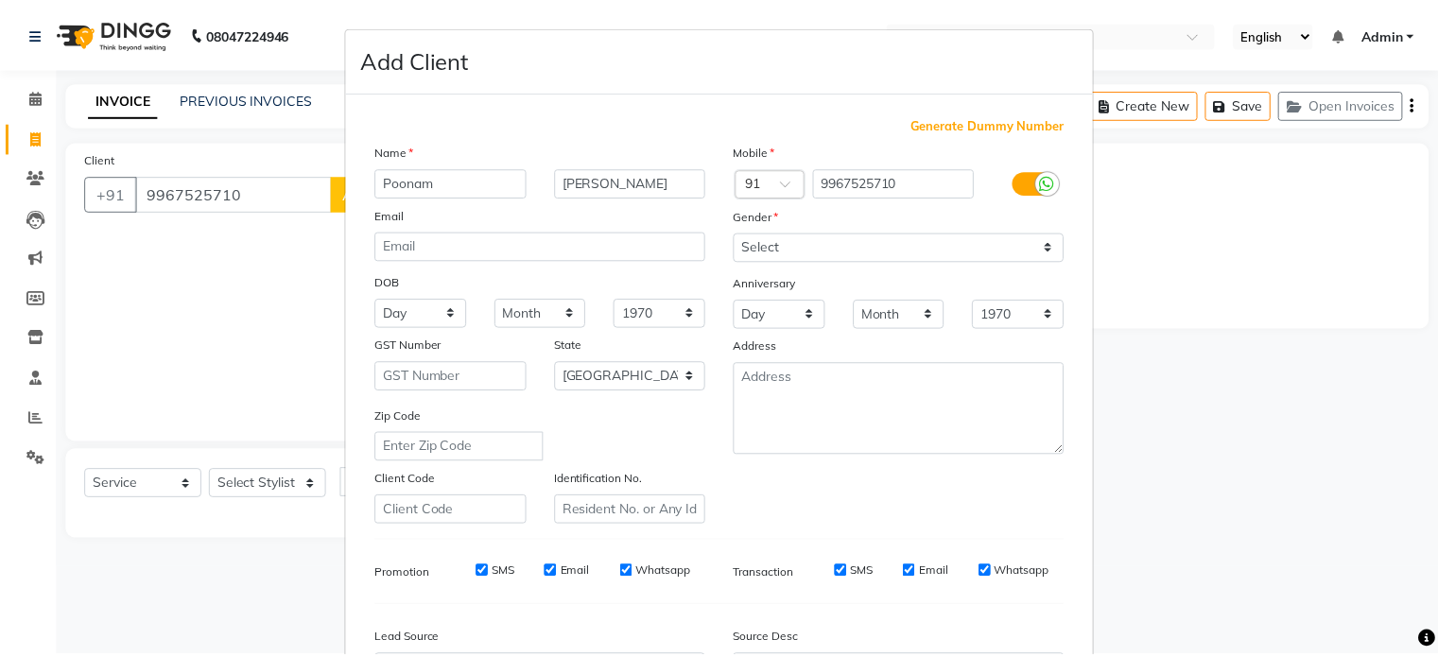
scroll to position [224, 0]
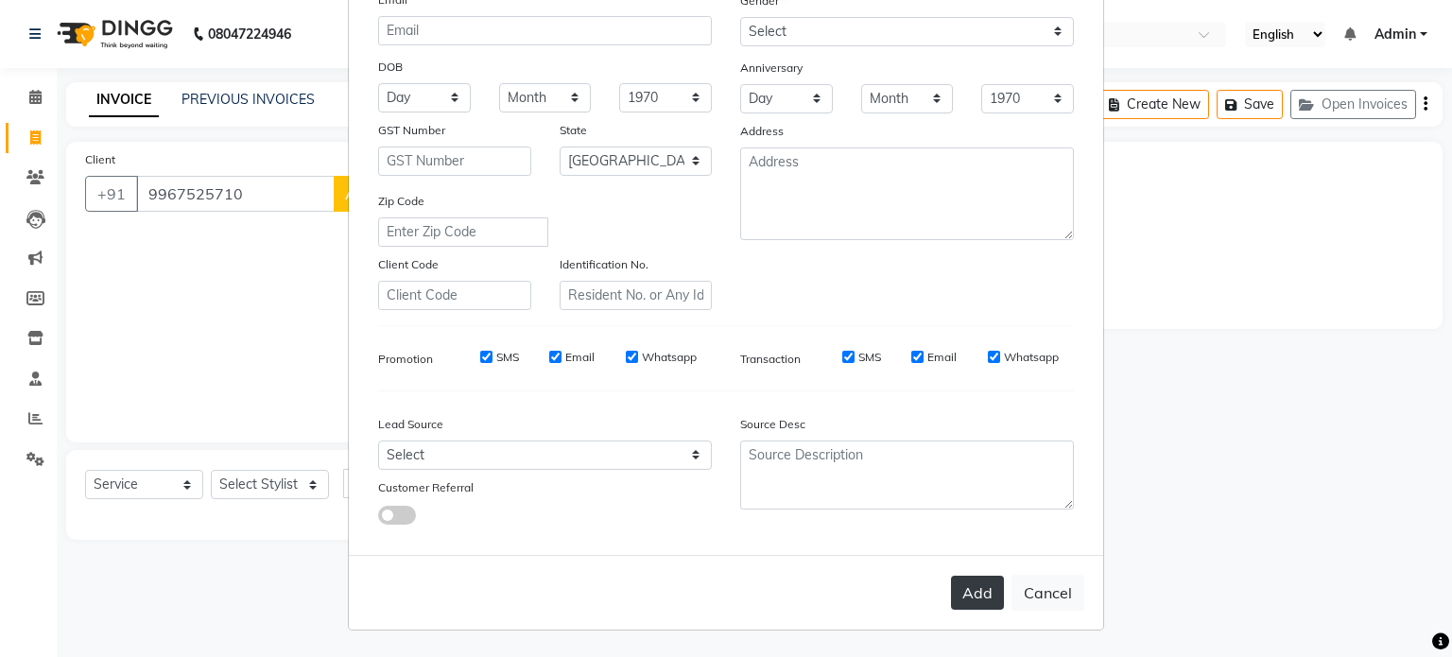
click at [973, 581] on button "Add" at bounding box center [977, 593] width 53 height 34
select select
select select "null"
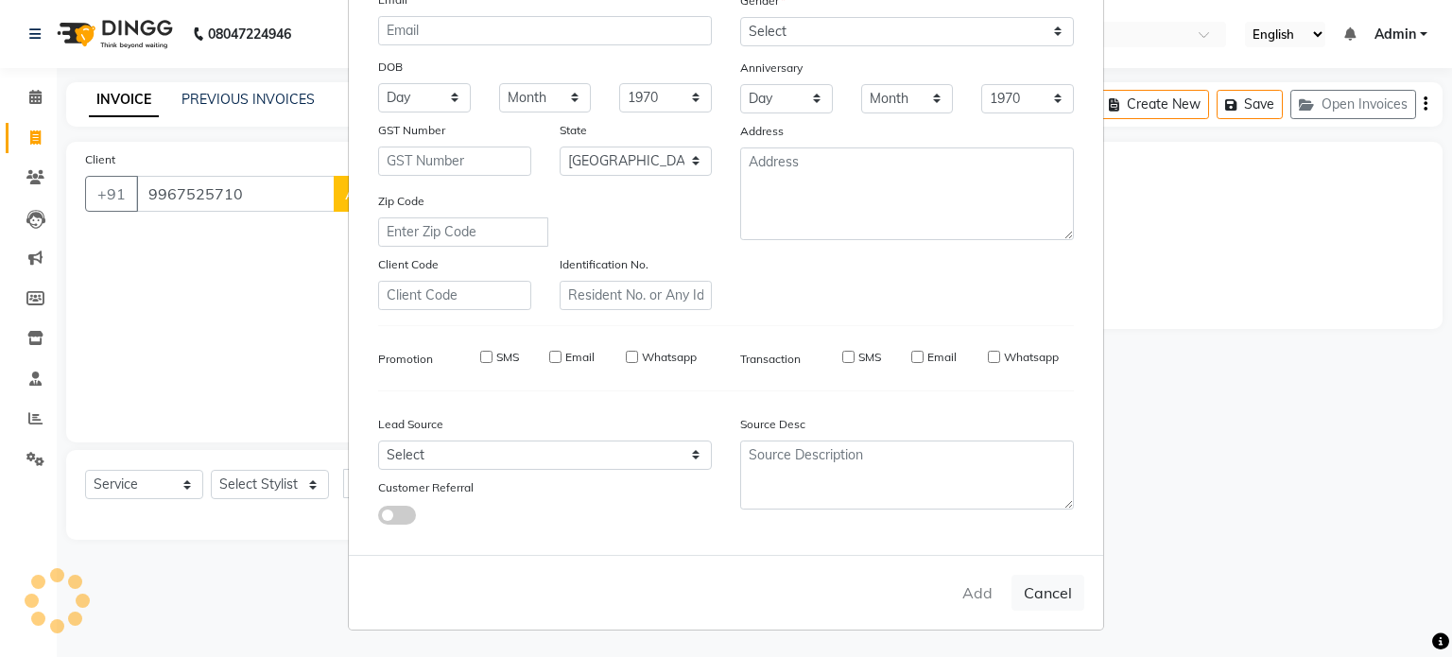
select select
checkbox input "false"
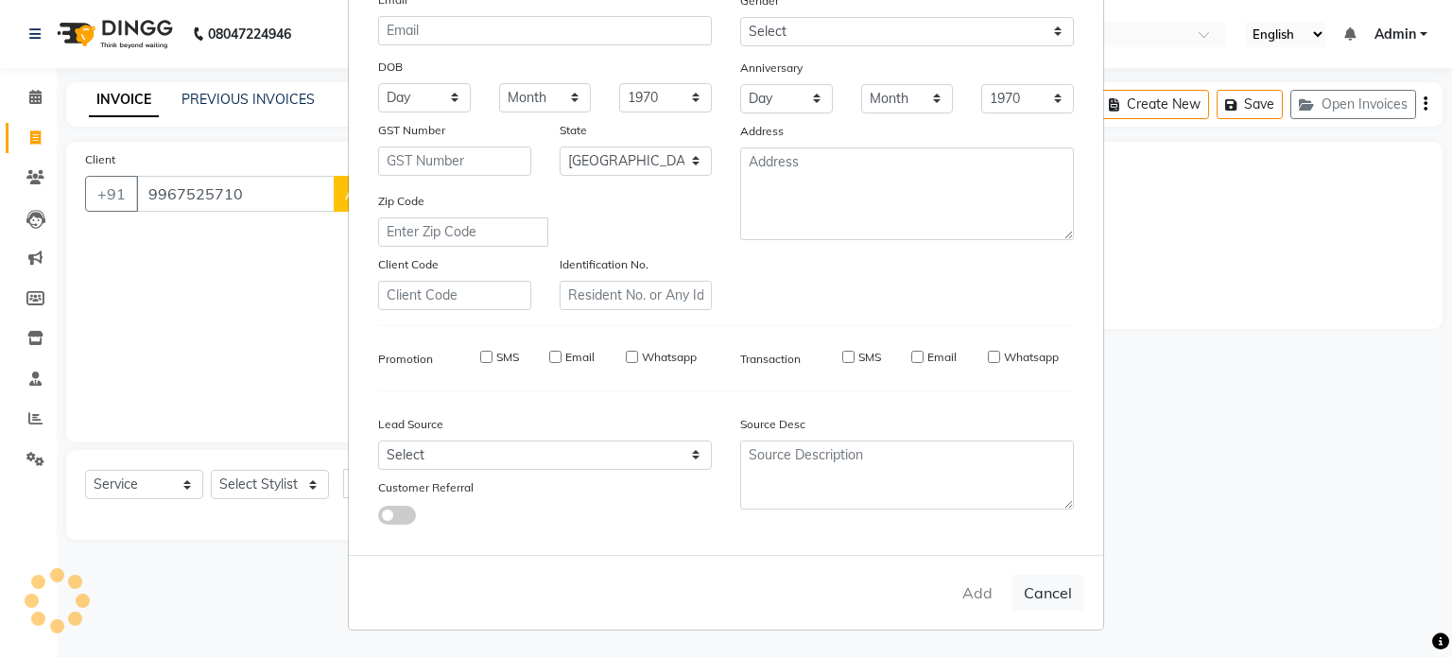
checkbox input "false"
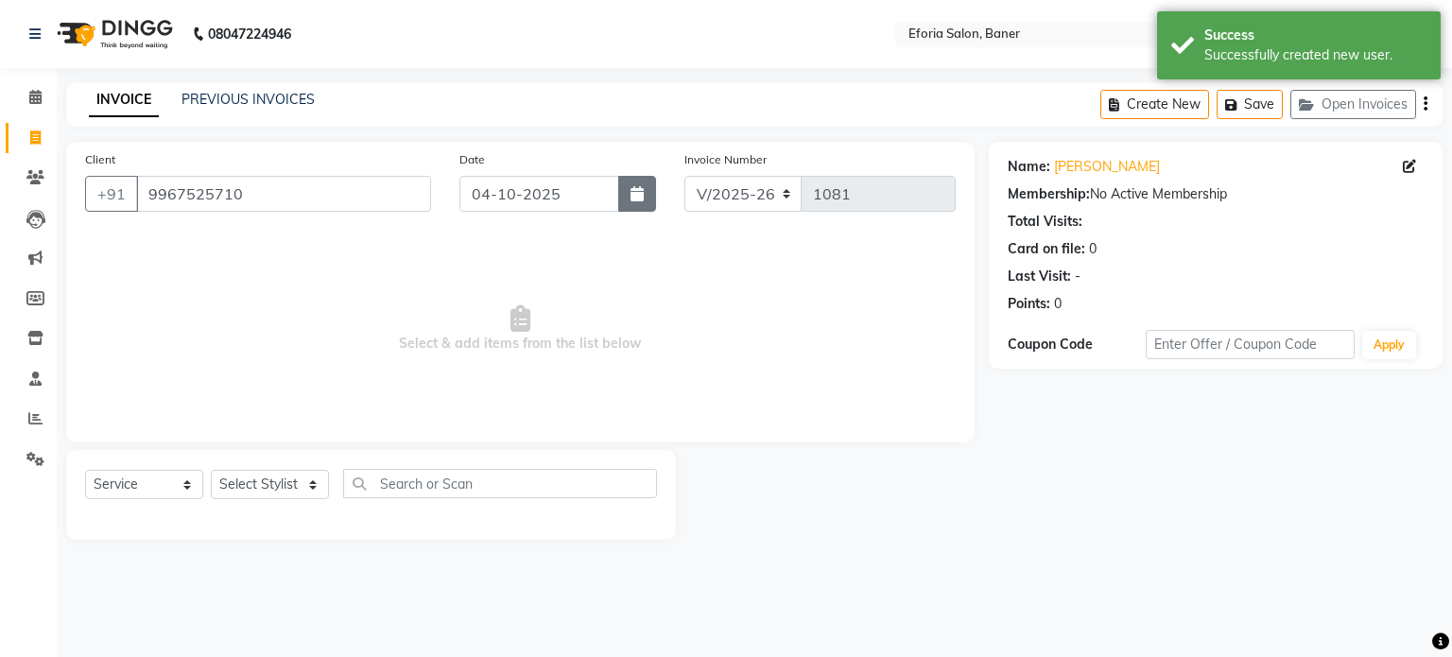
drag, startPoint x: 639, startPoint y: 206, endPoint x: 644, endPoint y: 192, distance: 14.9
click at [644, 192] on button "button" at bounding box center [637, 194] width 38 height 36
select select "10"
select select "2025"
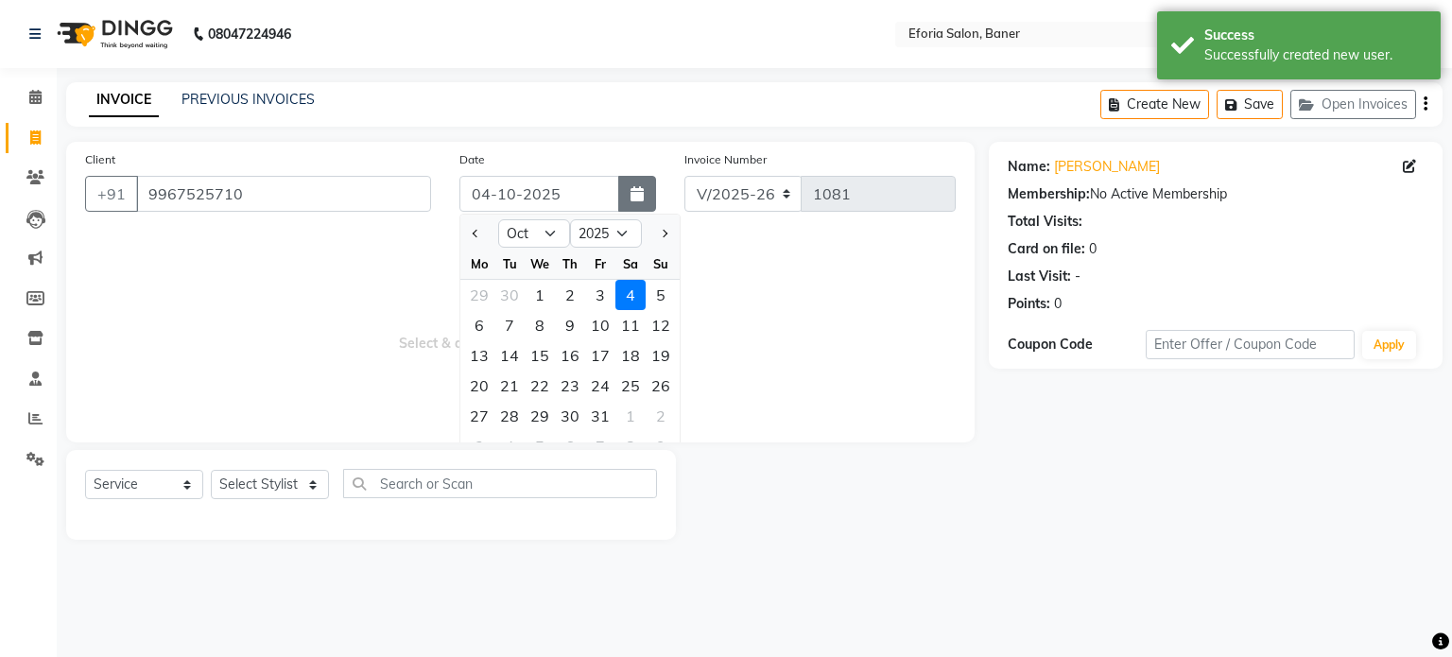
click at [644, 192] on button "button" at bounding box center [637, 194] width 38 height 36
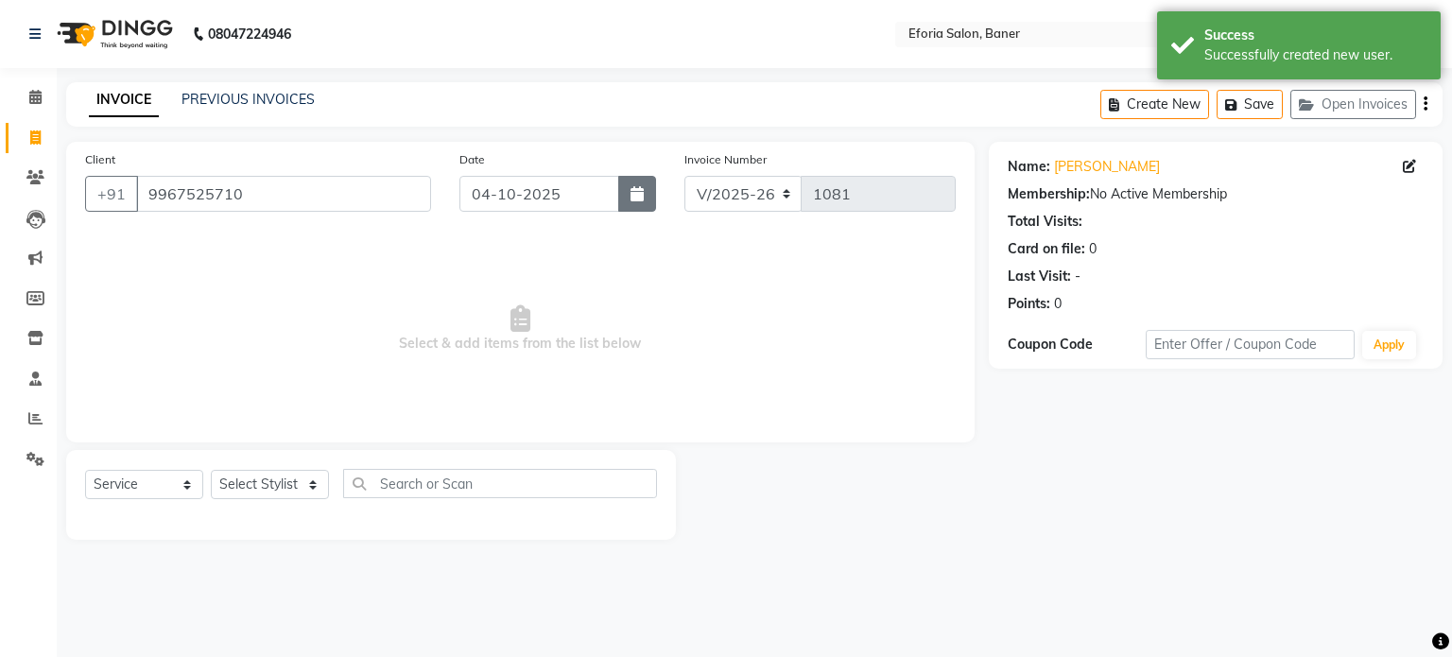
click at [639, 193] on icon "button" at bounding box center [636, 193] width 13 height 15
select select "10"
select select "2025"
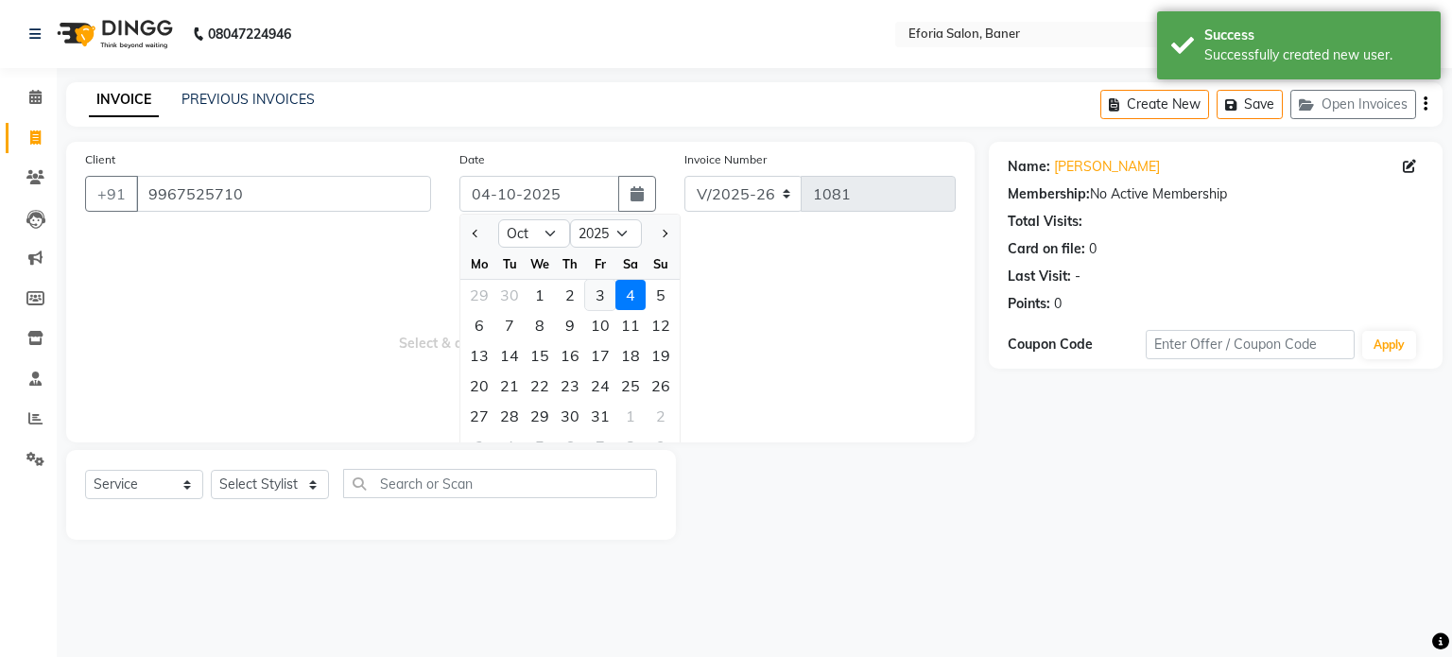
click at [600, 294] on div "3" at bounding box center [600, 295] width 30 height 30
type input "03-10-2025"
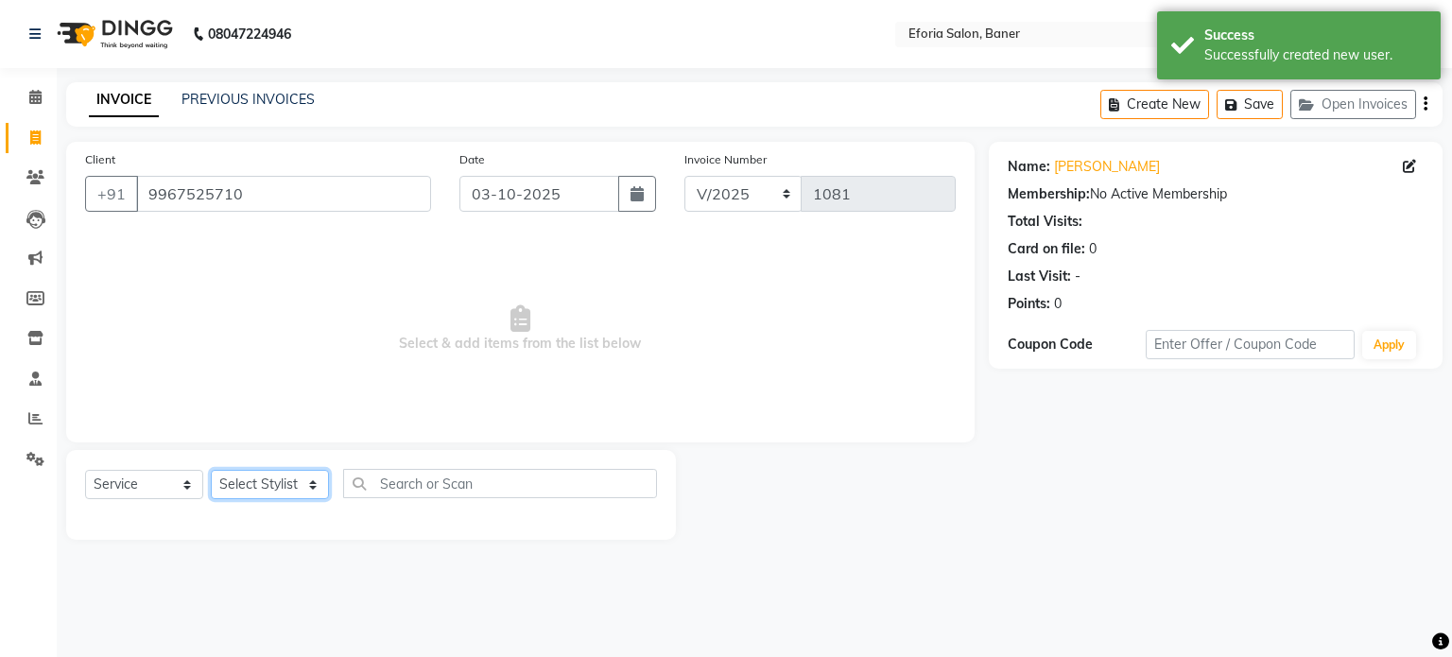
click at [274, 488] on select "Select Stylist [PERSON_NAME] [PERSON_NAME] [PERSON_NAME] [PERSON_NAME] [PERSON_…" at bounding box center [270, 484] width 118 height 29
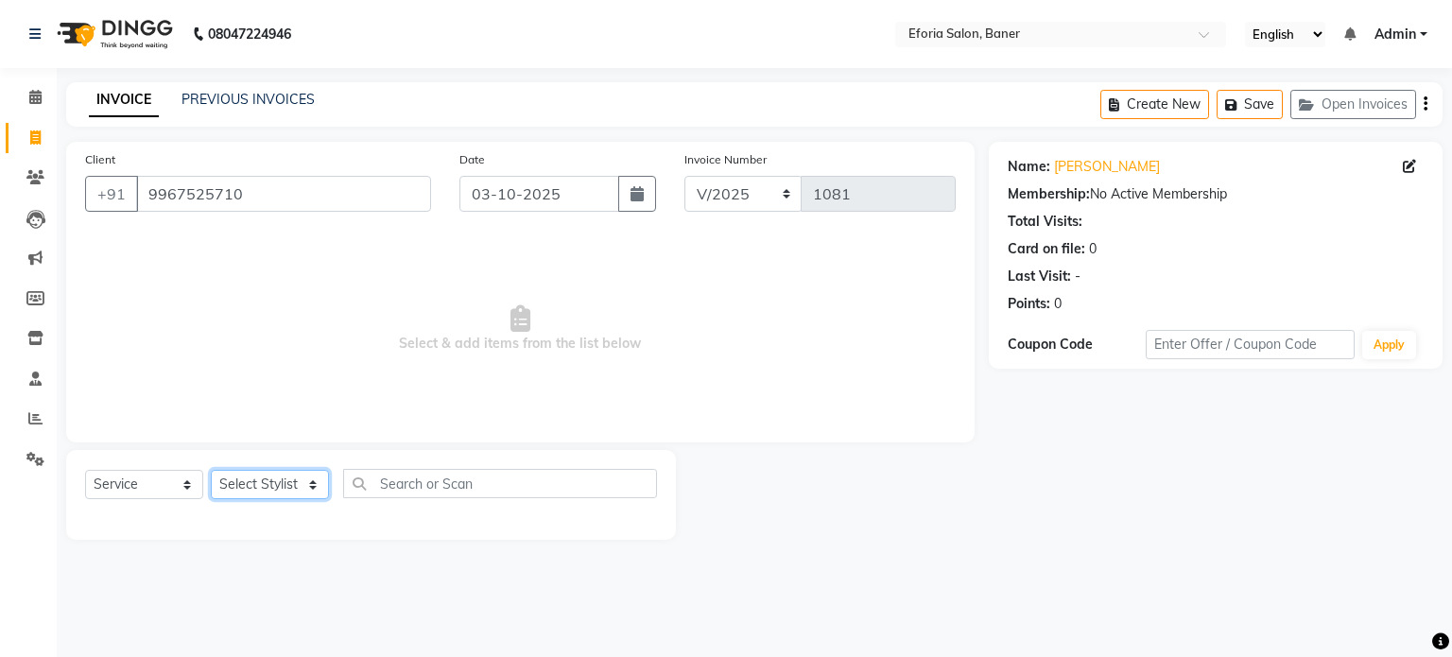
select select "86083"
click at [211, 471] on select "Select Stylist [PERSON_NAME] [PERSON_NAME] [PERSON_NAME] [PERSON_NAME] [PERSON_…" at bounding box center [270, 484] width 118 height 29
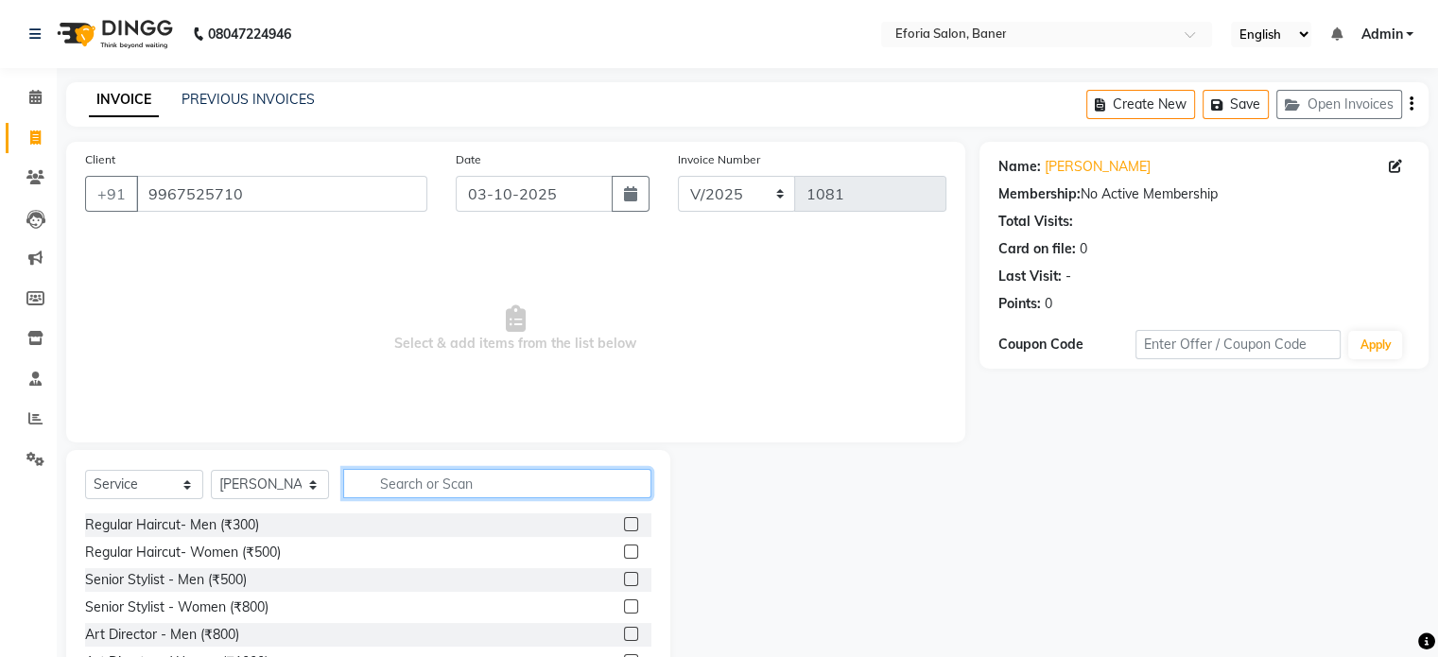
click at [417, 477] on input "text" at bounding box center [497, 483] width 308 height 29
type input "thr"
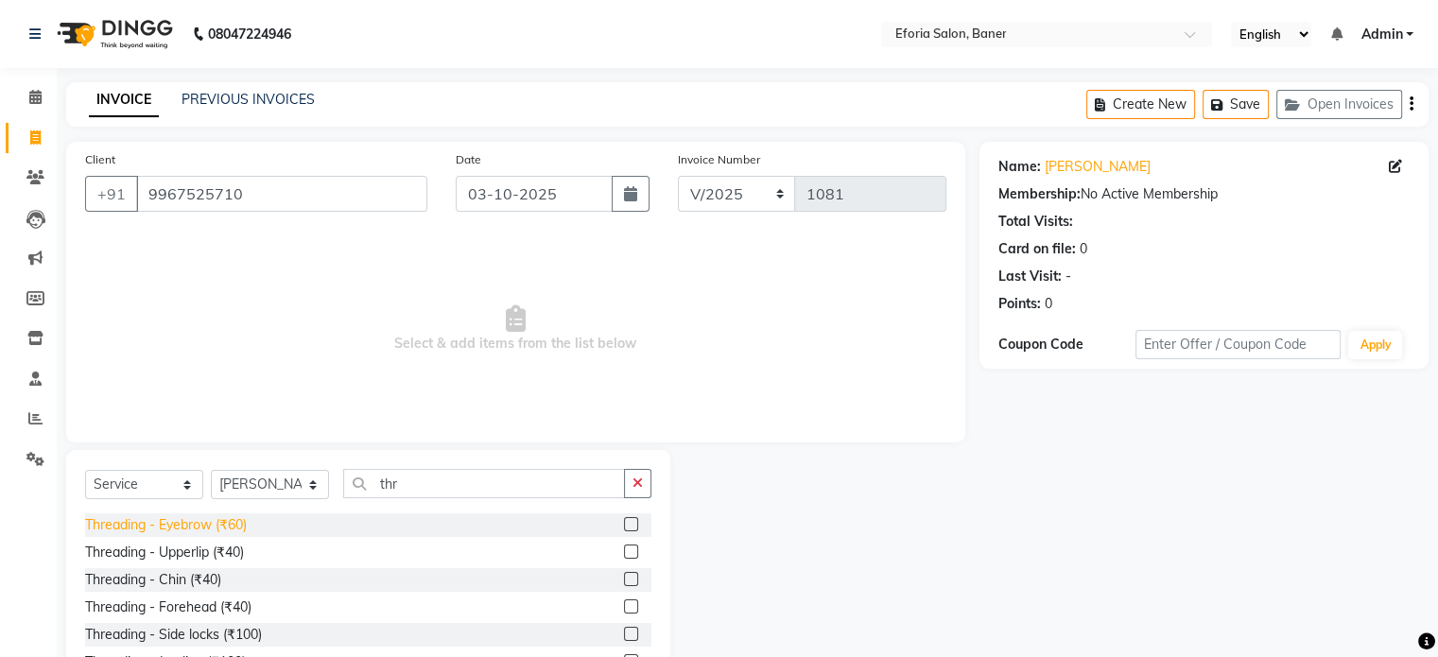
click at [146, 526] on div "Threading - Eyebrow (₹60)" at bounding box center [166, 525] width 162 height 20
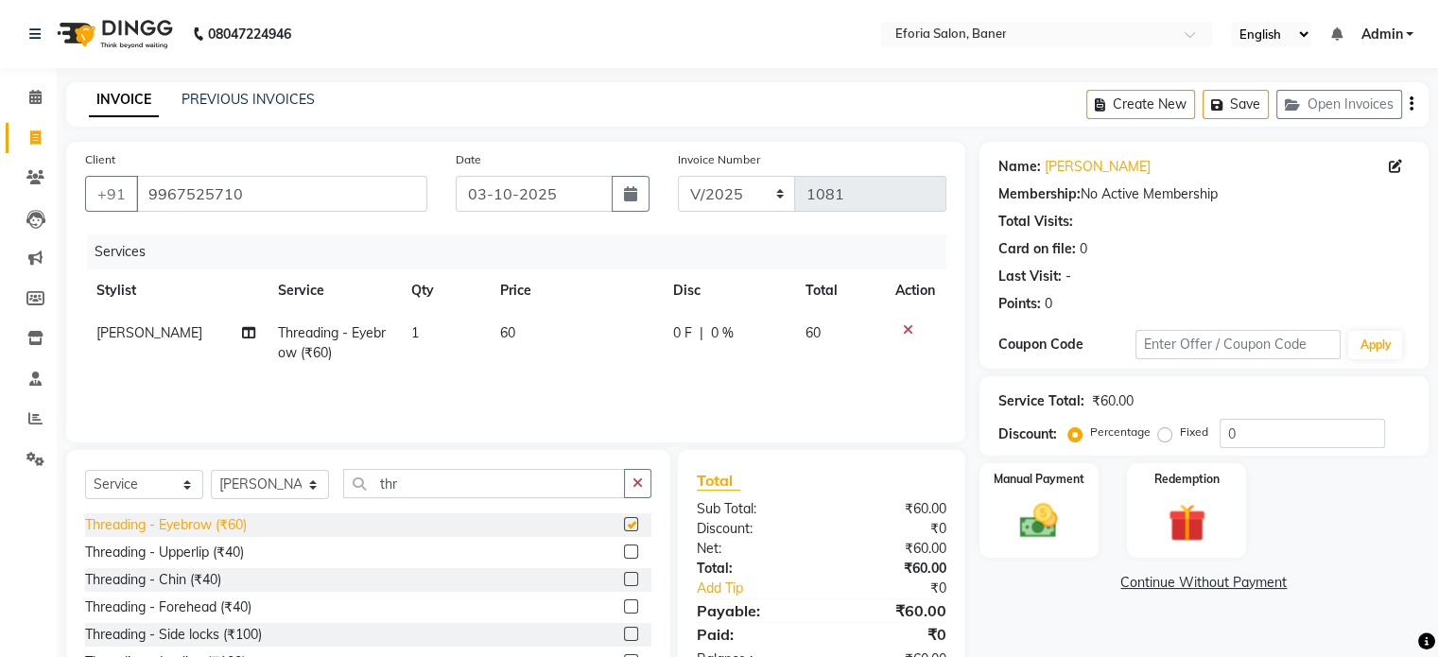
checkbox input "false"
click at [202, 613] on div "Threading - Forehead (₹40)" at bounding box center [168, 607] width 166 height 20
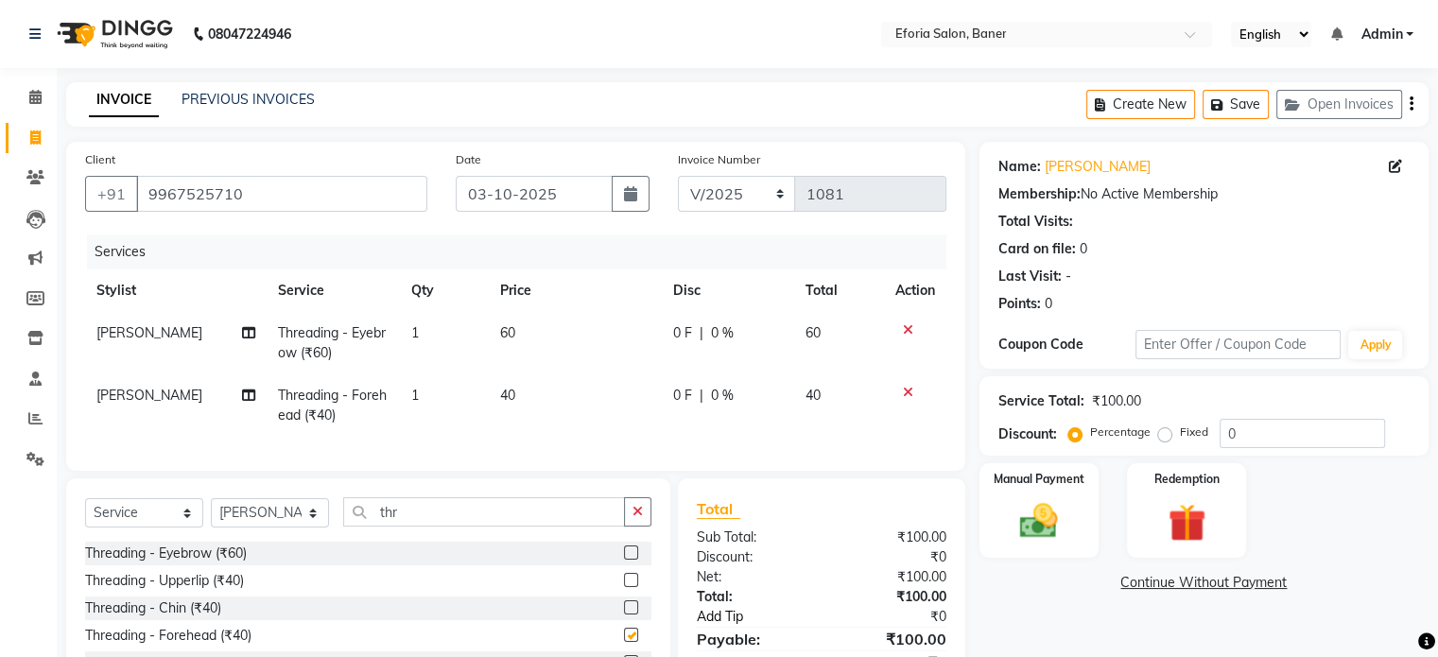
checkbox input "false"
click at [1038, 509] on img at bounding box center [1038, 521] width 63 height 45
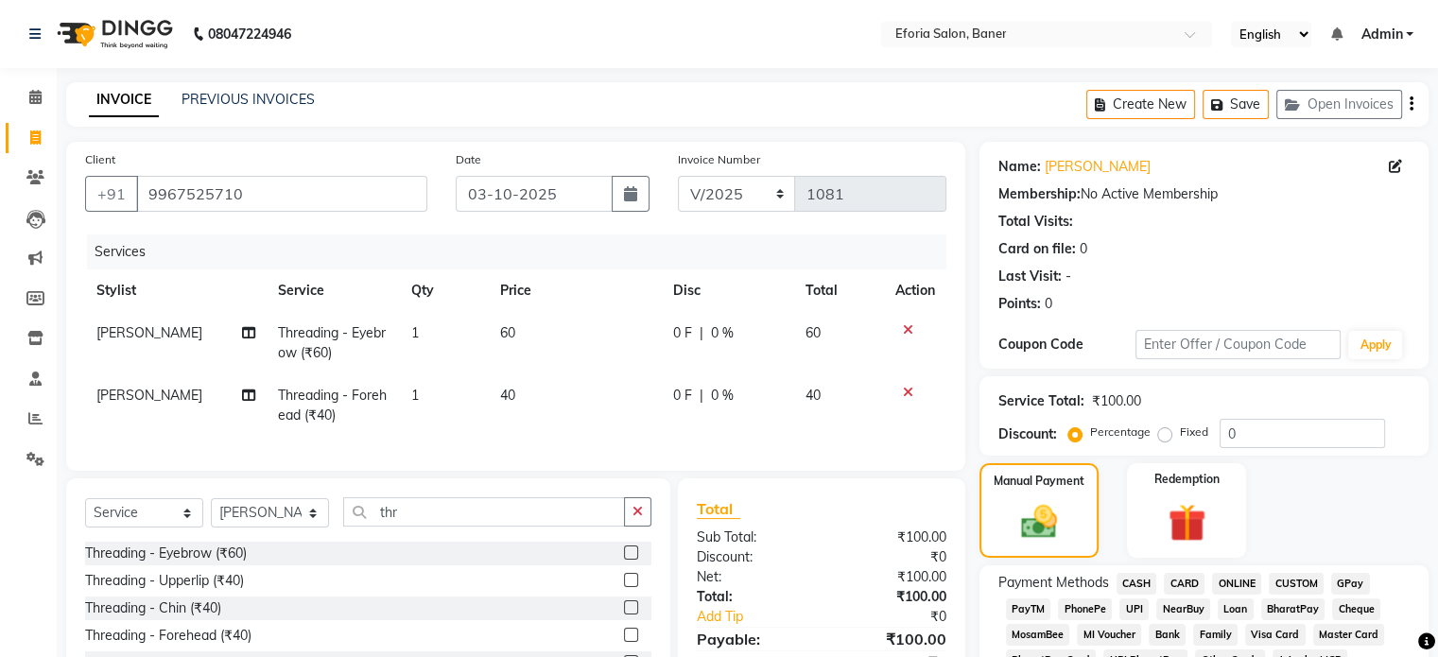
click at [1351, 588] on span "GPay" at bounding box center [1350, 584] width 39 height 22
drag, startPoint x: 1434, startPoint y: 286, endPoint x: 1451, endPoint y: 231, distance: 58.3
click at [1438, 231] on html "08047224946 Select Location × Eforia Salon, Baner English ENGLISH Español العرب…" at bounding box center [719, 328] width 1438 height 657
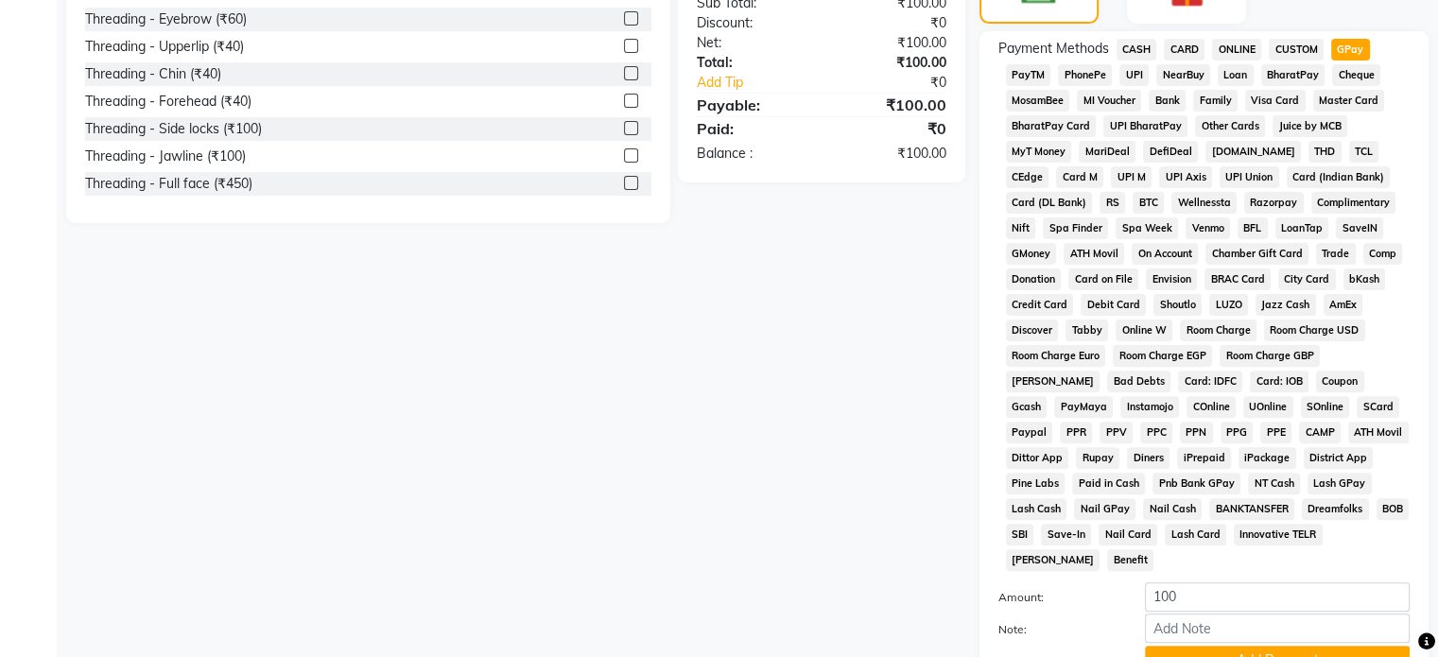
scroll to position [614, 0]
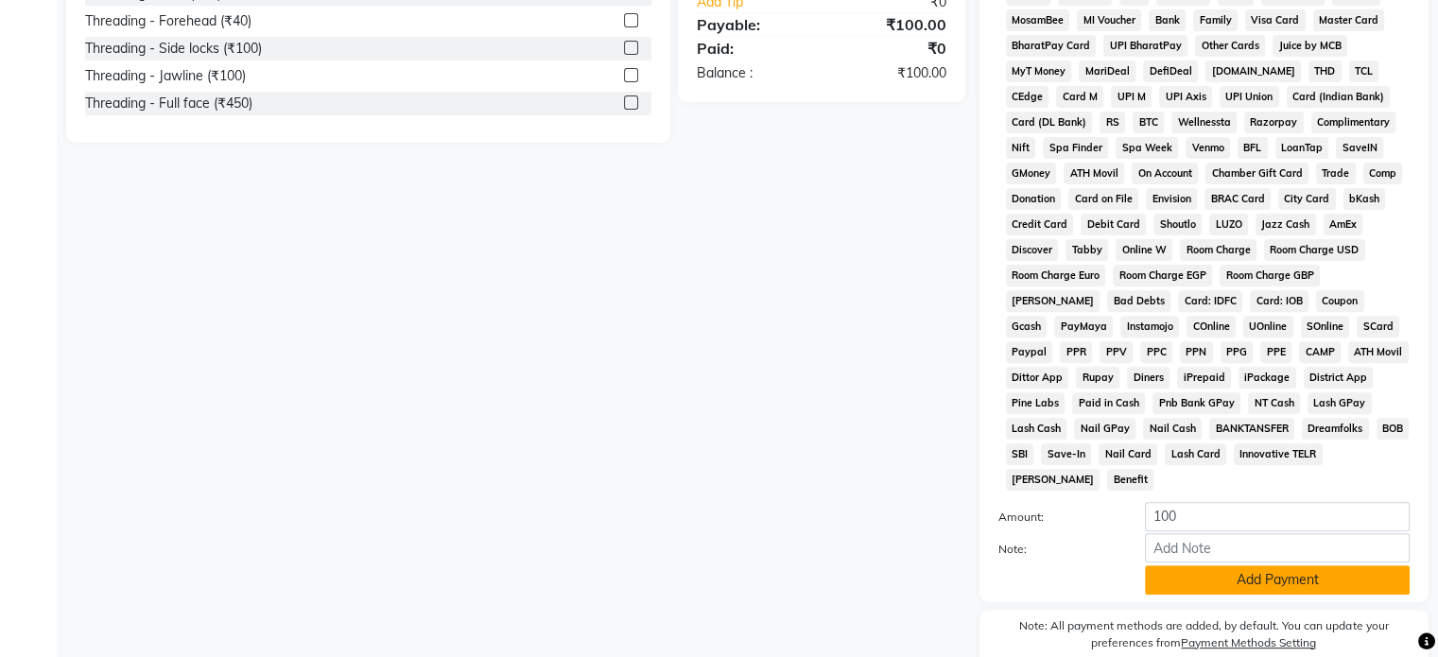
click at [1334, 572] on button "Add Payment" at bounding box center [1277, 579] width 265 height 29
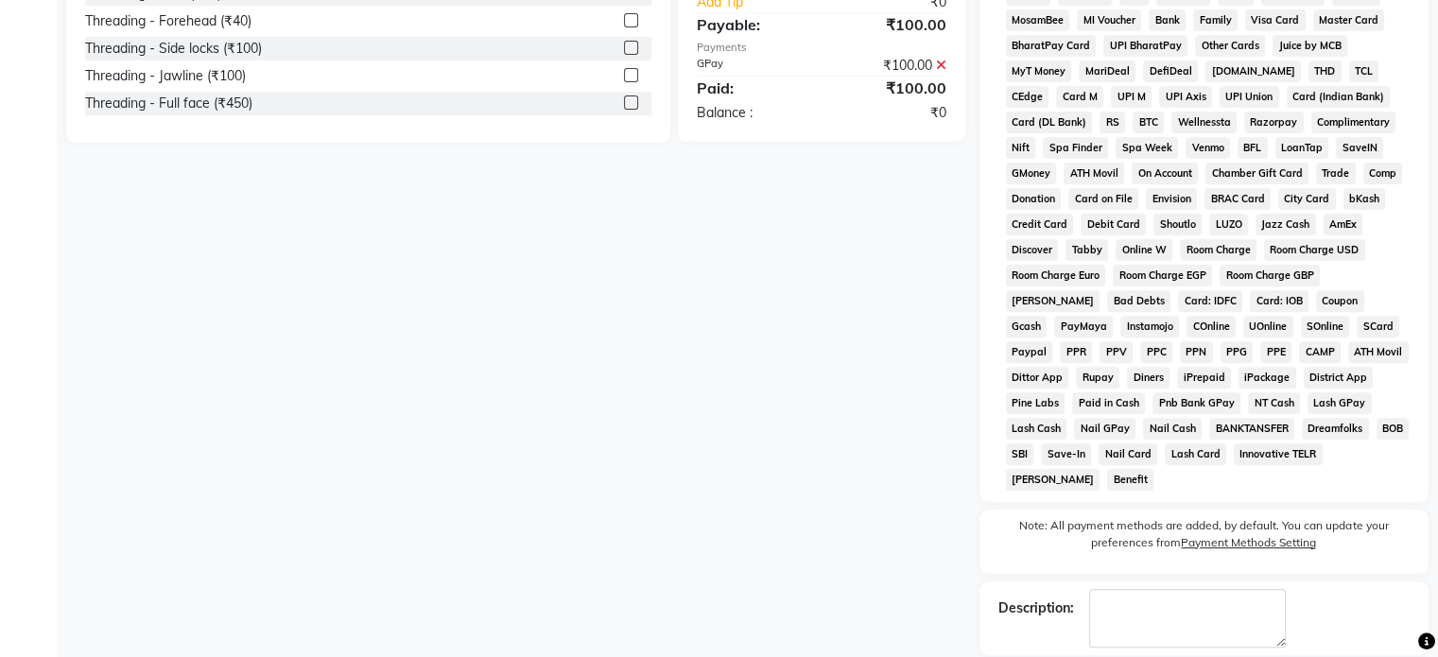
scroll to position [693, 0]
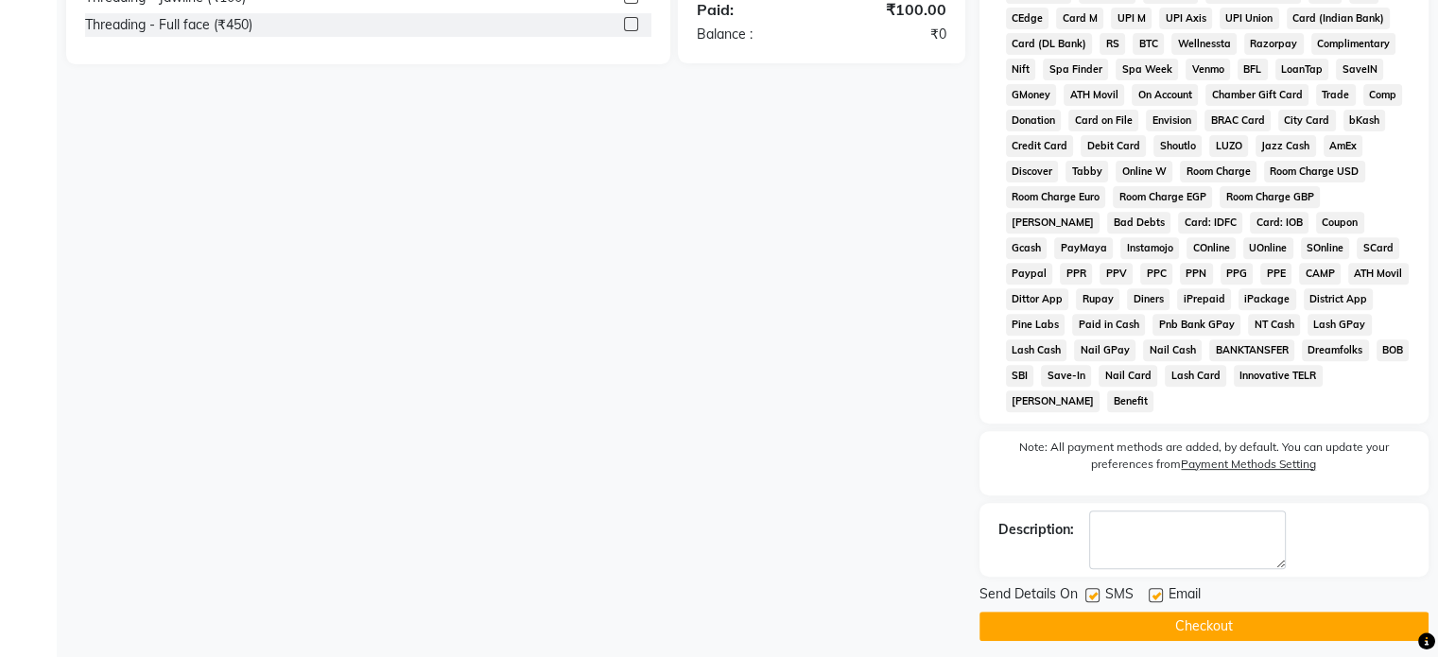
click at [1257, 612] on button "Checkout" at bounding box center [1203, 626] width 449 height 29
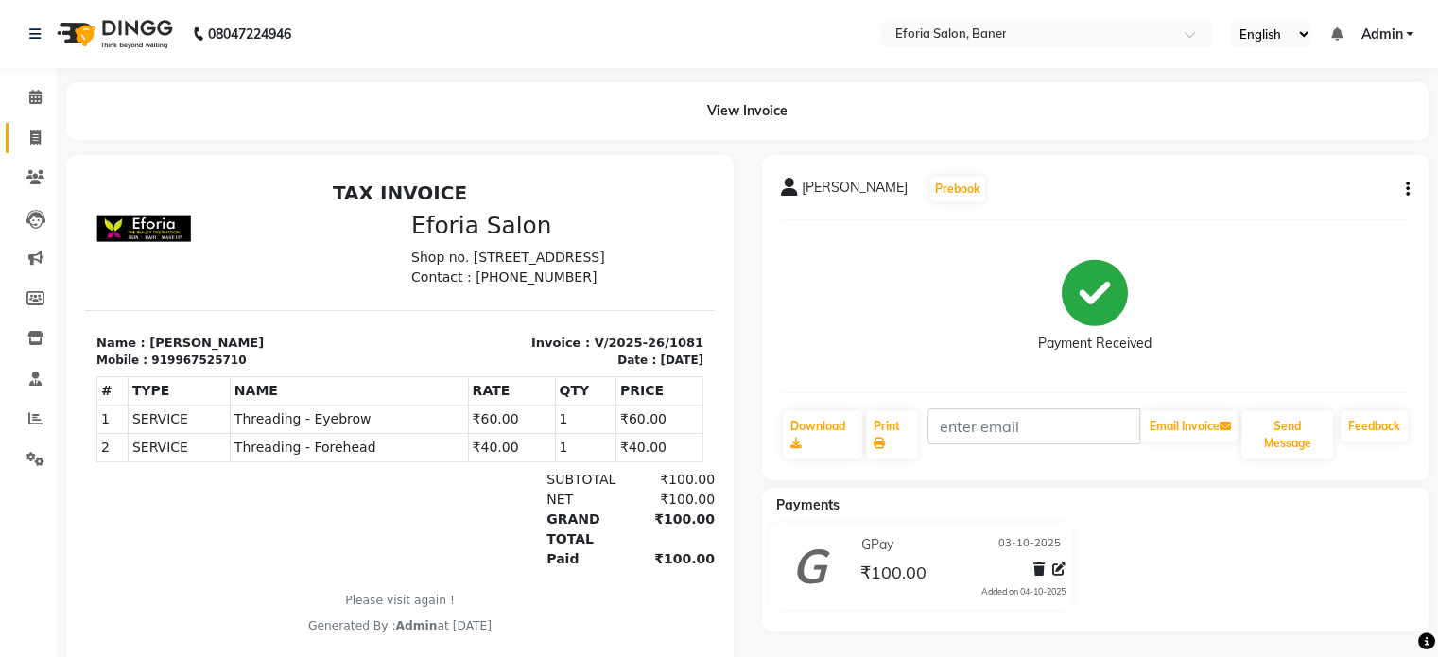
click at [34, 126] on link "Invoice" at bounding box center [28, 138] width 45 height 31
select select "service"
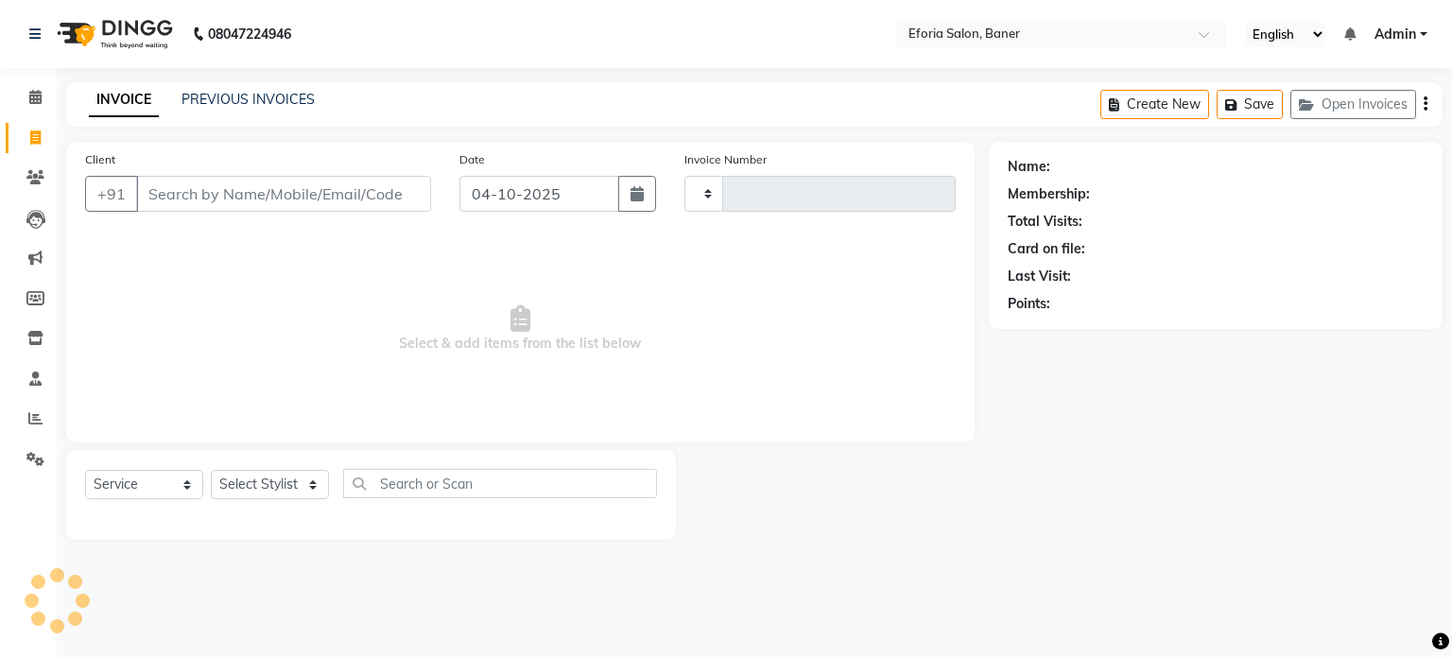
type input "1082"
select select "608"
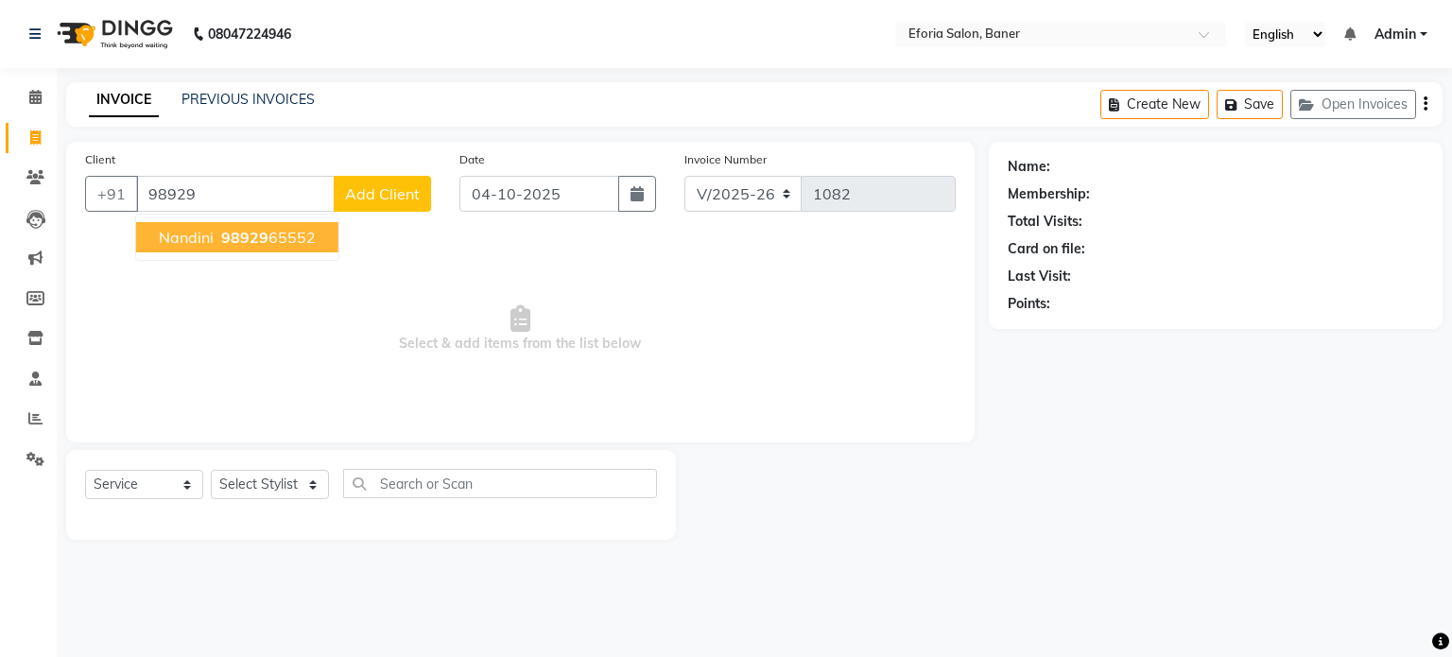
click at [259, 235] on span "98929" at bounding box center [244, 237] width 47 height 19
type input "9892965552"
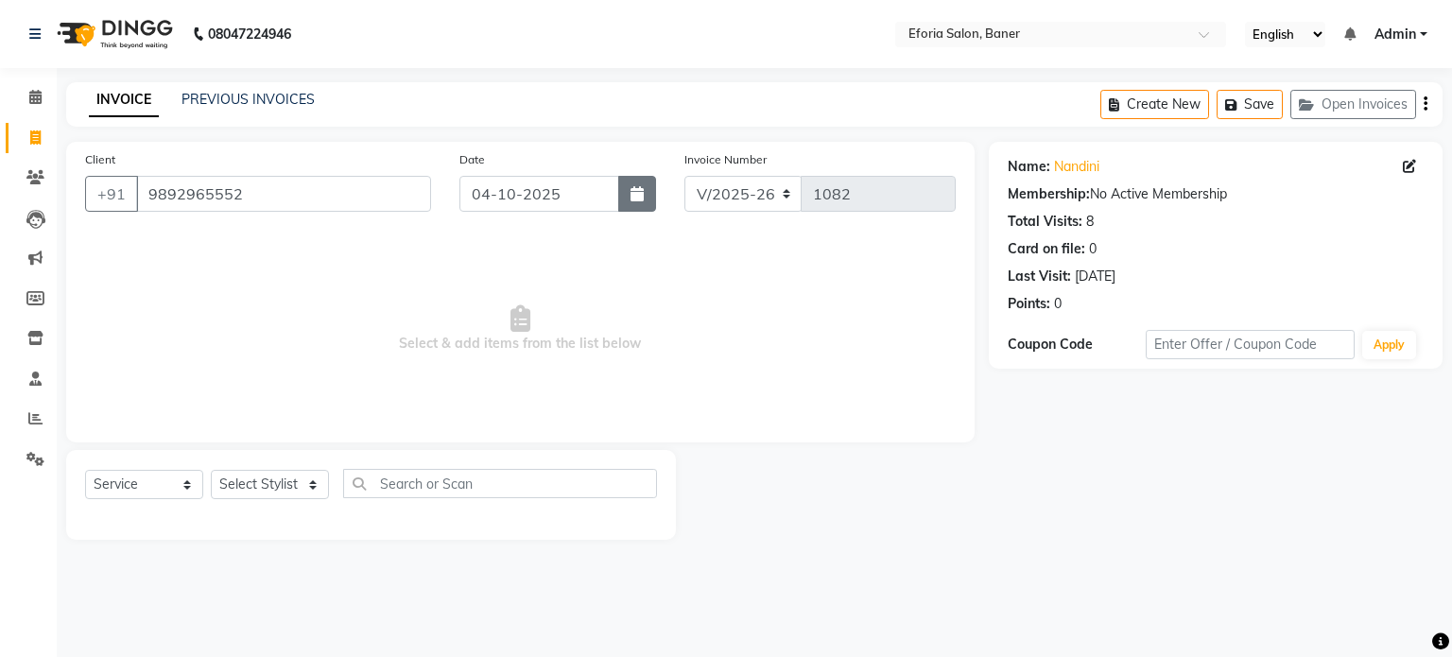
click at [634, 192] on icon "button" at bounding box center [636, 193] width 13 height 15
select select "10"
select select "2025"
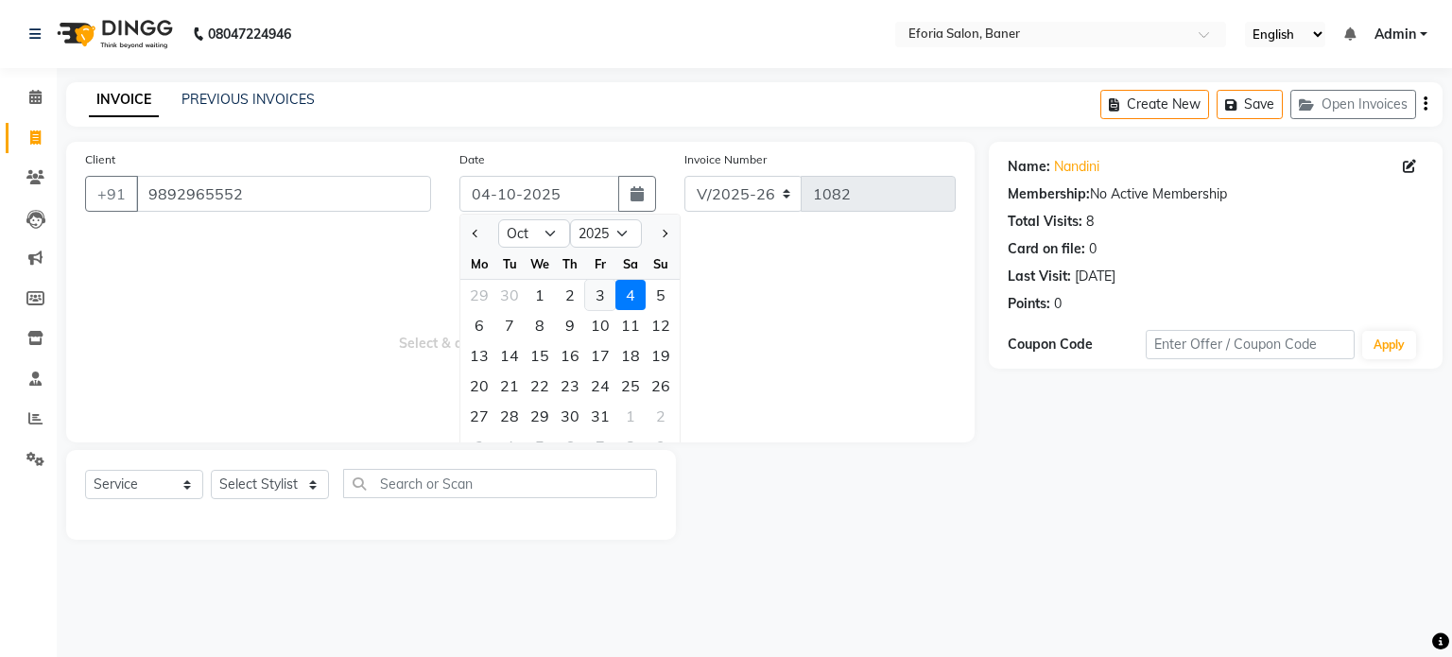
click at [601, 297] on div "3" at bounding box center [600, 295] width 30 height 30
type input "03-10-2025"
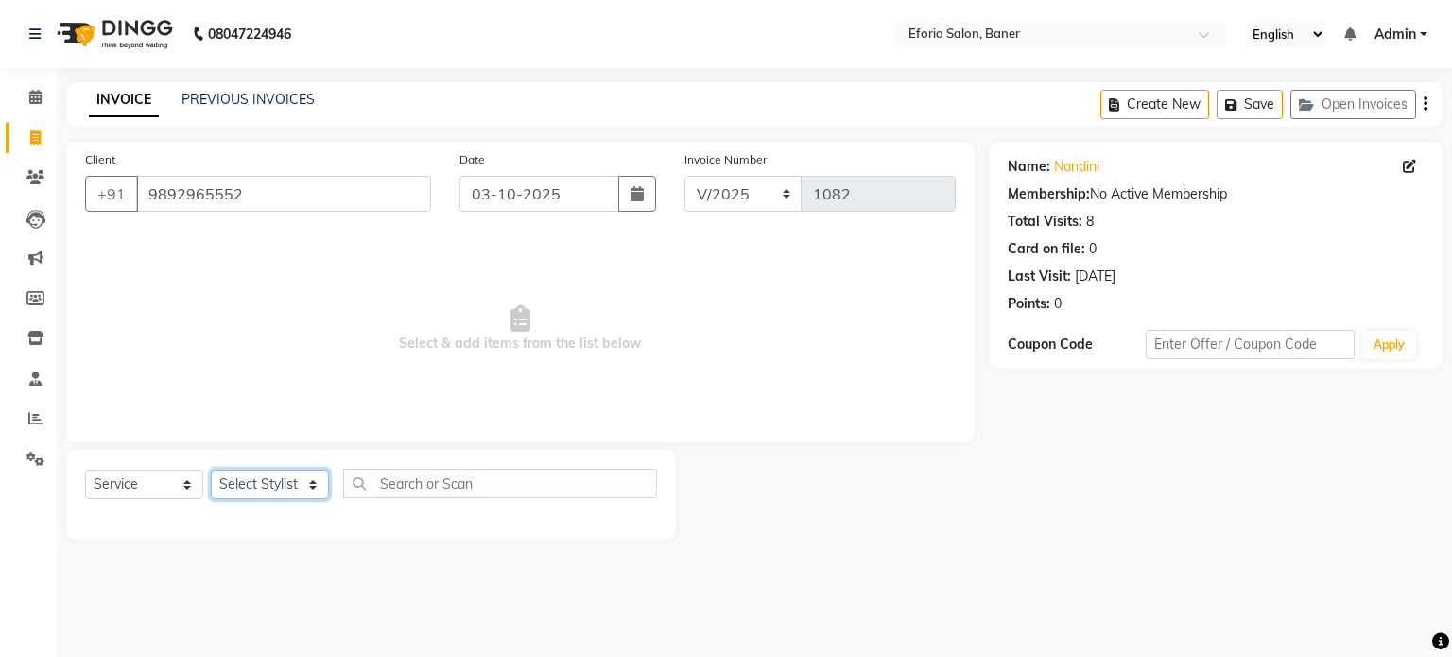
click at [271, 490] on select "Select Stylist [PERSON_NAME] [PERSON_NAME] [PERSON_NAME] [PERSON_NAME] [PERSON_…" at bounding box center [270, 484] width 118 height 29
select select "8650"
click at [211, 471] on select "Select Stylist [PERSON_NAME] [PERSON_NAME] [PERSON_NAME] [PERSON_NAME] [PERSON_…" at bounding box center [270, 484] width 118 height 29
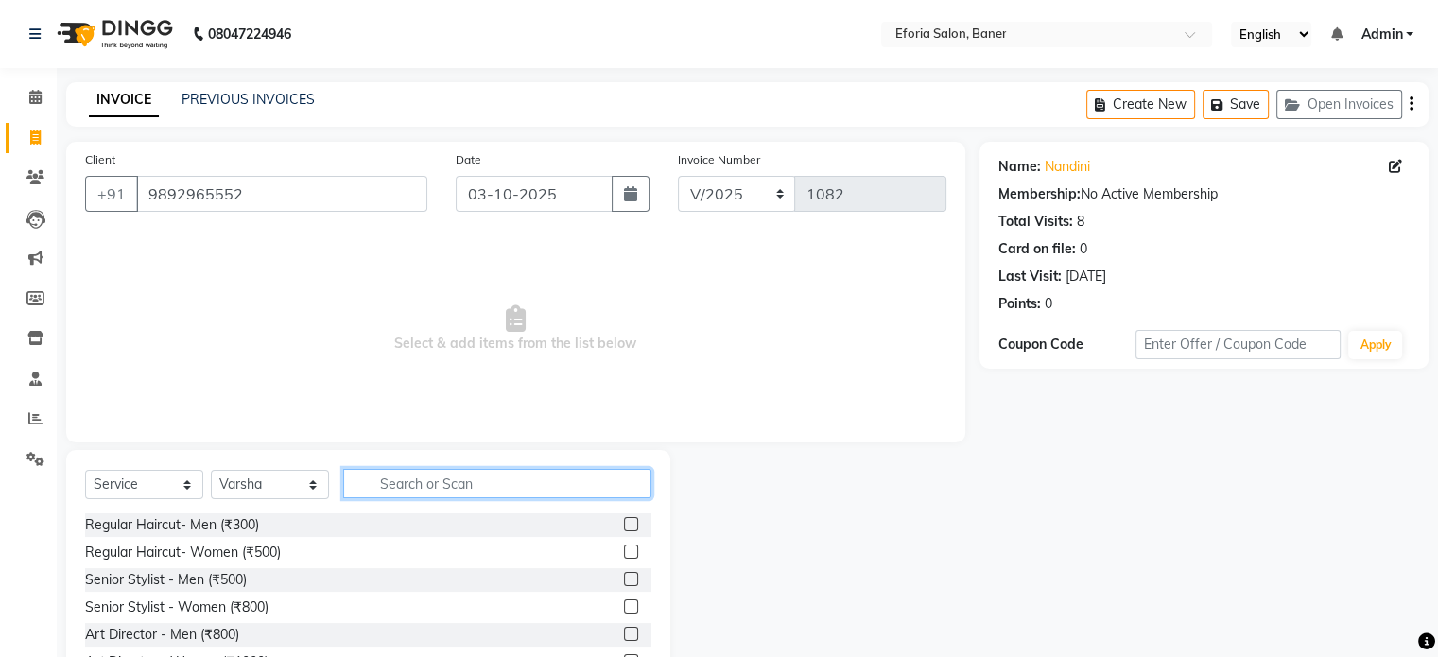
click at [379, 473] on input "text" at bounding box center [497, 483] width 308 height 29
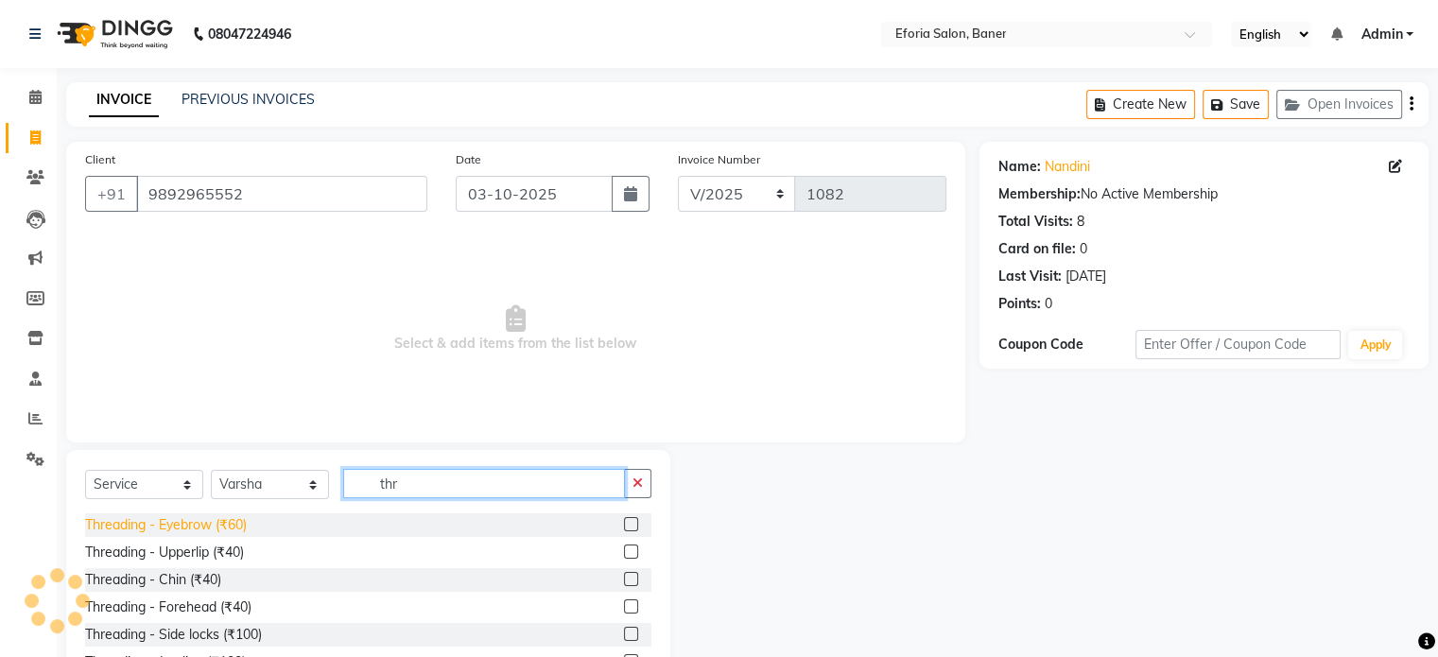
type input "thr"
click at [190, 526] on div "Threading - Eyebrow (₹60)" at bounding box center [166, 525] width 162 height 20
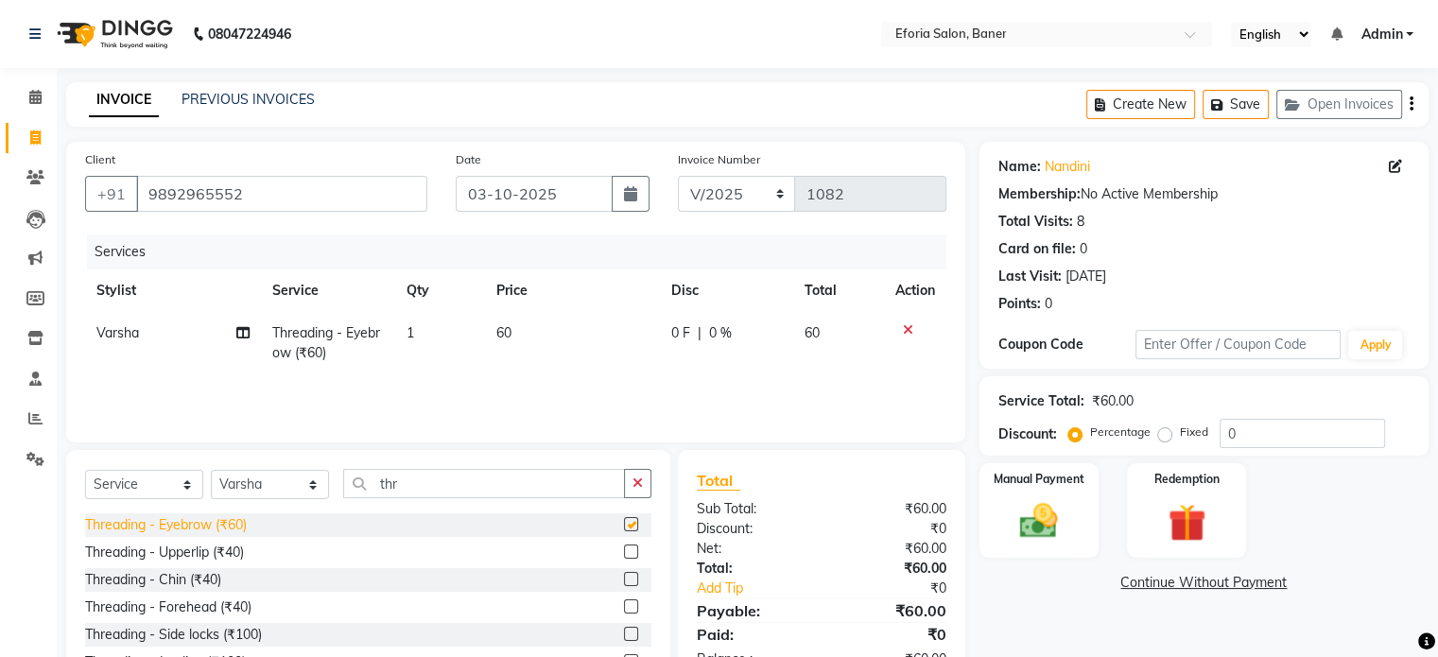
checkbox input "false"
click at [200, 549] on div "Threading - Upperlip (₹40)" at bounding box center [164, 553] width 159 height 20
checkbox input "false"
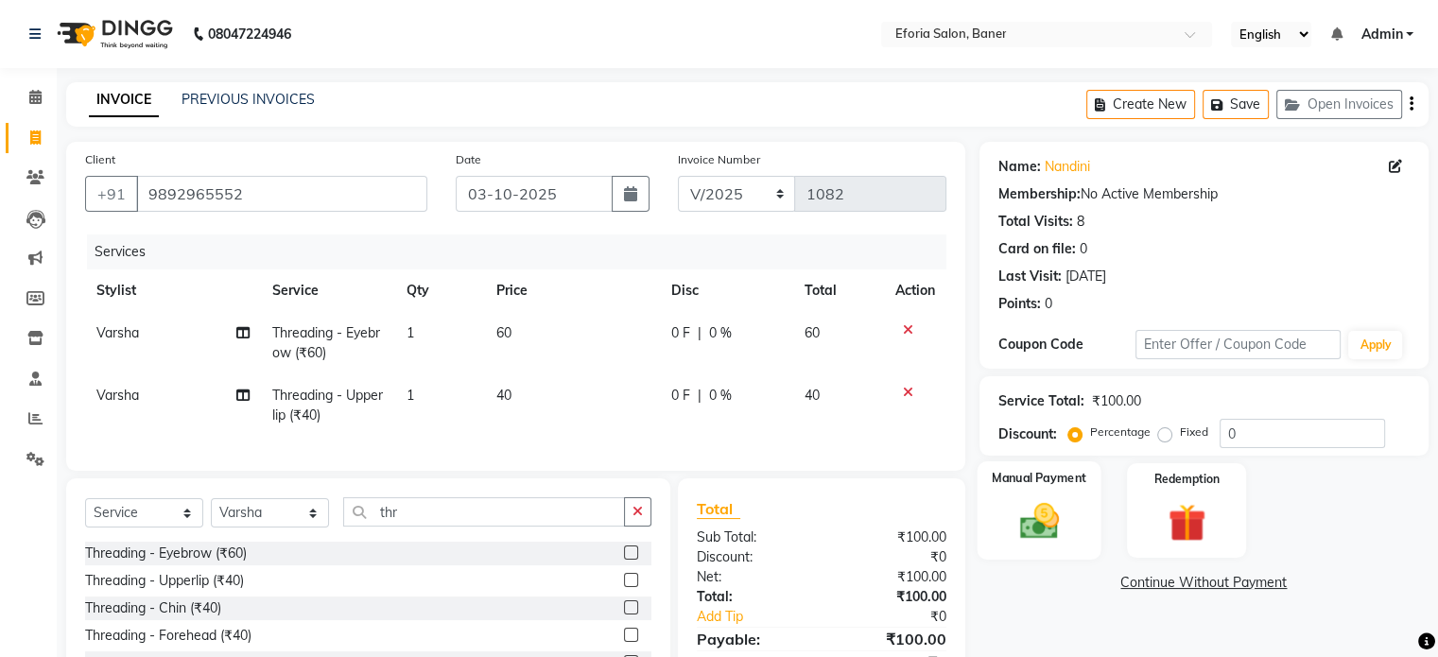
click at [1008, 531] on img at bounding box center [1038, 521] width 63 height 45
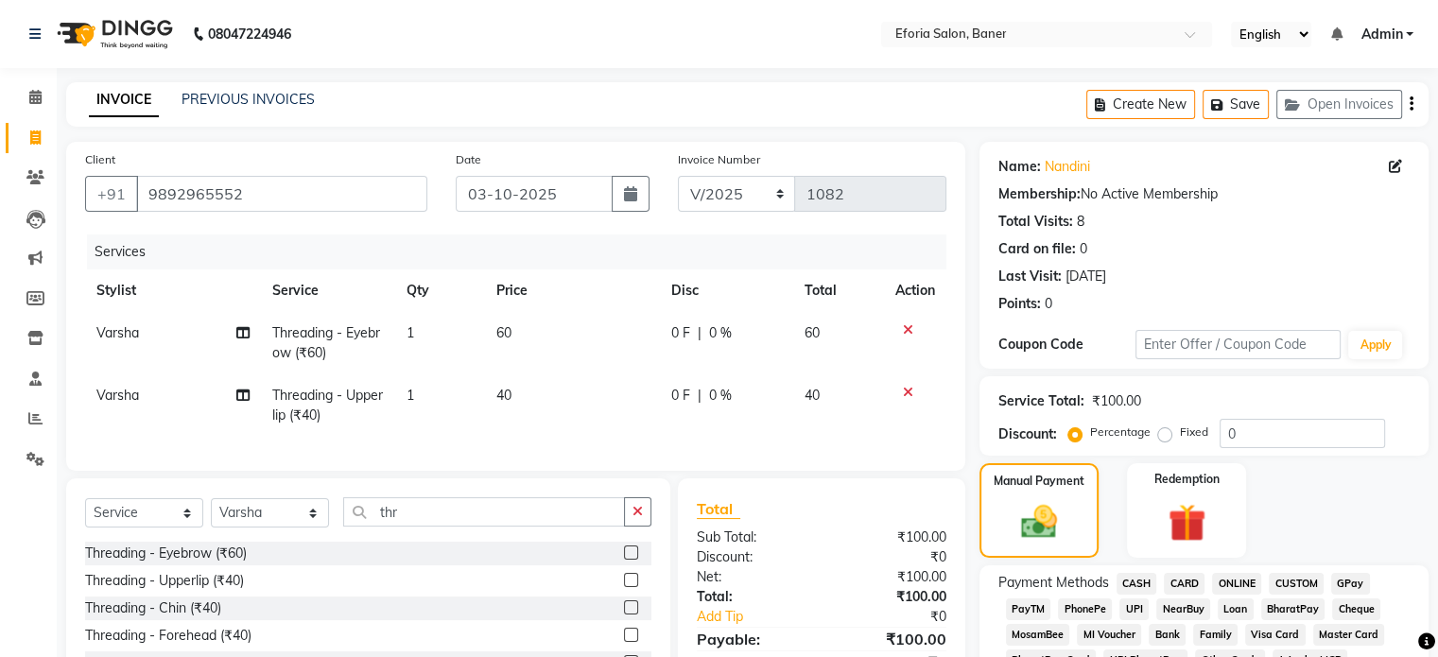
click at [1140, 587] on span "CASH" at bounding box center [1136, 584] width 41 height 22
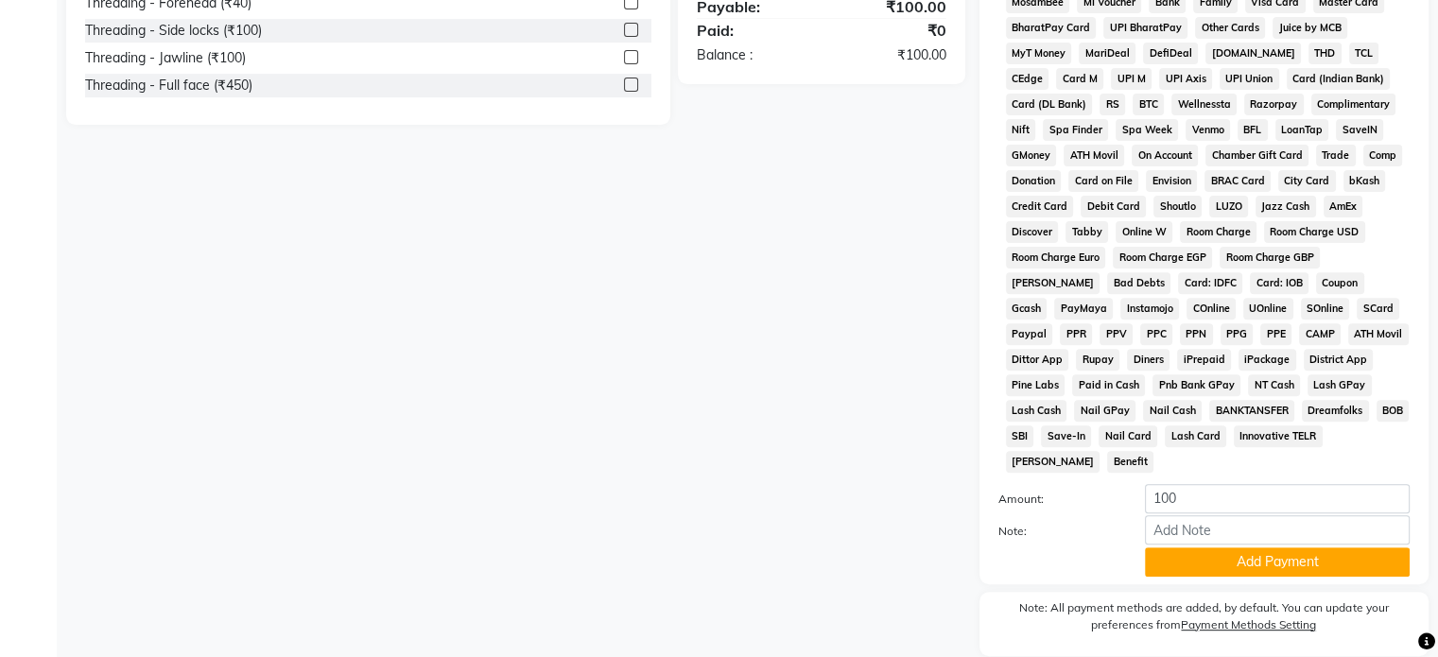
scroll to position [688, 0]
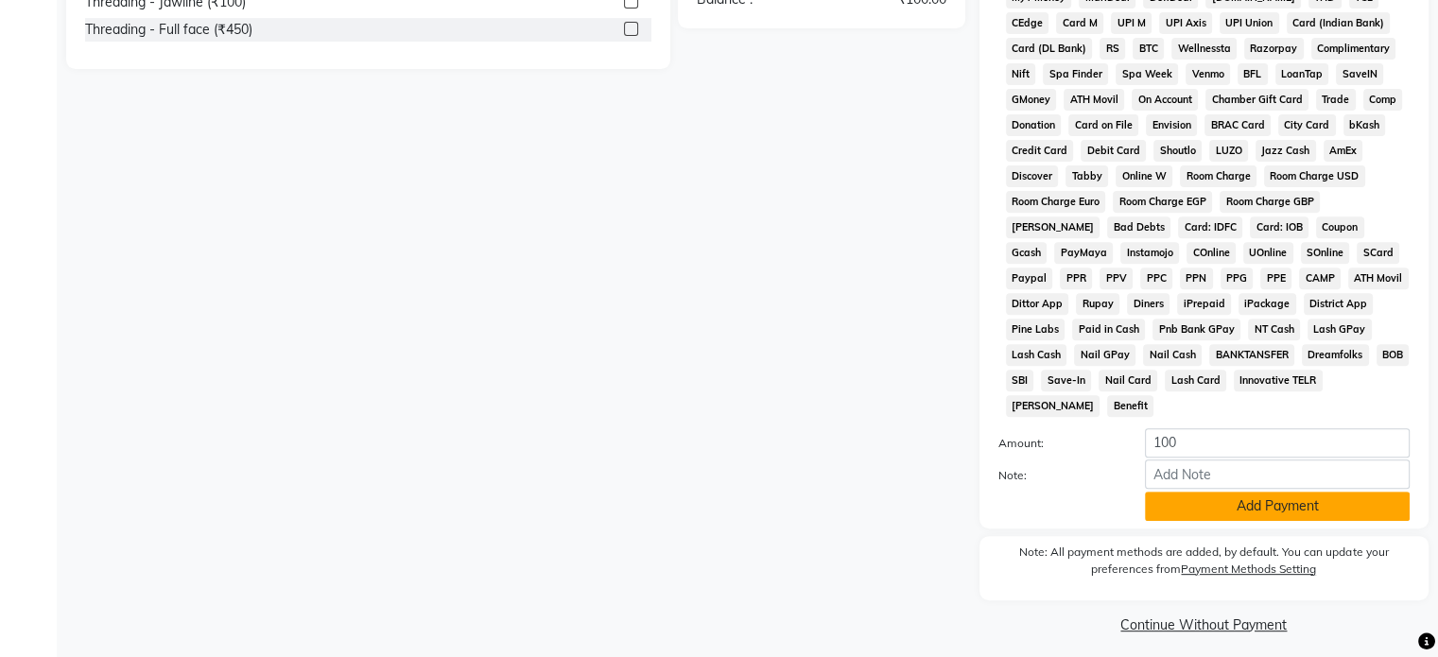
click at [1332, 500] on button "Add Payment" at bounding box center [1277, 506] width 265 height 29
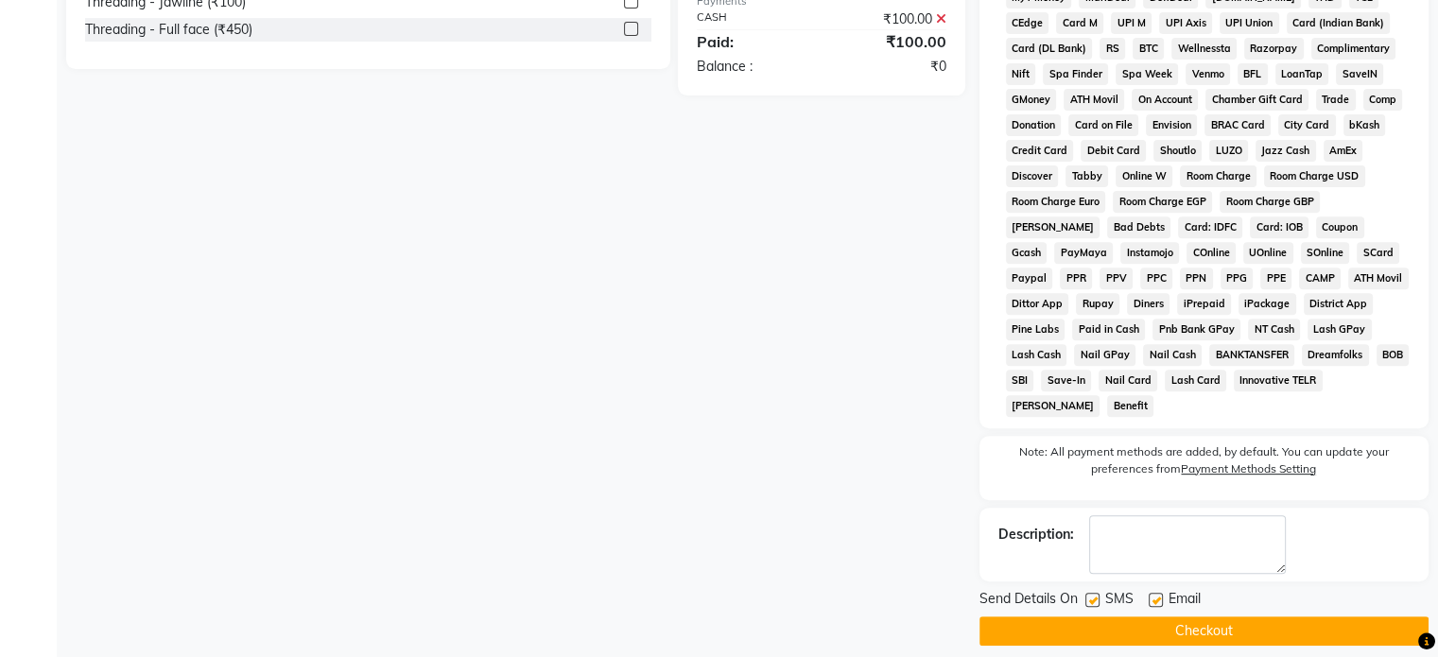
click at [1234, 618] on button "Checkout" at bounding box center [1203, 630] width 449 height 29
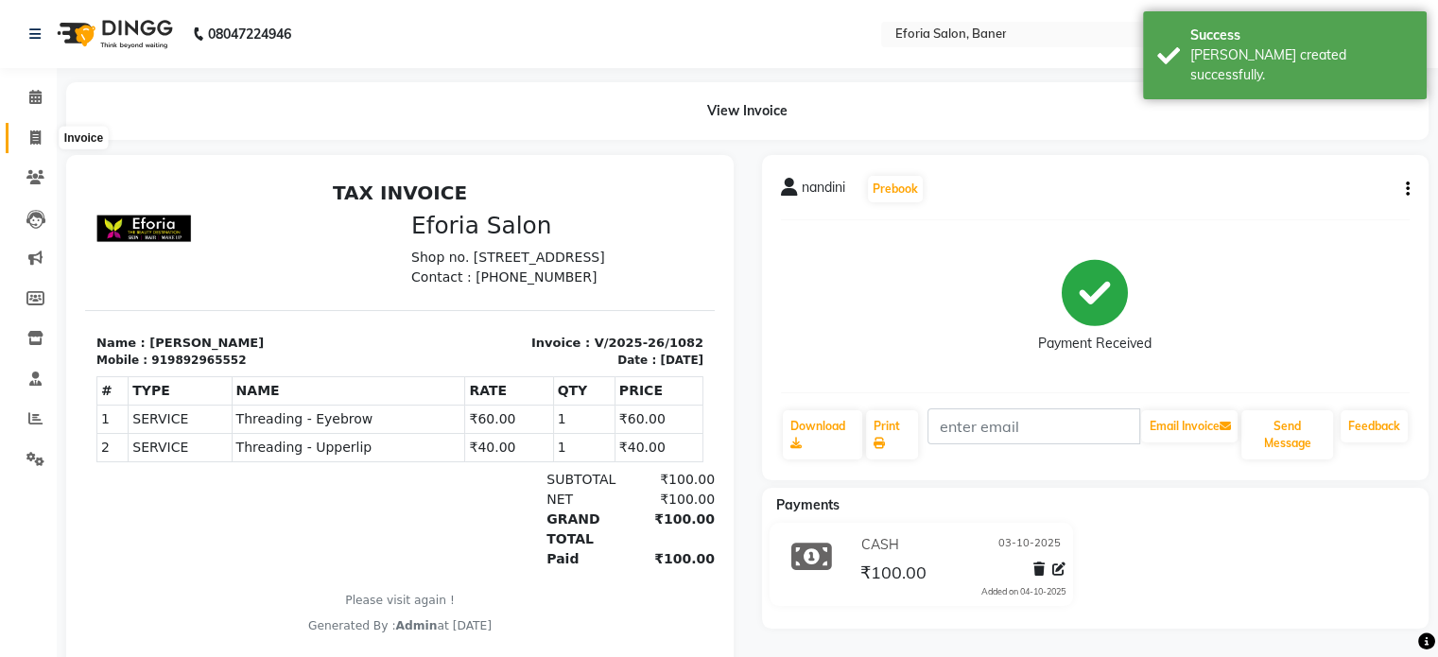
click at [35, 131] on icon at bounding box center [35, 137] width 10 height 14
select select "608"
select select "service"
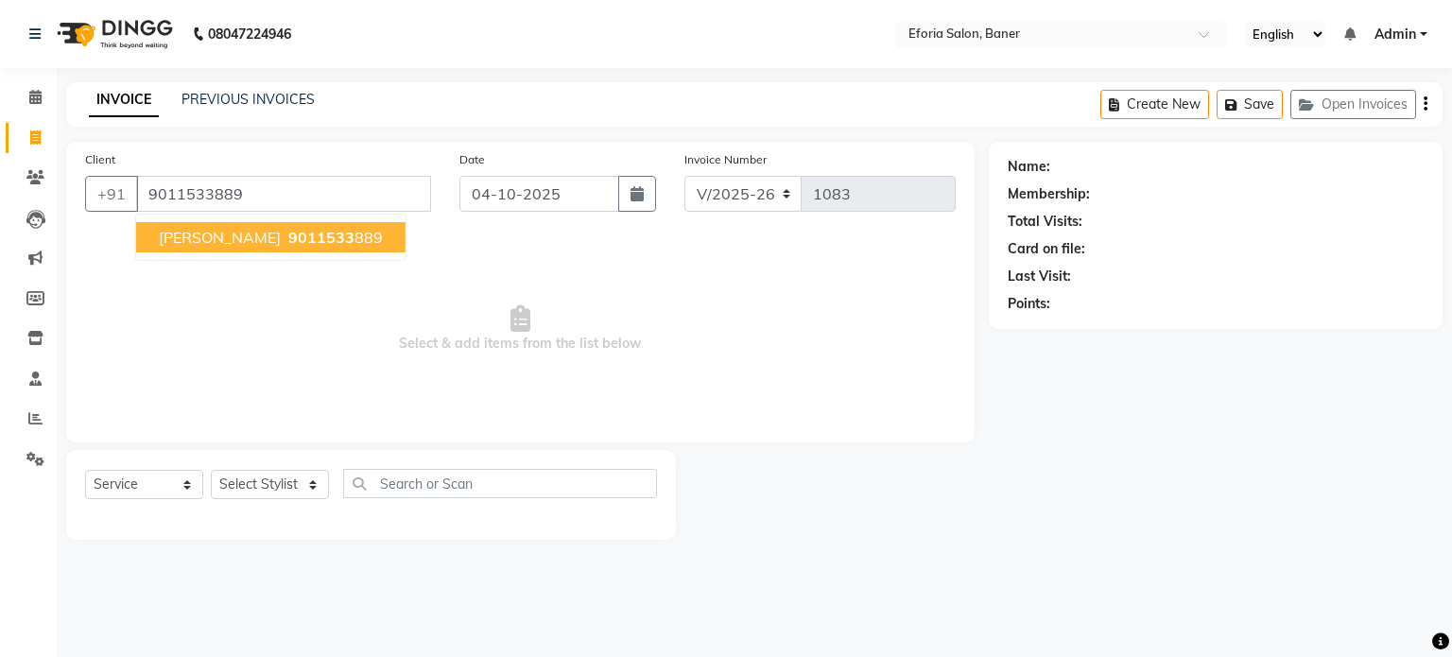
type input "9011533889"
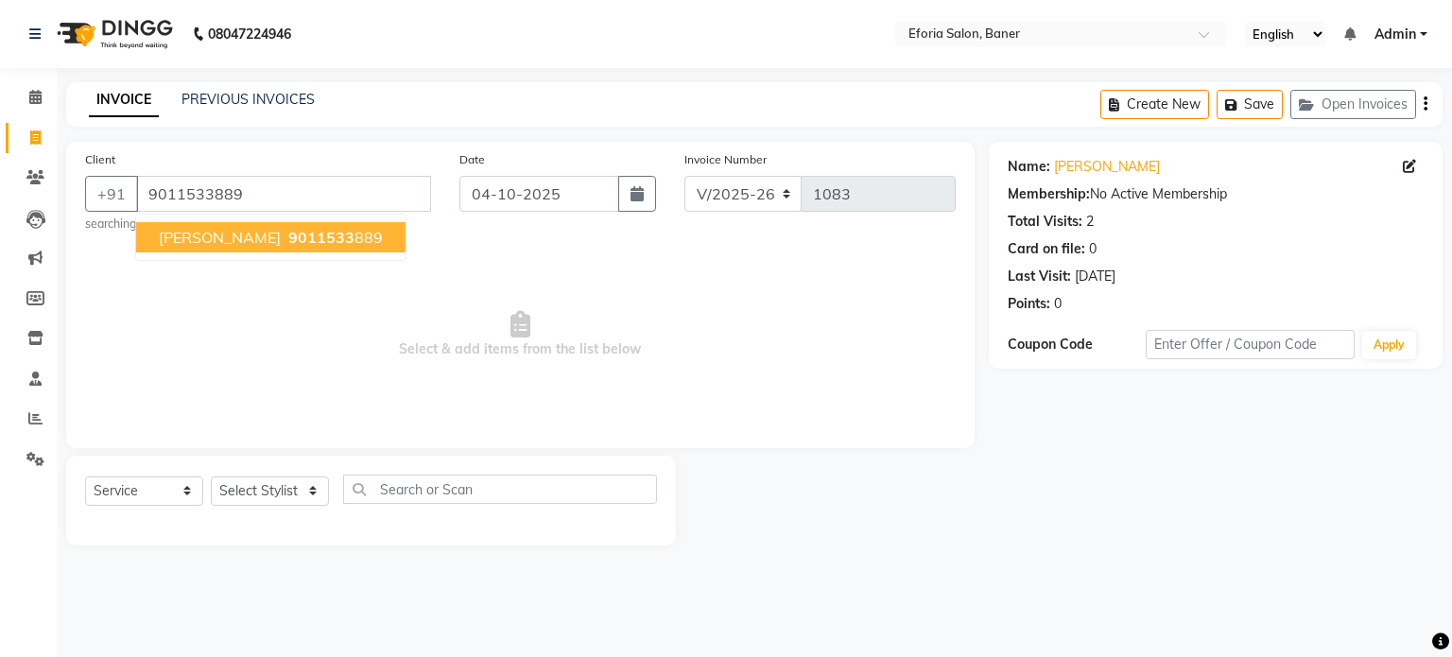
click at [193, 246] on span "[PERSON_NAME]" at bounding box center [220, 237] width 122 height 19
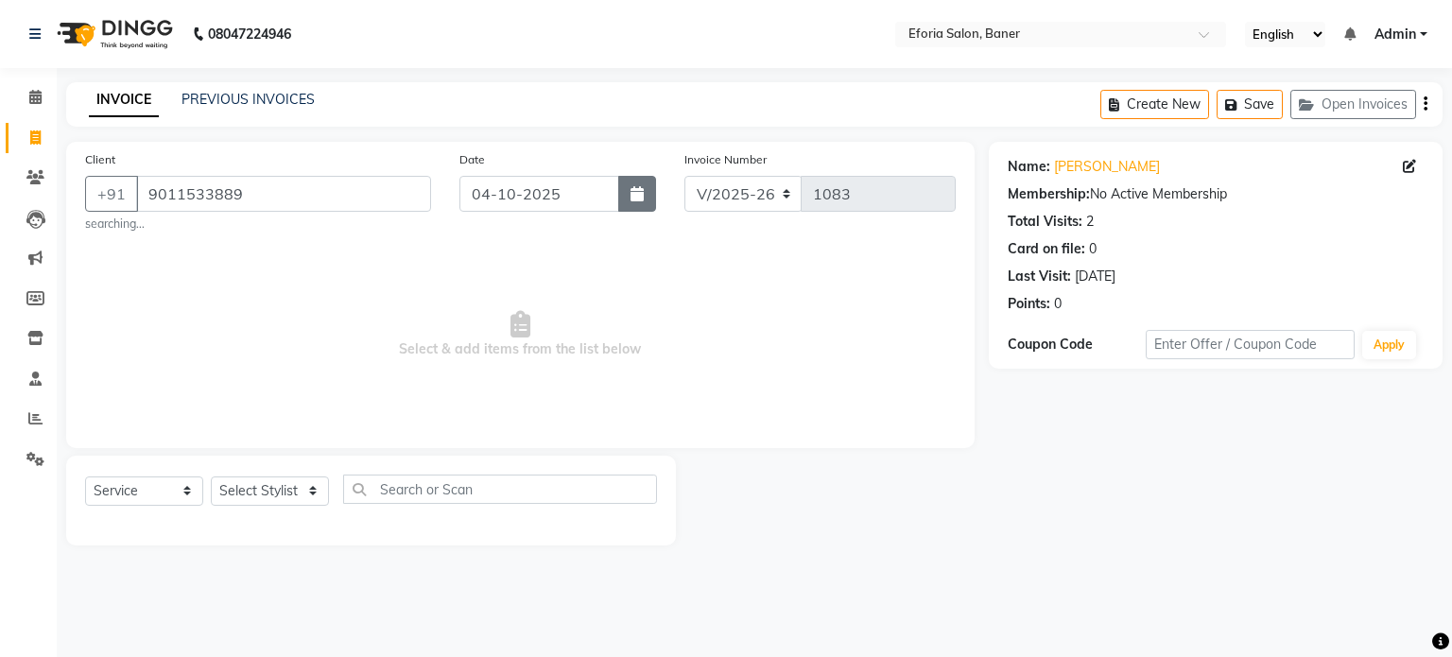
click at [636, 194] on icon "button" at bounding box center [636, 193] width 13 height 15
select select "10"
select select "2025"
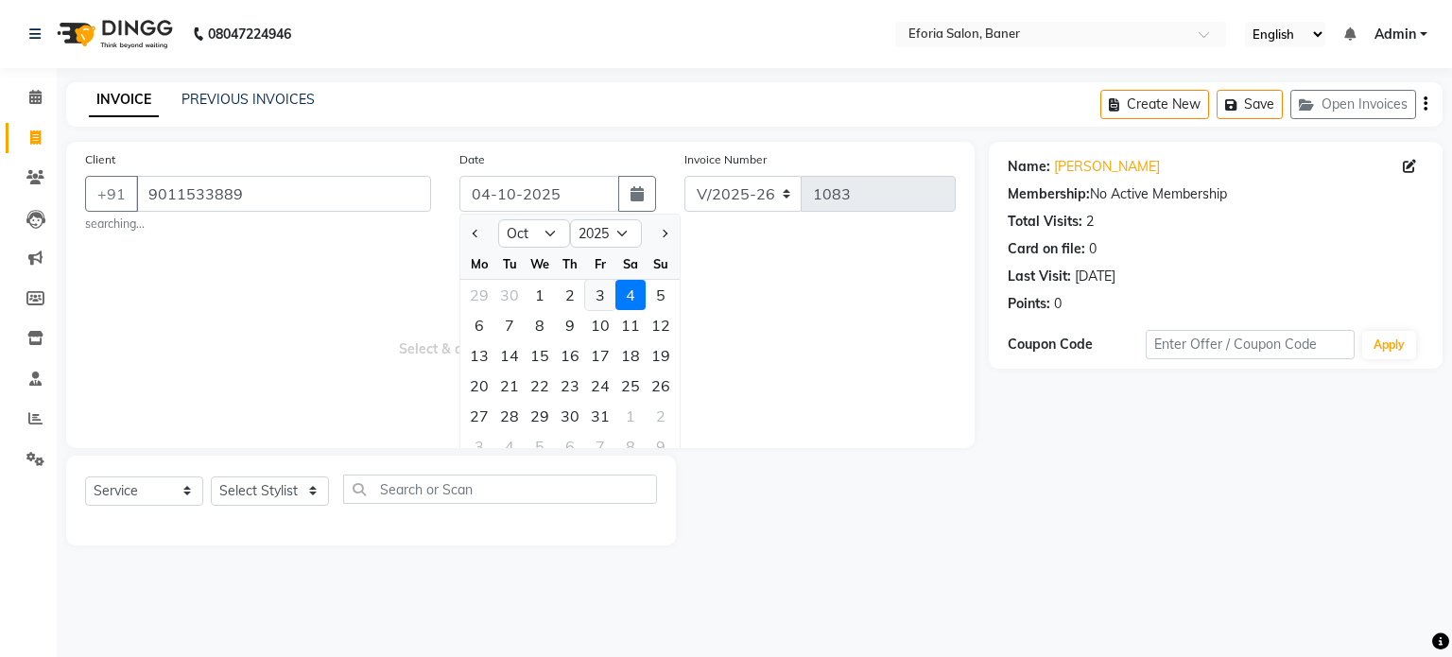
click at [594, 286] on div "3" at bounding box center [600, 295] width 30 height 30
type input "03-10-2025"
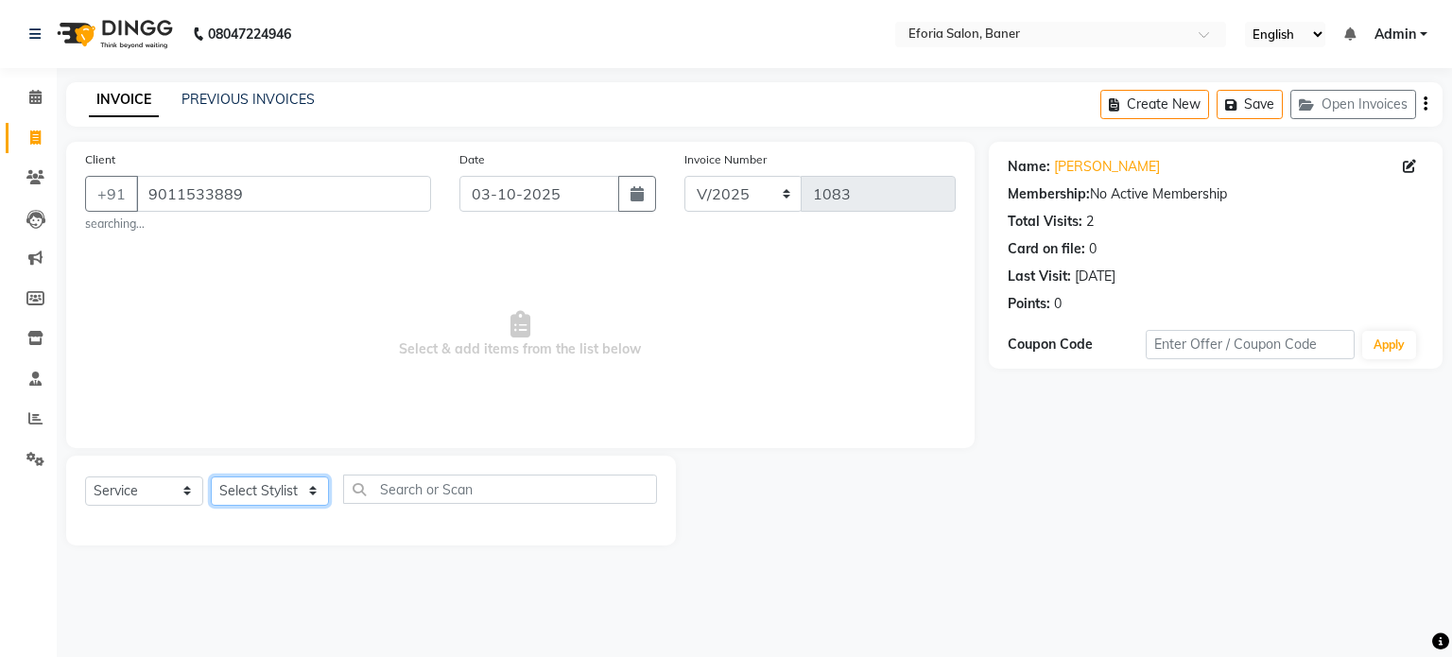
click at [301, 491] on select "Select Stylist [PERSON_NAME] [PERSON_NAME] [PERSON_NAME] [PERSON_NAME] [PERSON_…" at bounding box center [270, 490] width 118 height 29
select select "86083"
click at [211, 477] on select "Select Stylist [PERSON_NAME] [PERSON_NAME] [PERSON_NAME] [PERSON_NAME] [PERSON_…" at bounding box center [270, 490] width 118 height 29
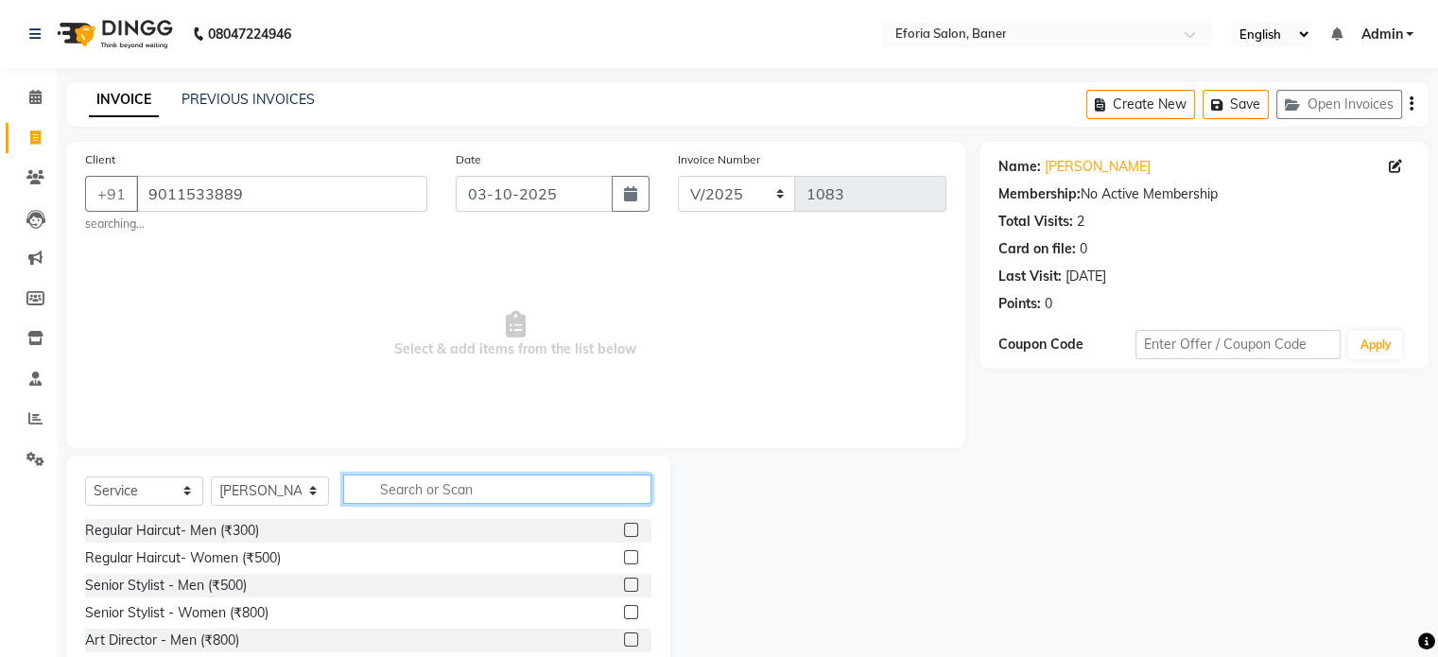
click at [446, 487] on input "text" at bounding box center [497, 489] width 308 height 29
type input "thr"
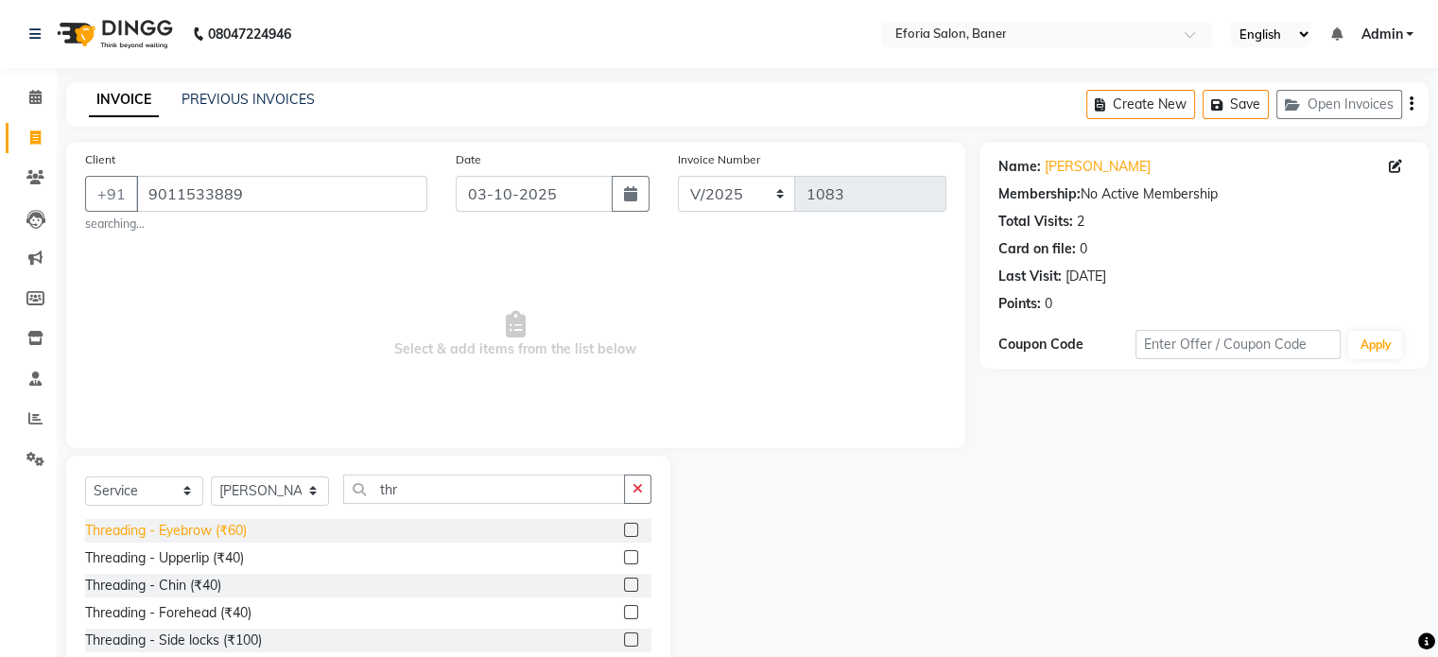
click at [223, 531] on div "Threading - Eyebrow (₹60)" at bounding box center [166, 531] width 162 height 20
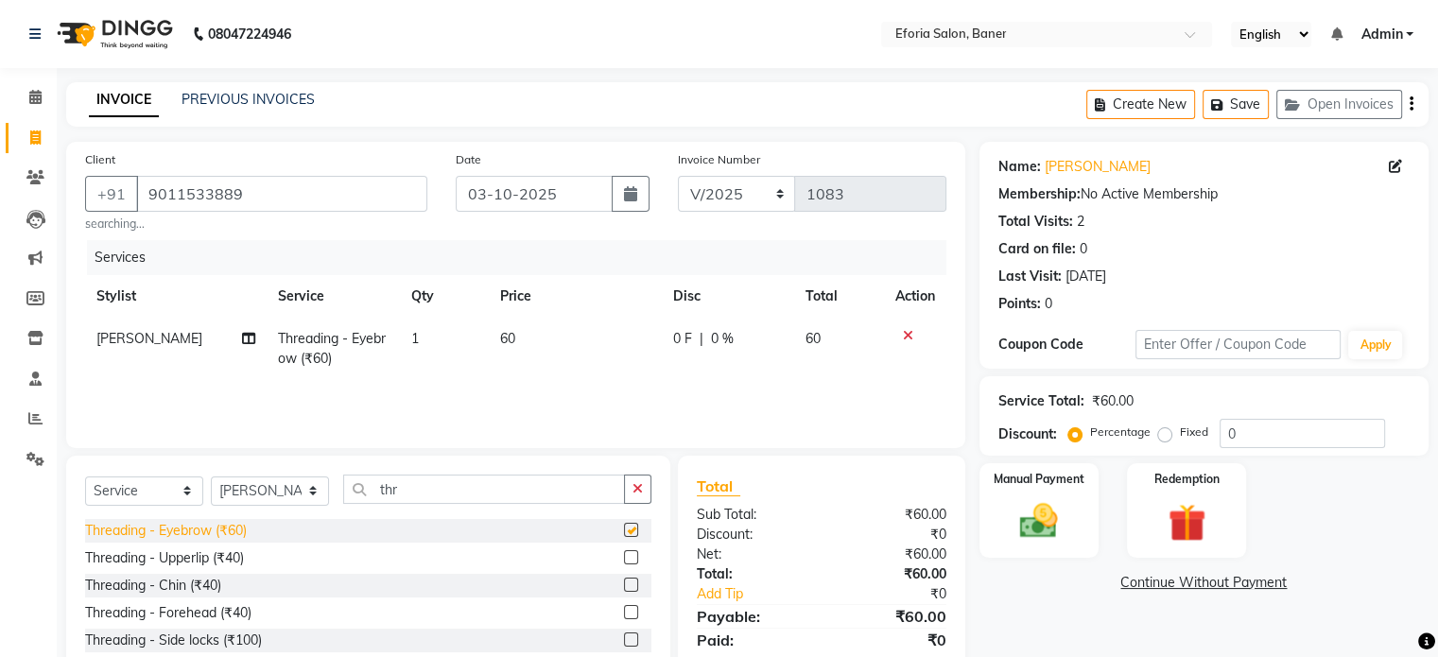
checkbox input "false"
click at [432, 500] on input "thr" at bounding box center [484, 489] width 282 height 29
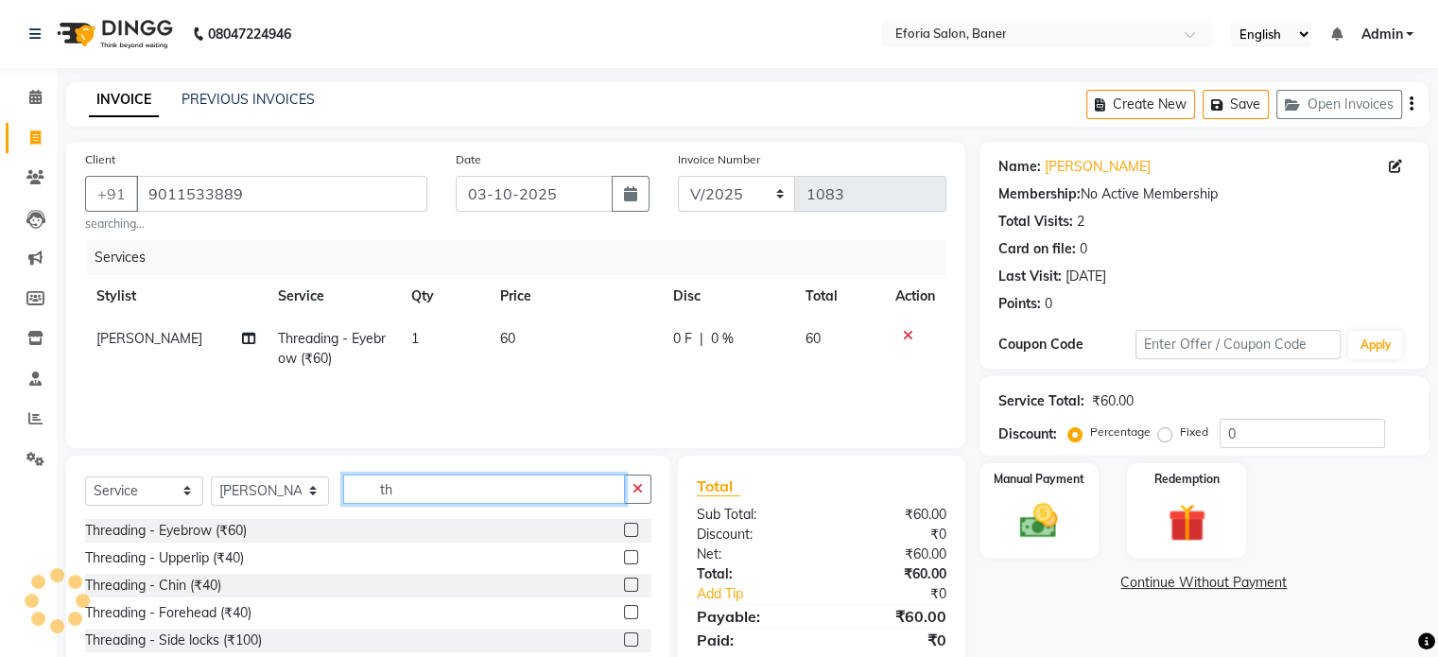
type input "t"
type input "fac"
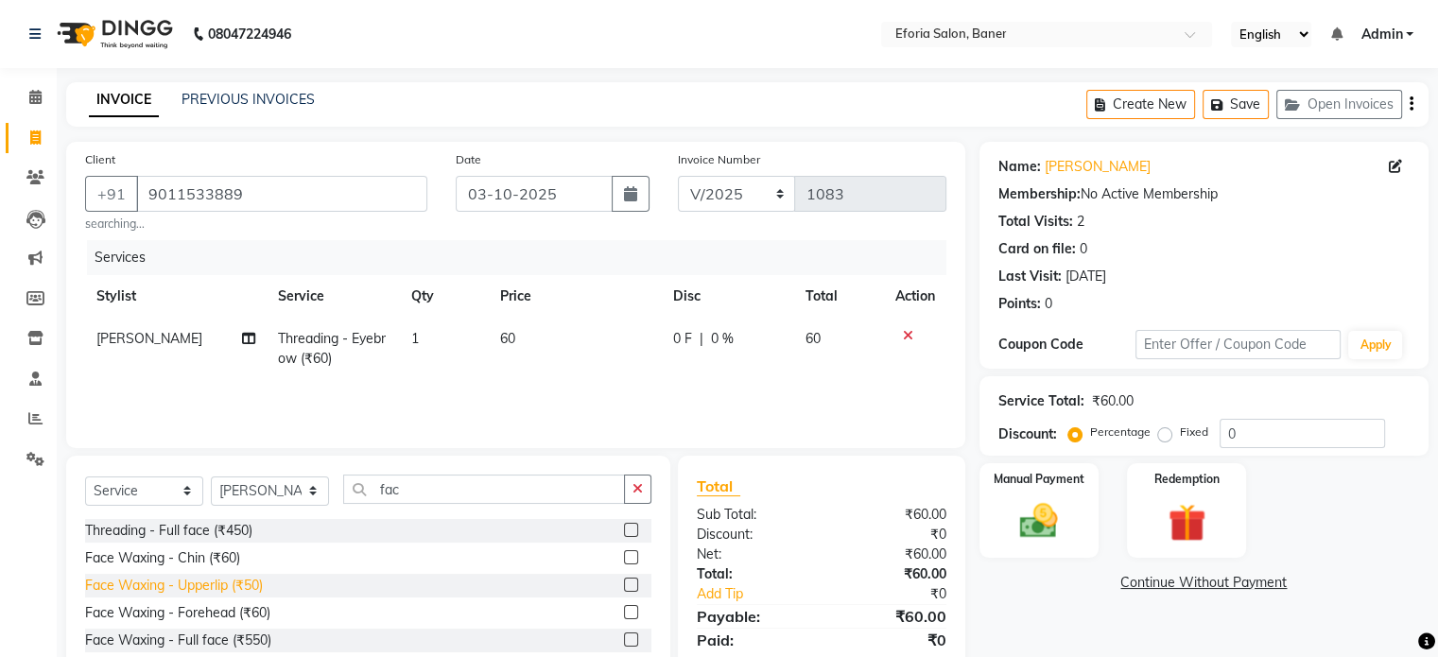
click at [187, 582] on div "Face Waxing - Upperlip (₹50)" at bounding box center [174, 586] width 178 height 20
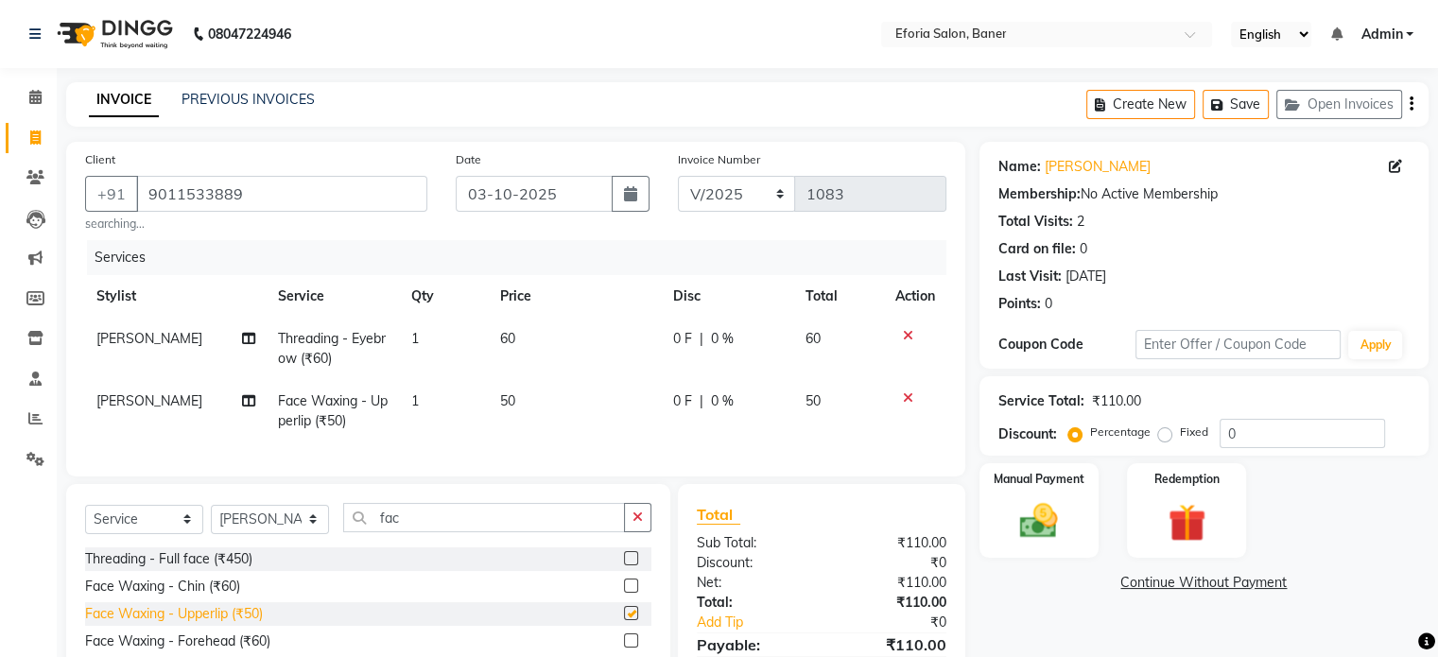
checkbox input "false"
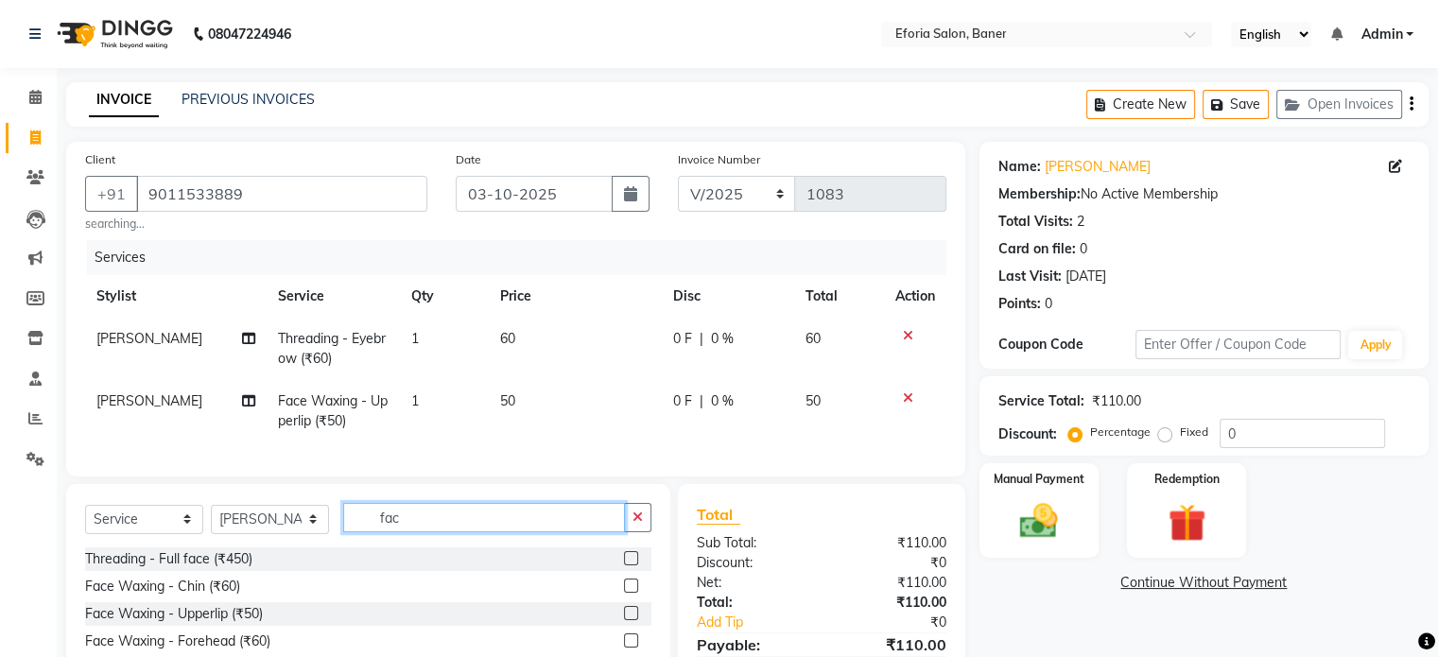
click at [405, 532] on input "fac" at bounding box center [484, 517] width 282 height 29
type input "f"
type input "hair"
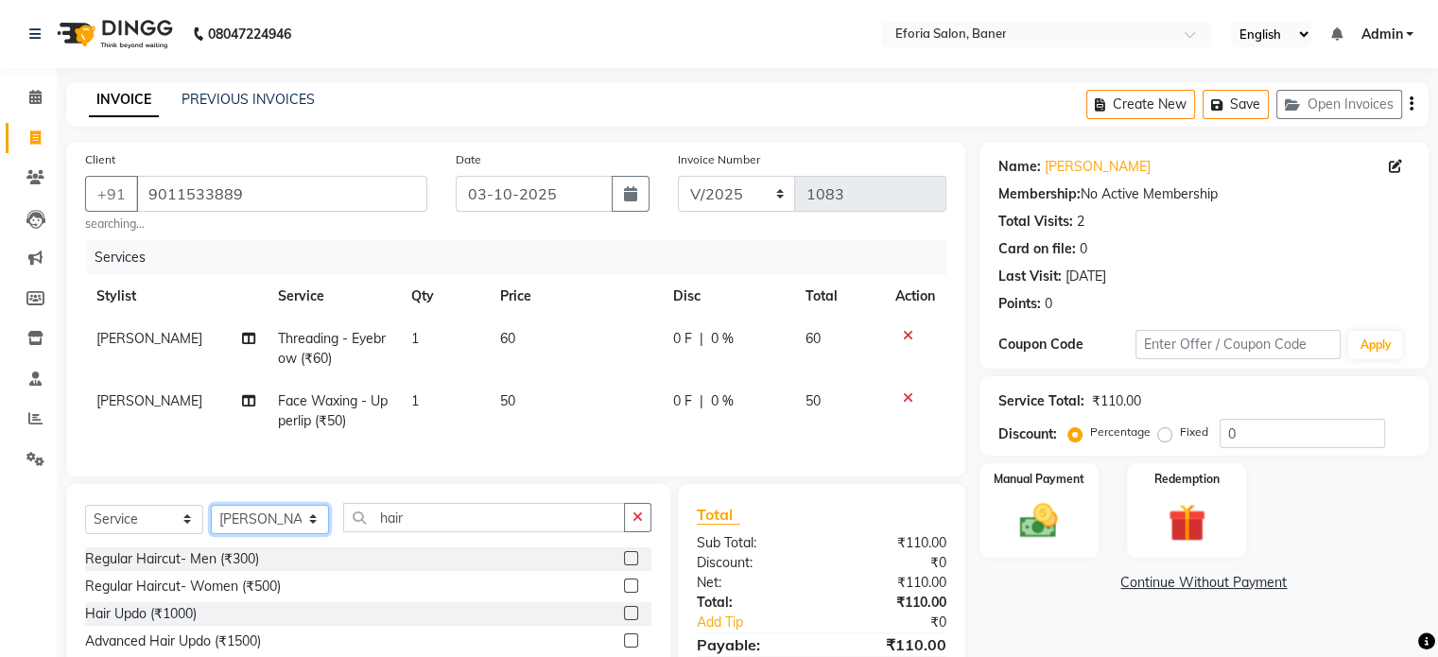
click at [293, 534] on select "Select Stylist [PERSON_NAME] [PERSON_NAME] [PERSON_NAME] [PERSON_NAME] [PERSON_…" at bounding box center [270, 519] width 118 height 29
select select "79823"
click at [211, 520] on select "Select Stylist [PERSON_NAME] [PERSON_NAME] [PERSON_NAME] [PERSON_NAME] [PERSON_…" at bounding box center [270, 519] width 118 height 29
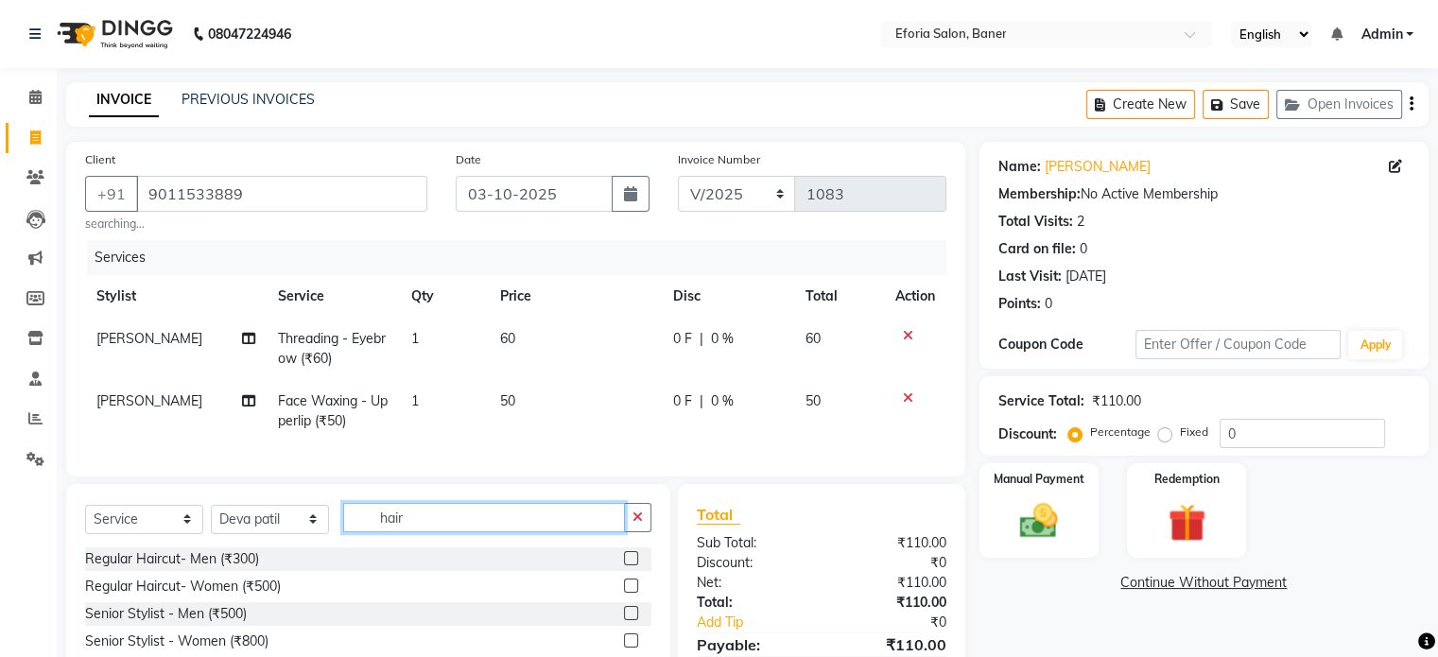
click at [426, 532] on input "hair" at bounding box center [484, 517] width 282 height 29
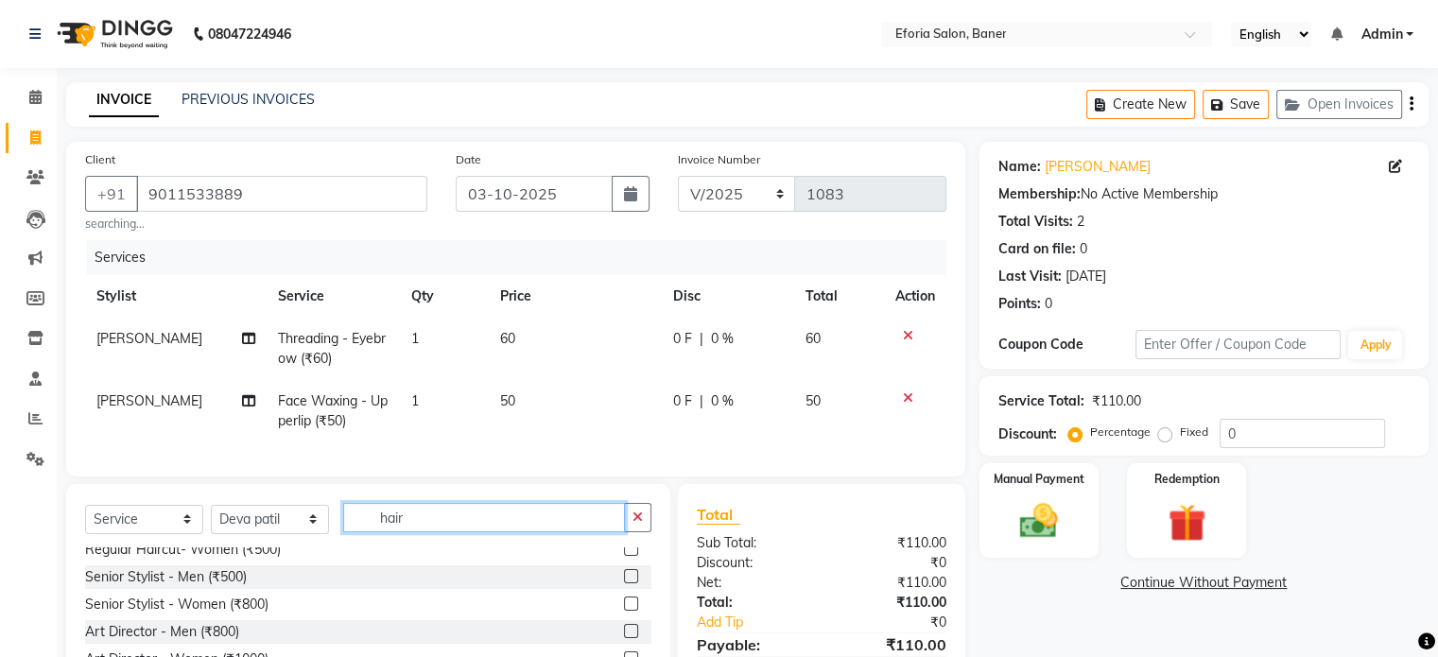
scroll to position [11, 0]
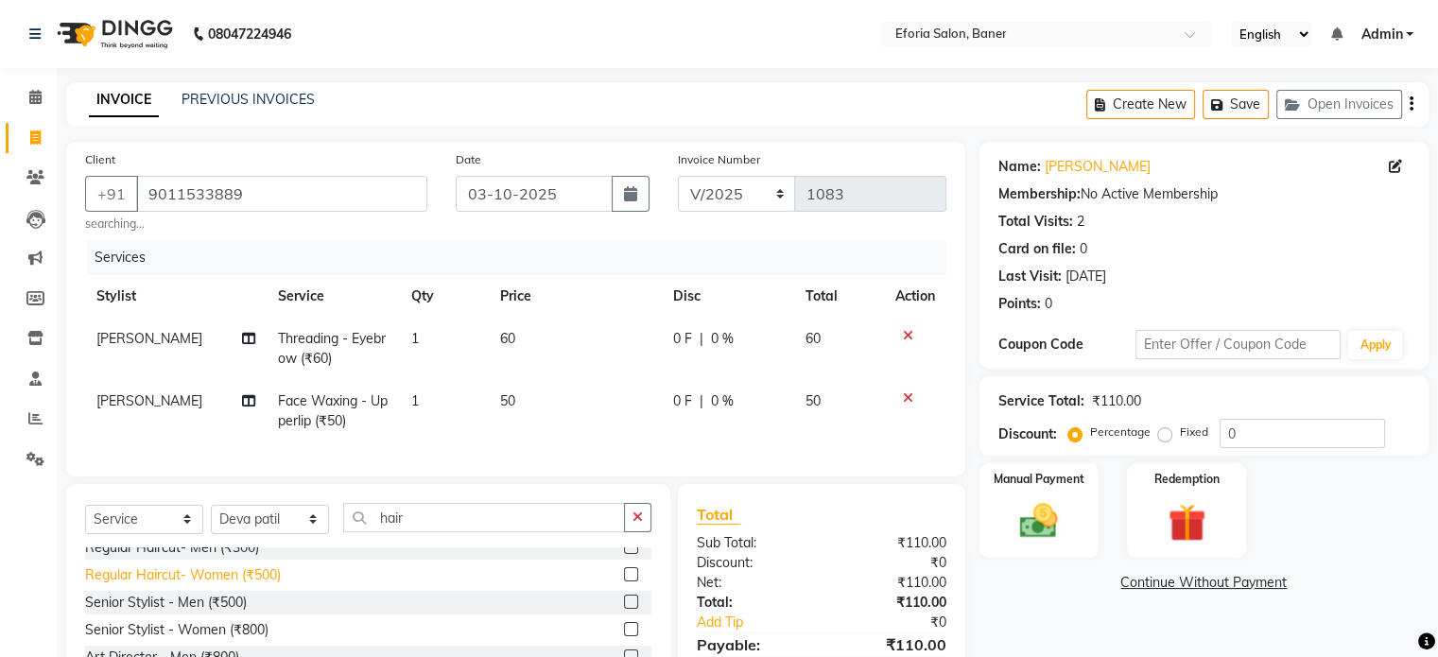
click at [170, 585] on div "Regular Haircut- Women (₹500)" at bounding box center [183, 575] width 196 height 20
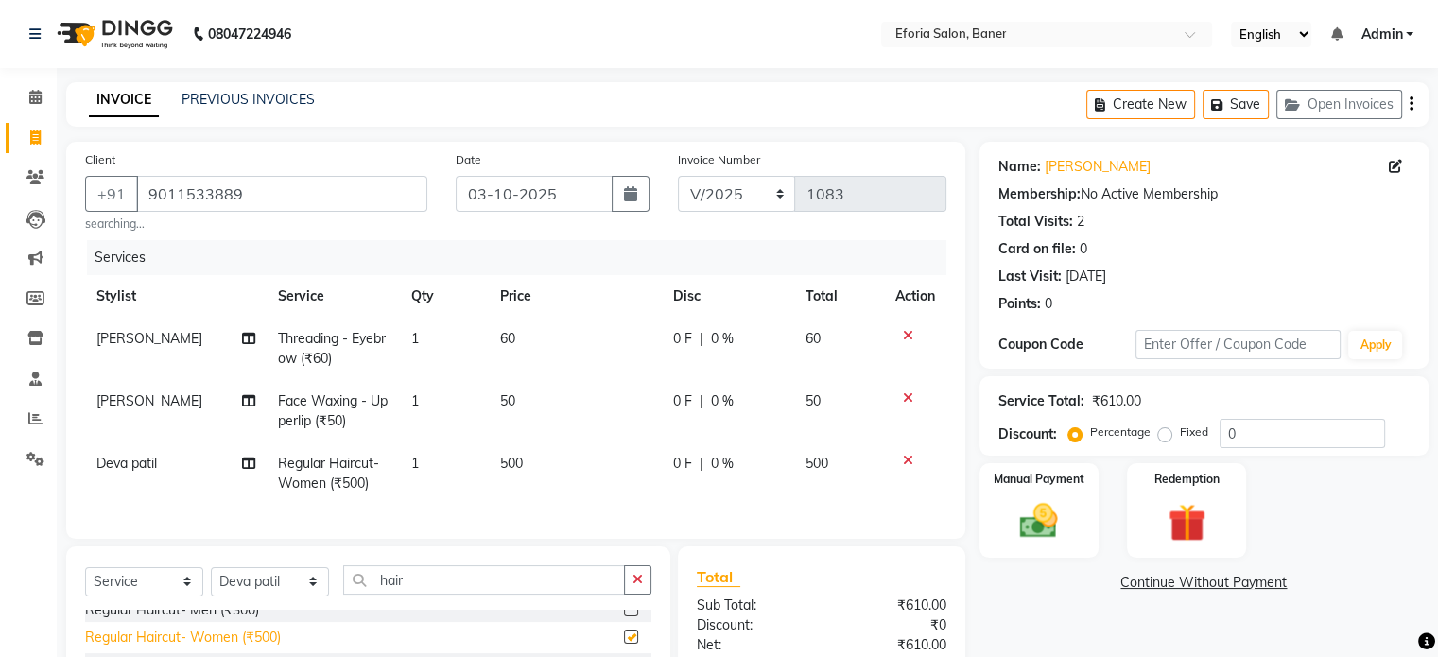
checkbox input "false"
click at [518, 469] on span "500" at bounding box center [511, 463] width 23 height 17
select select "79823"
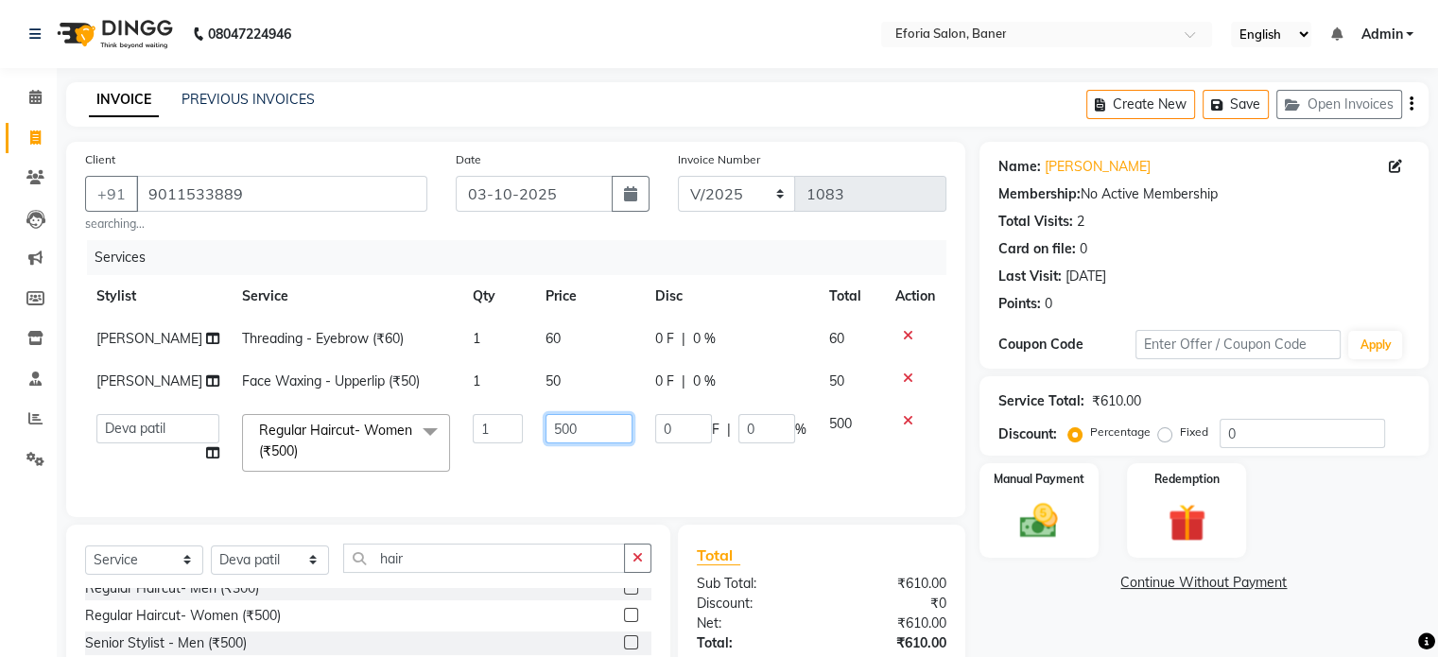
click at [545, 443] on input "500" at bounding box center [588, 428] width 87 height 29
type input "600"
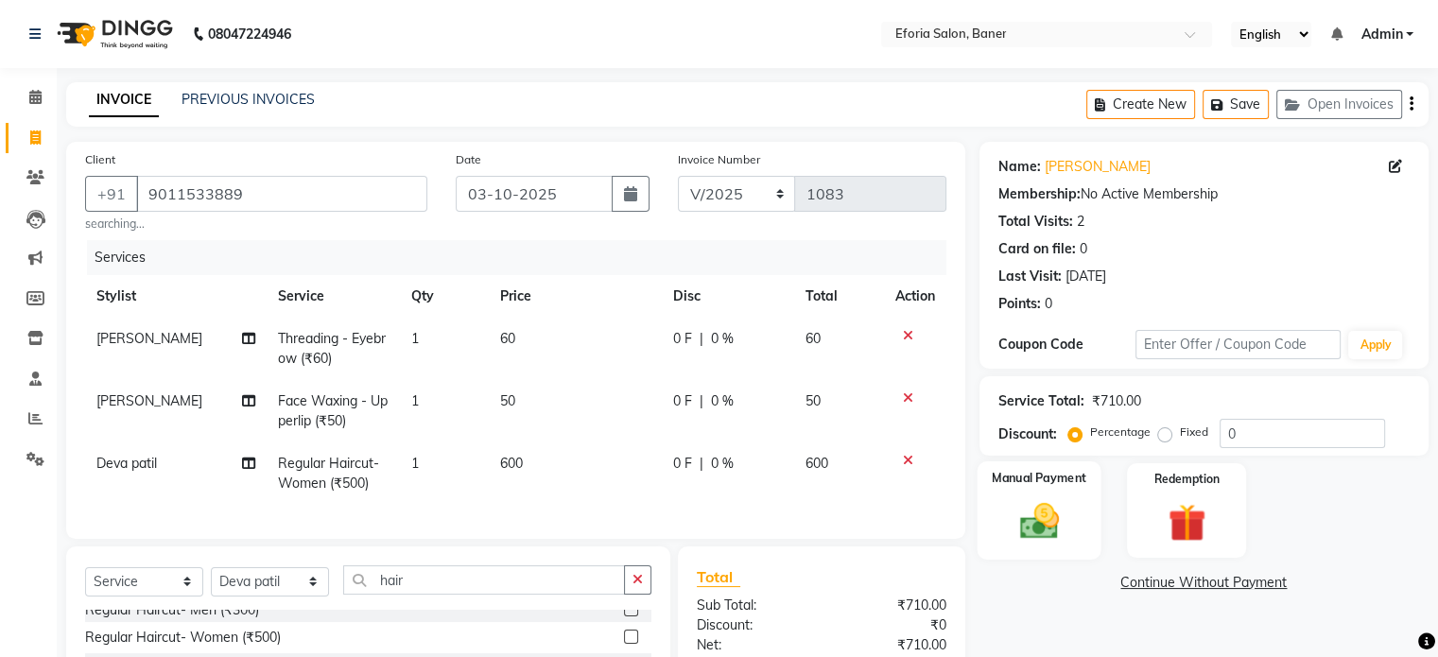
click at [1046, 511] on img at bounding box center [1038, 521] width 63 height 45
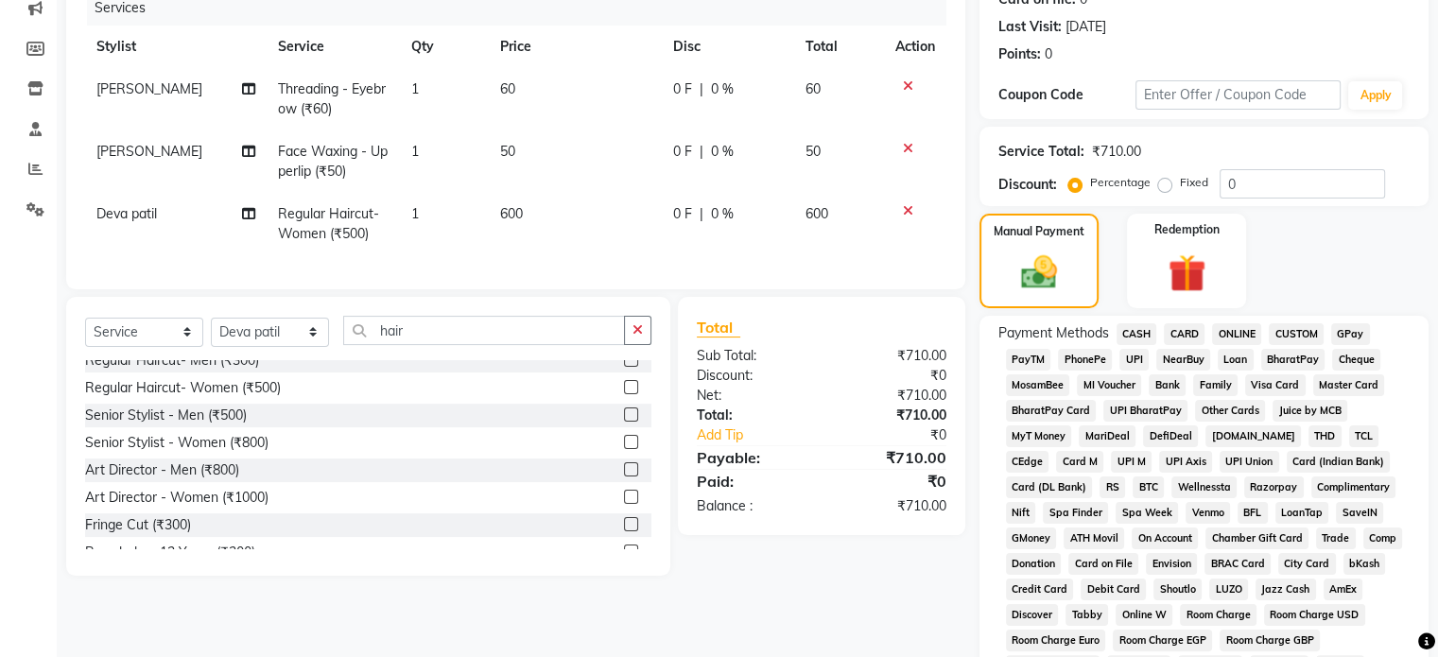
scroll to position [249, 0]
click at [1135, 333] on span "CASH" at bounding box center [1136, 335] width 41 height 22
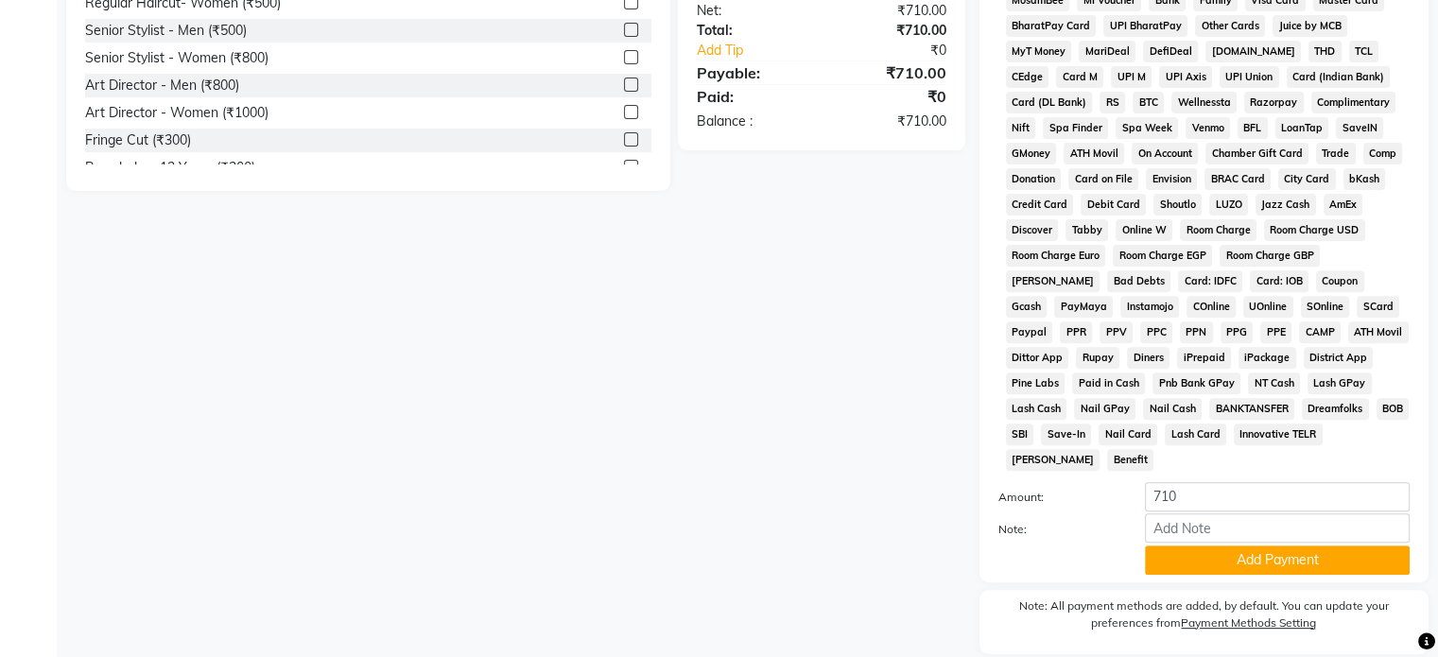
scroll to position [688, 0]
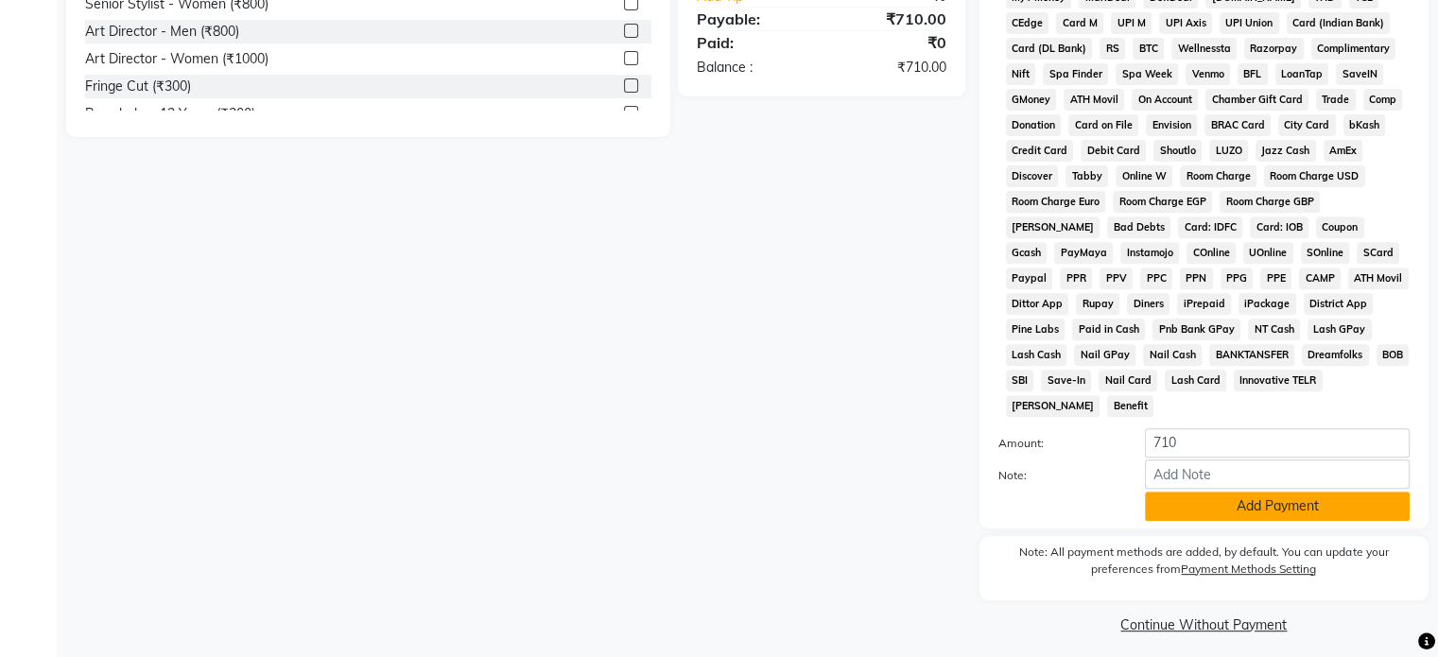
click at [1267, 502] on button "Add Payment" at bounding box center [1277, 506] width 265 height 29
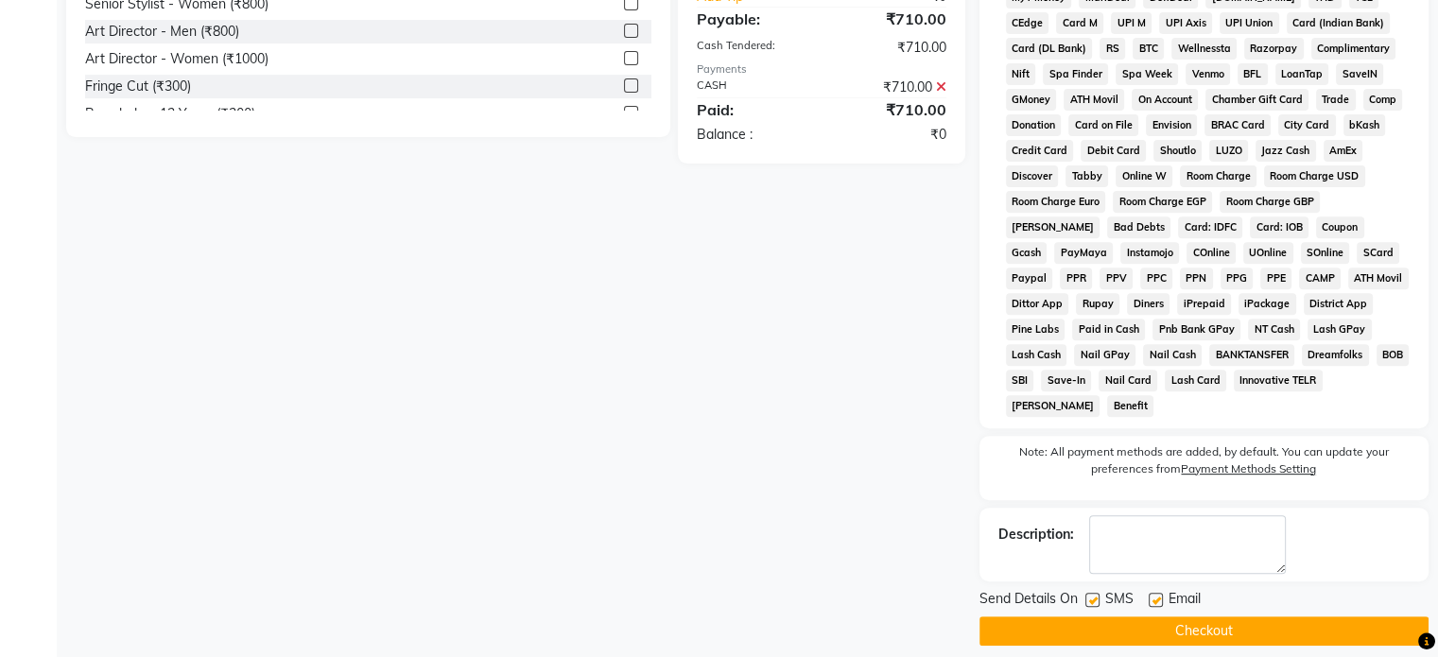
click at [1224, 620] on button "Checkout" at bounding box center [1203, 630] width 449 height 29
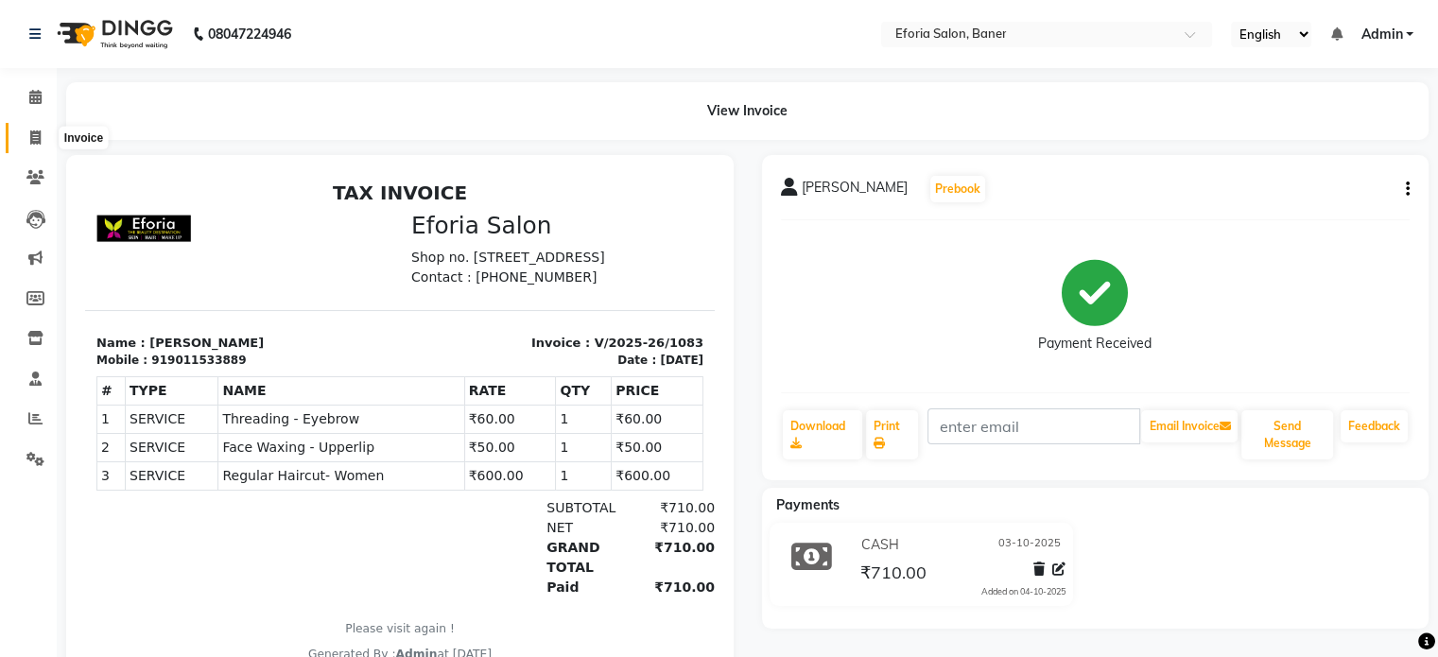
click at [35, 139] on icon at bounding box center [35, 137] width 10 height 14
select select "service"
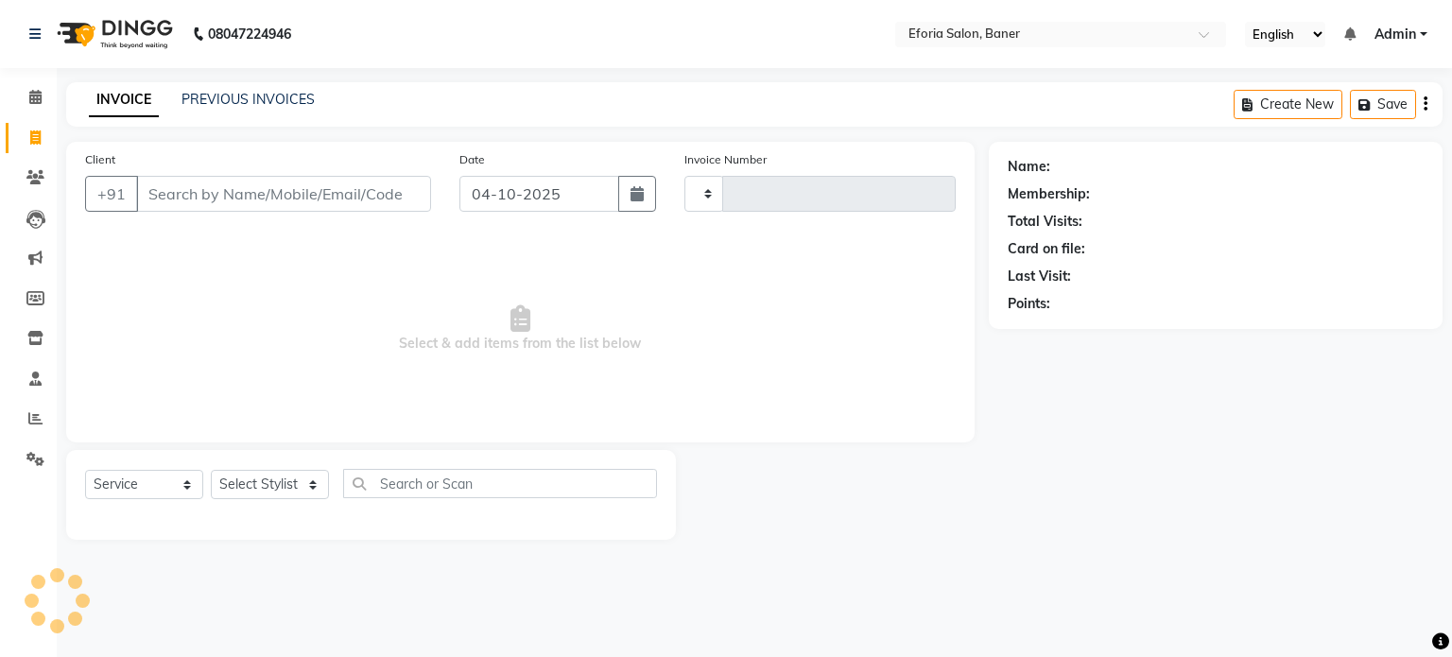
type input "1084"
select select "608"
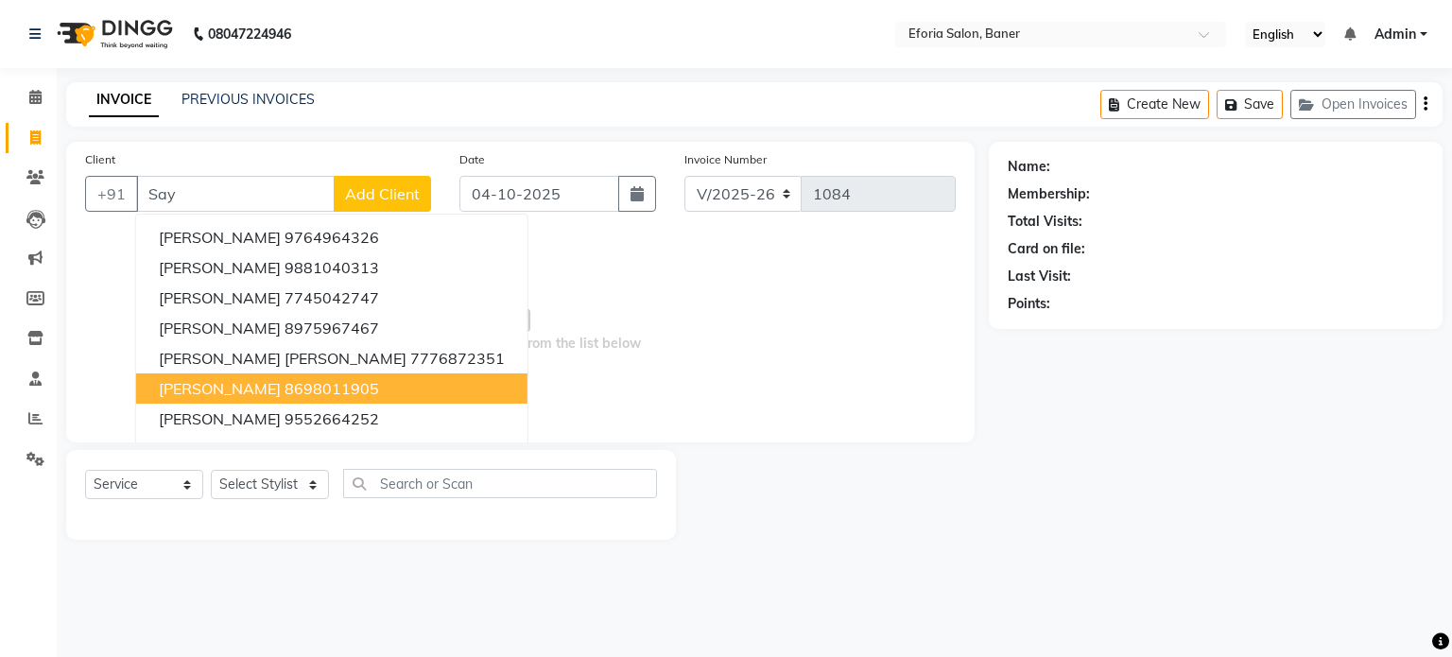
click at [285, 396] on ngb-highlight "8698011905" at bounding box center [332, 388] width 95 height 19
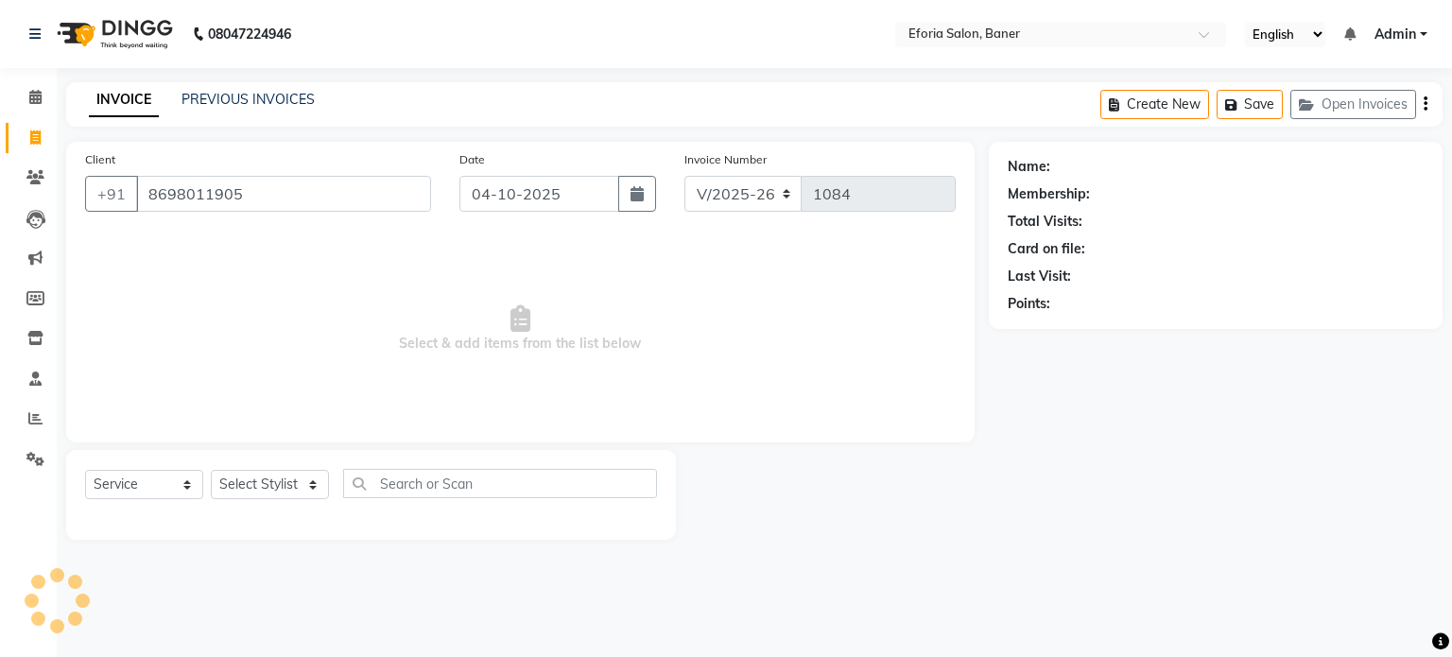
type input "8698011905"
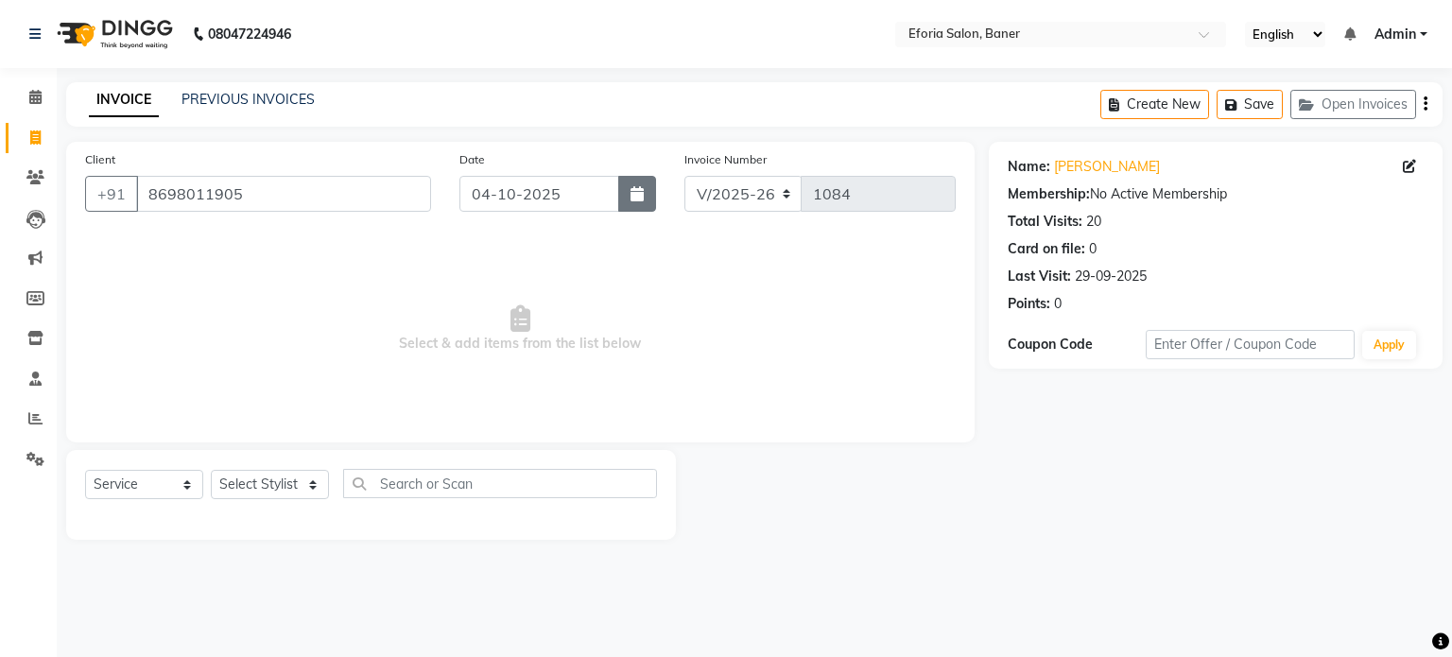
click at [630, 188] on icon "button" at bounding box center [636, 193] width 13 height 15
select select "10"
select select "2025"
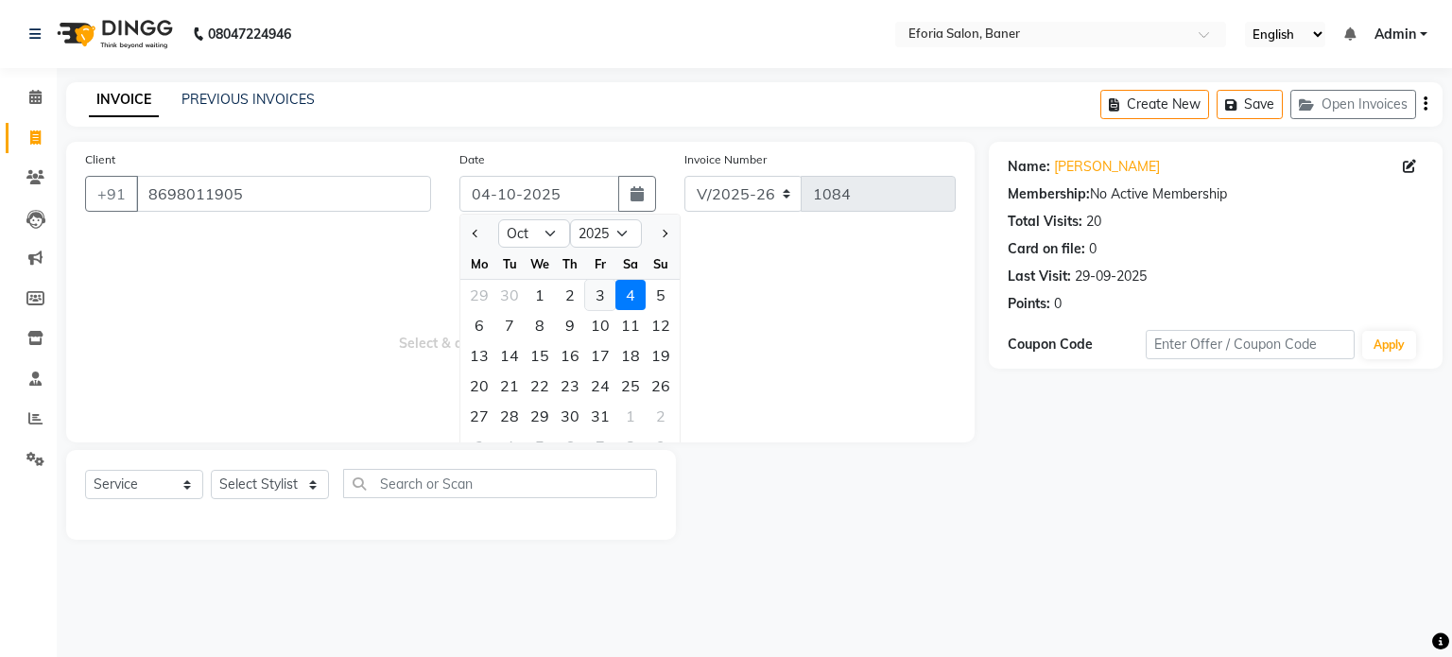
click at [600, 302] on div "3" at bounding box center [600, 295] width 30 height 30
type input "03-10-2025"
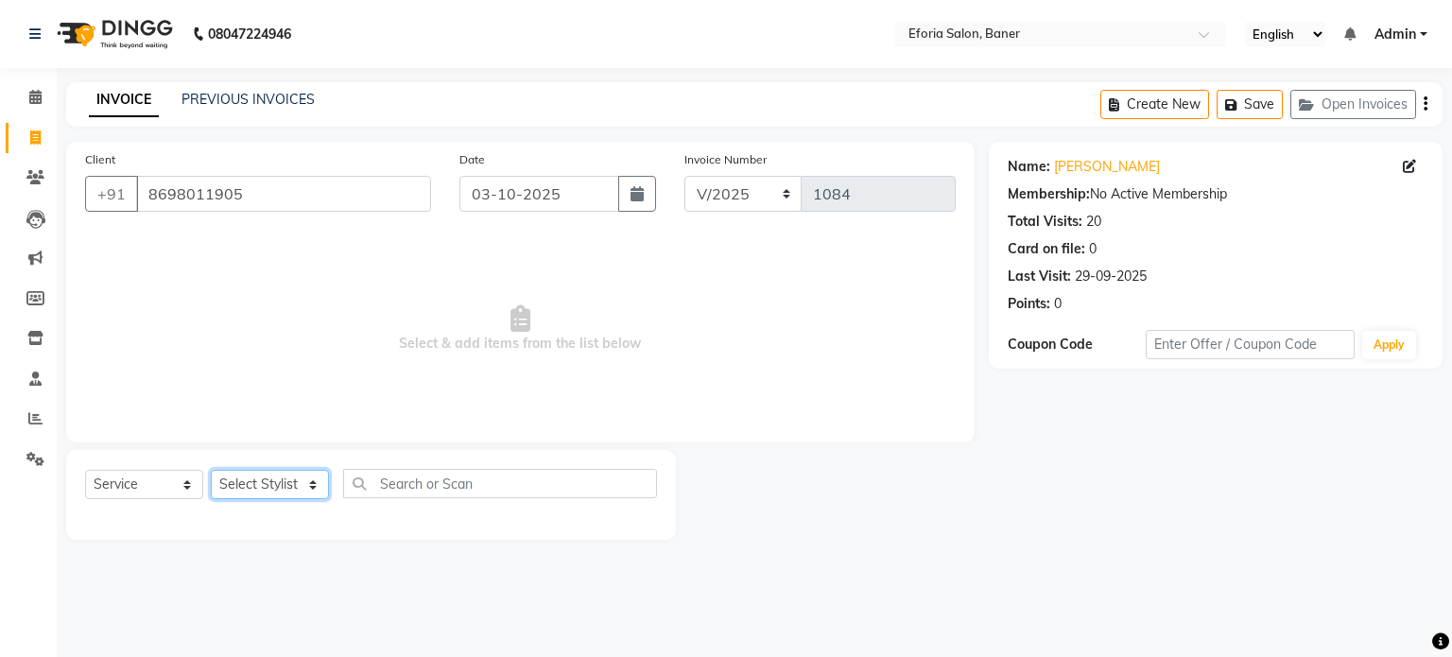
click at [285, 486] on select "Select Stylist [PERSON_NAME] [PERSON_NAME] [PERSON_NAME] [PERSON_NAME] [PERSON_…" at bounding box center [270, 484] width 118 height 29
select select "8654"
click at [211, 471] on select "Select Stylist [PERSON_NAME] [PERSON_NAME] [PERSON_NAME] [PERSON_NAME] [PERSON_…" at bounding box center [270, 484] width 118 height 29
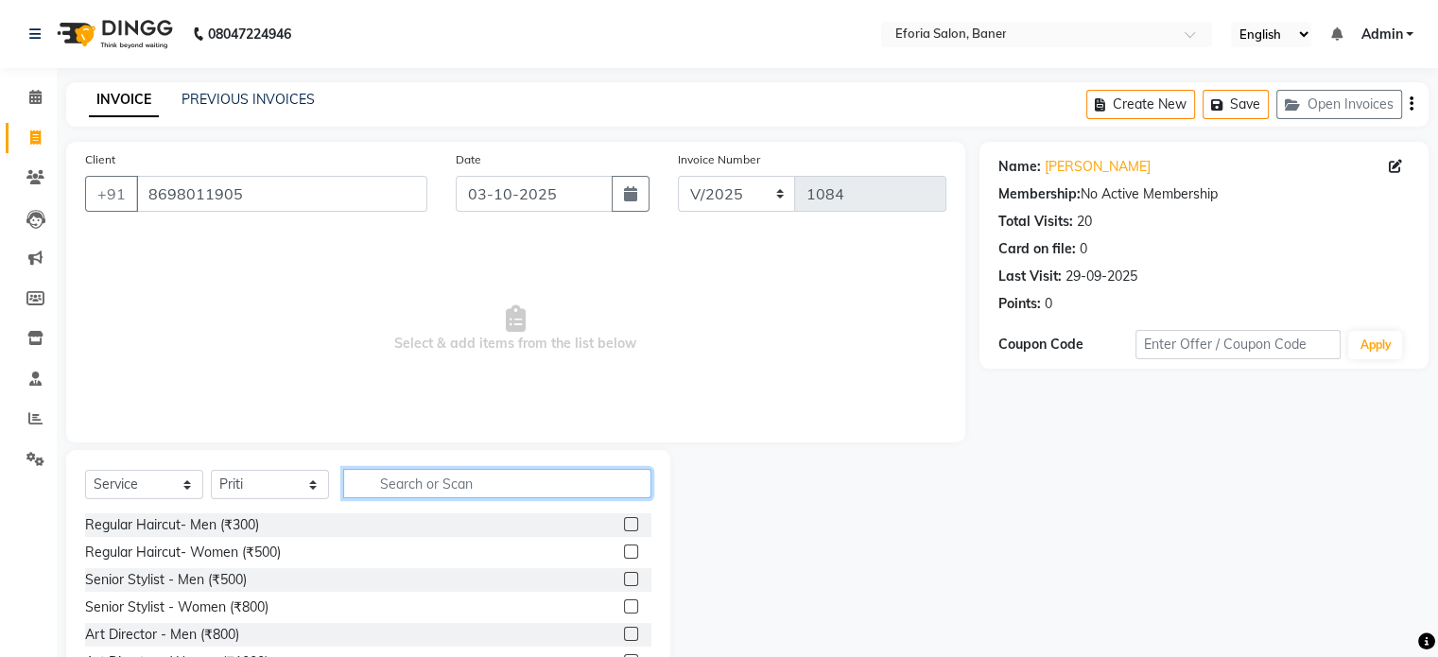
click at [401, 475] on input "text" at bounding box center [497, 483] width 308 height 29
type input "thr"
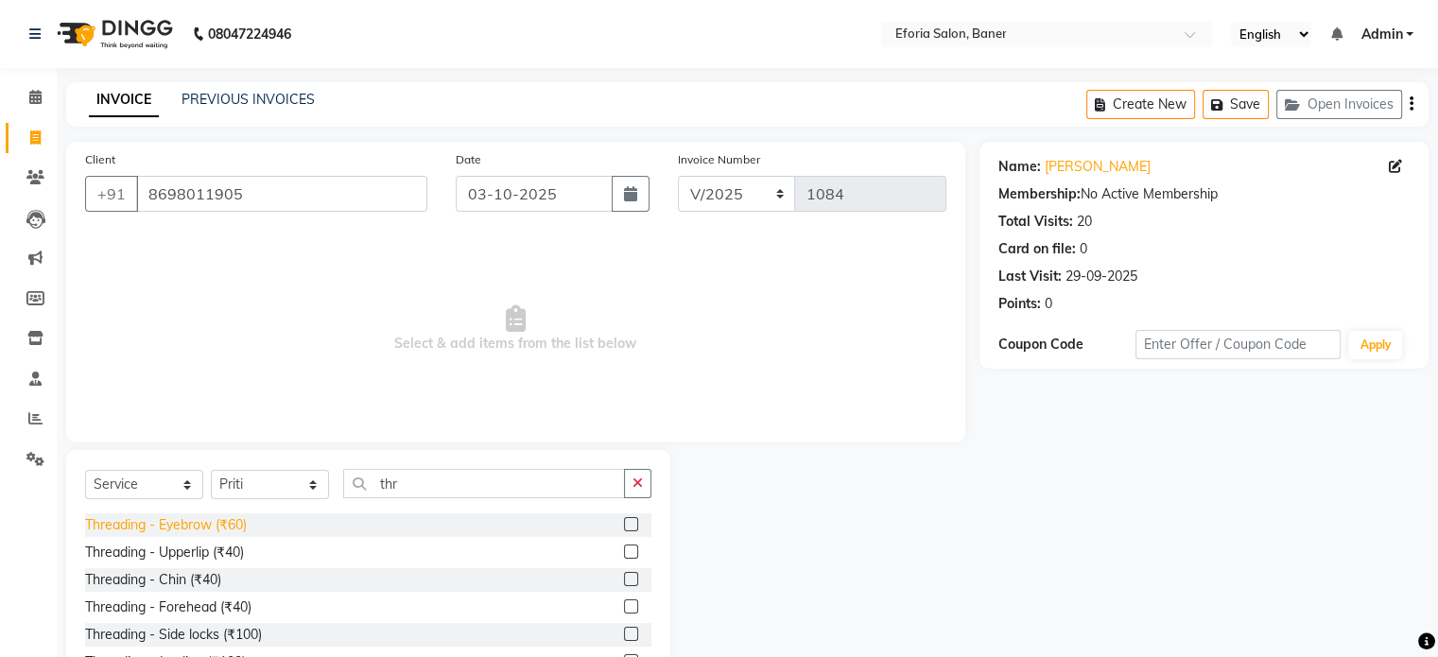
click at [219, 532] on div "Threading - Eyebrow (₹60)" at bounding box center [166, 525] width 162 height 20
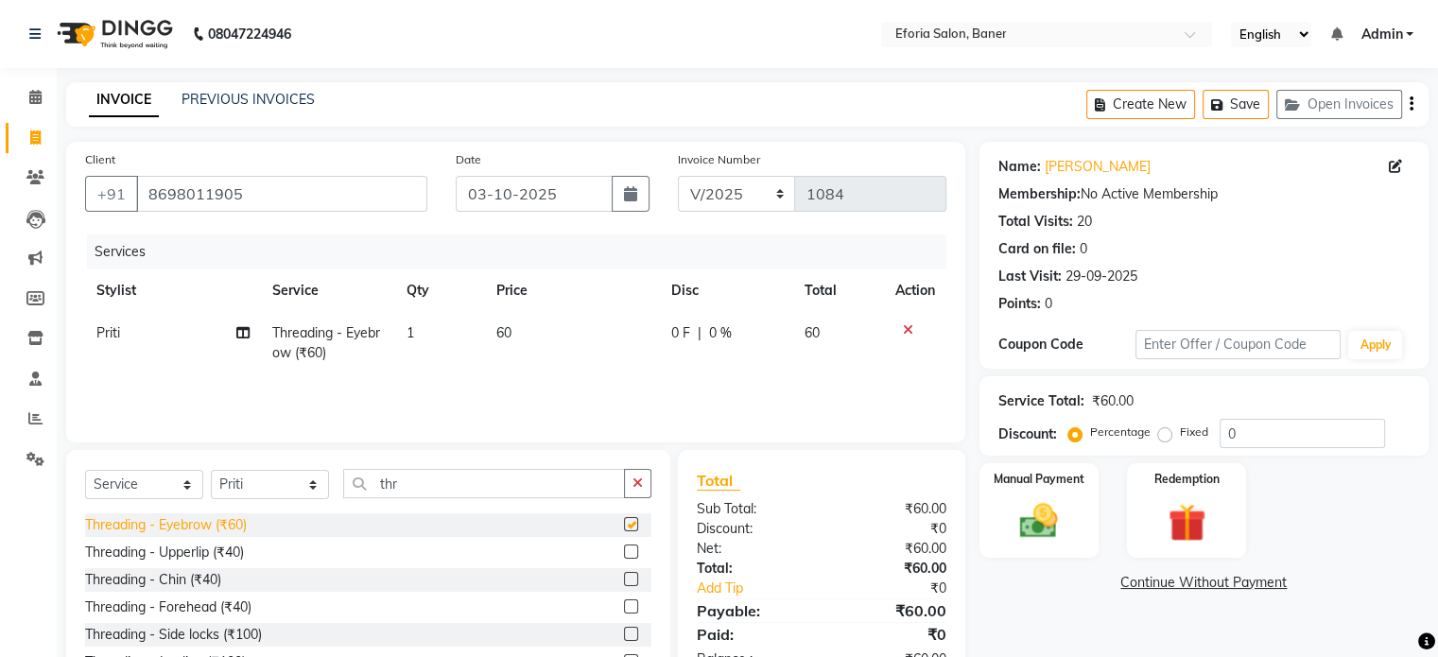
checkbox input "false"
click at [218, 547] on div "Threading - Upperlip (₹40)" at bounding box center [164, 553] width 159 height 20
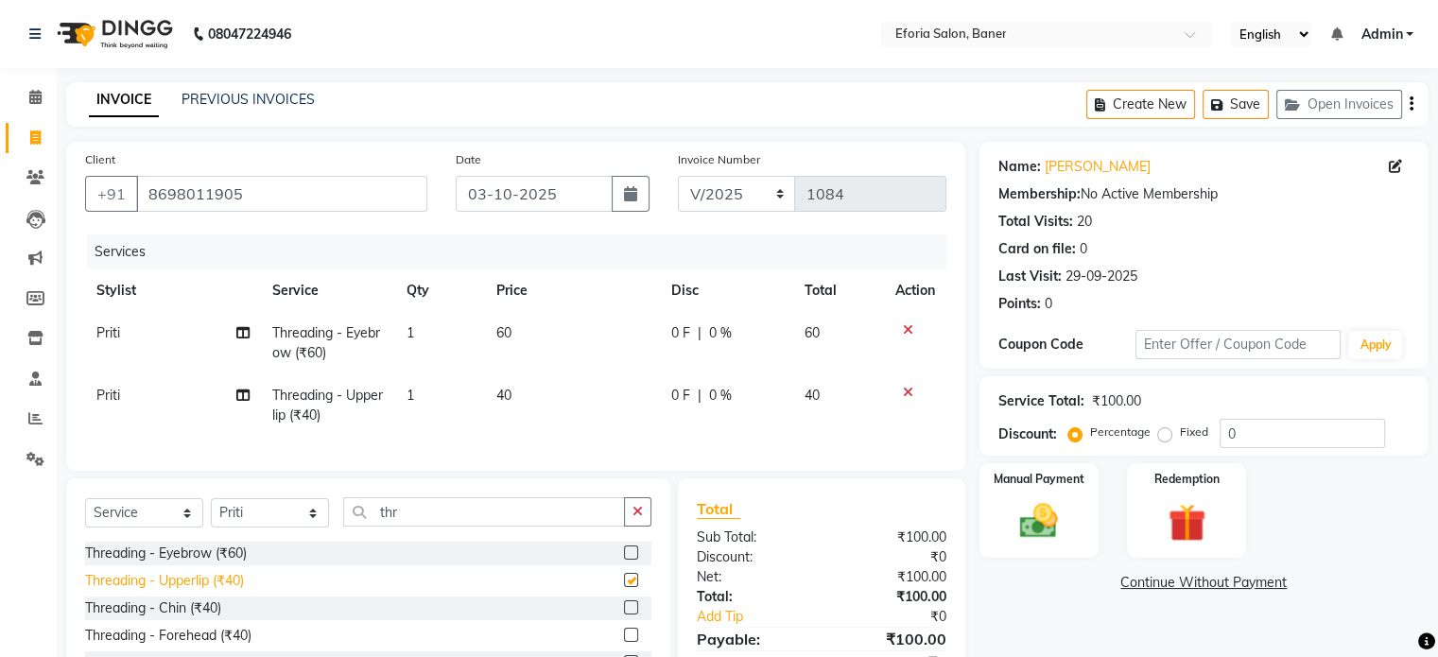
checkbox input "false"
click at [204, 618] on div "Threading - Chin (₹40)" at bounding box center [153, 608] width 136 height 20
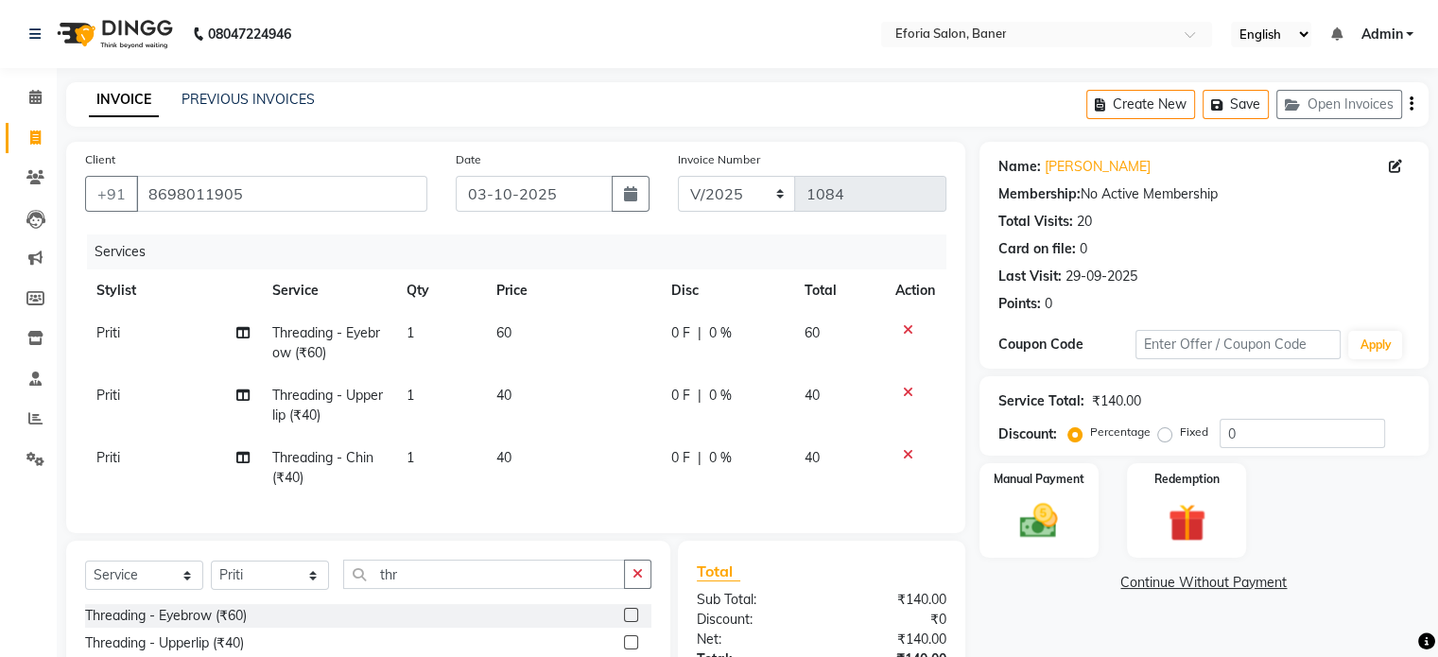
checkbox input "false"
click at [316, 588] on select "Select Stylist [PERSON_NAME] [PERSON_NAME] [PERSON_NAME] [PERSON_NAME] [PERSON_…" at bounding box center [270, 575] width 118 height 29
select select "79823"
click at [211, 577] on select "Select Stylist [PERSON_NAME] [PERSON_NAME] [PERSON_NAME] [PERSON_NAME] [PERSON_…" at bounding box center [270, 575] width 118 height 29
click at [426, 584] on input "thr" at bounding box center [484, 574] width 282 height 29
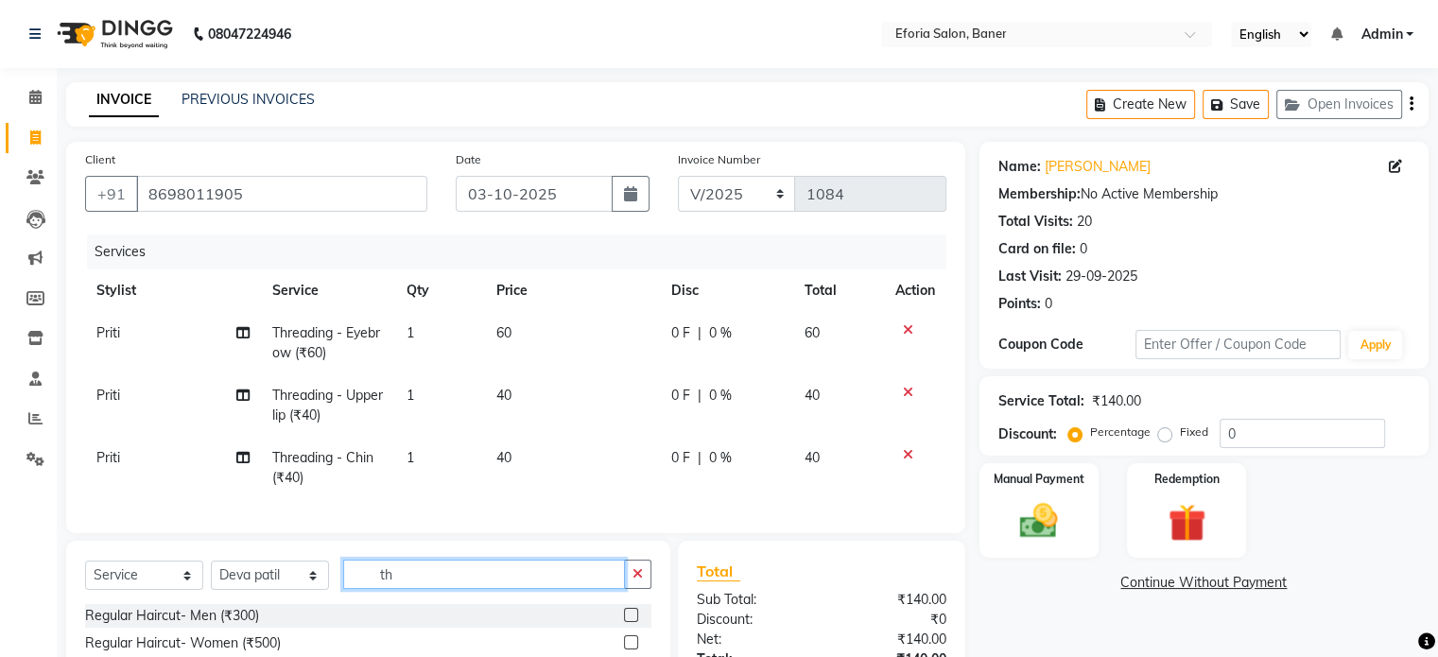
type input "t"
type input "hair"
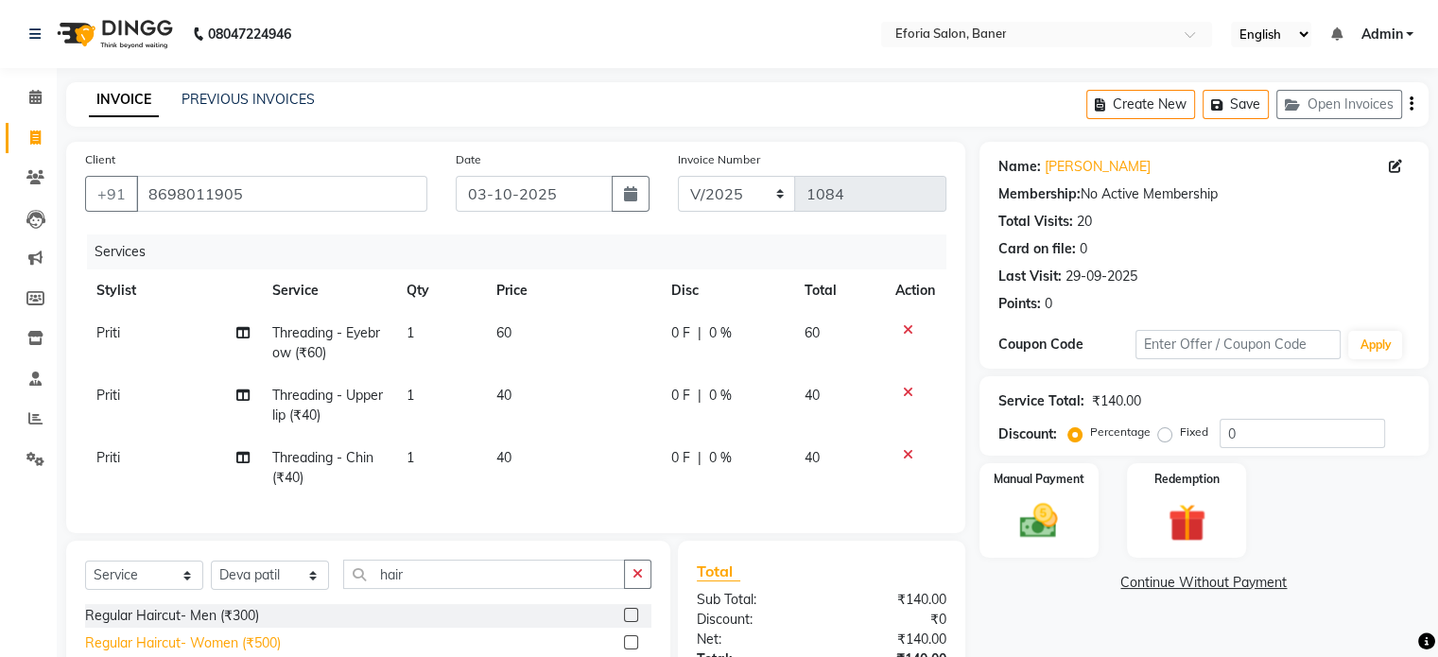
click at [269, 653] on div "Regular Haircut- Women (₹500)" at bounding box center [183, 643] width 196 height 20
checkbox input "false"
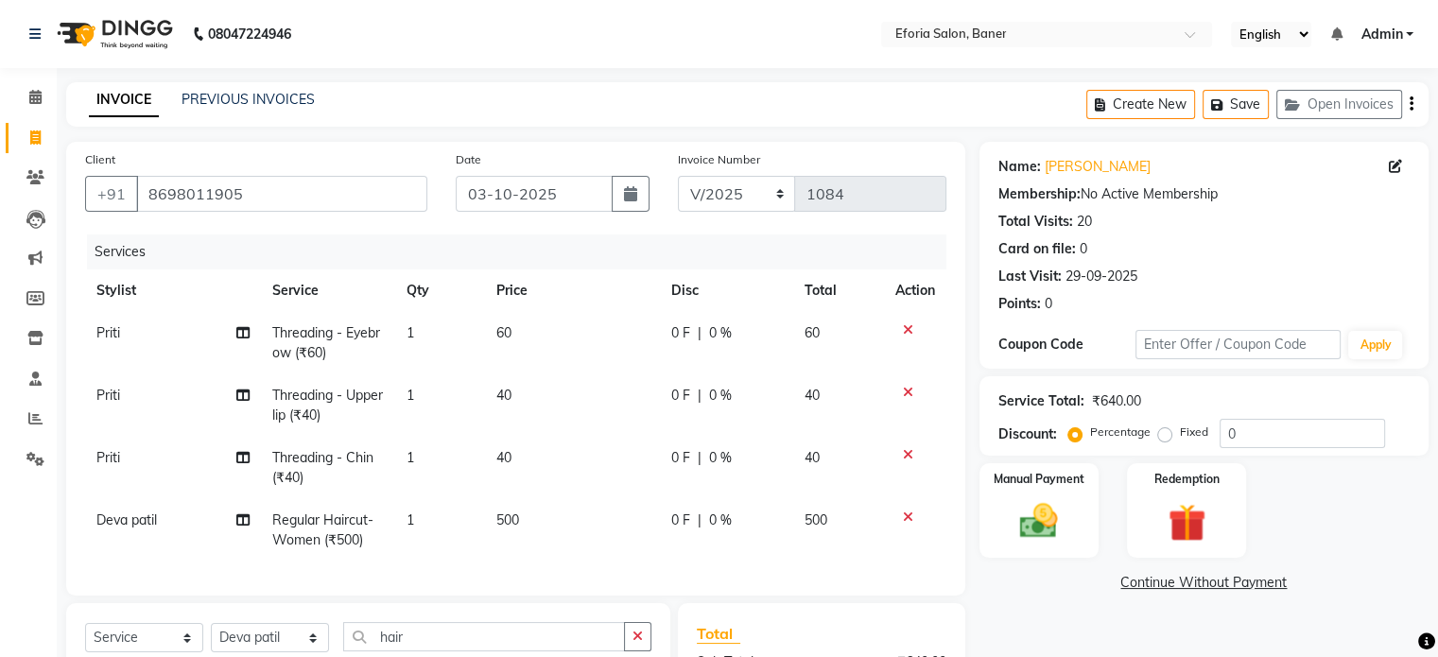
click at [496, 522] on span "500" at bounding box center [507, 519] width 23 height 17
select select "79823"
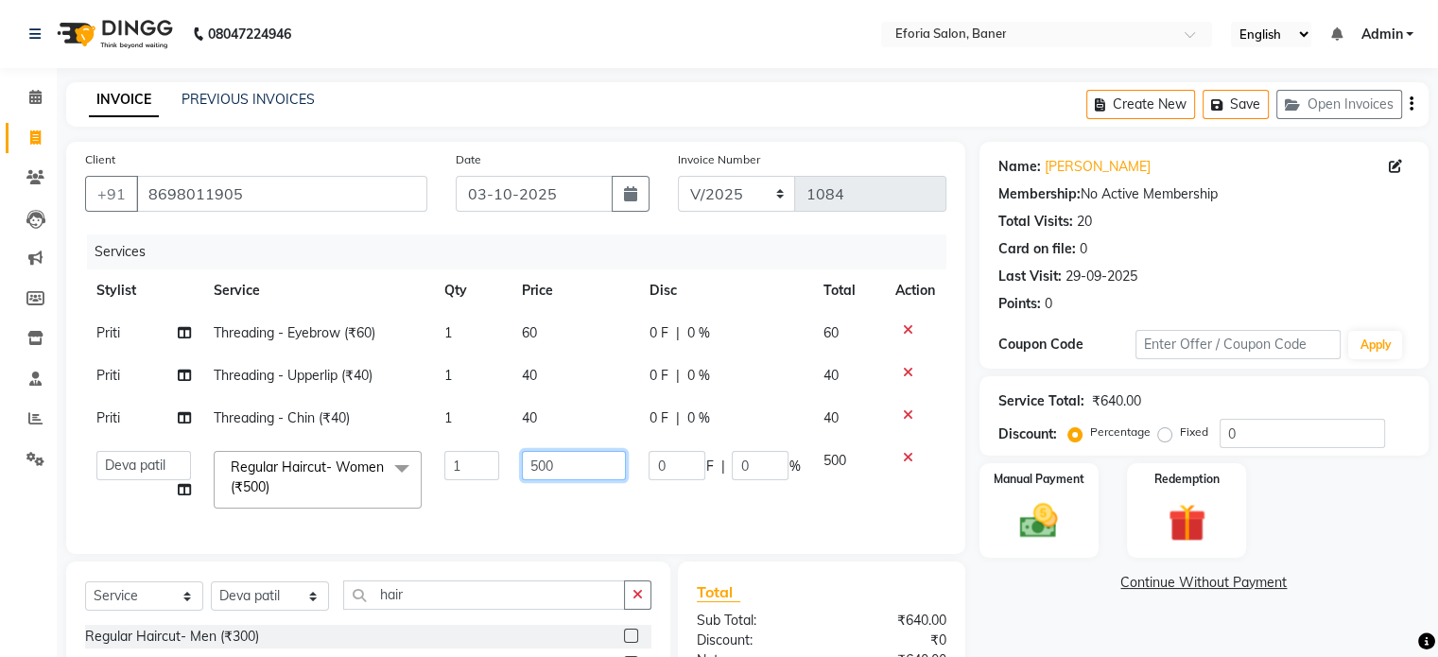
click at [539, 464] on input "500" at bounding box center [574, 465] width 104 height 29
type input "600"
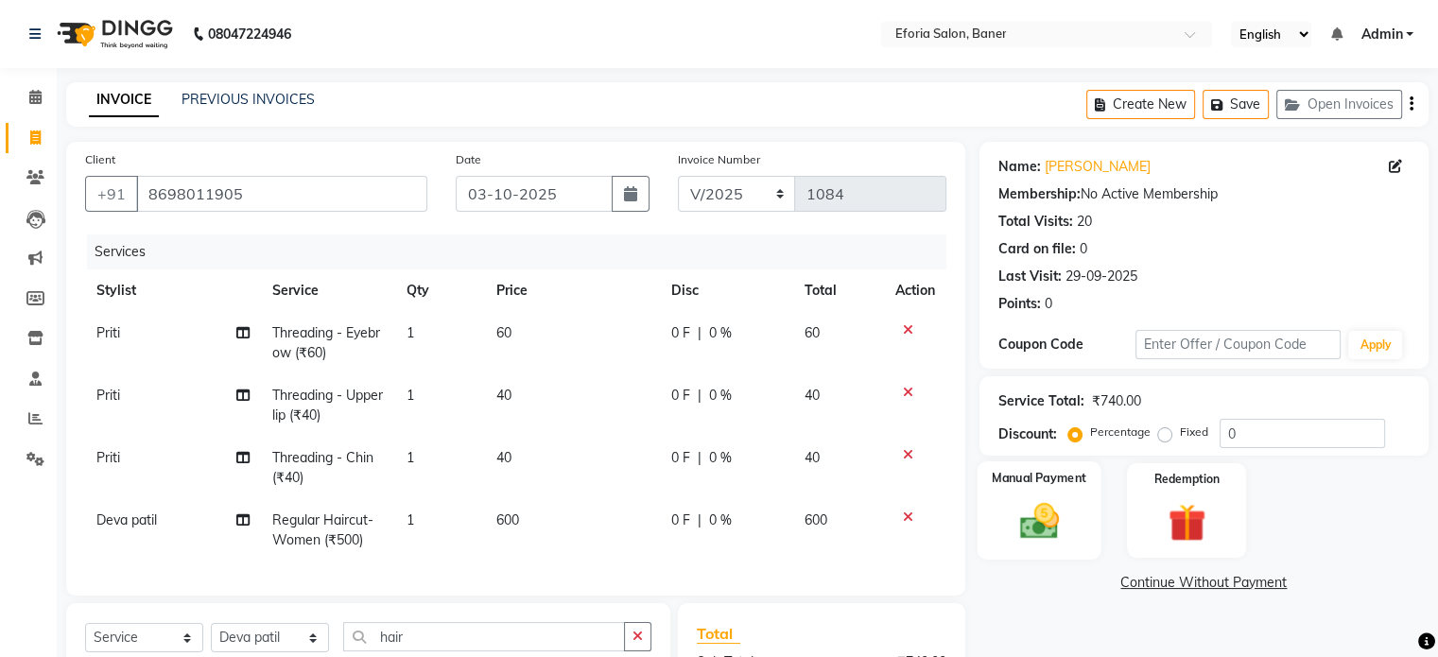
click at [1020, 488] on div "Manual Payment" at bounding box center [1038, 509] width 124 height 97
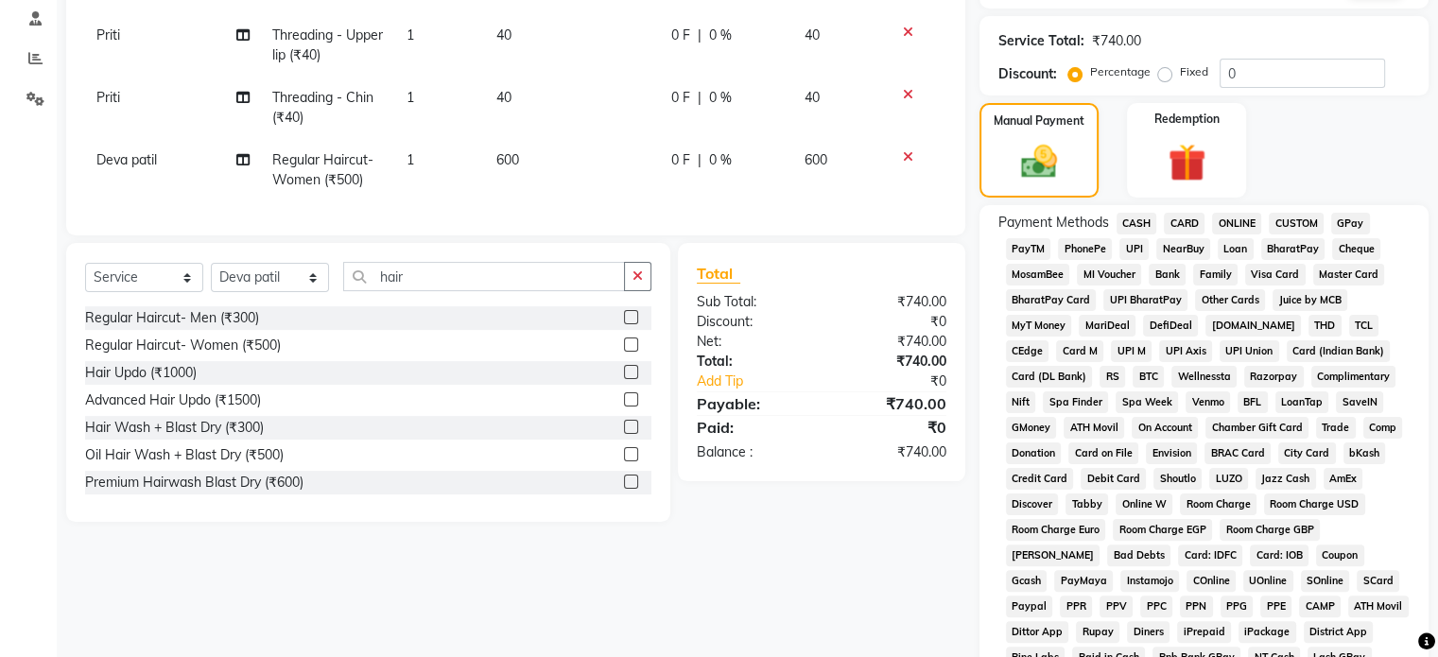
scroll to position [370, 0]
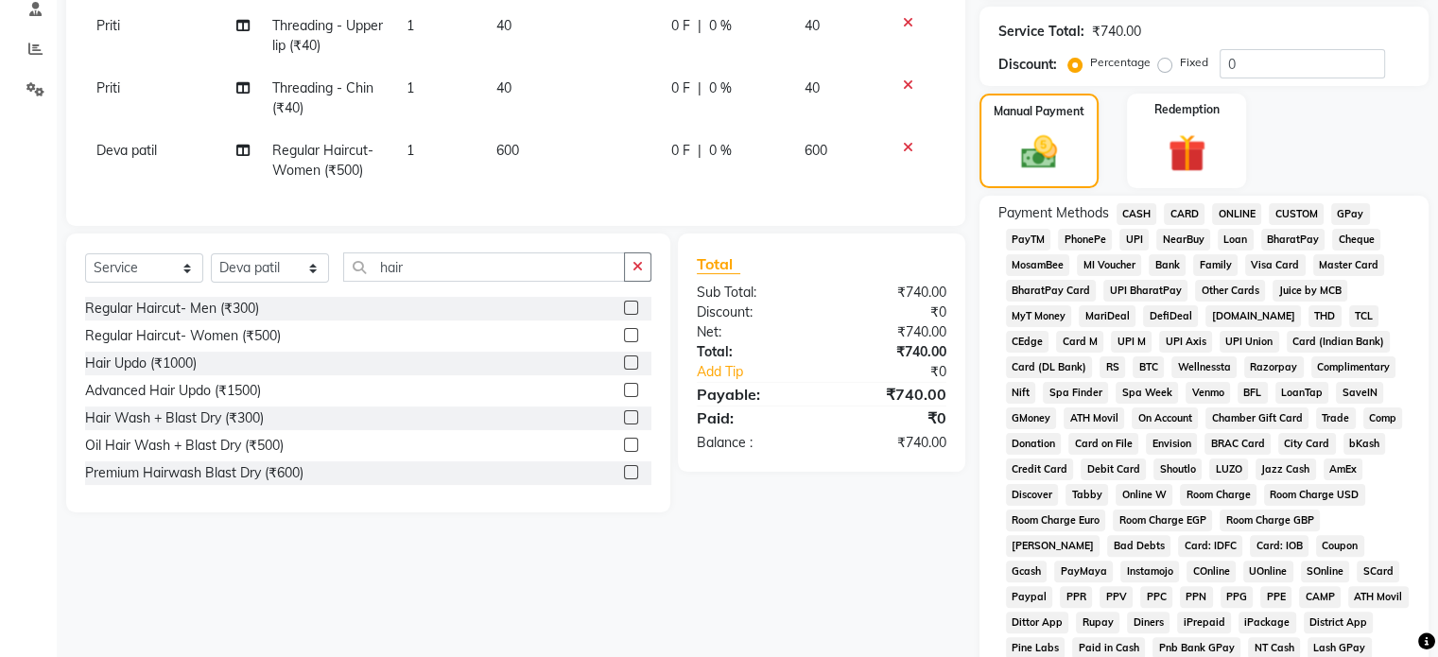
click at [1137, 211] on span "CASH" at bounding box center [1136, 214] width 41 height 22
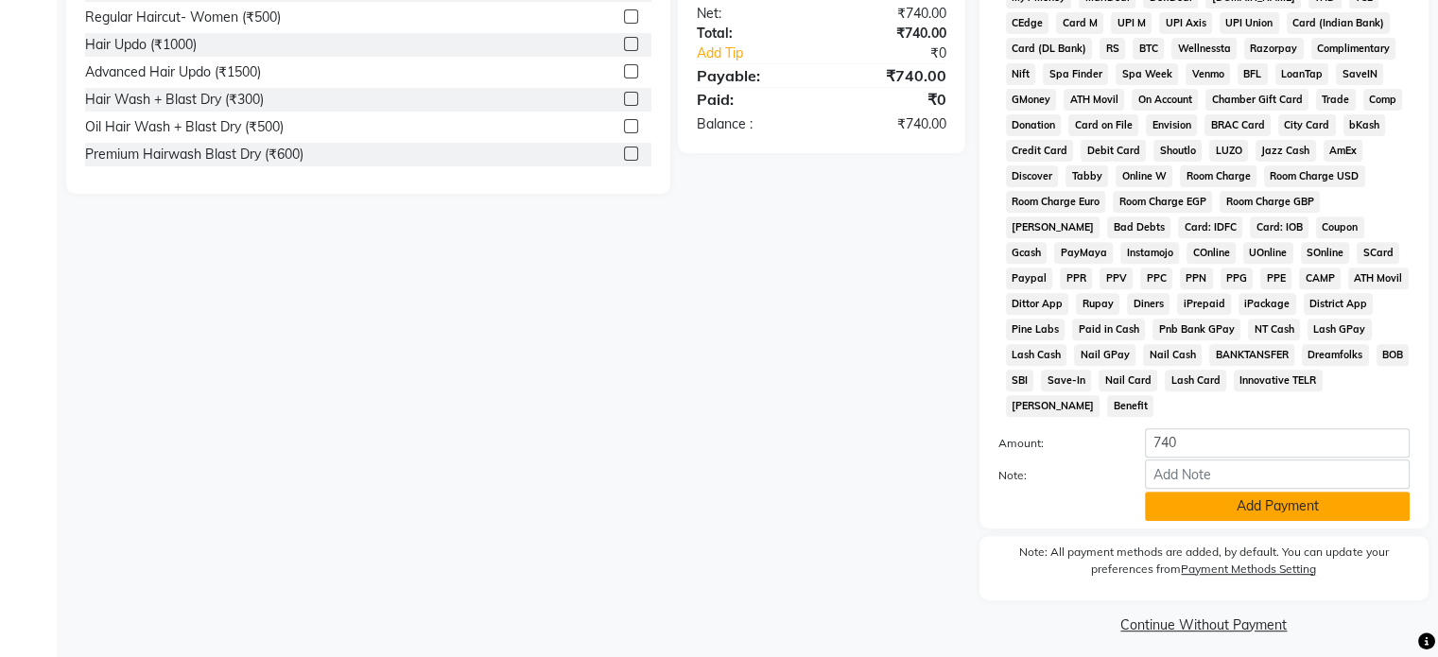
click at [1322, 498] on button "Add Payment" at bounding box center [1277, 506] width 265 height 29
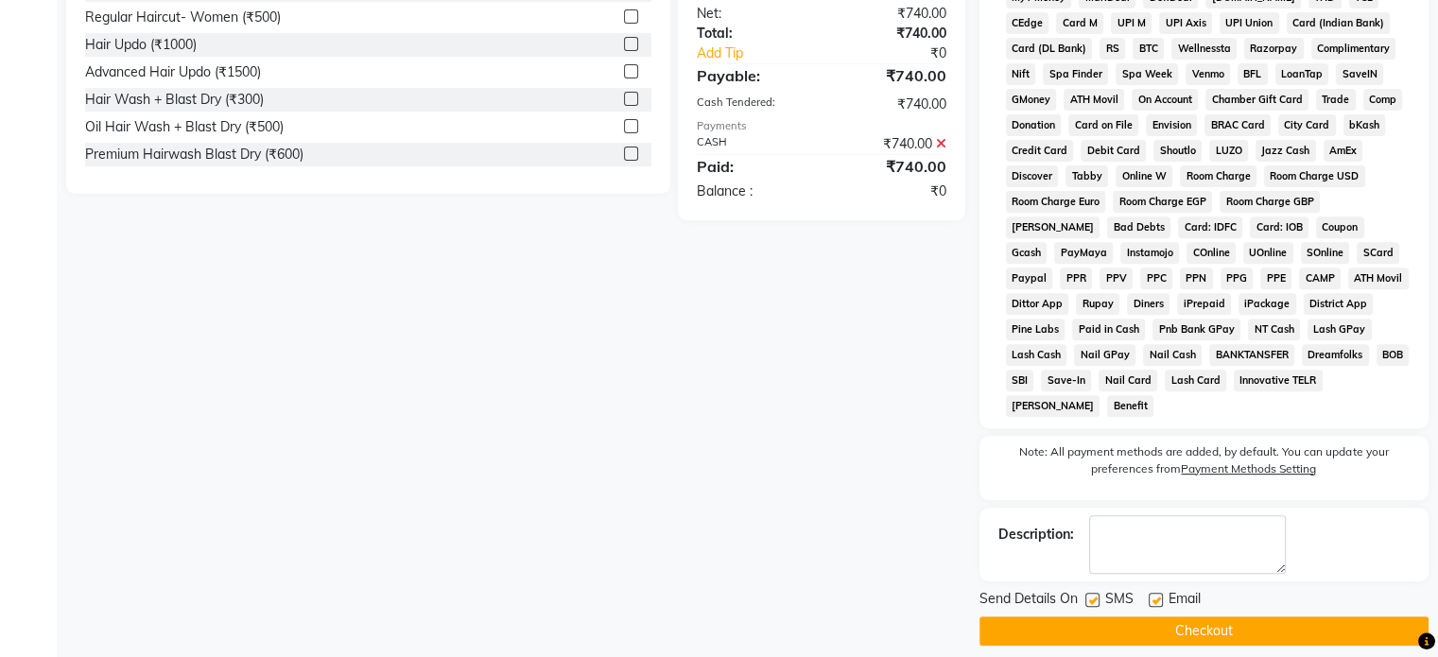
click at [1241, 623] on button "Checkout" at bounding box center [1203, 630] width 449 height 29
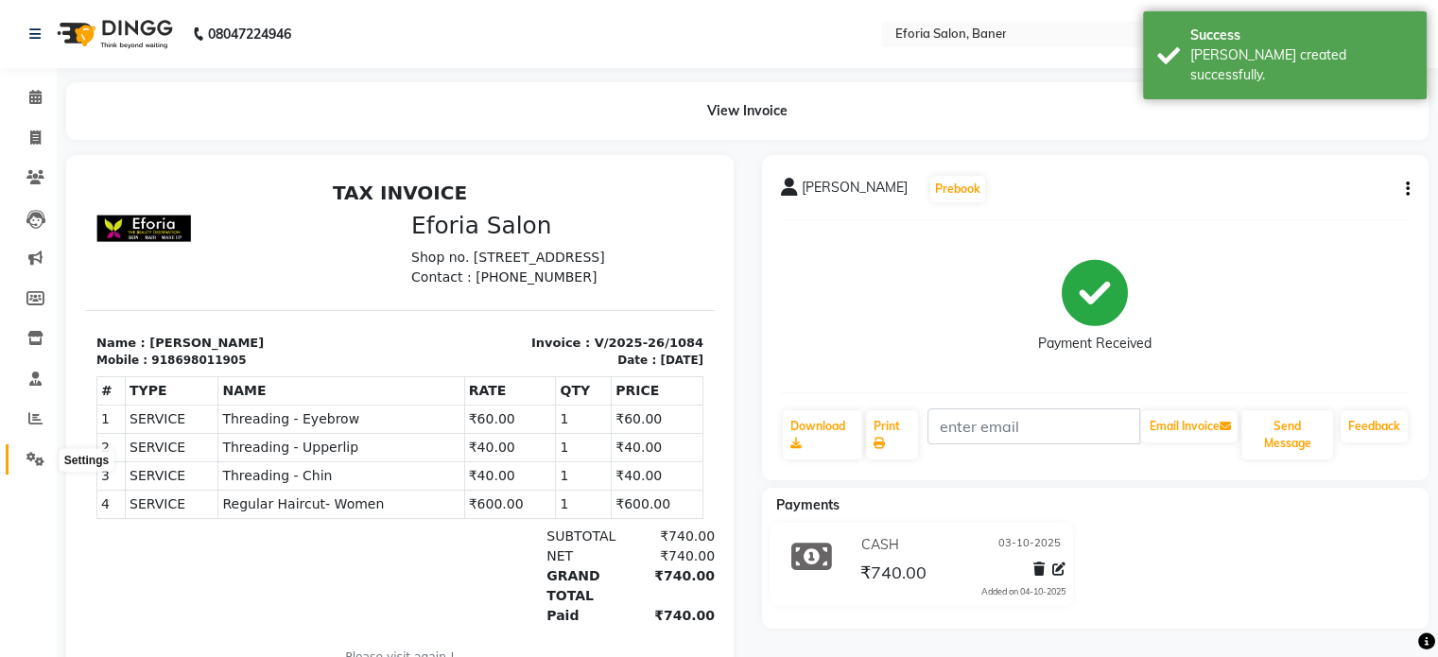
click at [35, 451] on span at bounding box center [35, 460] width 33 height 22
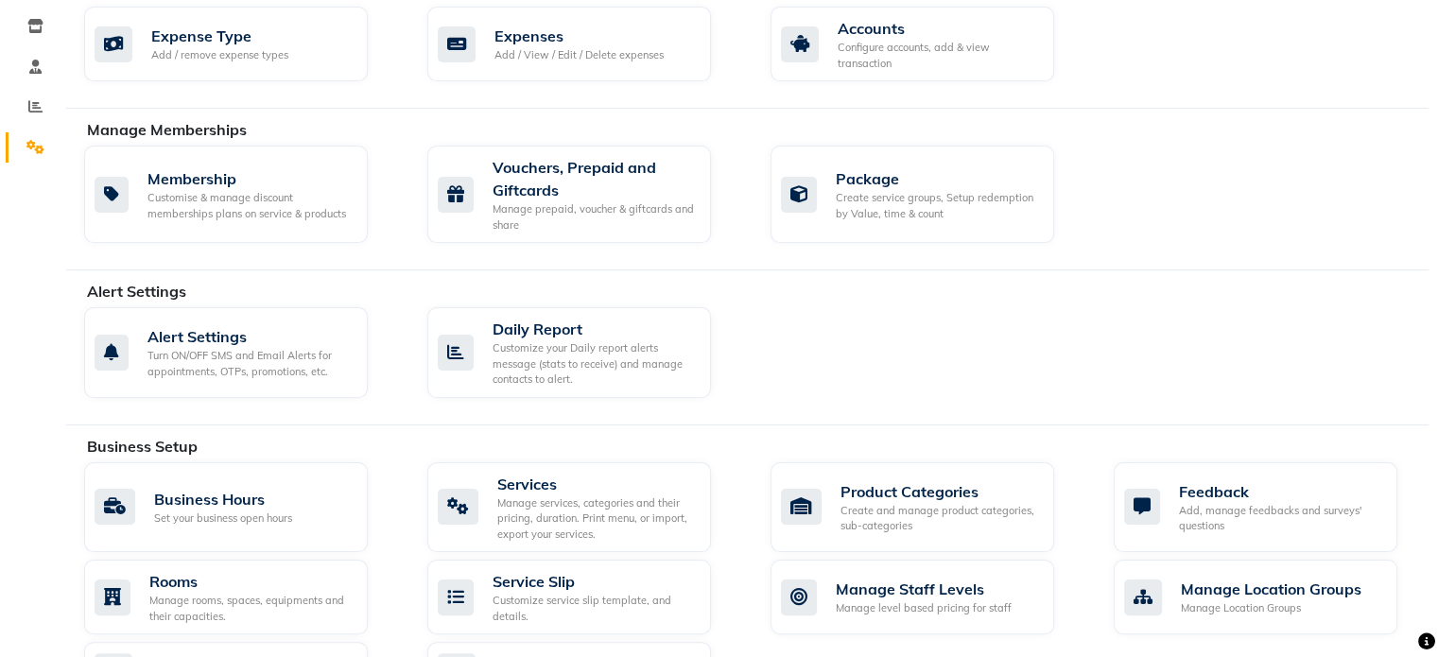
scroll to position [330, 0]
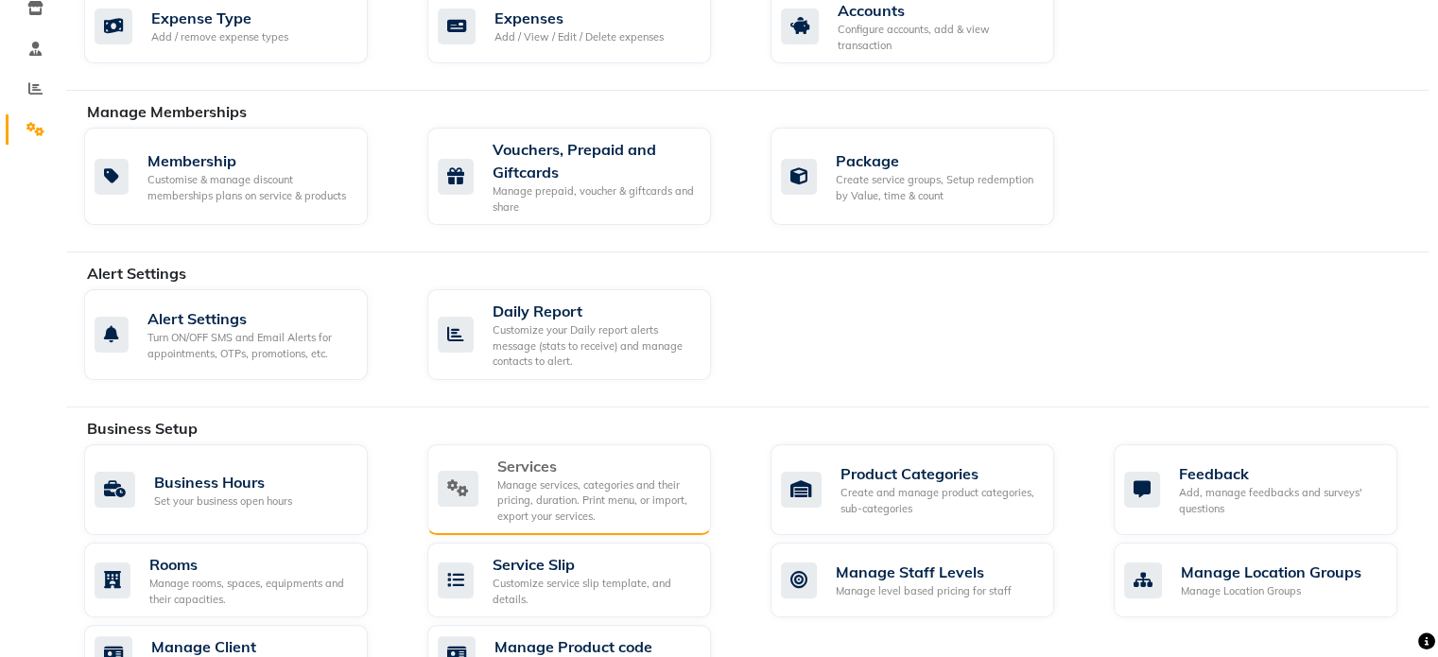
click at [567, 498] on div "Manage services, categories and their pricing, duration. Print menu, or import,…" at bounding box center [596, 500] width 199 height 47
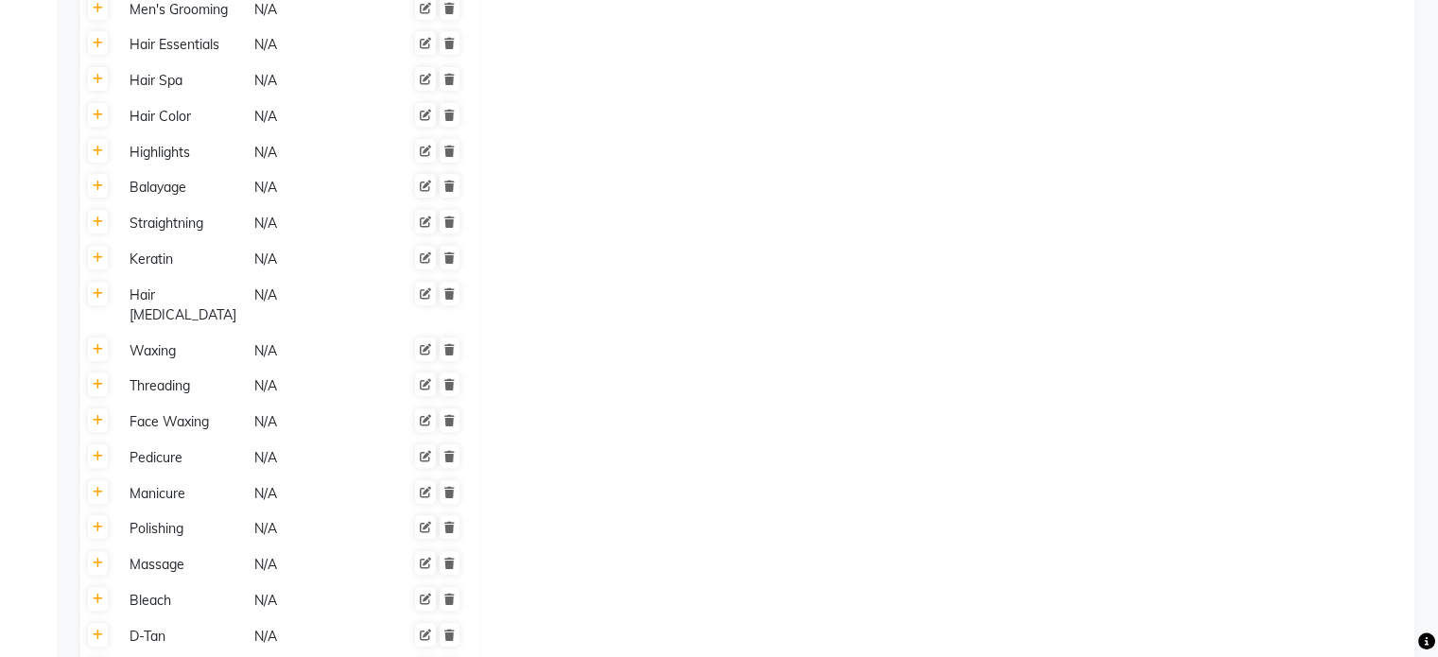
scroll to position [648, 0]
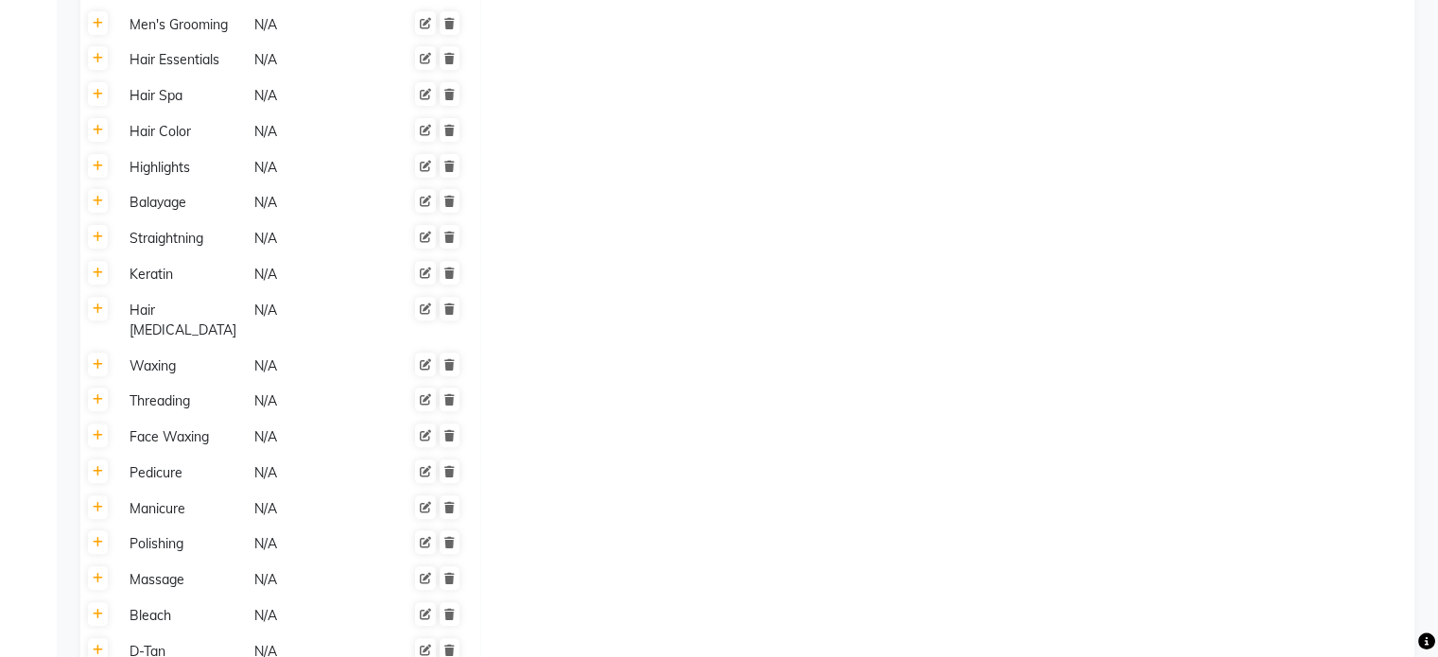
click at [164, 141] on div "Hair Color" at bounding box center [183, 132] width 123 height 24
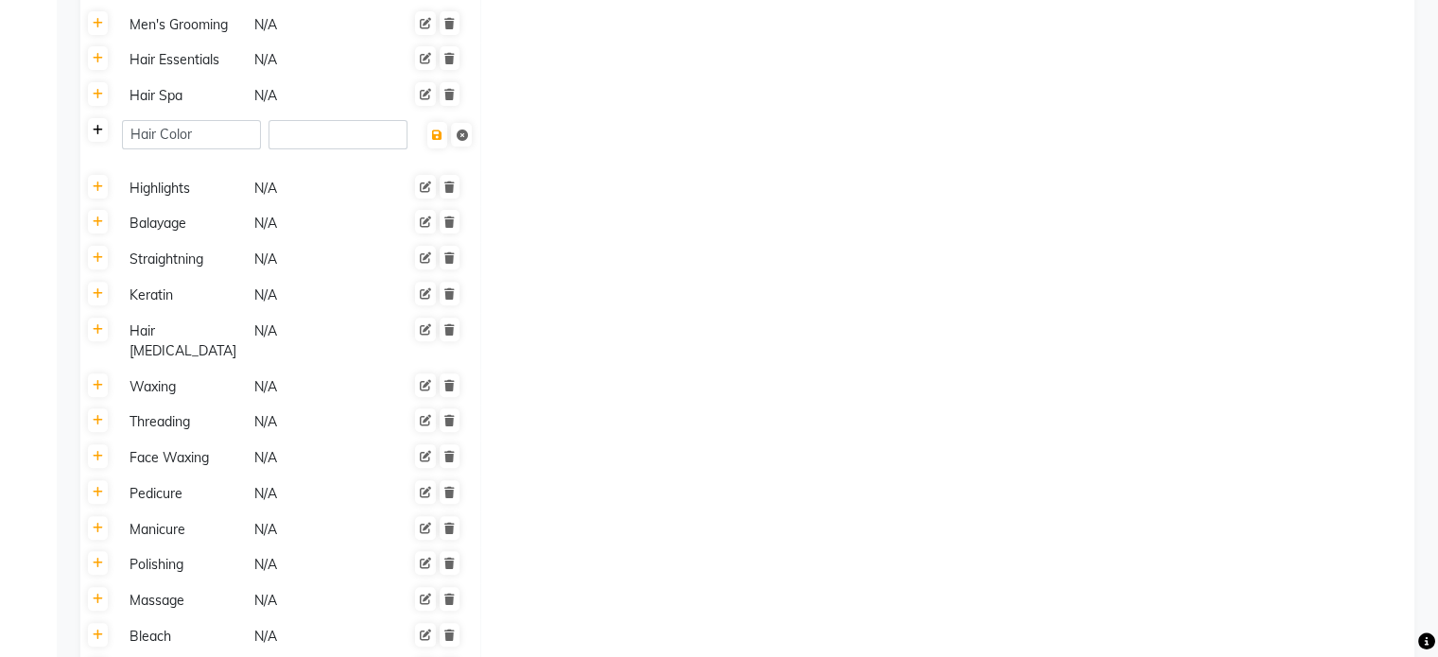
click at [96, 139] on link at bounding box center [98, 130] width 20 height 24
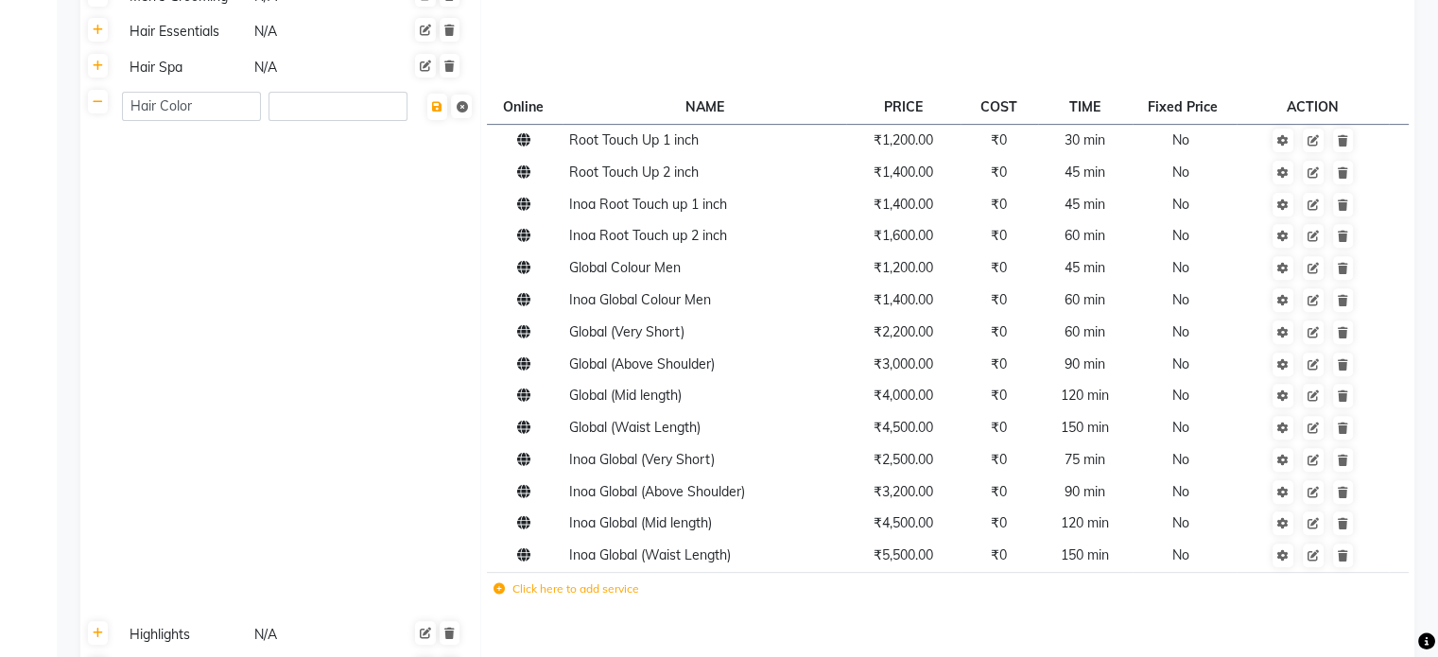
scroll to position [747, 0]
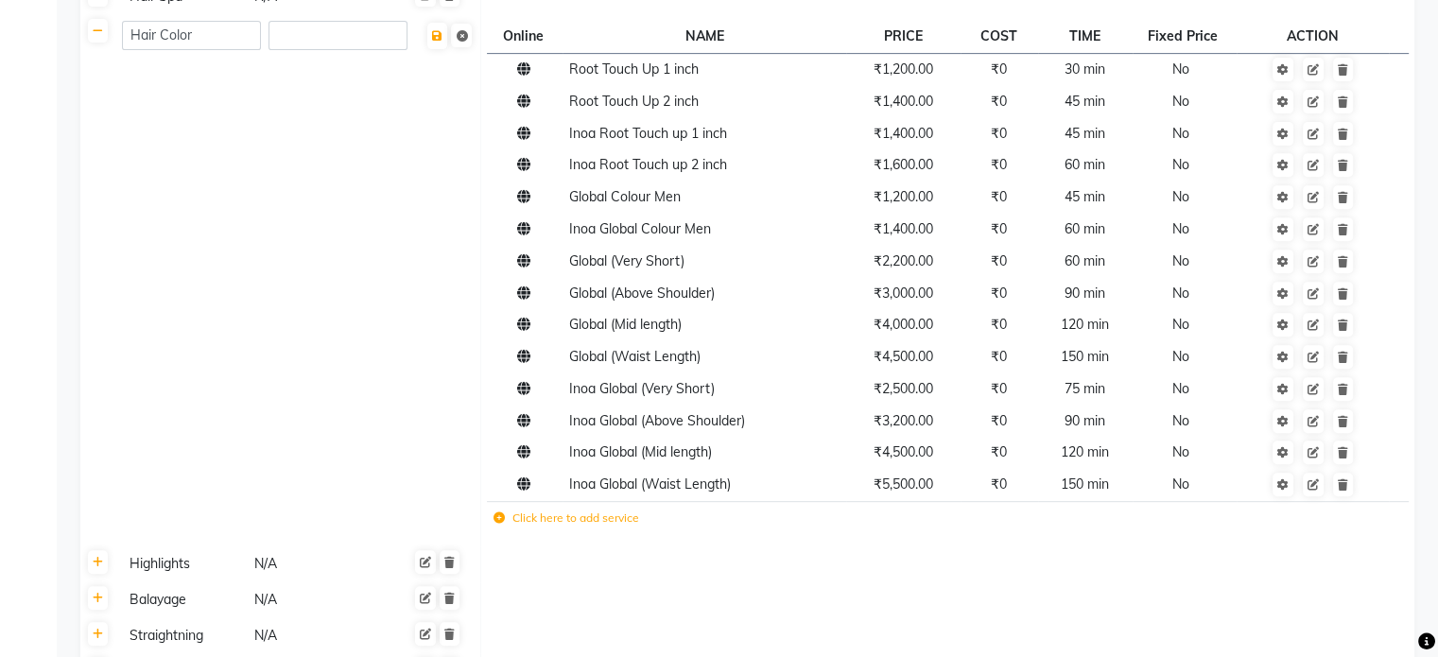
click at [499, 521] on icon at bounding box center [498, 517] width 11 height 11
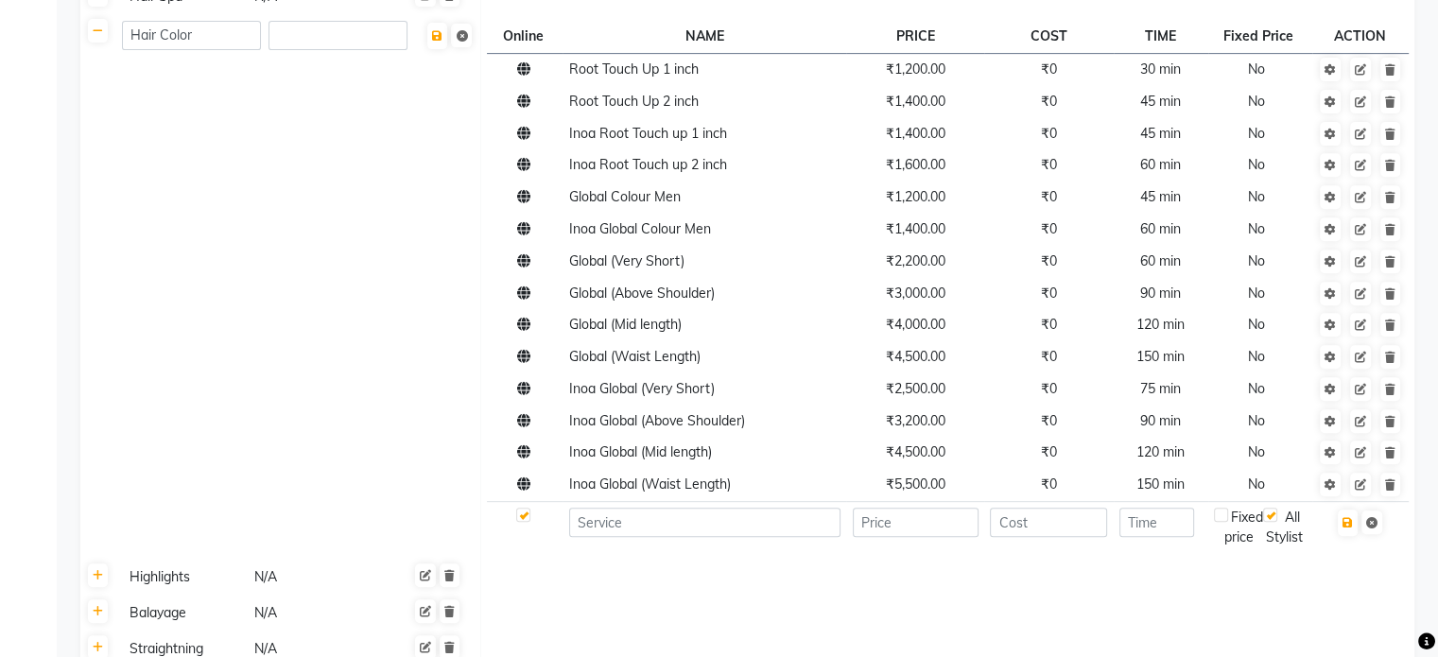
click at [642, 553] on td at bounding box center [704, 527] width 284 height 52
click at [643, 535] on input at bounding box center [704, 522] width 271 height 29
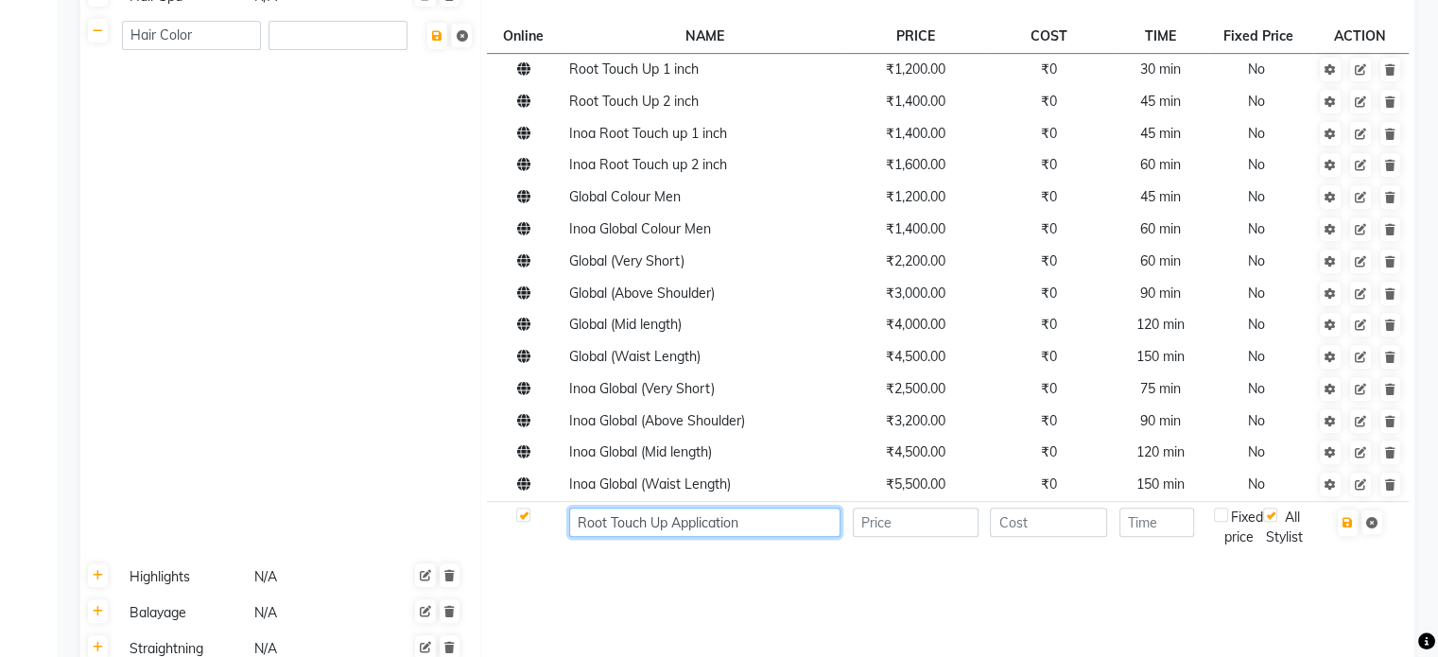
click at [571, 528] on input "Root Touch Up Application" at bounding box center [704, 522] width 271 height 29
type input "Root Touch Up Application"
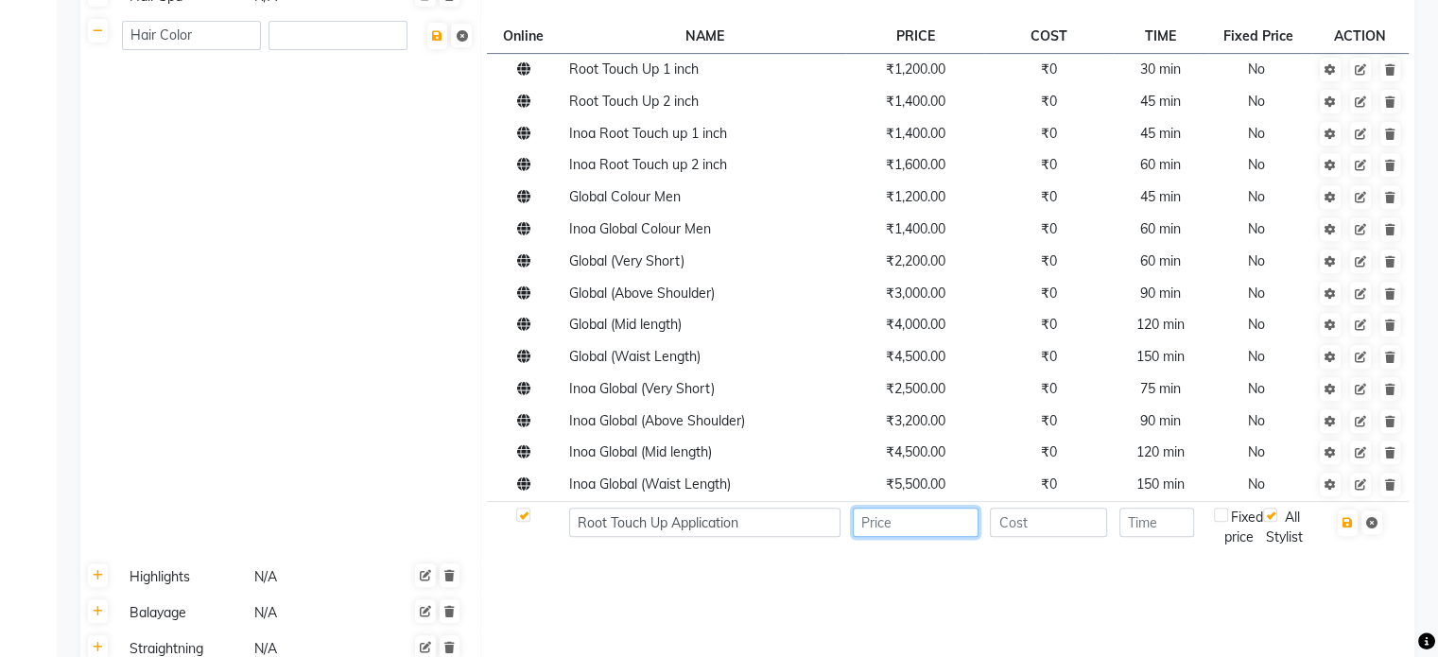
click at [924, 527] on input "number" at bounding box center [916, 522] width 126 height 29
type input "400"
click at [1025, 534] on input "number" at bounding box center [1048, 522] width 117 height 29
type input "0"
click at [1162, 533] on input "number" at bounding box center [1156, 522] width 75 height 29
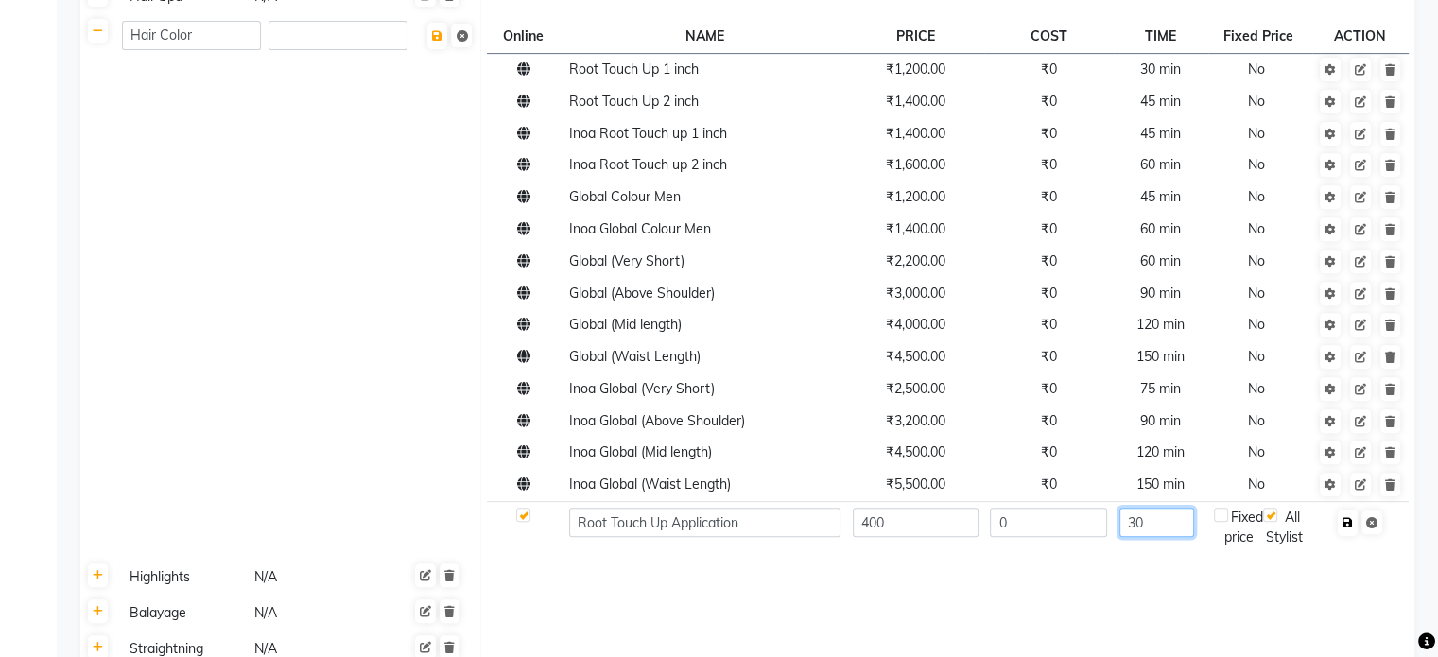
type input "30"
click at [1348, 536] on button "button" at bounding box center [1348, 522] width 20 height 26
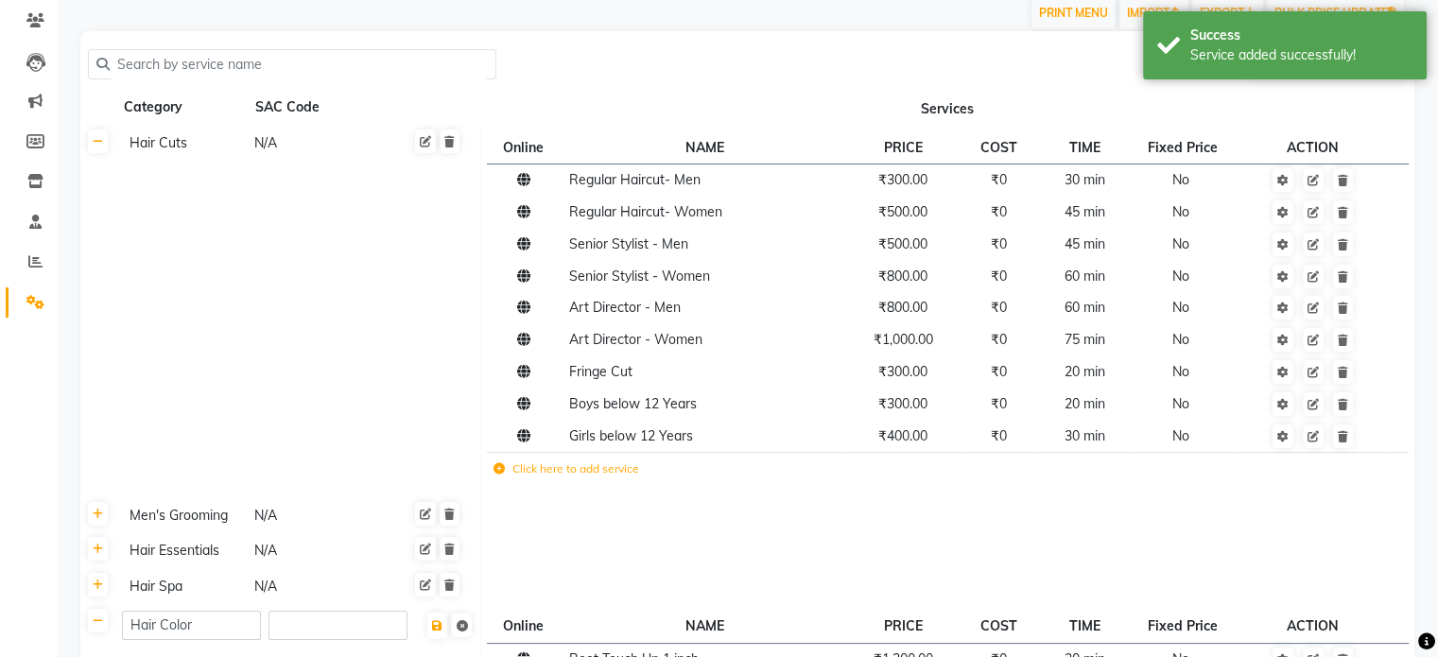
scroll to position [0, 0]
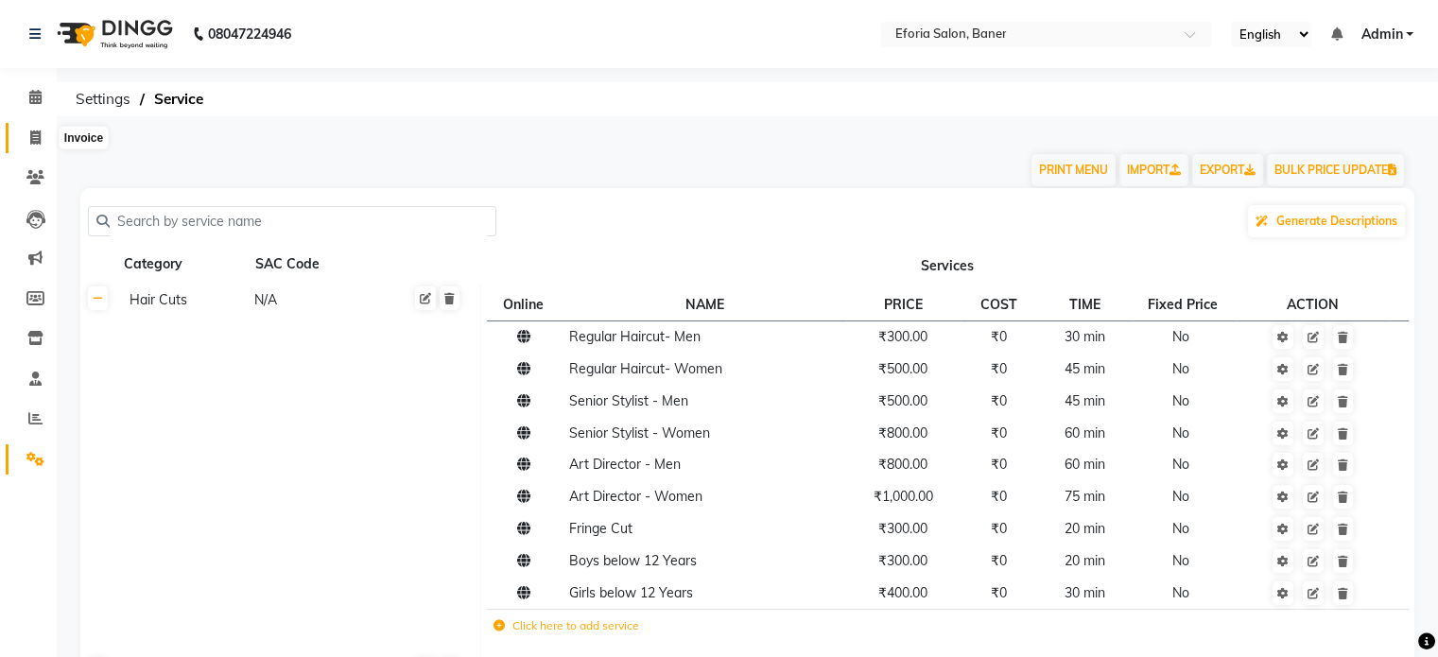
click at [42, 130] on span at bounding box center [35, 139] width 33 height 22
select select "608"
select select "service"
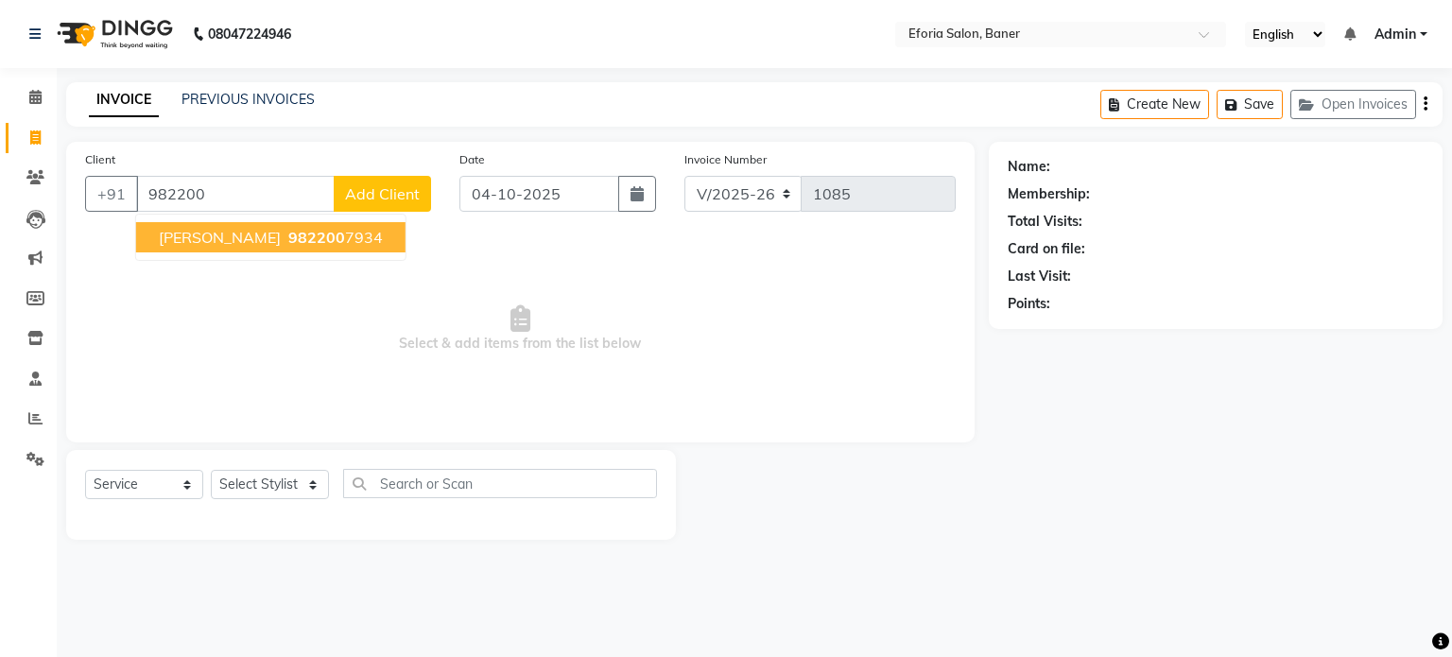
click at [204, 233] on span "[PERSON_NAME]" at bounding box center [220, 237] width 122 height 19
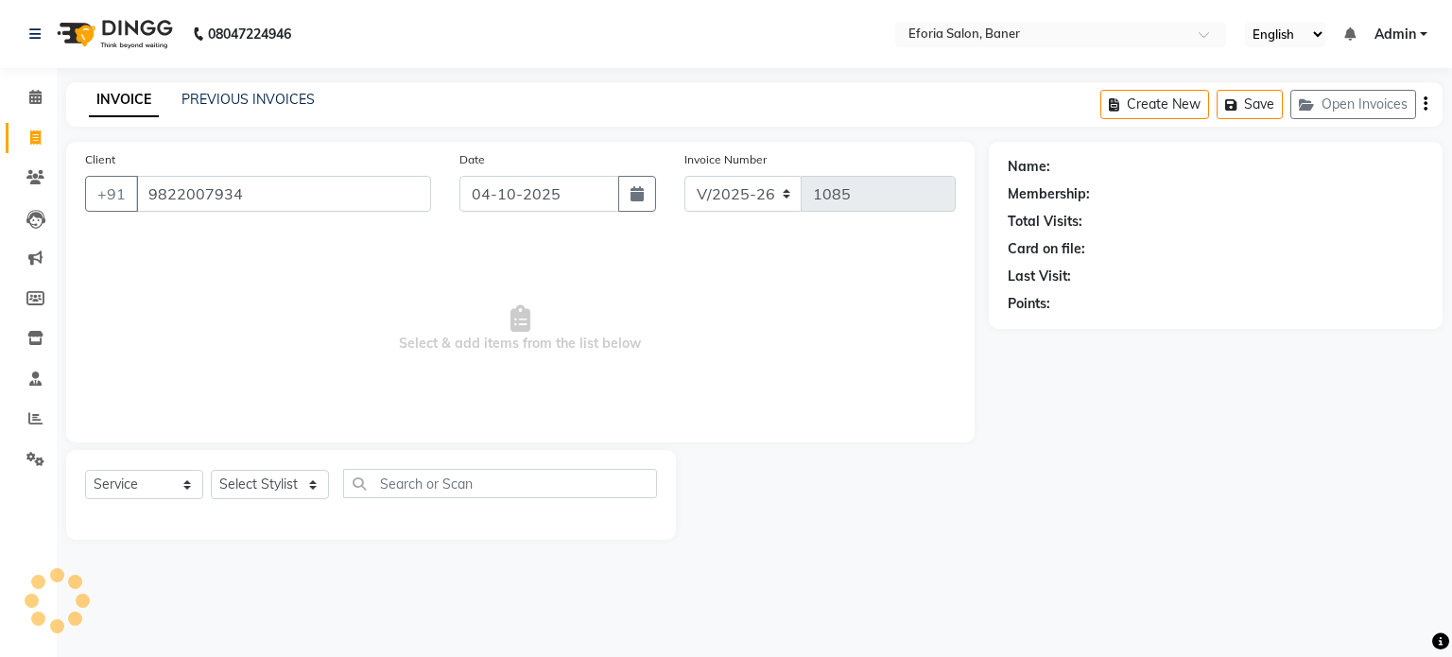
type input "9822007934"
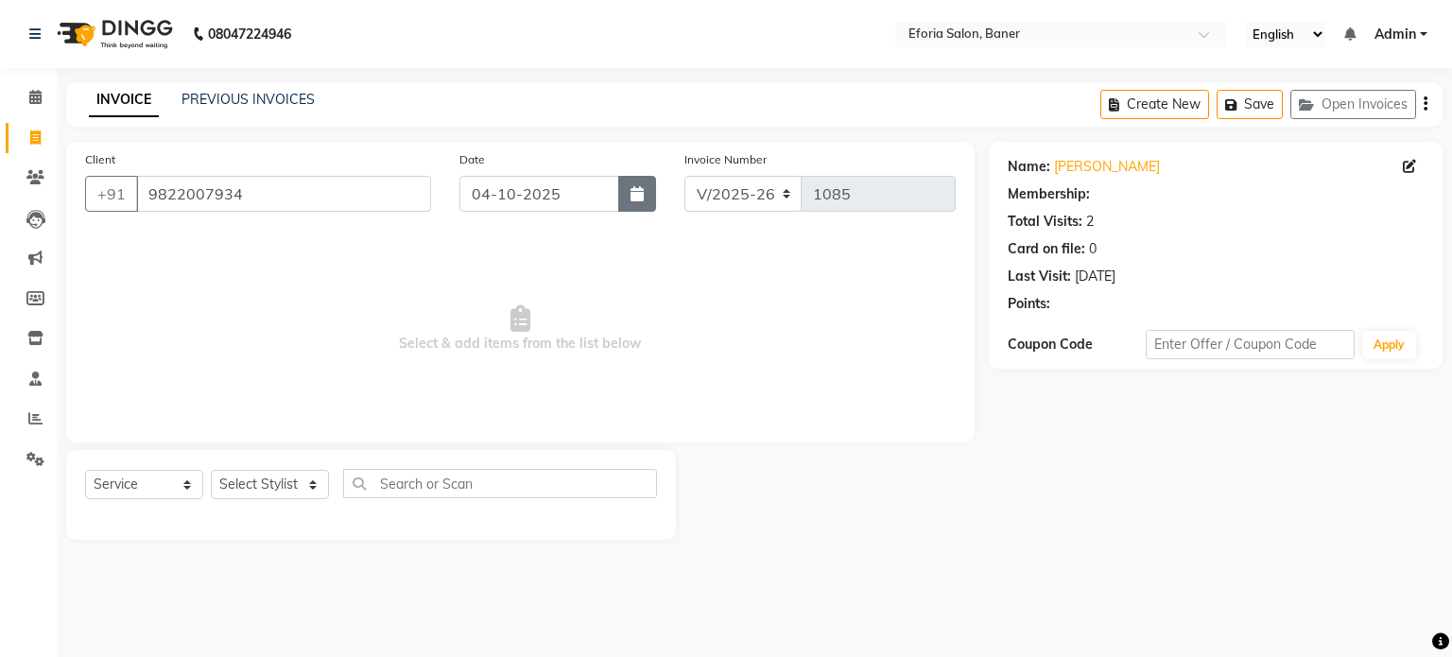
click at [641, 188] on icon "button" at bounding box center [636, 193] width 13 height 15
select select "10"
select select "2025"
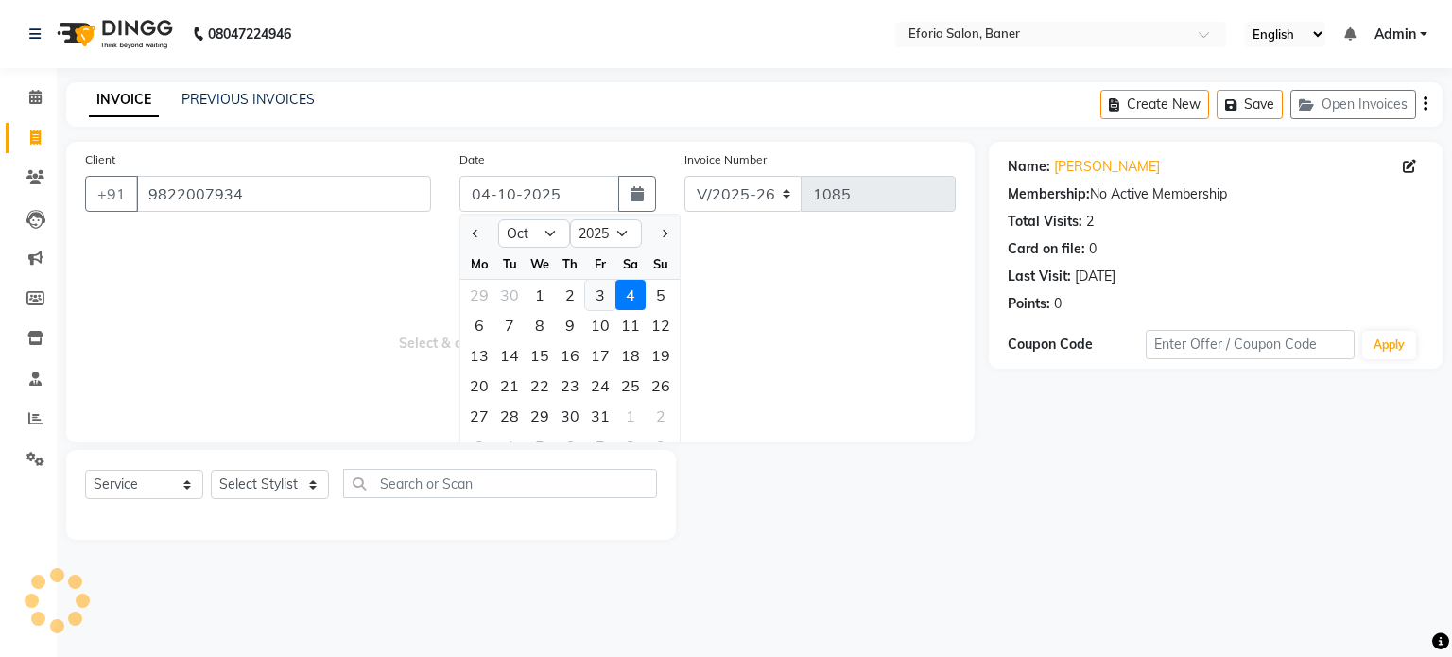
click at [597, 289] on div "3" at bounding box center [600, 295] width 30 height 30
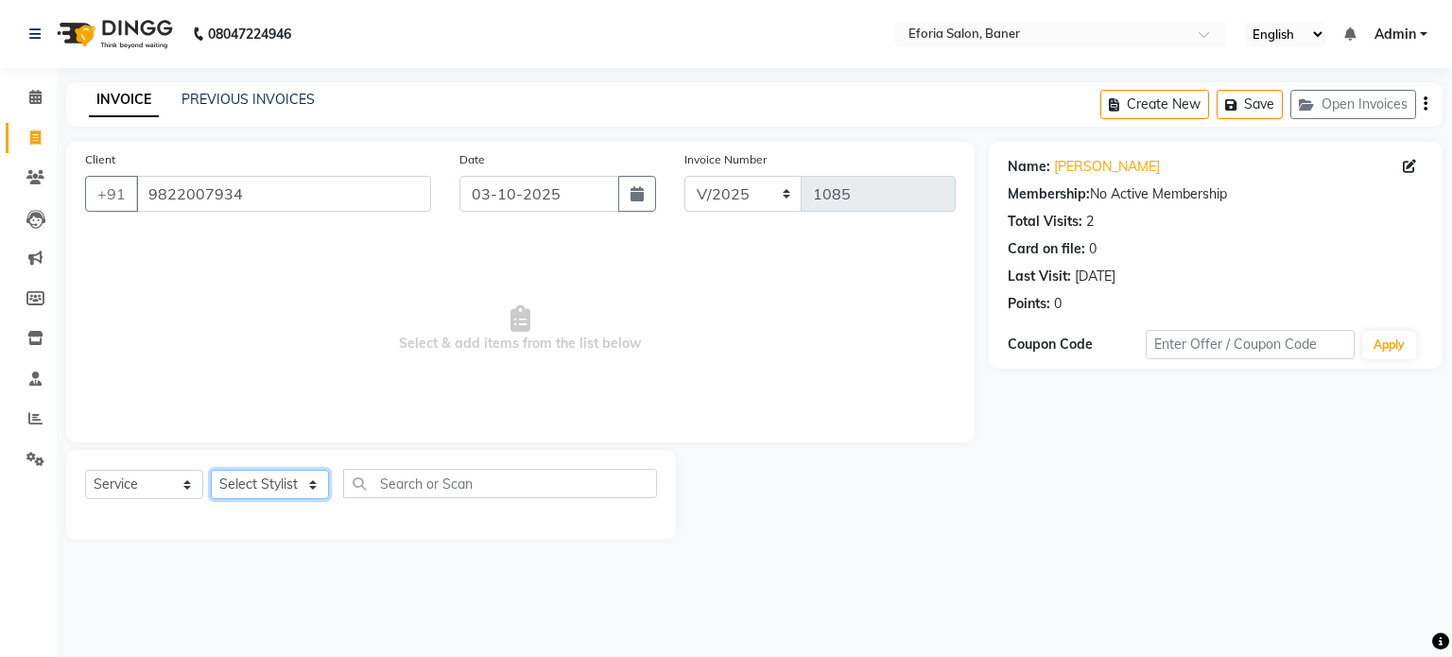
click at [275, 495] on select "Select Stylist [PERSON_NAME] [PERSON_NAME] [PERSON_NAME] [PERSON_NAME] [PERSON_…" at bounding box center [270, 484] width 118 height 29
click at [211, 471] on select "Select Stylist [PERSON_NAME] [PERSON_NAME] [PERSON_NAME] [PERSON_NAME] [PERSON_…" at bounding box center [270, 484] width 118 height 29
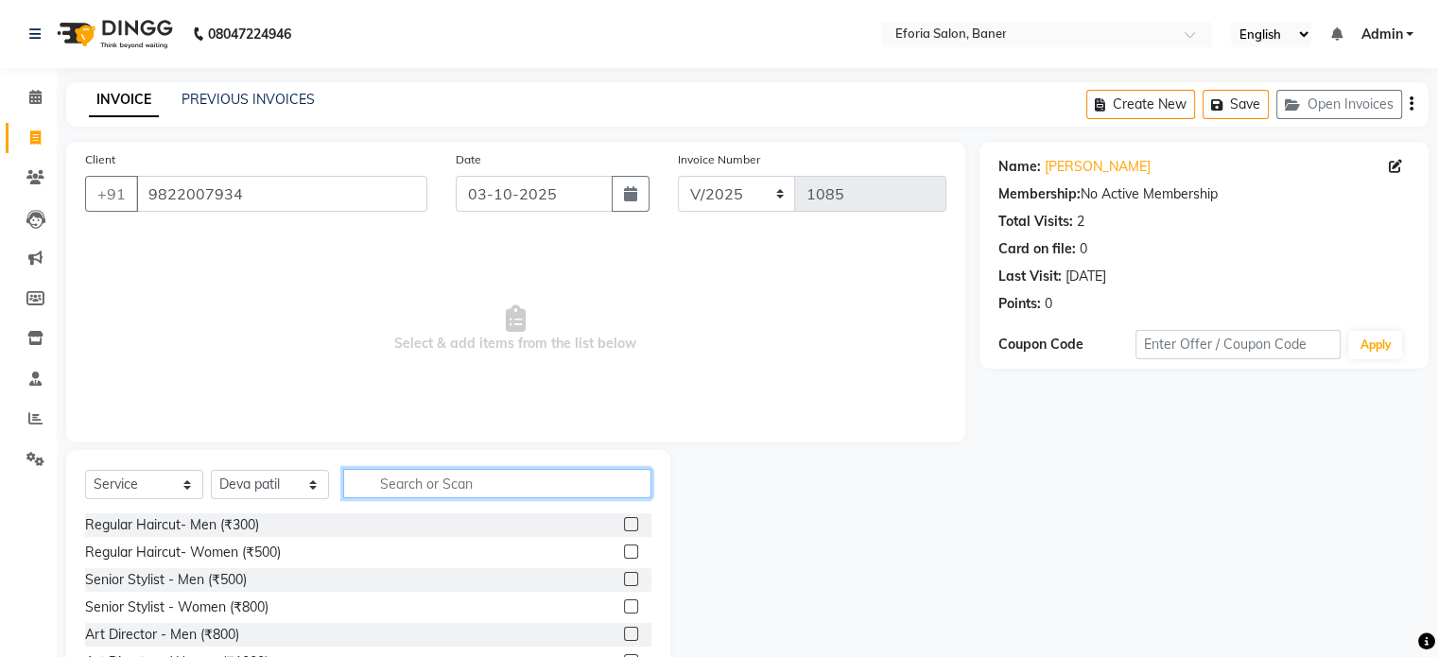
click at [378, 489] on input "text" at bounding box center [497, 483] width 308 height 29
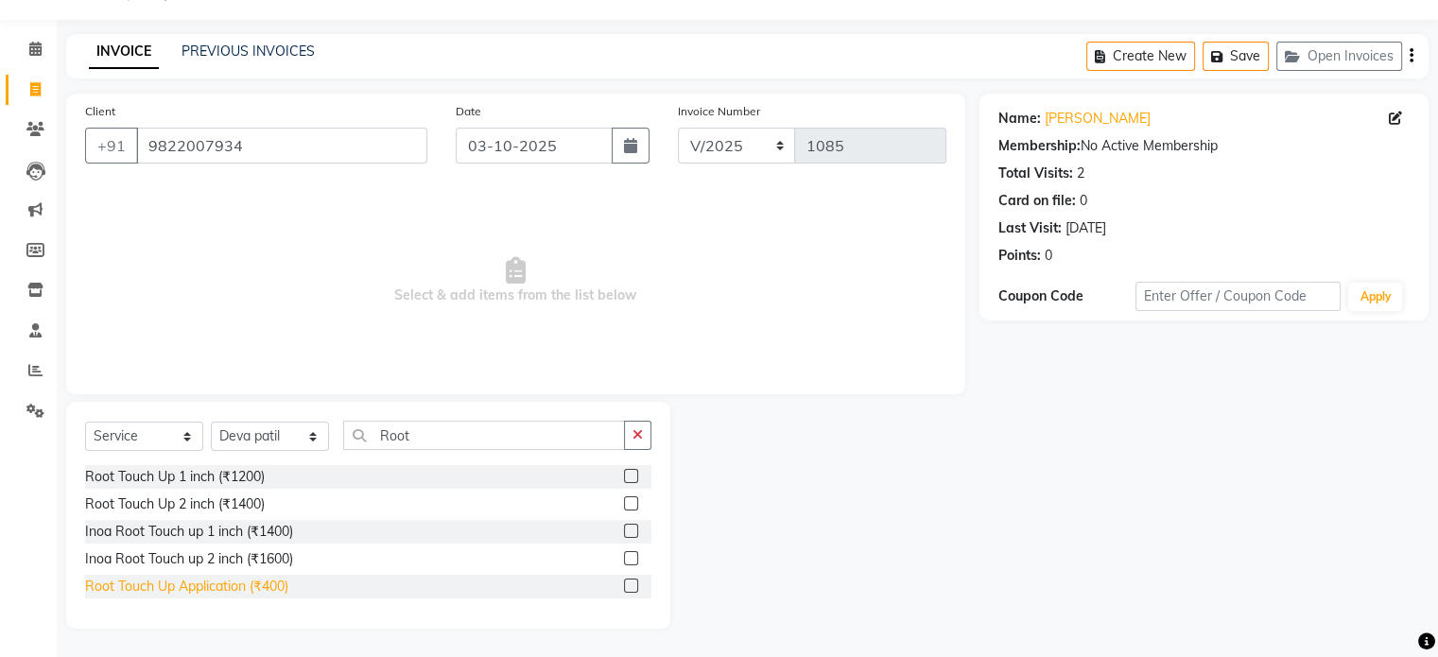
click at [232, 589] on div "Root Touch Up Application (₹400)" at bounding box center [186, 587] width 203 height 20
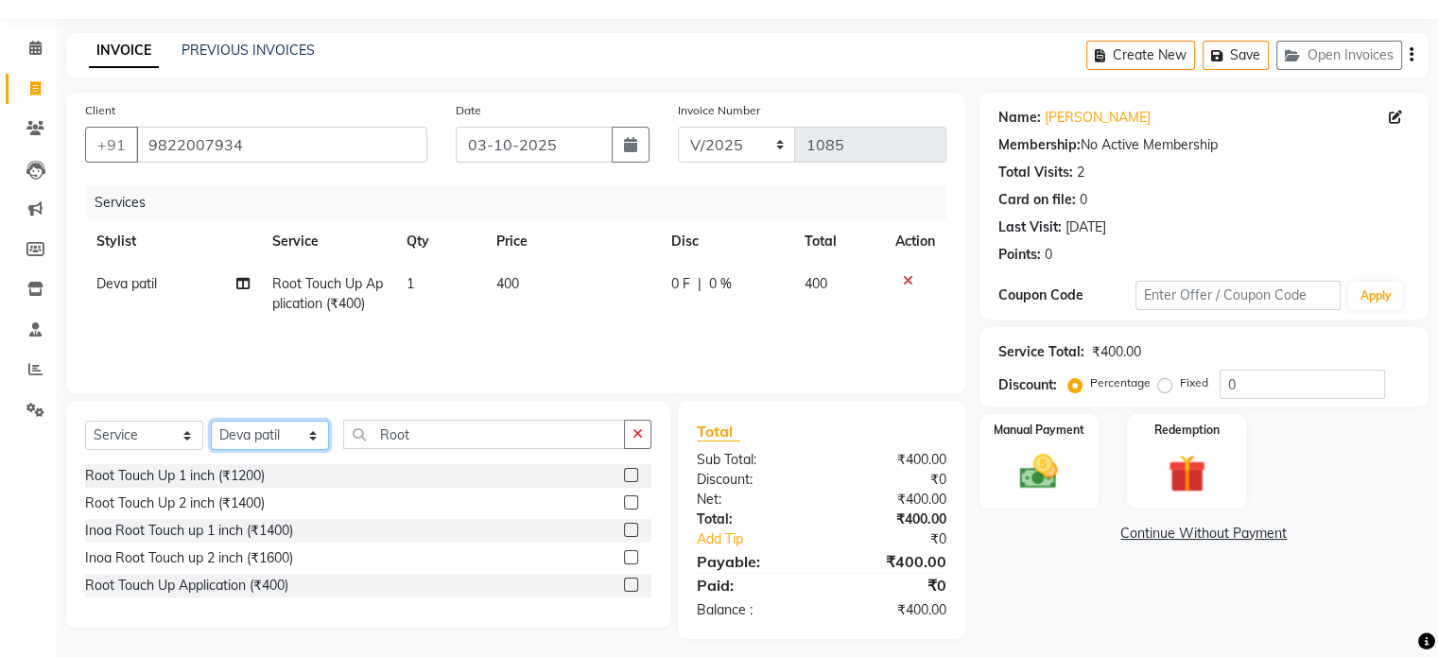
click at [314, 440] on select "Select Stylist [PERSON_NAME] [PERSON_NAME] [PERSON_NAME] [PERSON_NAME] [PERSON_…" at bounding box center [270, 435] width 118 height 29
click at [211, 422] on select "Select Stylist [PERSON_NAME] [PERSON_NAME] [PERSON_NAME] [PERSON_NAME] [PERSON_…" at bounding box center [270, 435] width 118 height 29
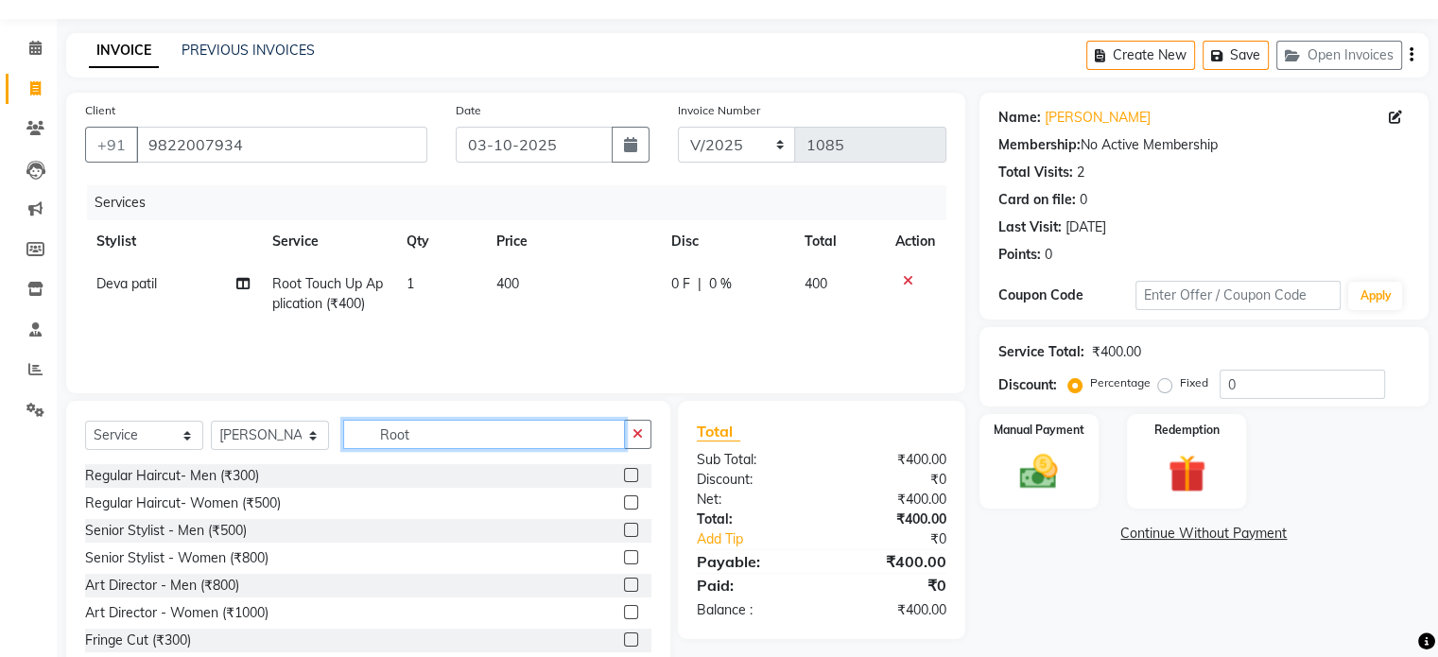
click at [424, 433] on input "Root" at bounding box center [484, 434] width 282 height 29
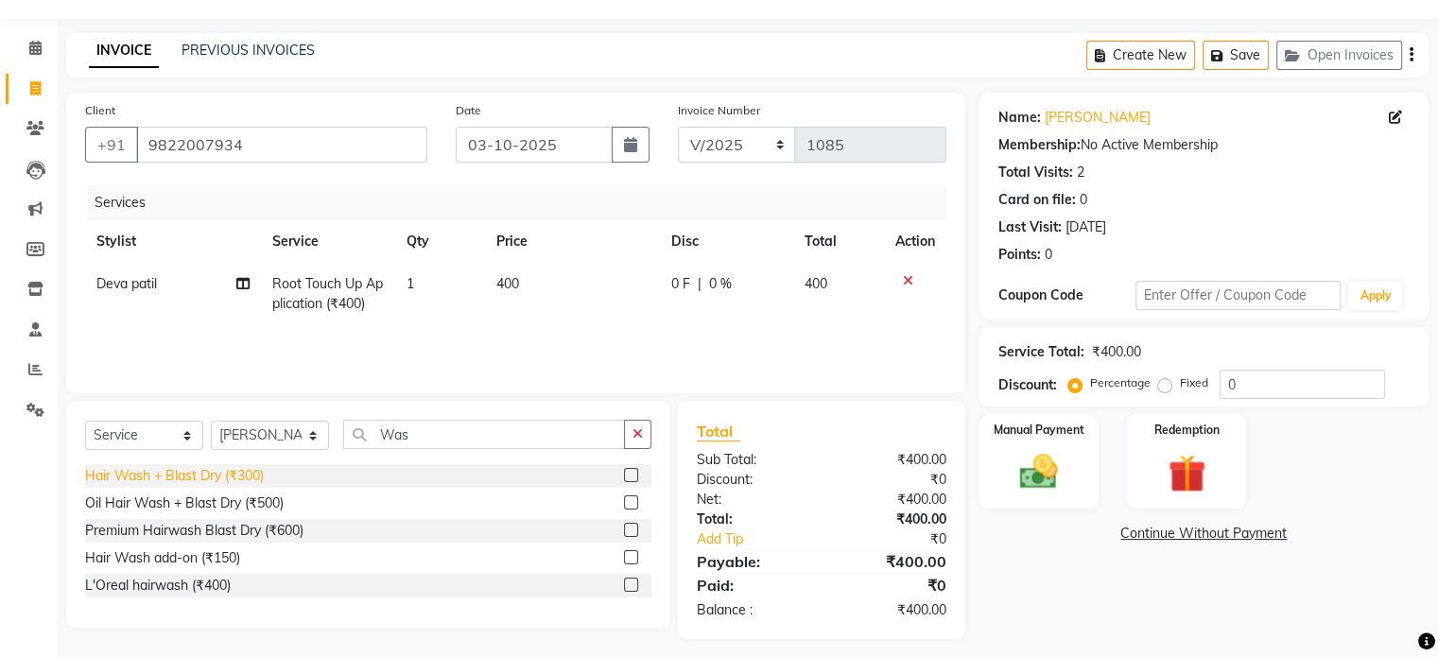
click at [164, 479] on div "Hair Wash + Blast Dry (₹300)" at bounding box center [174, 476] width 179 height 20
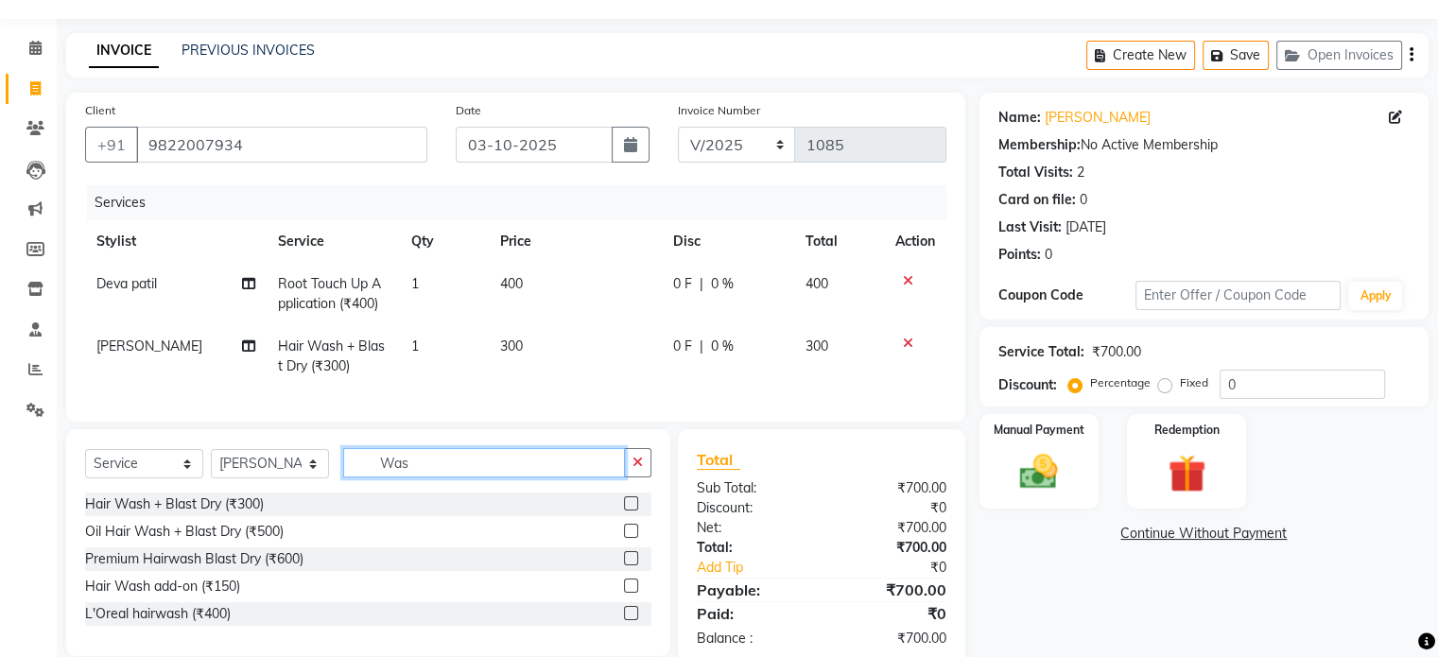
click at [431, 475] on input "Was" at bounding box center [484, 462] width 282 height 29
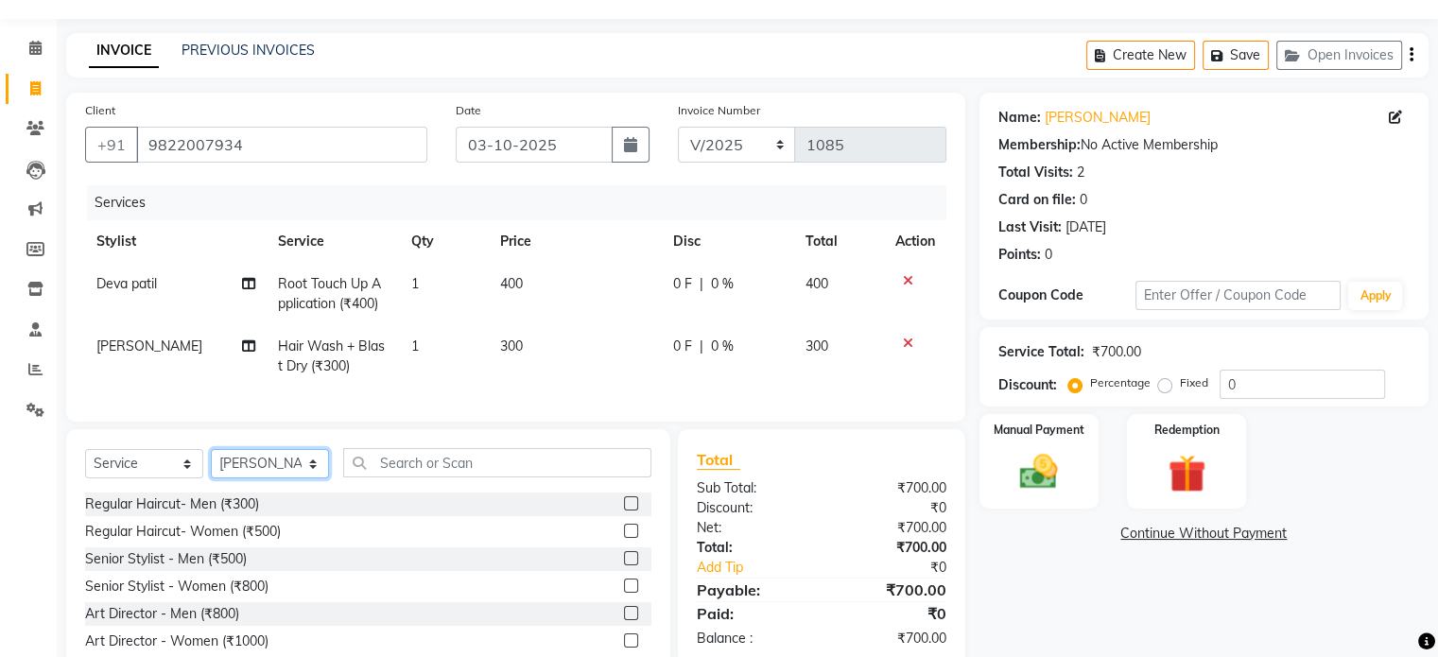
click at [285, 475] on select "Select Stylist [PERSON_NAME] [PERSON_NAME] [PERSON_NAME] [PERSON_NAME] [PERSON_…" at bounding box center [270, 463] width 118 height 29
click at [211, 465] on select "Select Stylist [PERSON_NAME] [PERSON_NAME] [PERSON_NAME] [PERSON_NAME] [PERSON_…" at bounding box center [270, 463] width 118 height 29
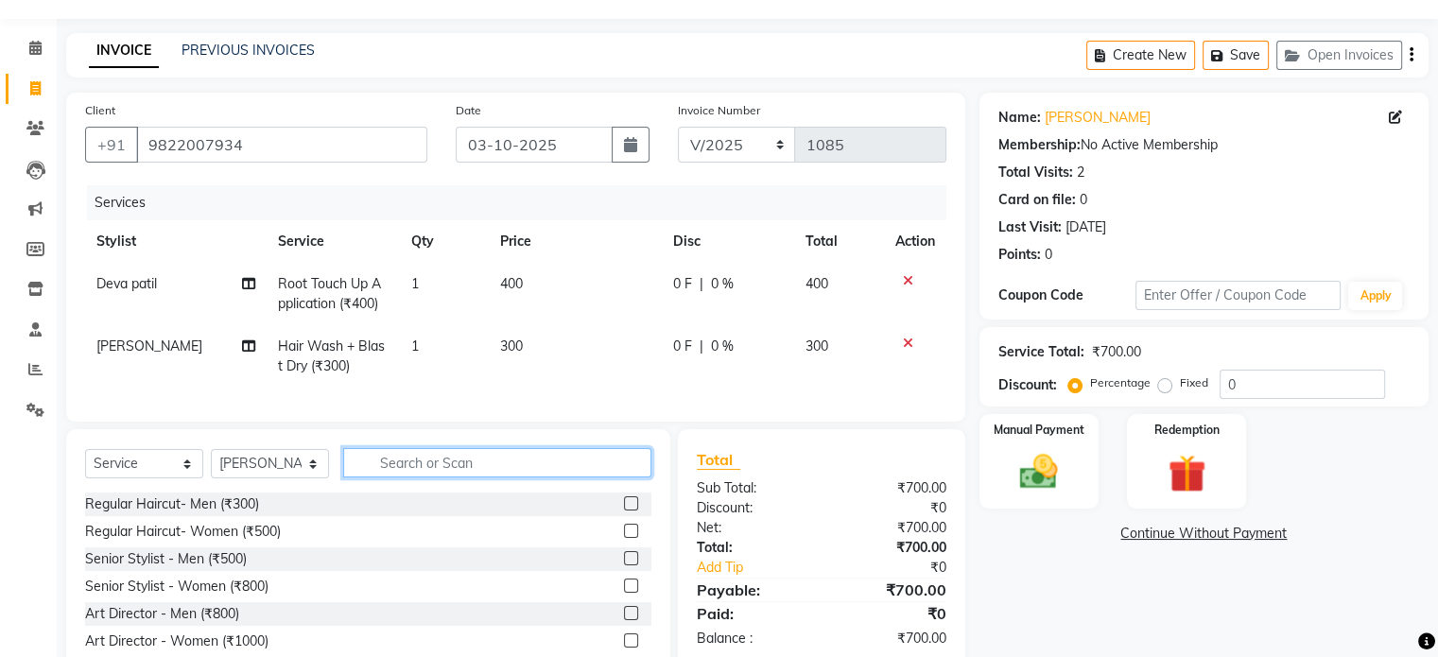
click at [408, 470] on input "text" at bounding box center [497, 462] width 308 height 29
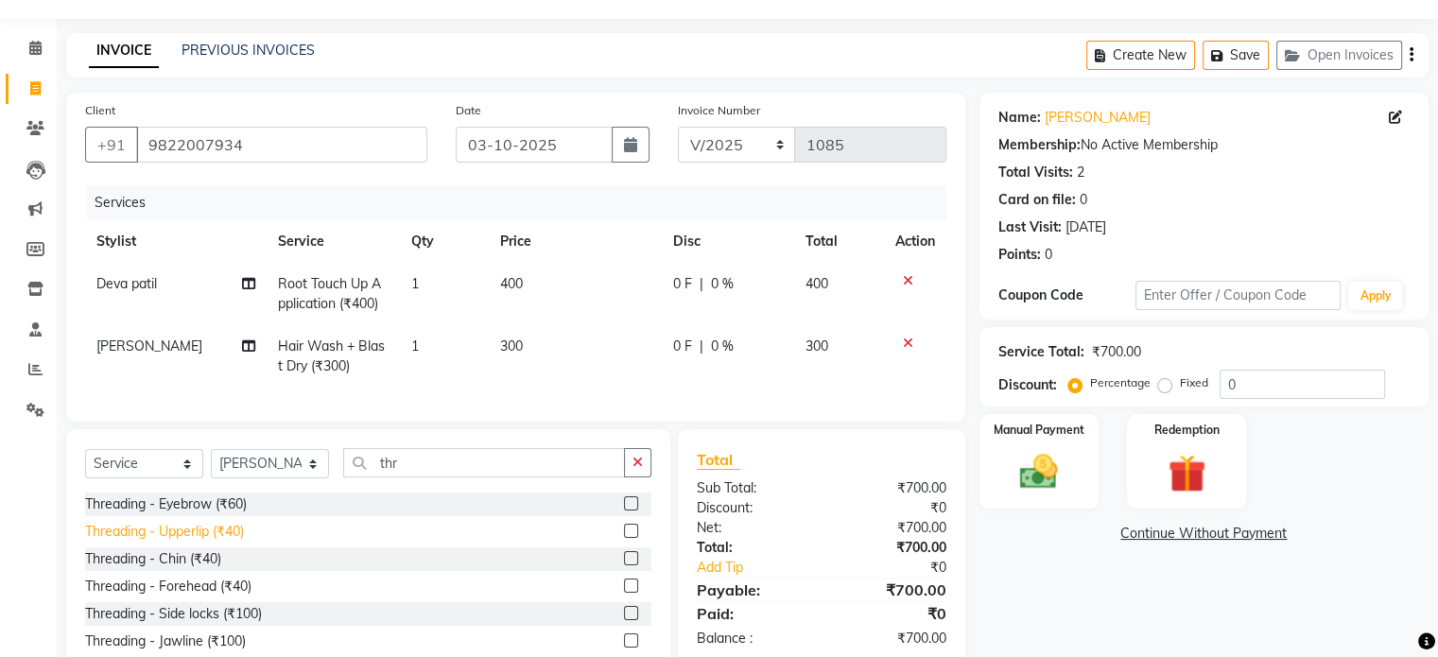
click at [231, 541] on div "Threading - Upperlip (₹40)" at bounding box center [164, 532] width 159 height 20
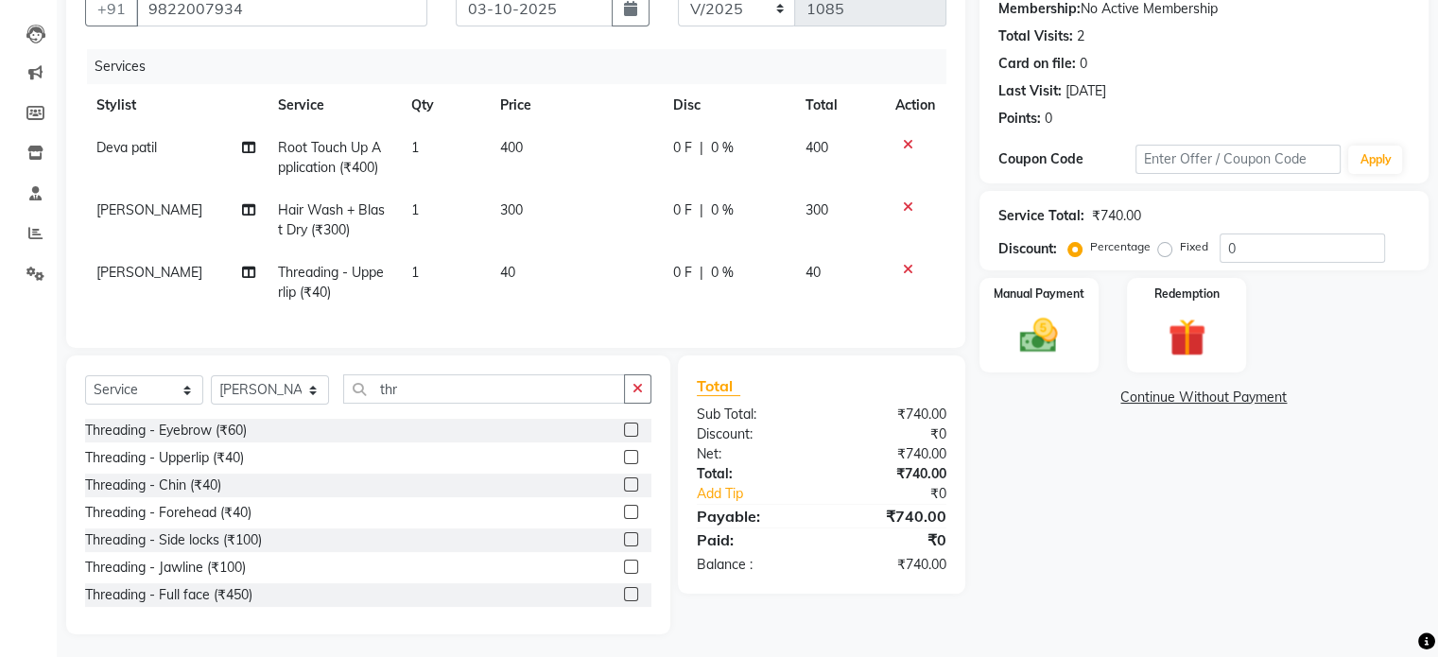
scroll to position [201, 0]
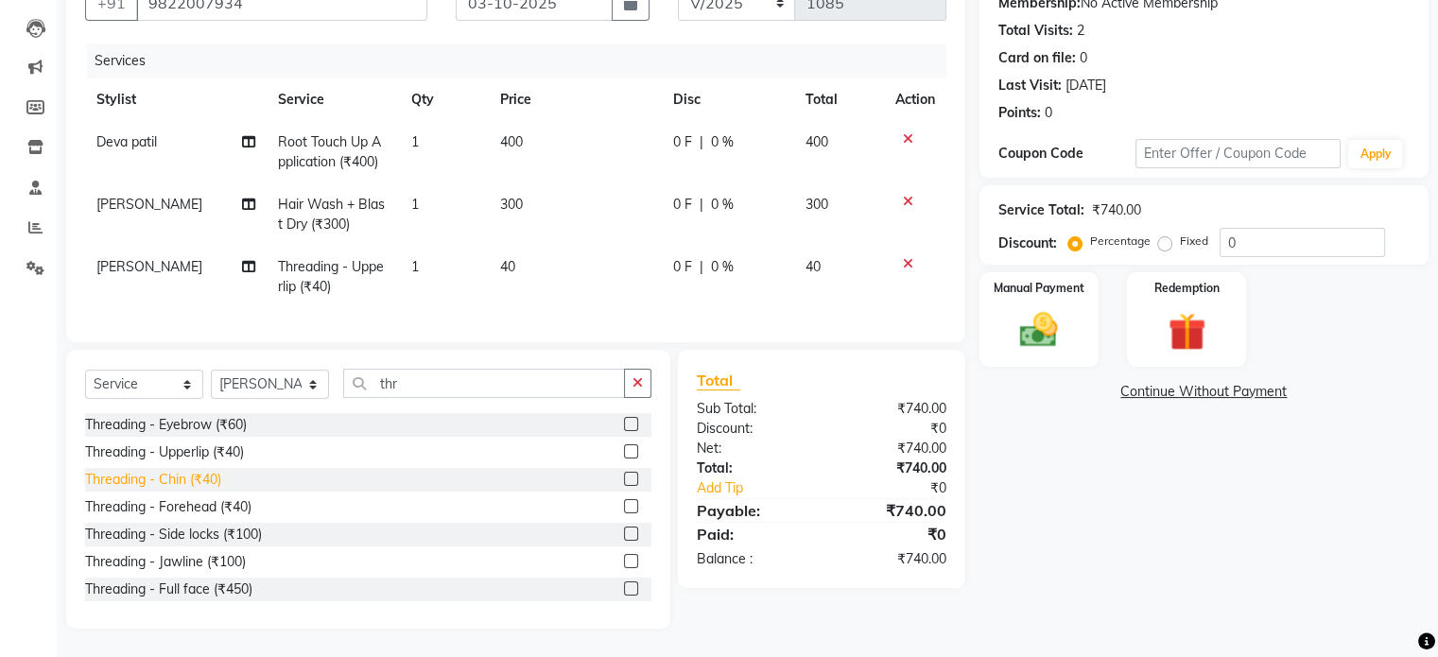
click at [200, 487] on div "Threading - Chin (₹40)" at bounding box center [153, 480] width 136 height 20
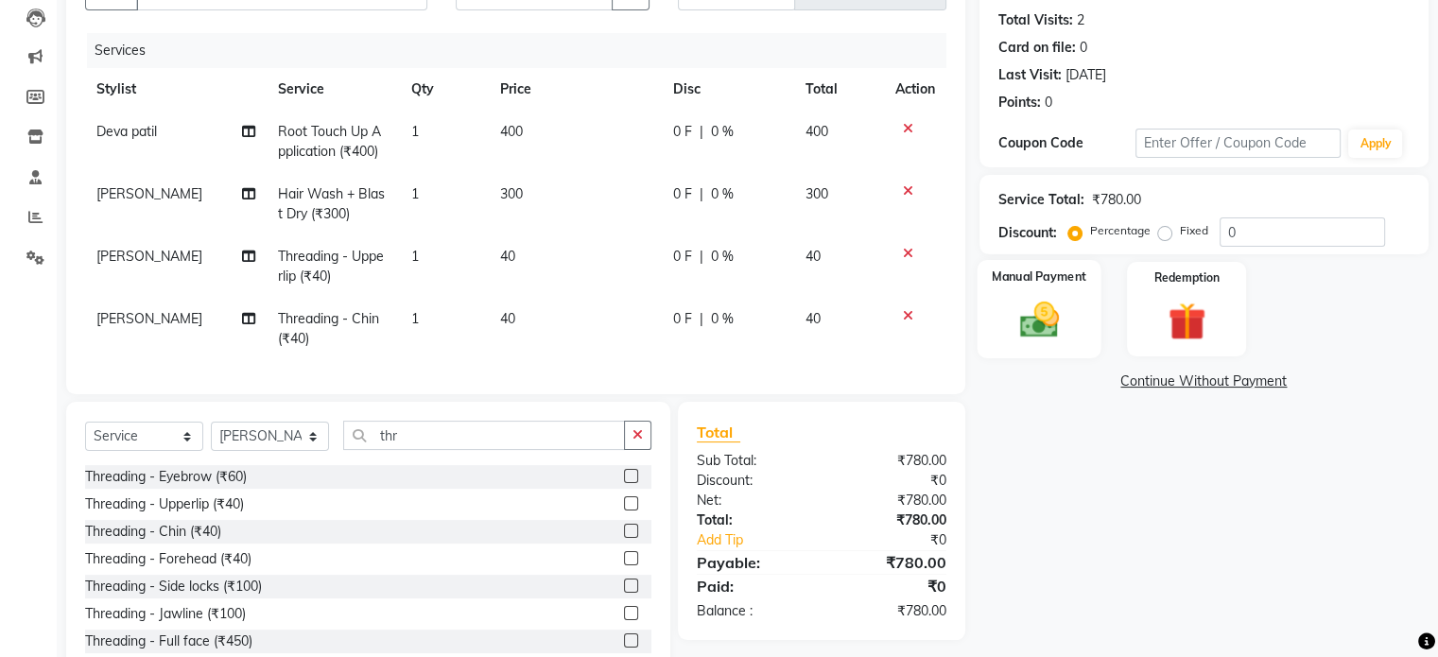
click at [1059, 319] on img at bounding box center [1038, 320] width 63 height 45
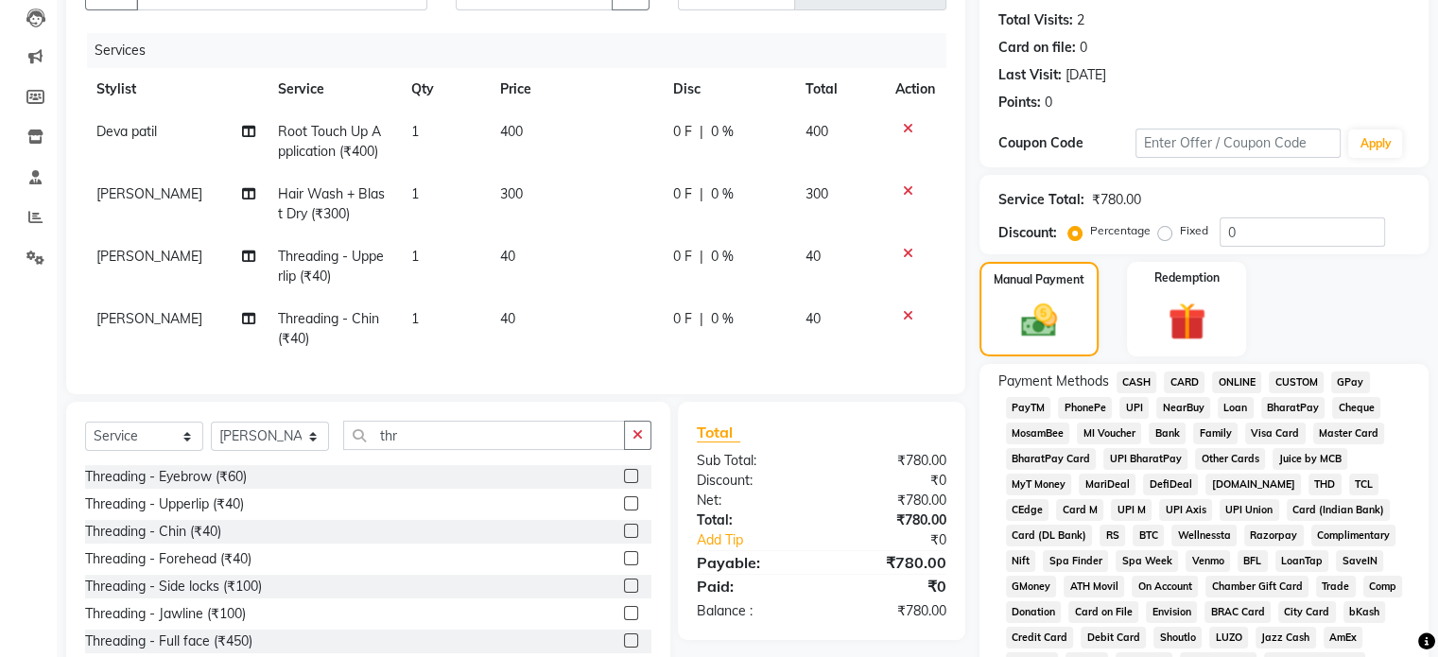
click at [1140, 381] on span "CASH" at bounding box center [1136, 382] width 41 height 22
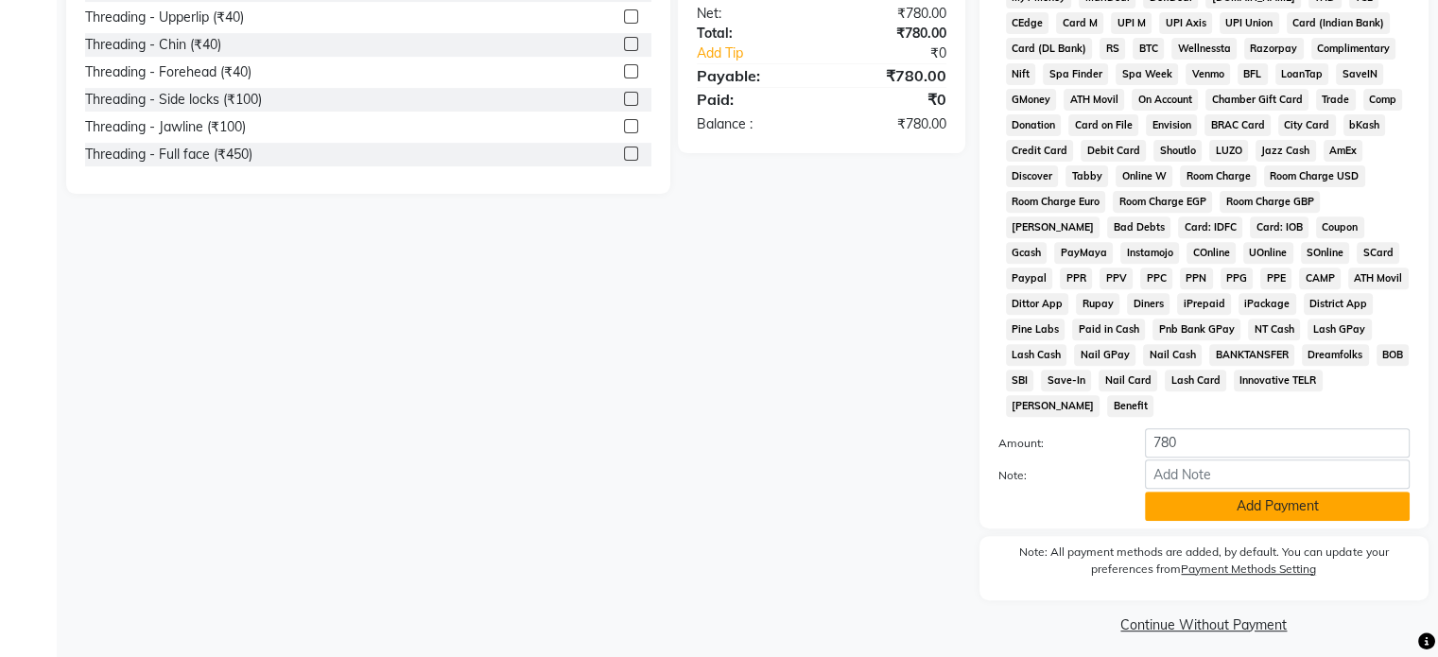
click at [1282, 500] on button "Add Payment" at bounding box center [1277, 506] width 265 height 29
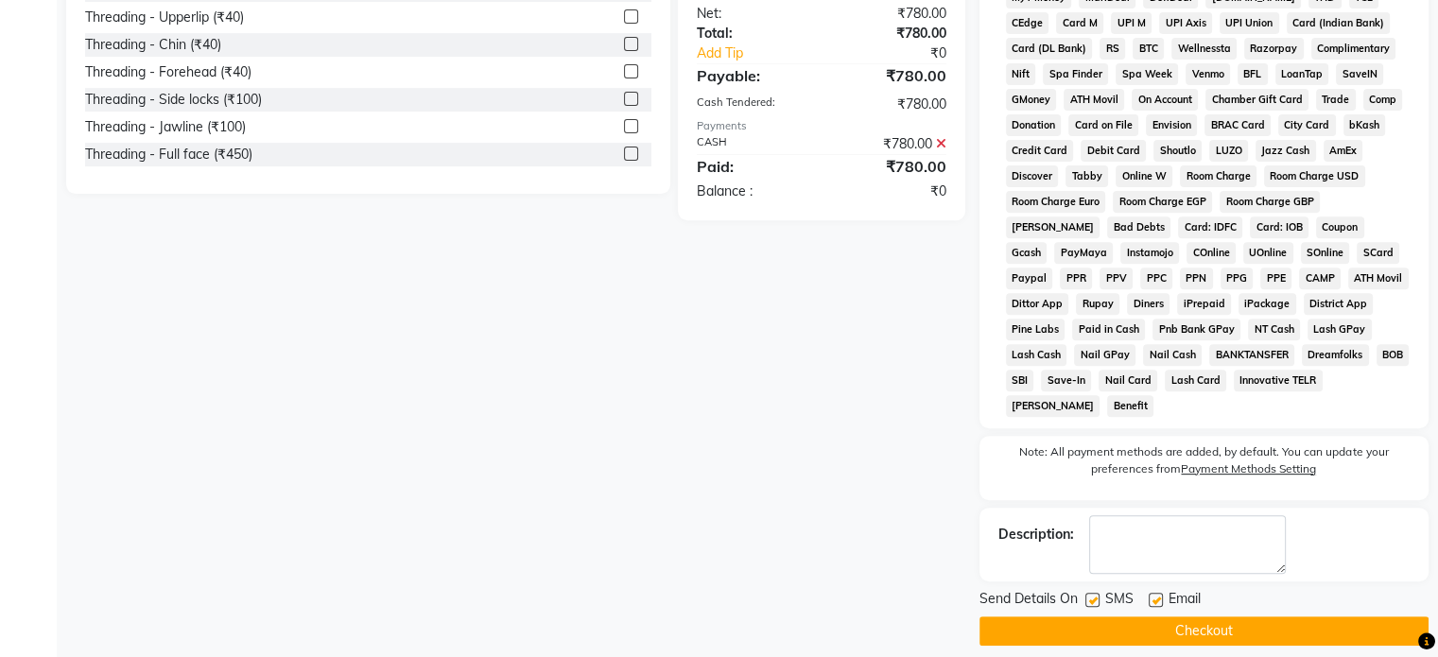
click at [1150, 619] on button "Checkout" at bounding box center [1203, 630] width 449 height 29
